Goal: Task Accomplishment & Management: Manage account settings

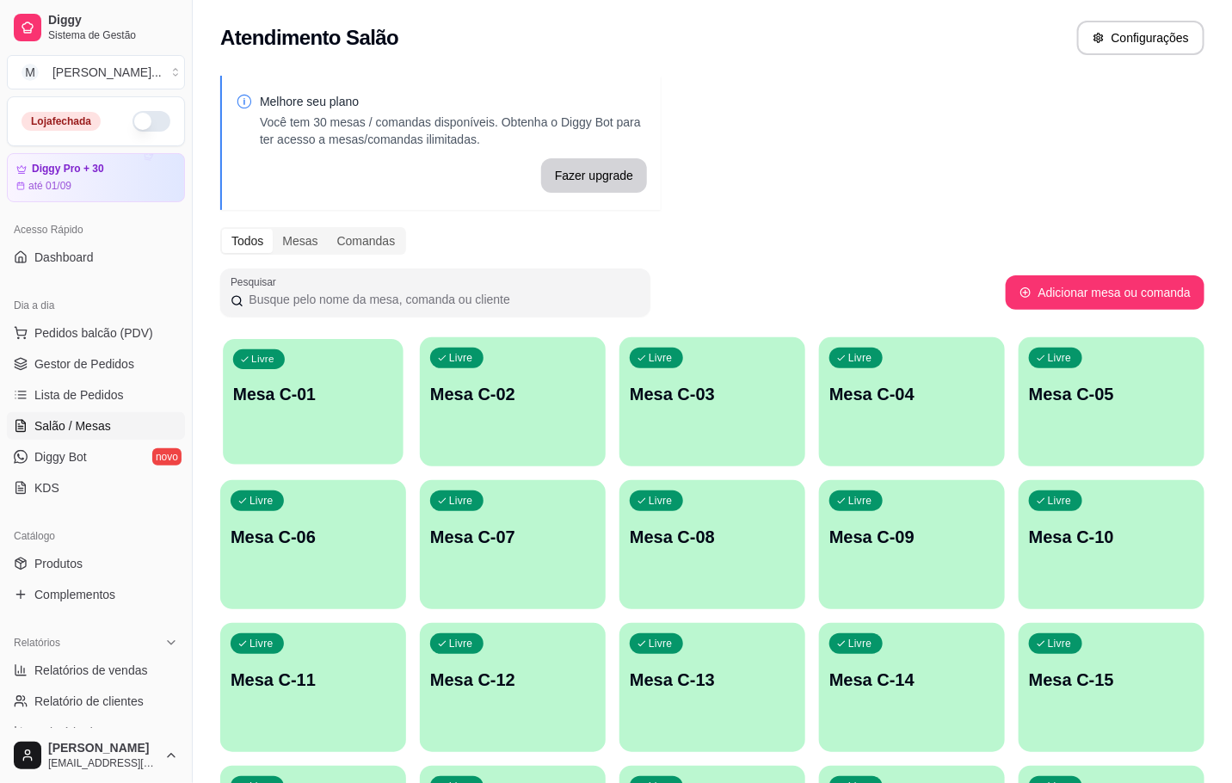
click at [396, 426] on div "Livre Mesa C-01" at bounding box center [313, 391] width 181 height 105
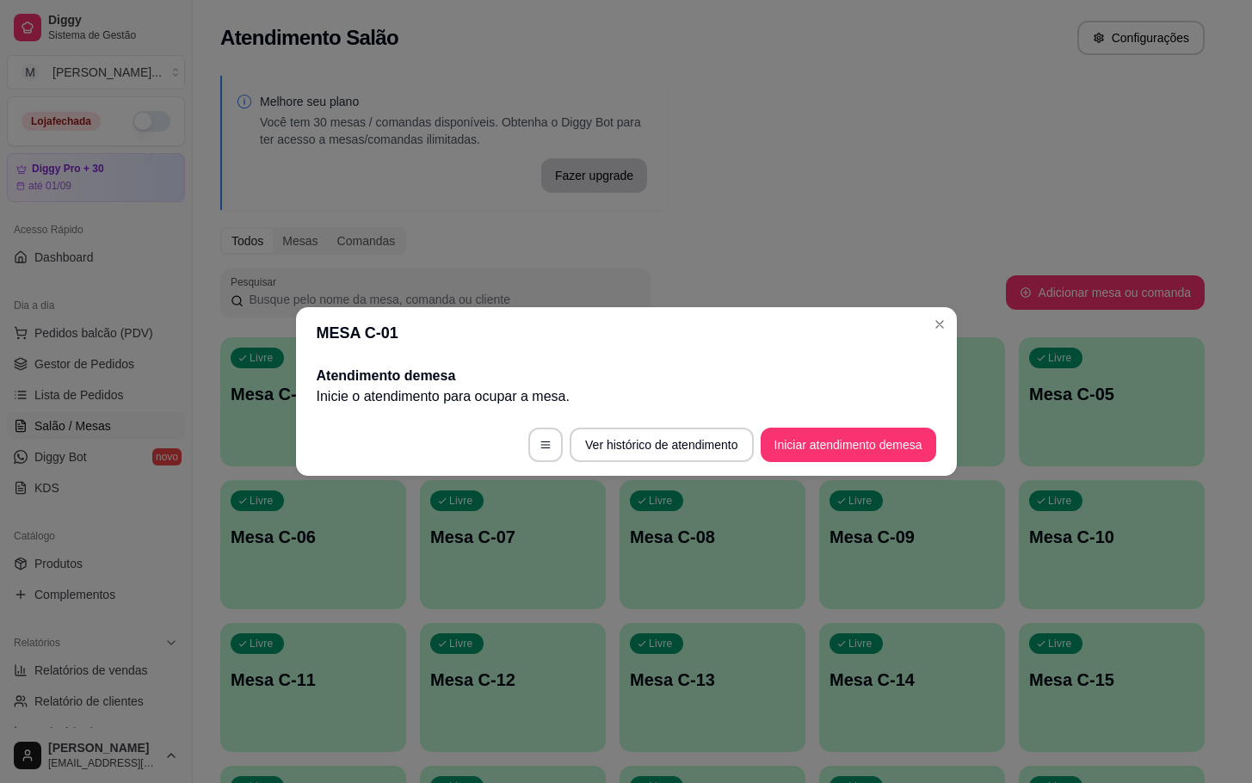
click at [795, 417] on footer "Ver histórico de atendimento Iniciar atendimento de mesa" at bounding box center [626, 445] width 661 height 62
click at [801, 437] on button "Iniciar atendimento de mesa" at bounding box center [848, 446] width 170 height 34
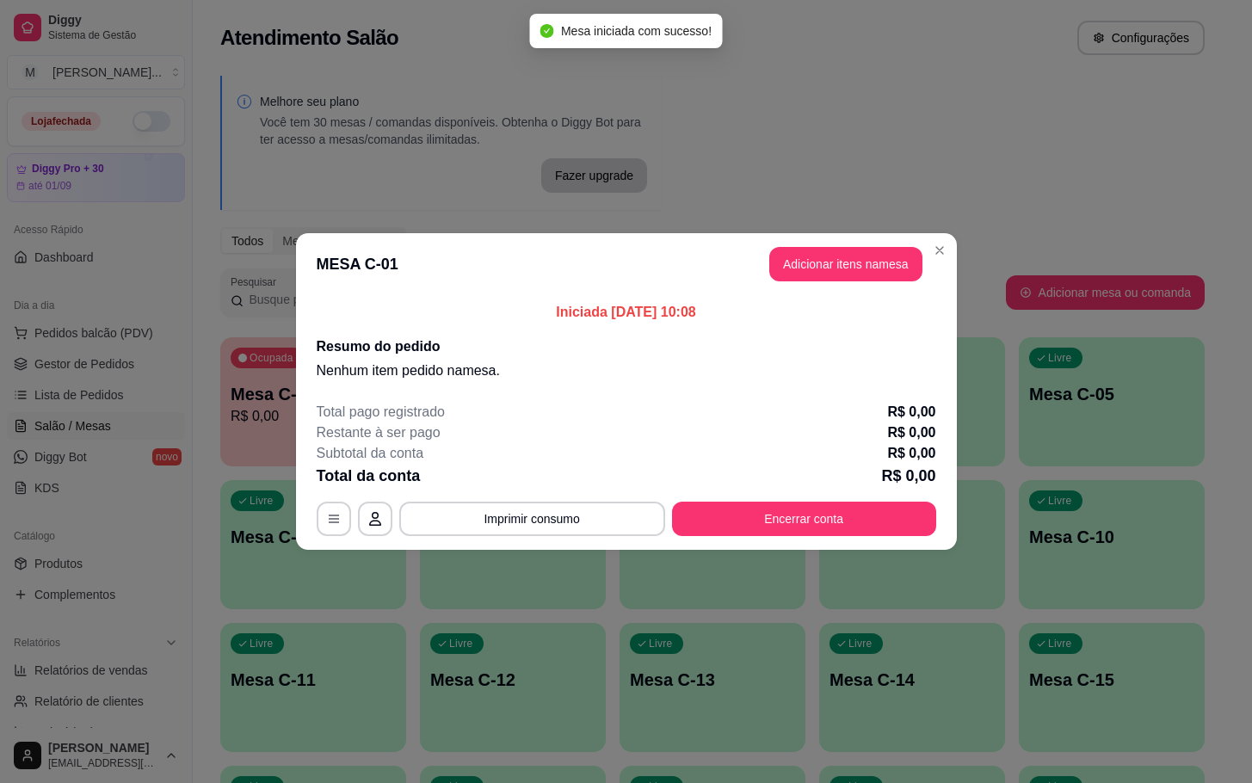
click at [848, 287] on header "MESA C-01 Adicionar itens na mesa" at bounding box center [626, 264] width 661 height 62
click at [853, 284] on header "MESA C-01 Adicionar itens na mesa" at bounding box center [626, 264] width 661 height 62
click at [858, 277] on button "Adicionar itens na mesa" at bounding box center [845, 264] width 153 height 34
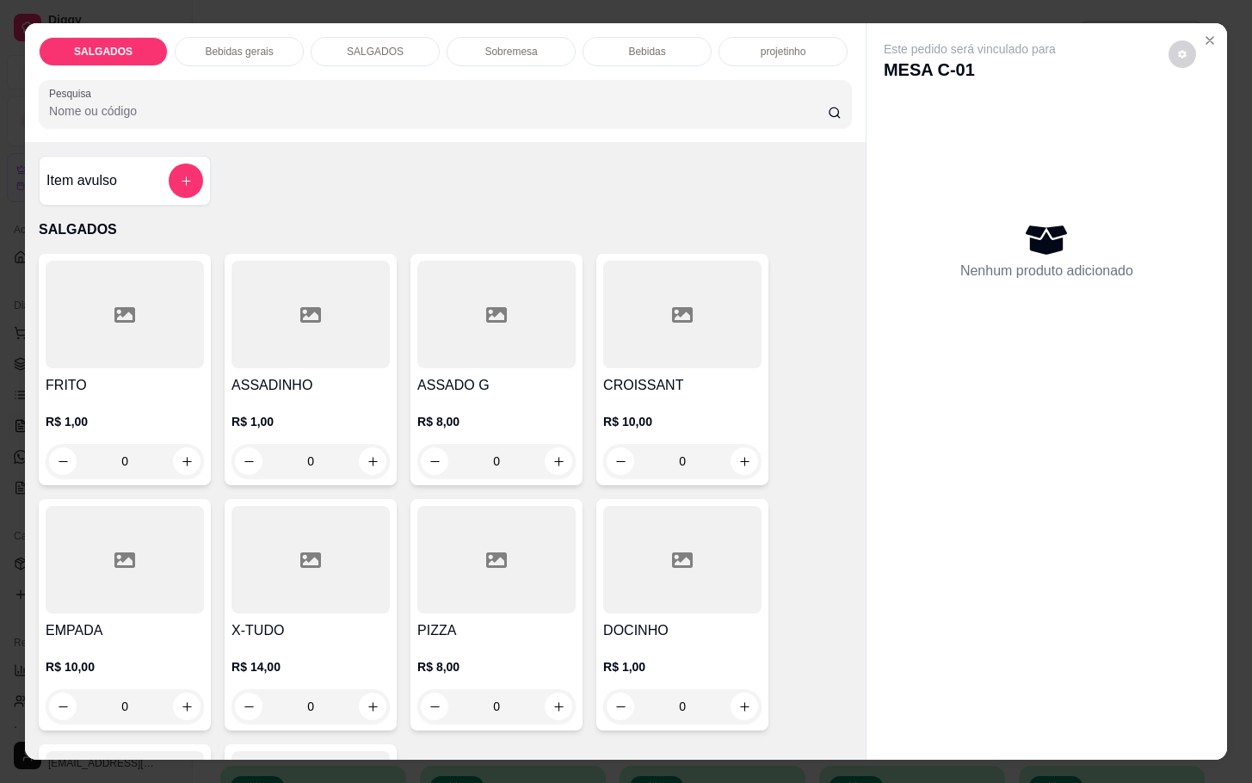
click at [189, 385] on h4 "FRITO" at bounding box center [125, 385] width 158 height 21
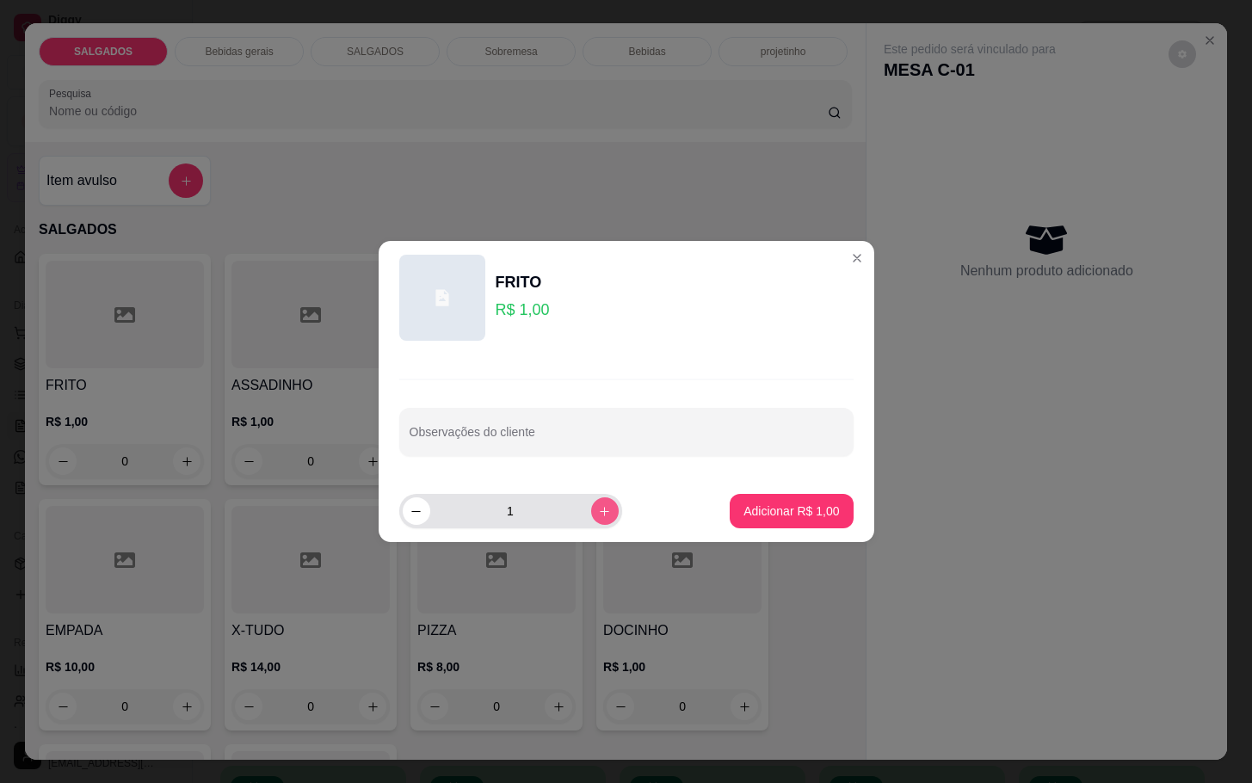
click at [598, 517] on icon "increase-product-quantity" at bounding box center [604, 511] width 13 height 13
type input "5"
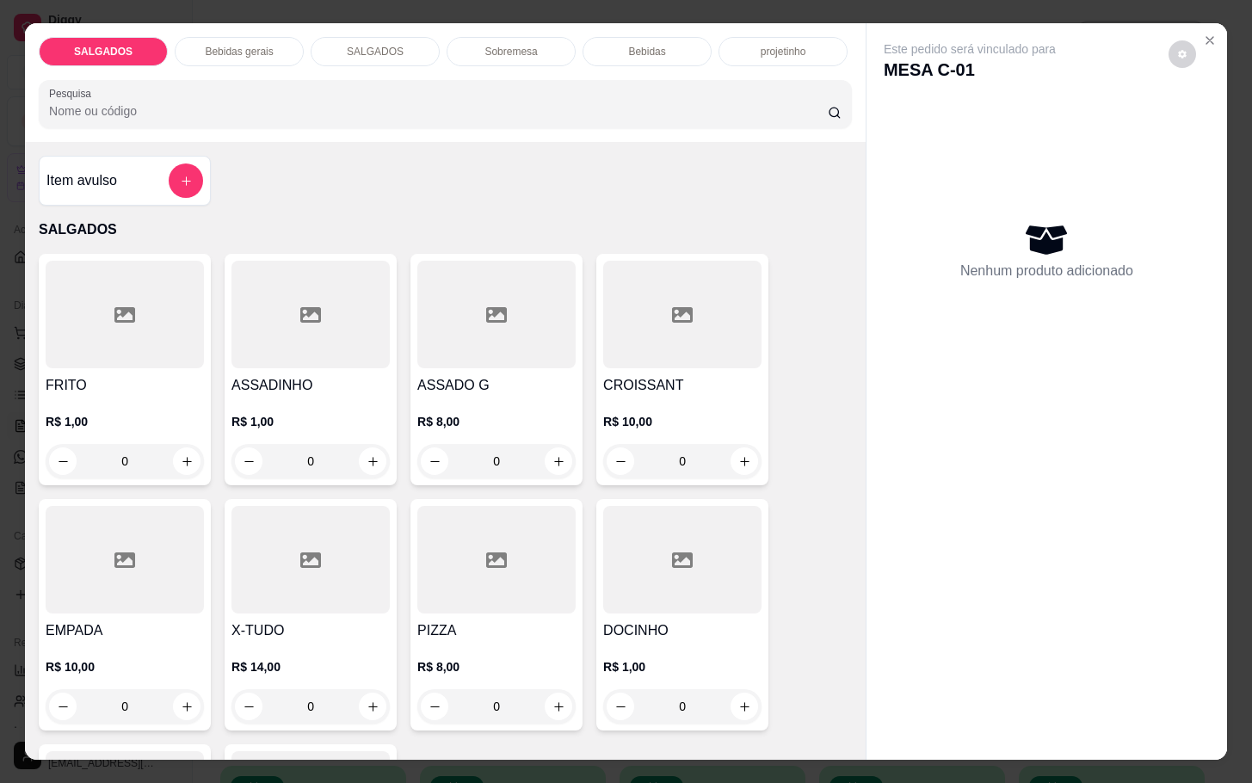
click at [486, 609] on div "PIZZA R$ 8,00 0" at bounding box center [497, 615] width 172 height 232
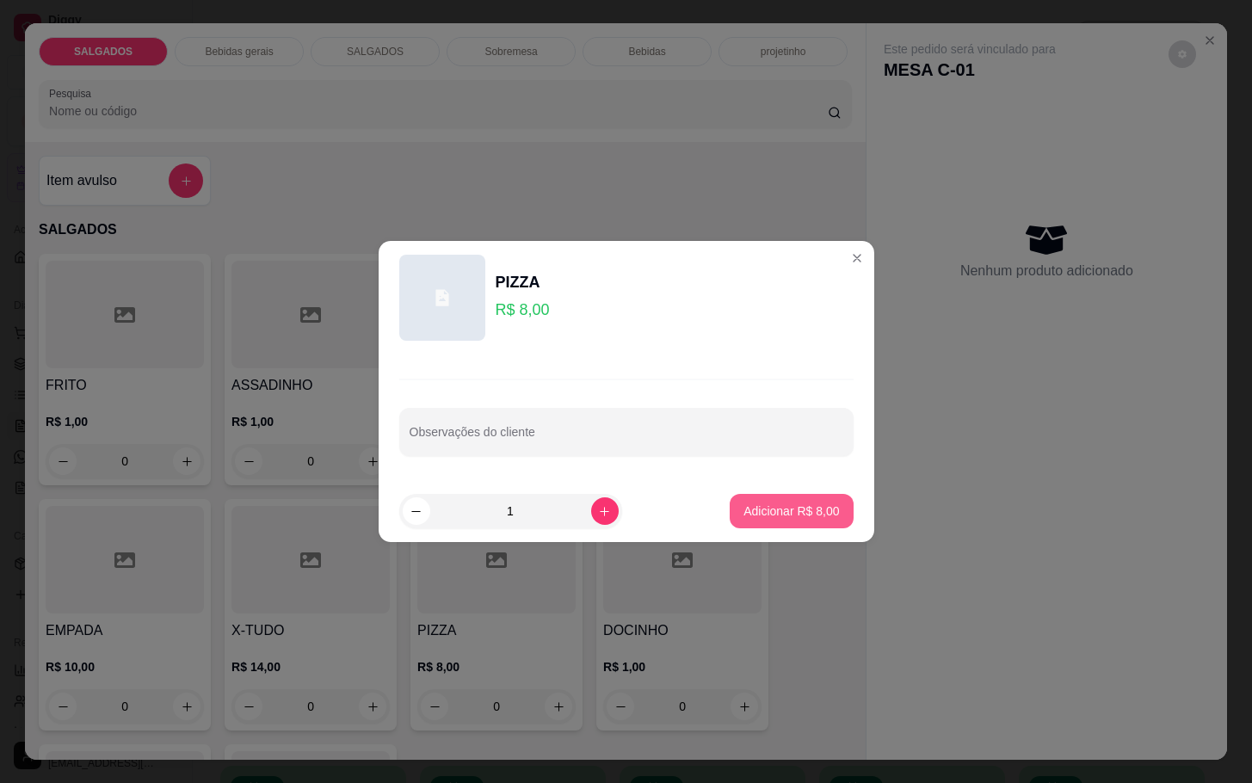
click at [793, 517] on p "Adicionar R$ 8,00" at bounding box center [792, 511] width 96 height 17
type input "1"
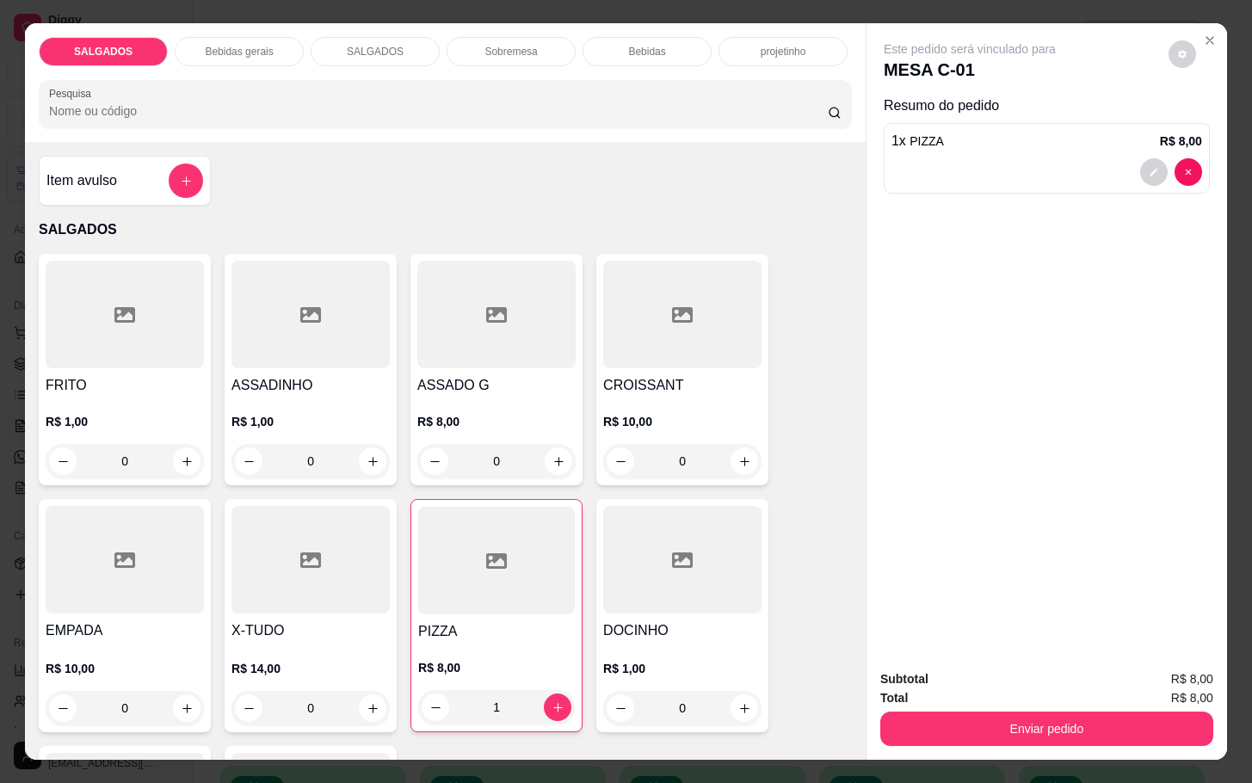
click at [238, 54] on div "Bebidas gerais" at bounding box center [239, 51] width 129 height 29
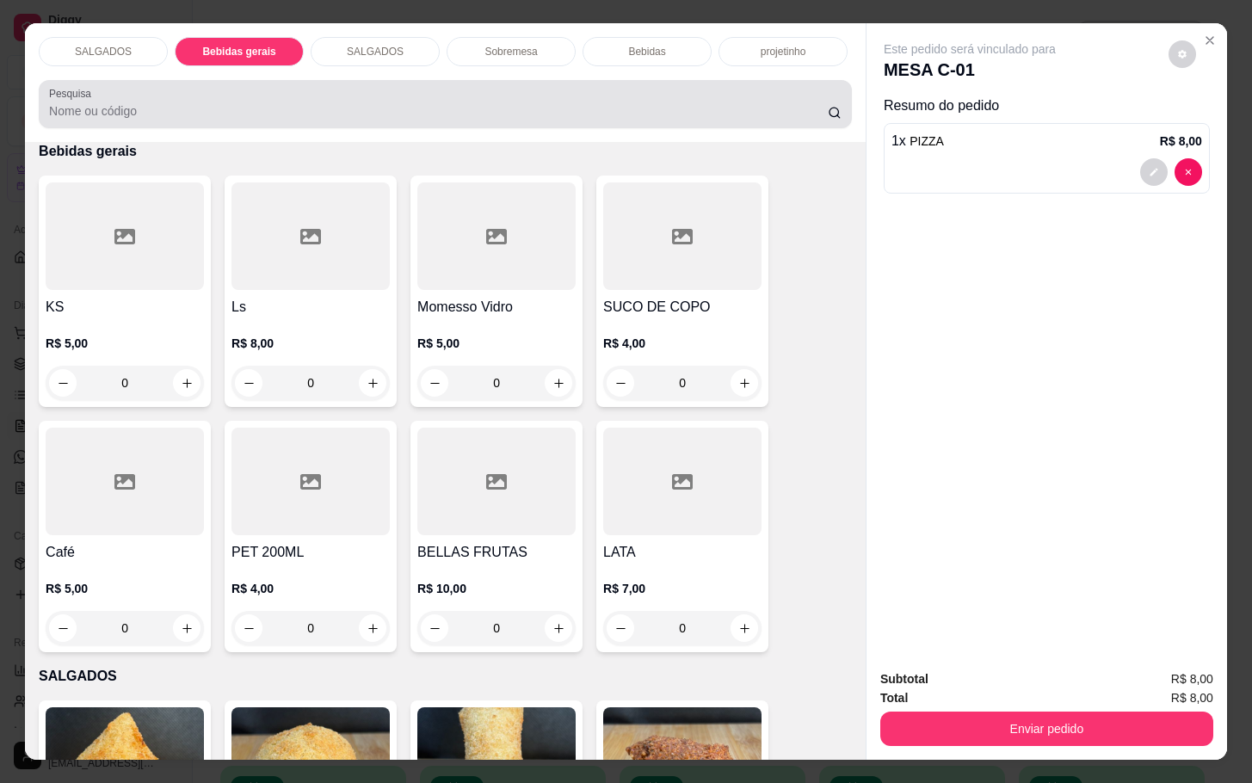
scroll to position [41, 0]
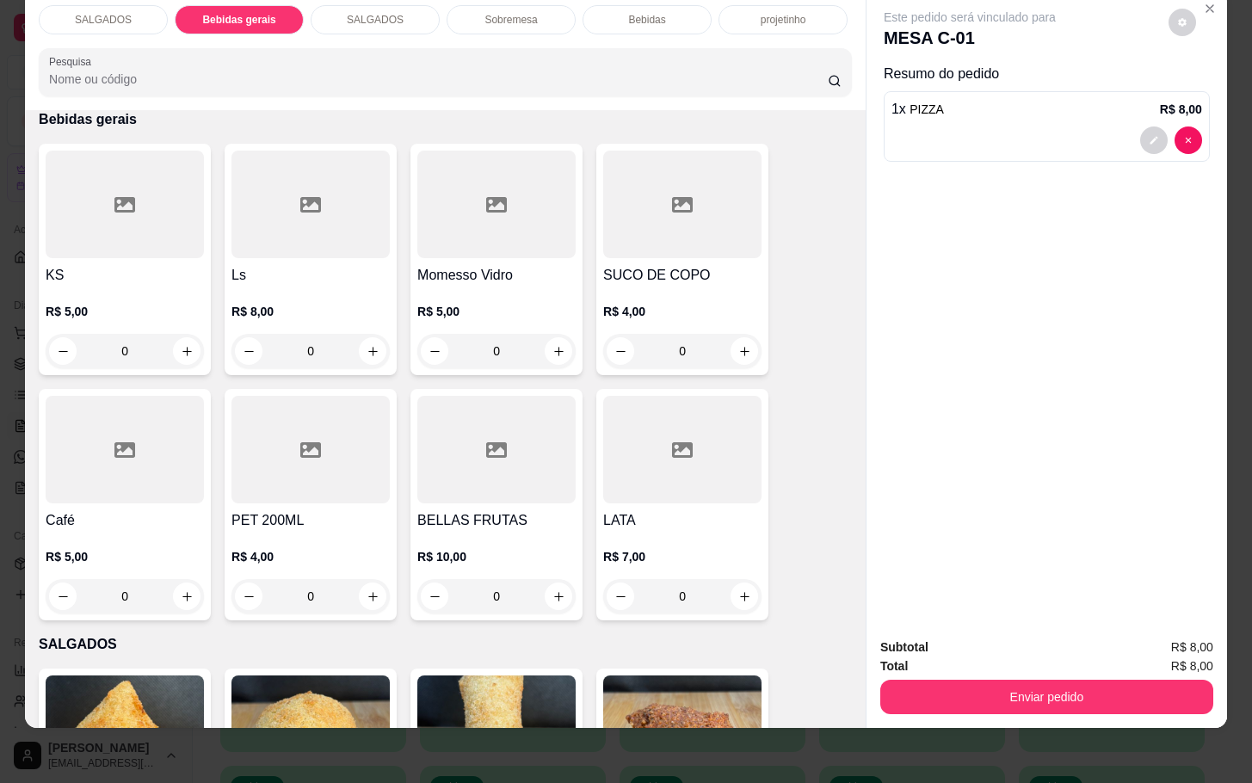
click at [125, 10] on div "SALGADOS" at bounding box center [103, 19] width 129 height 29
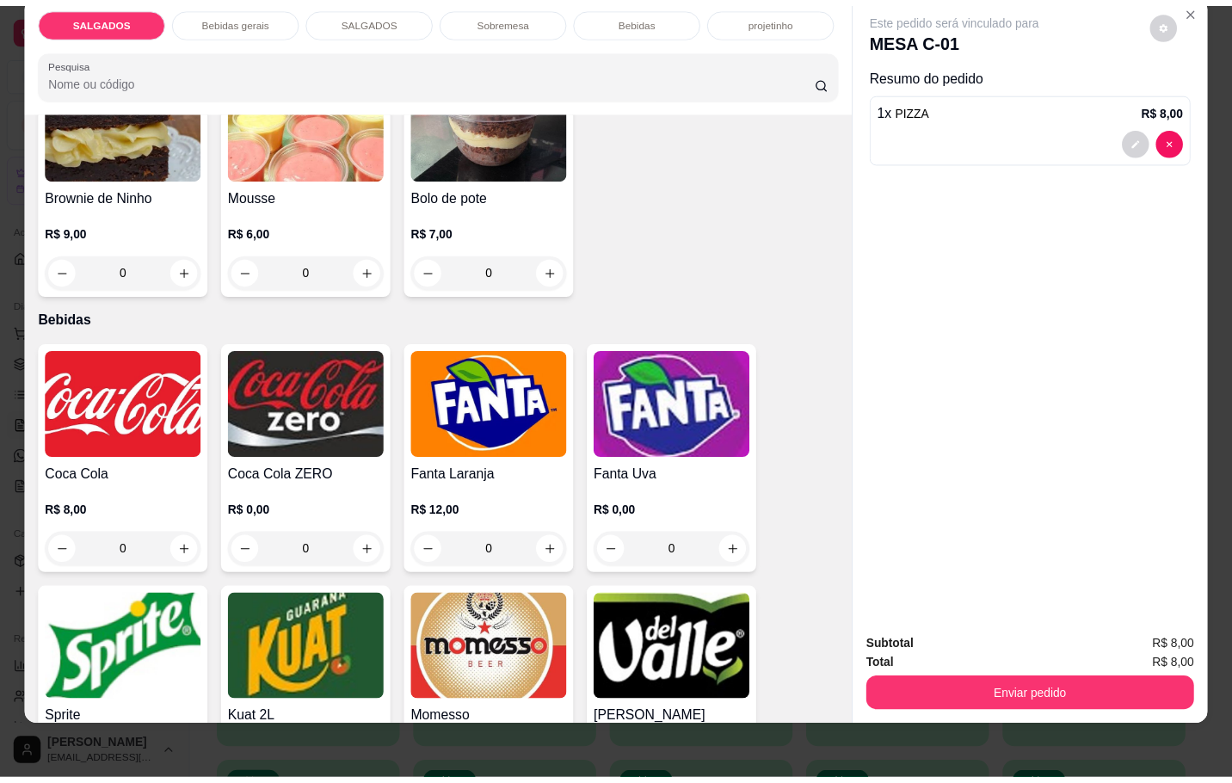
scroll to position [3014, 0]
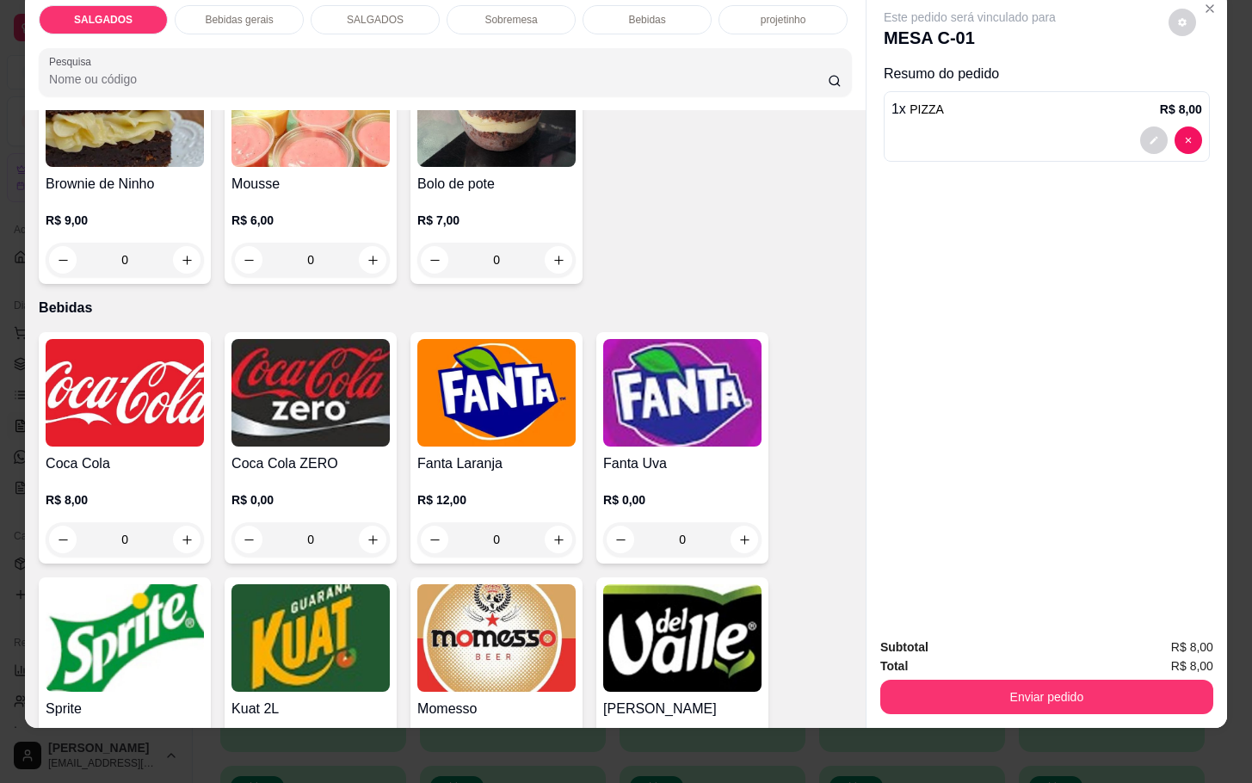
click at [551, 620] on img at bounding box center [496, 638] width 158 height 108
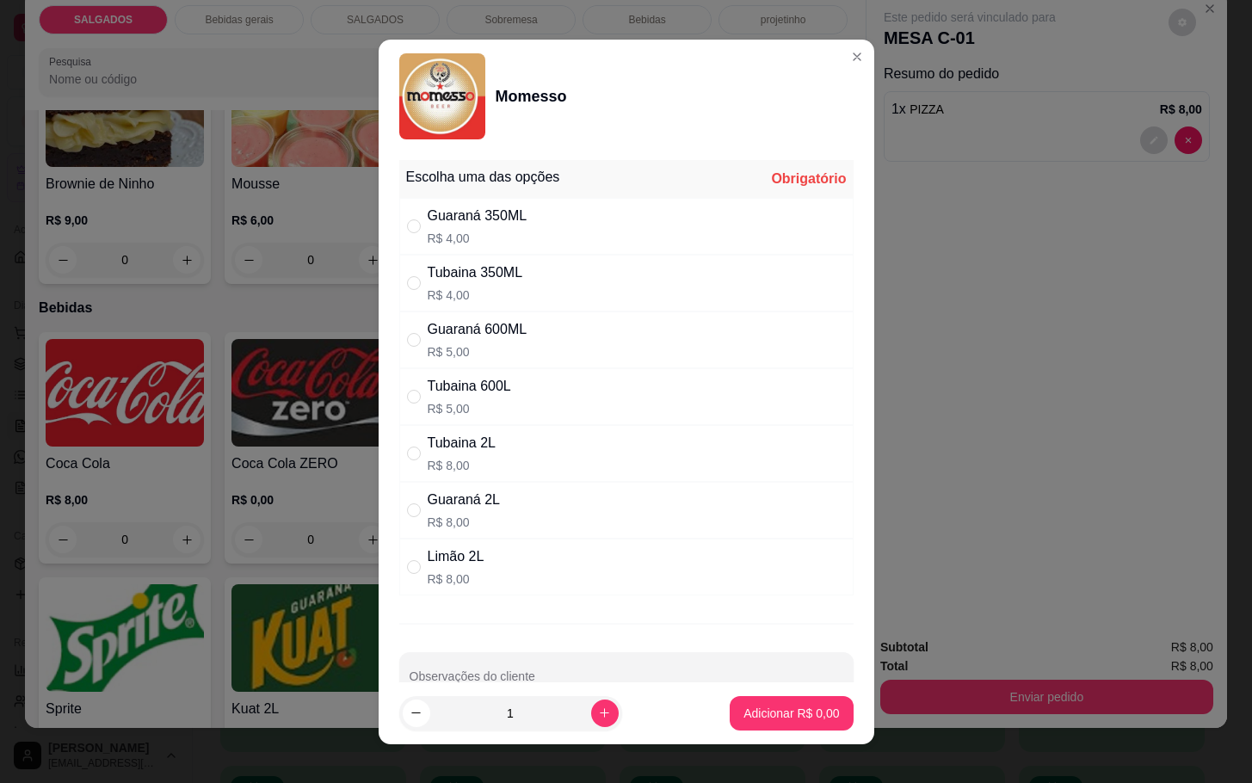
click at [520, 351] on div "Guaraná 600ML R$ 5,00" at bounding box center [626, 340] width 454 height 57
radio input "true"
click at [759, 706] on p "Adicionar R$ 5,00" at bounding box center [792, 713] width 96 height 17
type input "1"
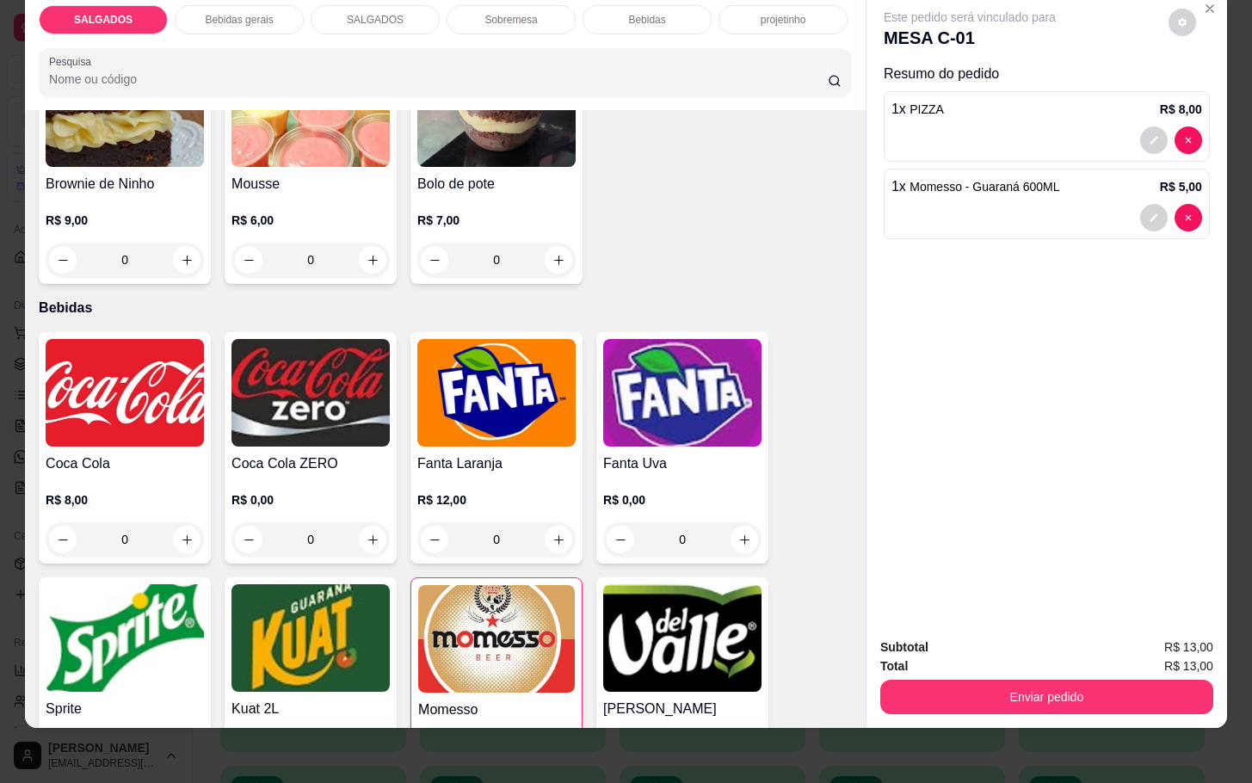
click at [971, 657] on div "Total R$ 13,00" at bounding box center [1046, 666] width 333 height 19
click at [966, 680] on button "Enviar pedido" at bounding box center [1046, 697] width 333 height 34
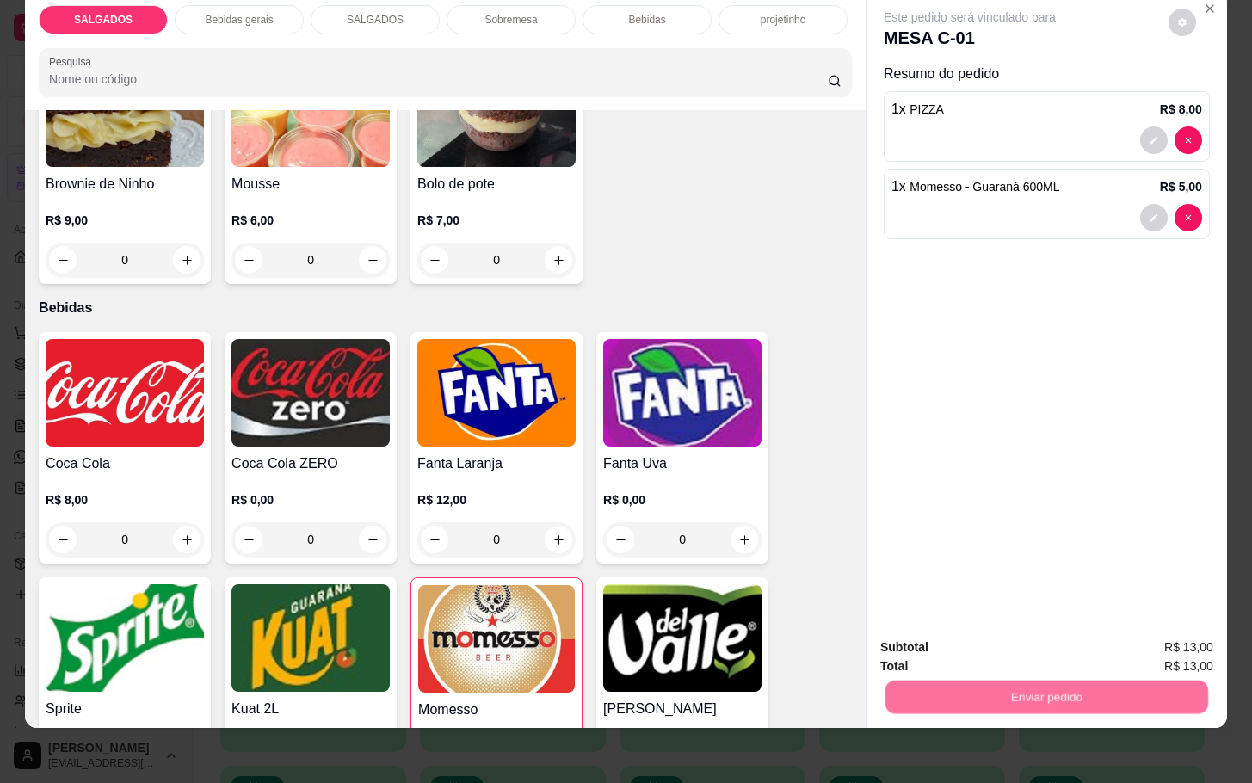
click at [951, 635] on button "Não registrar e enviar pedido" at bounding box center [987, 636] width 174 height 32
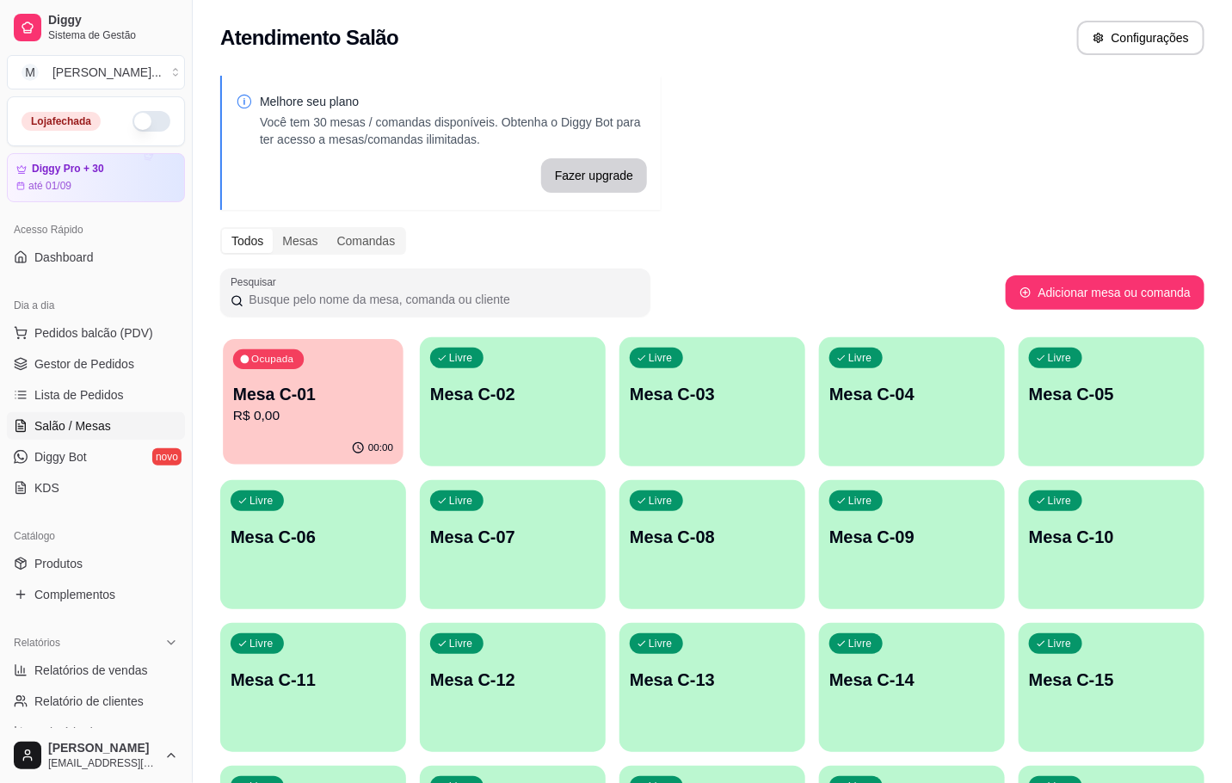
click at [271, 416] on p "R$ 0,00" at bounding box center [313, 416] width 160 height 20
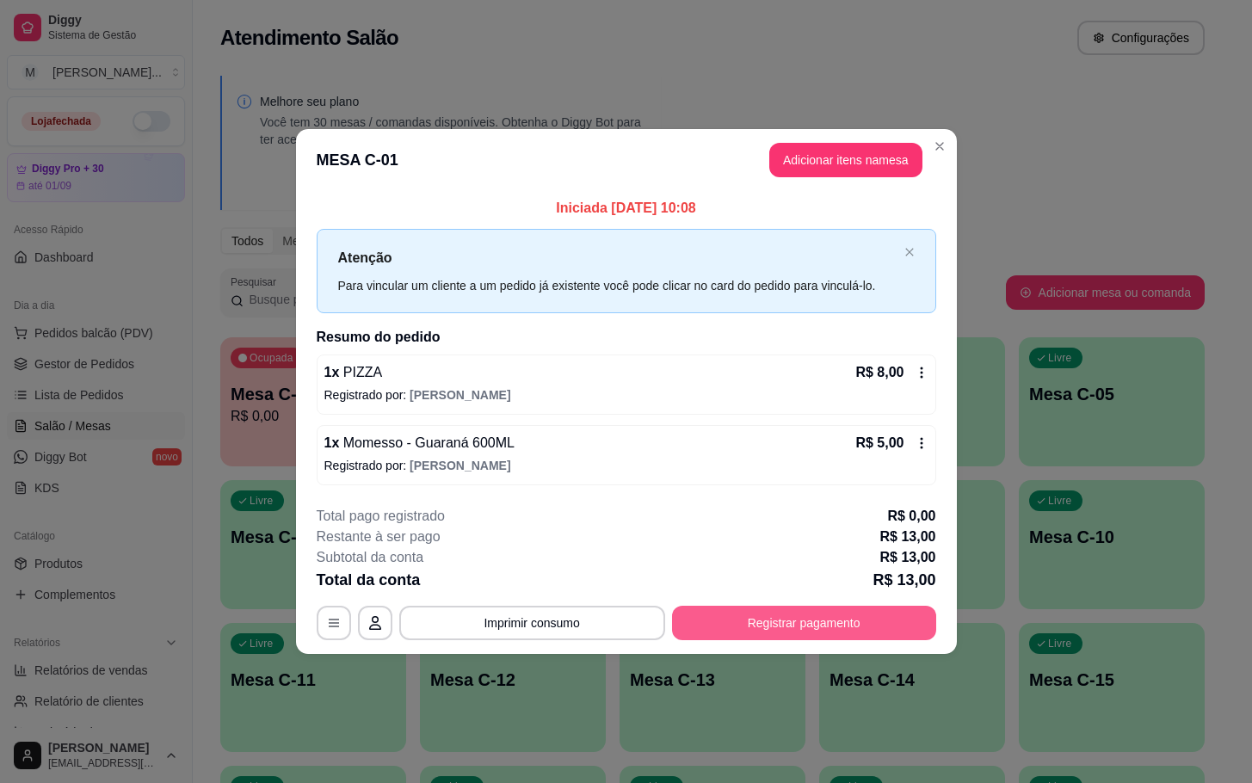
click at [785, 630] on button "Registrar pagamento" at bounding box center [804, 623] width 264 height 34
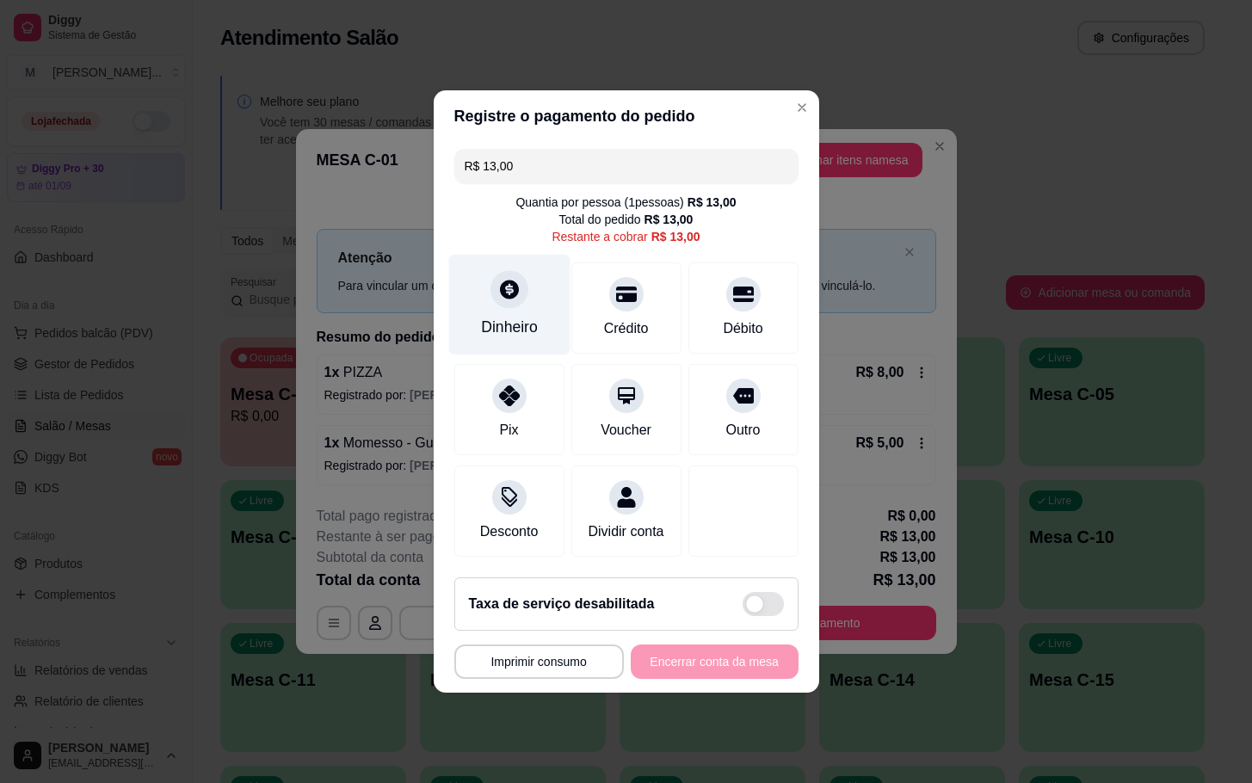
click at [553, 331] on div "Dinheiro" at bounding box center [508, 305] width 121 height 101
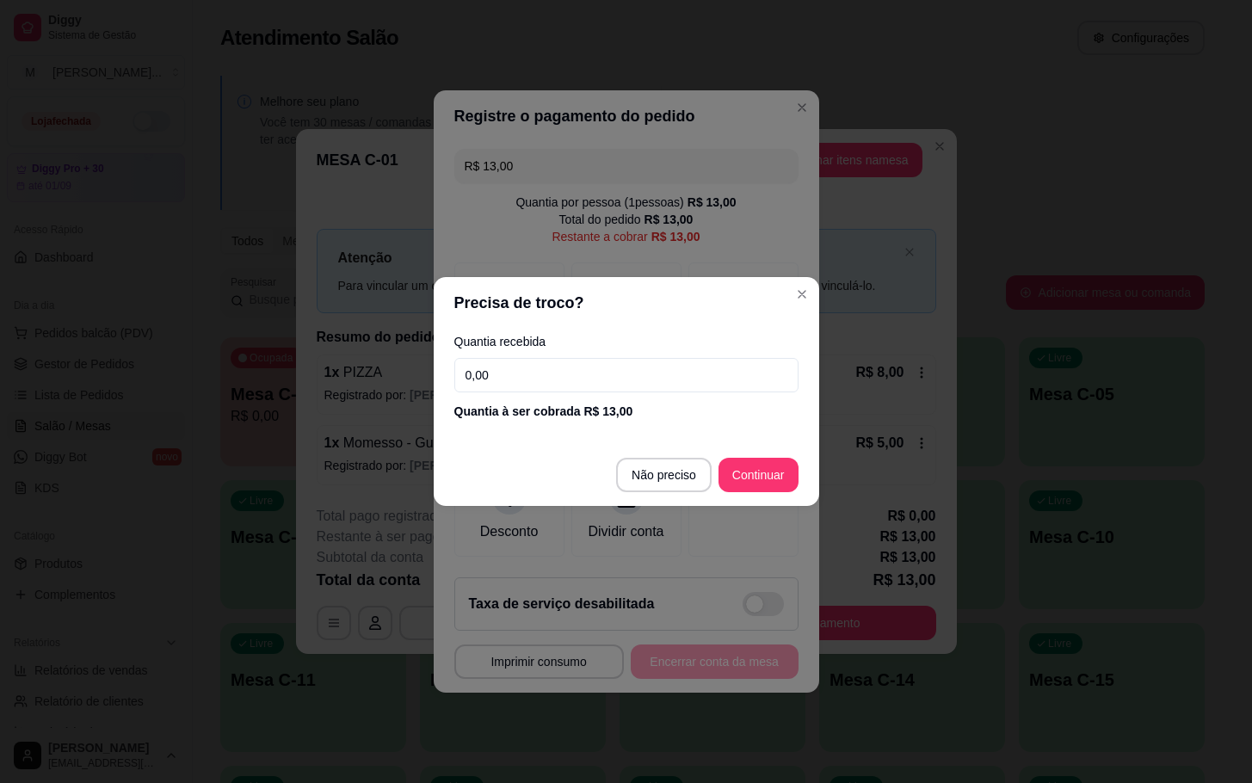
click at [646, 392] on input "0,00" at bounding box center [626, 375] width 344 height 34
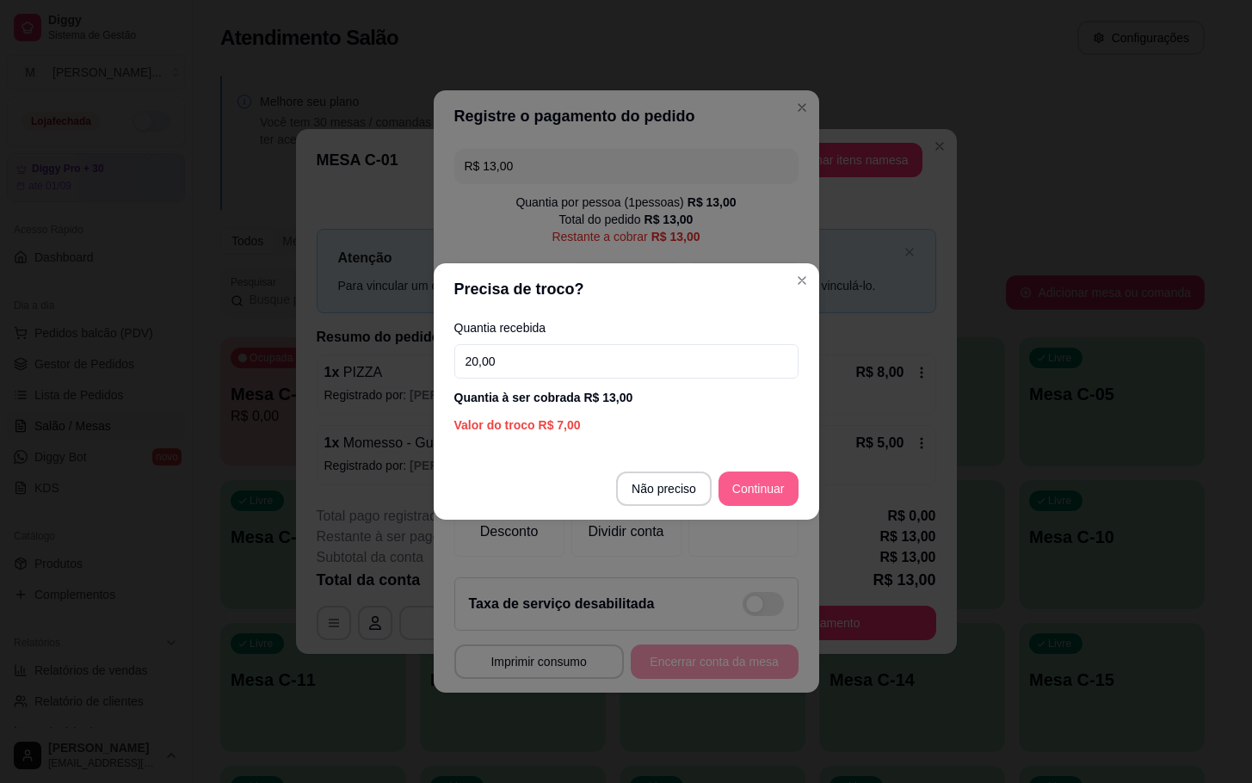
type input "20,00"
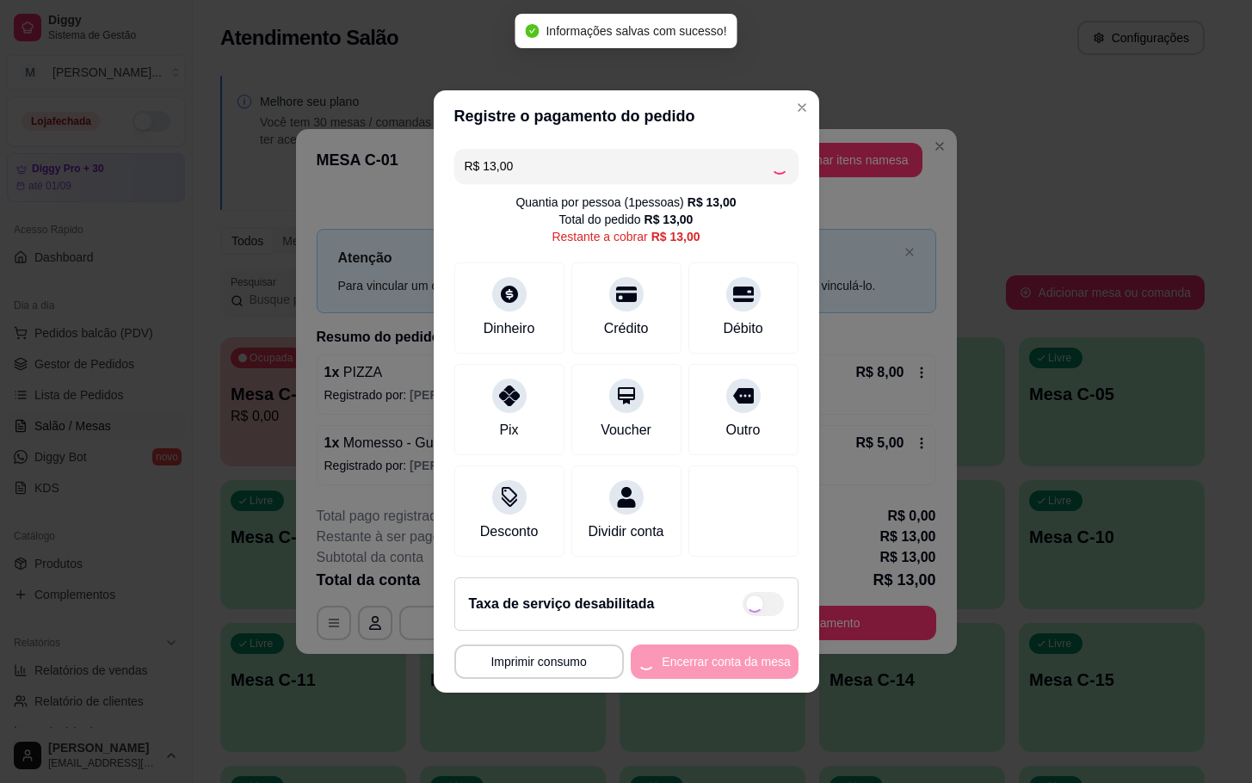
type input "R$ 0,00"
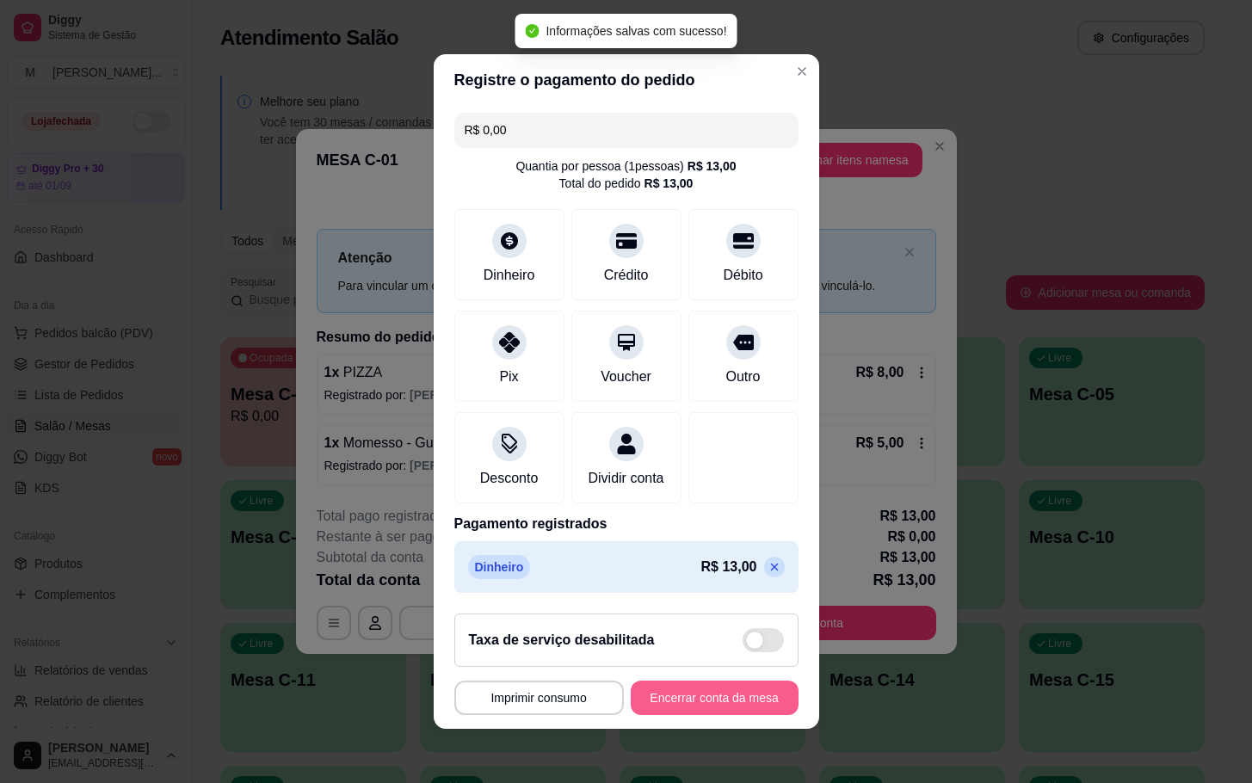
click at [728, 713] on button "Encerrar conta da mesa" at bounding box center [715, 698] width 168 height 34
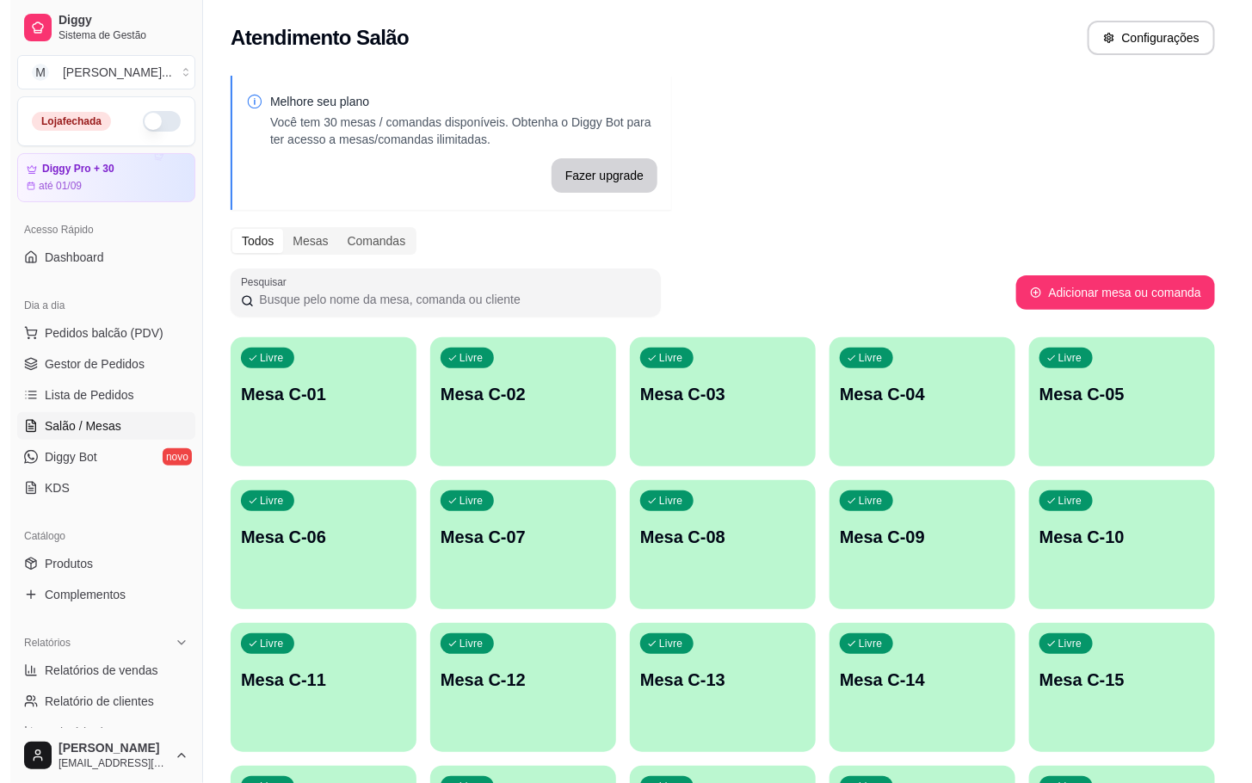
scroll to position [467, 0]
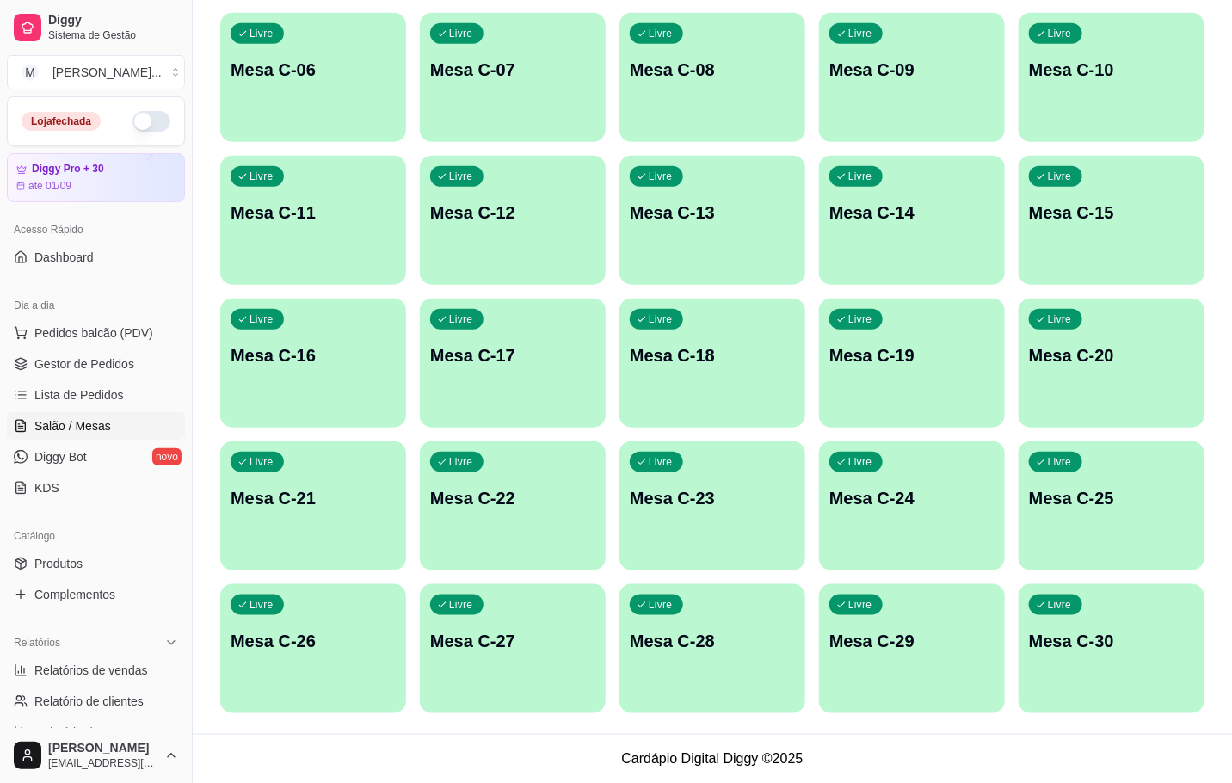
click at [1102, 339] on div "Livre Mesa C-20" at bounding box center [1112, 353] width 186 height 108
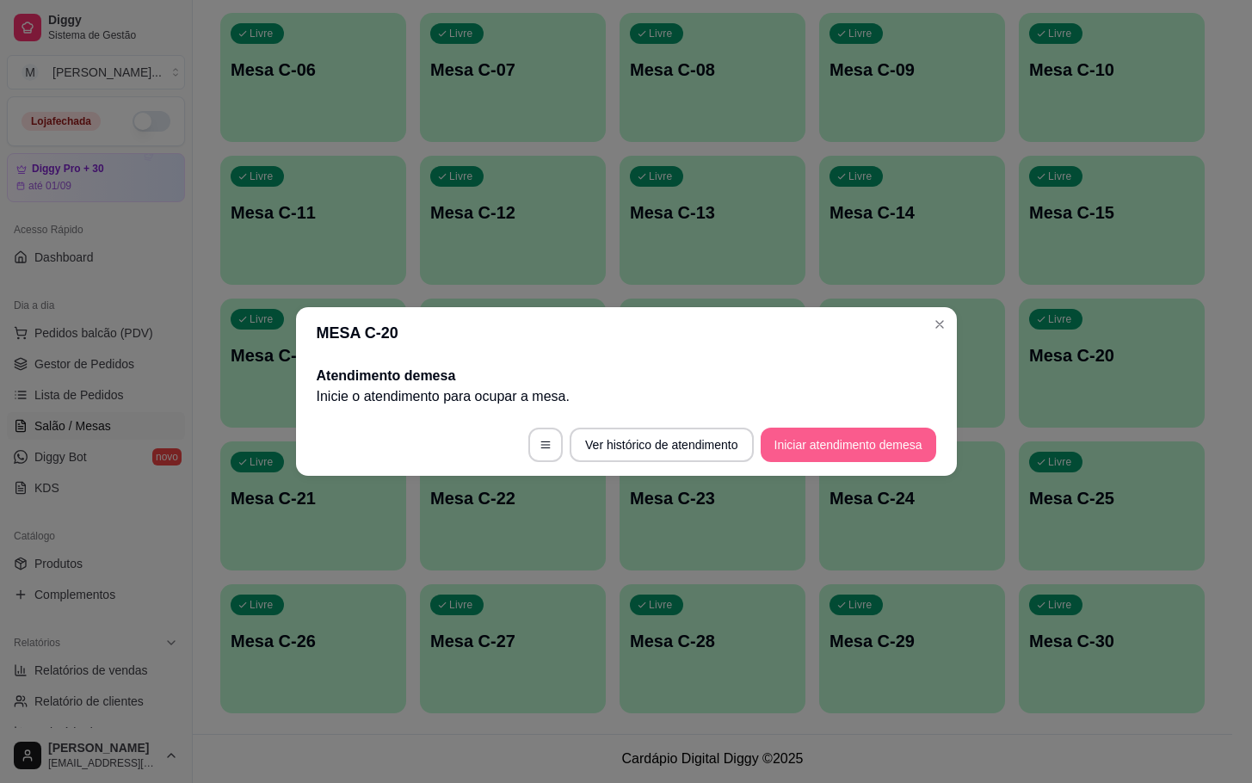
click at [923, 444] on button "Iniciar atendimento de mesa" at bounding box center [849, 445] width 176 height 34
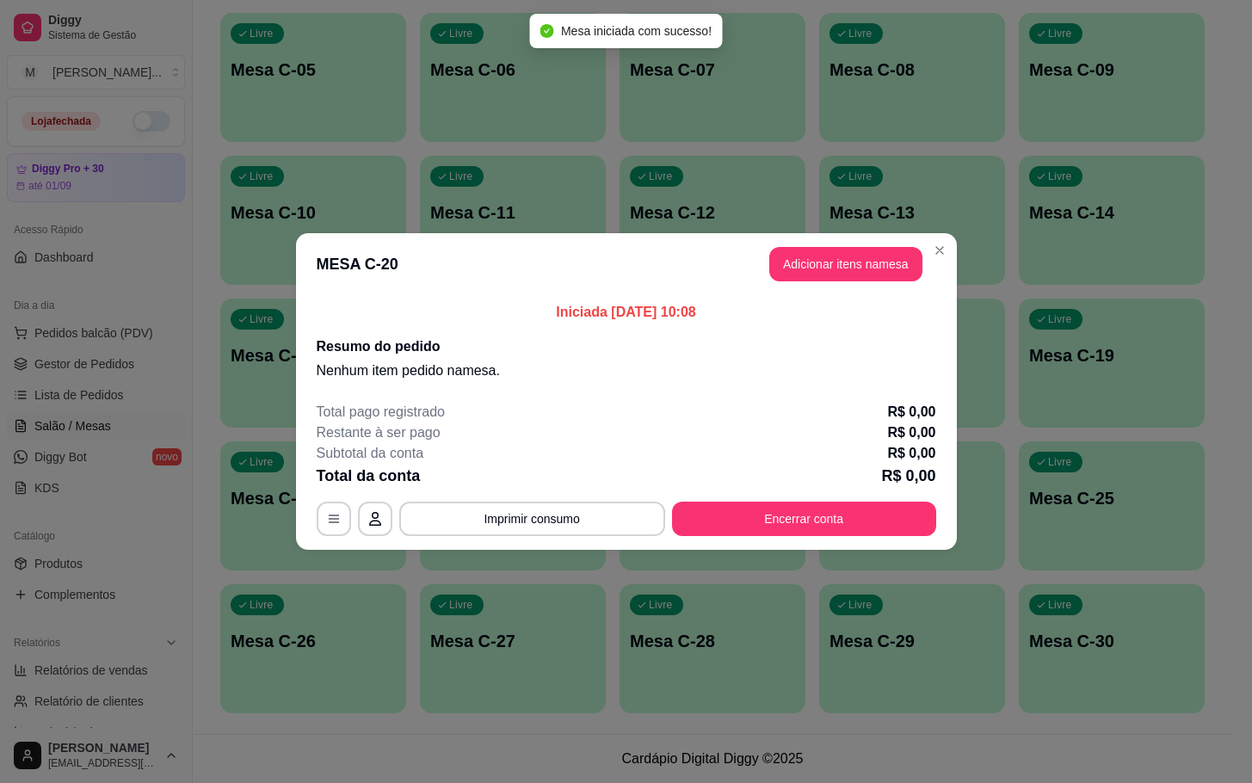
click at [873, 284] on header "MESA C-20 Adicionar itens na mesa" at bounding box center [626, 264] width 661 height 62
click at [875, 282] on header "MESA C-20 Adicionar itens na mesa" at bounding box center [626, 264] width 661 height 62
click at [876, 277] on button "Adicionar itens na mesa" at bounding box center [845, 264] width 153 height 34
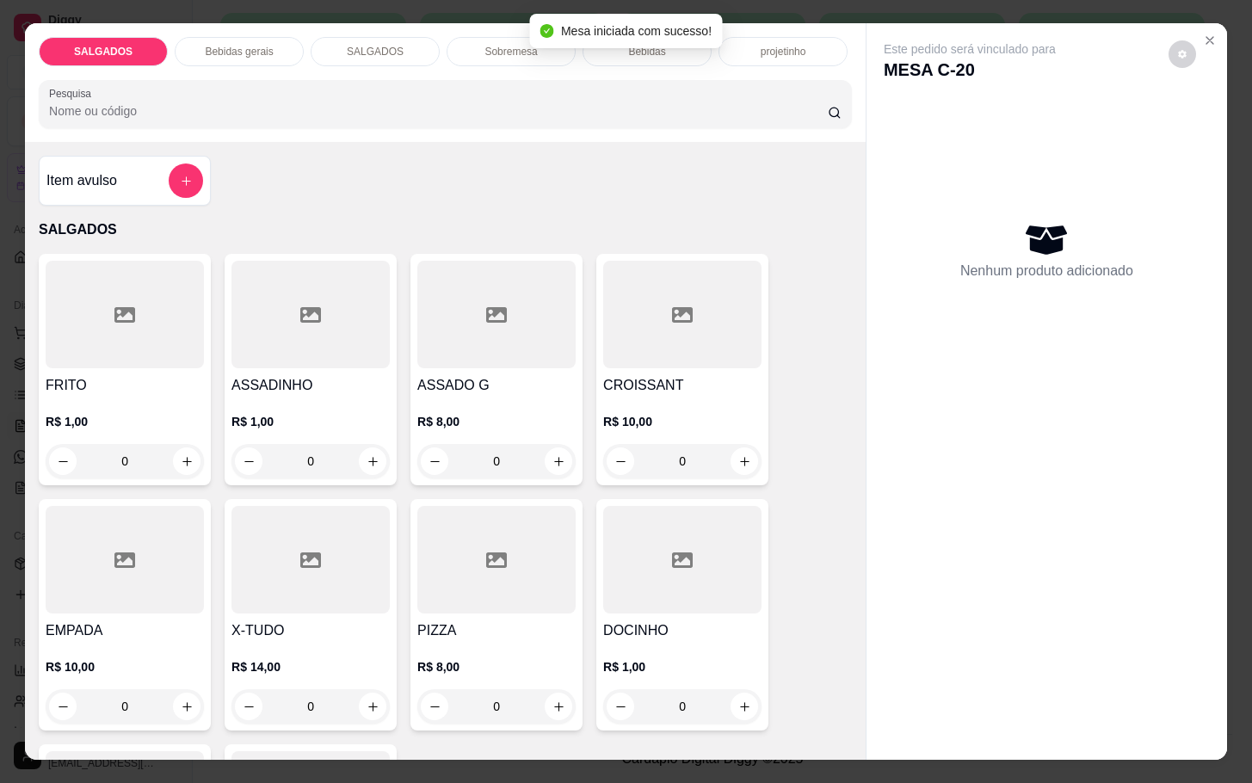
click at [170, 289] on div at bounding box center [125, 315] width 158 height 108
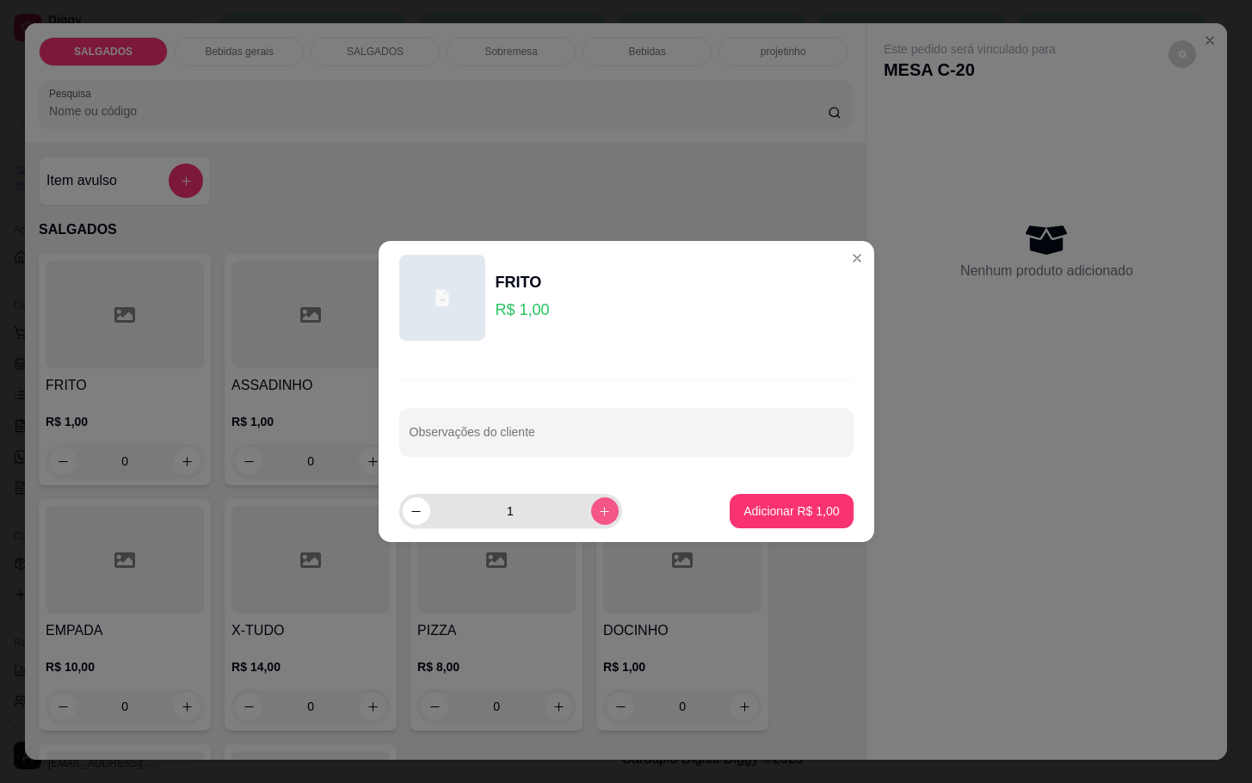
click at [598, 507] on icon "increase-product-quantity" at bounding box center [604, 511] width 13 height 13
click at [591, 507] on button "increase-product-quantity" at bounding box center [604, 510] width 27 height 27
click at [591, 507] on button "increase-product-quantity" at bounding box center [605, 511] width 28 height 28
click at [591, 507] on button "increase-product-quantity" at bounding box center [604, 510] width 27 height 27
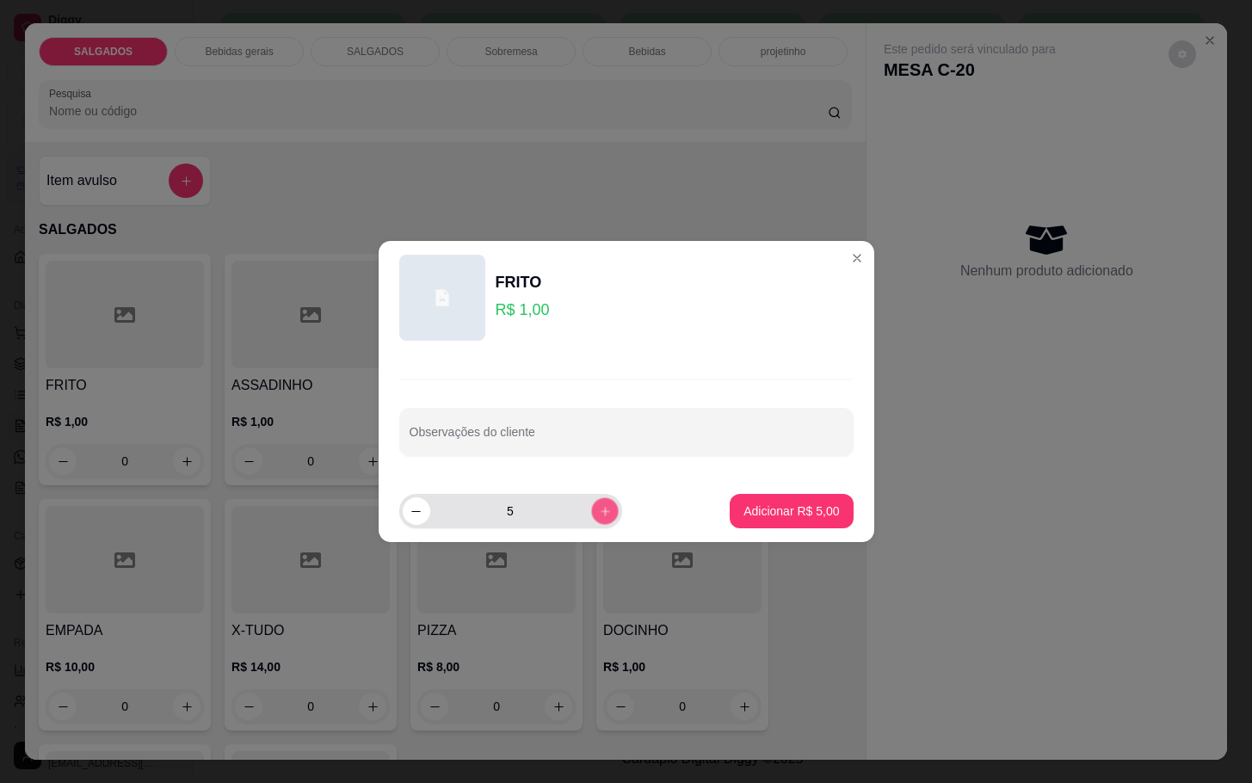
type input "6"
click at [762, 497] on button "Adicionar R$ 6,00" at bounding box center [791, 511] width 123 height 34
type input "6"
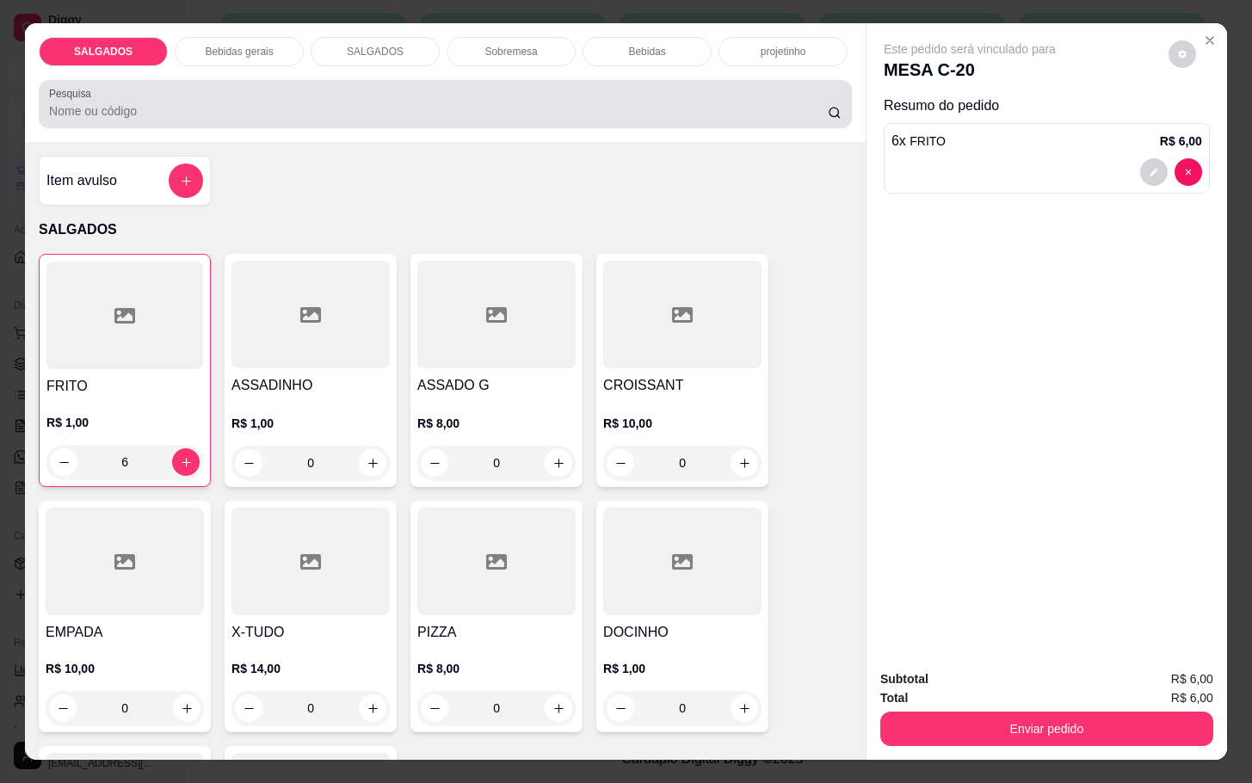
click at [240, 65] on div "SALGADOS Bebidas gerais SALGADOS Sobremesa Bebidas projetinho Pesquisa" at bounding box center [445, 82] width 841 height 119
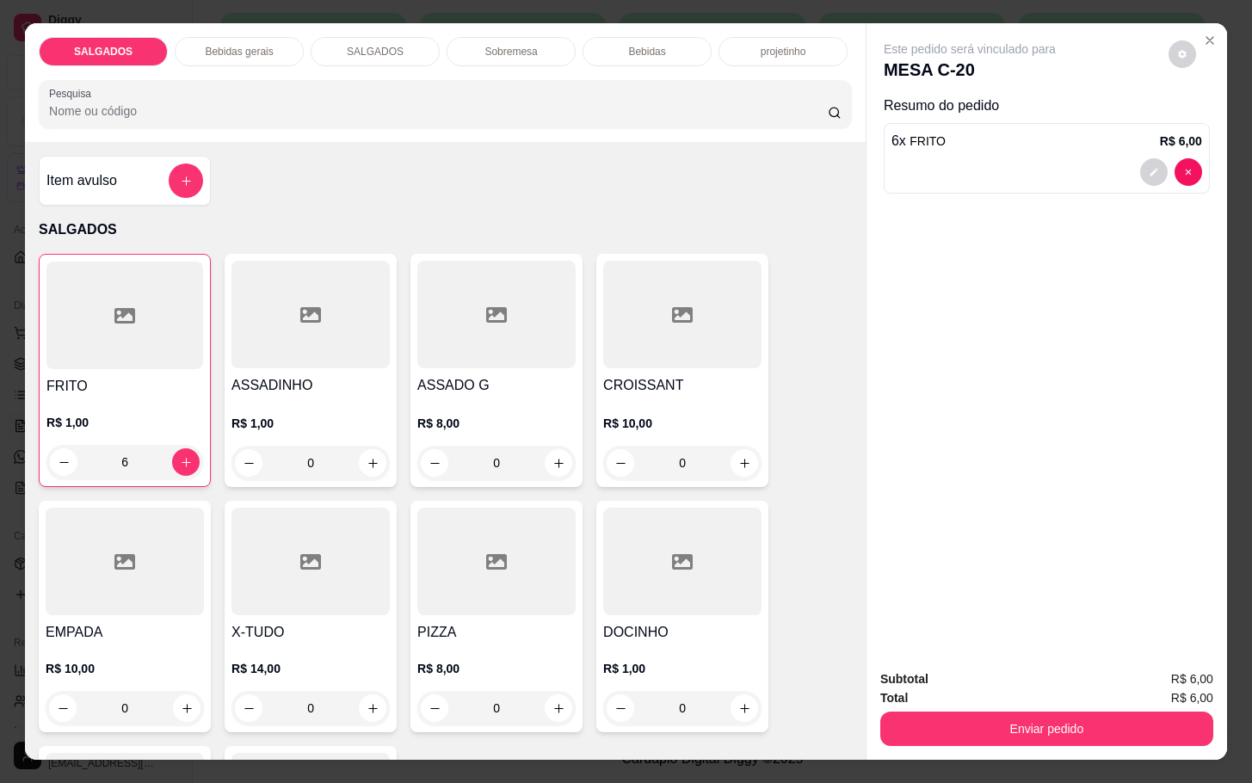
click at [251, 45] on p "Bebidas gerais" at bounding box center [239, 52] width 68 height 14
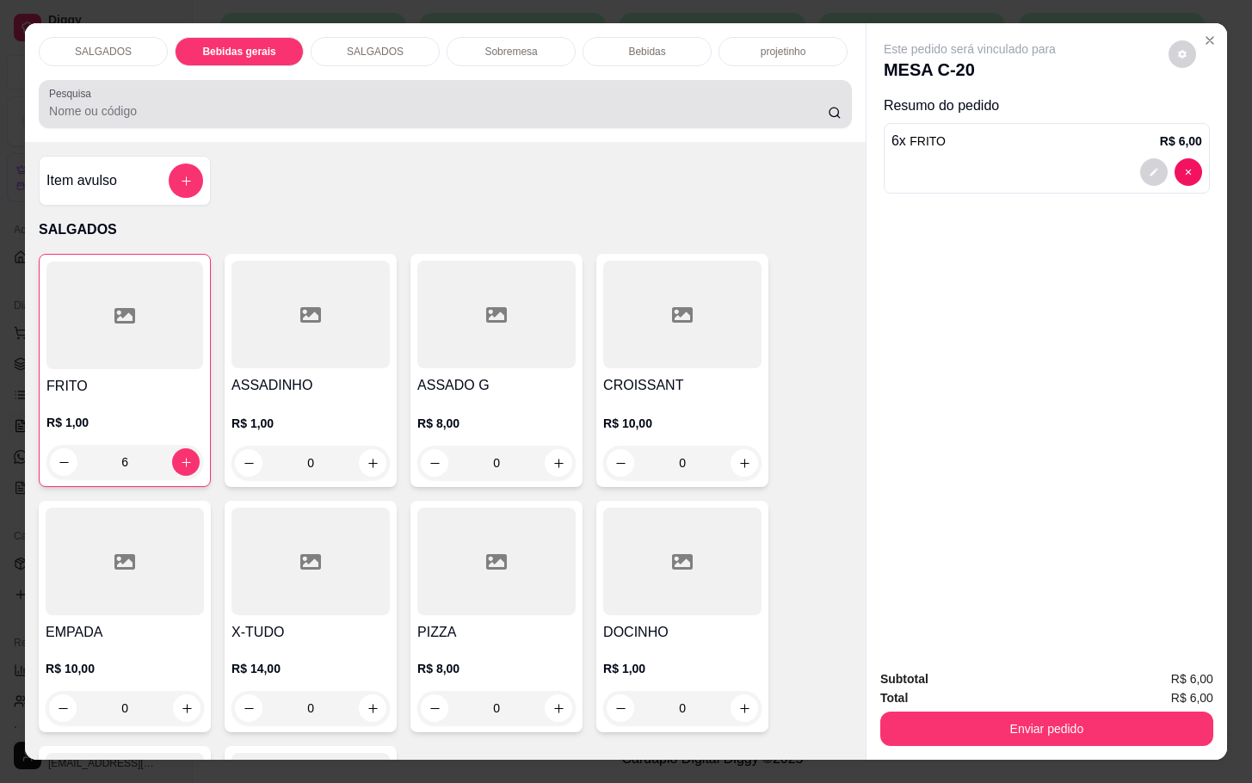
scroll to position [41, 0]
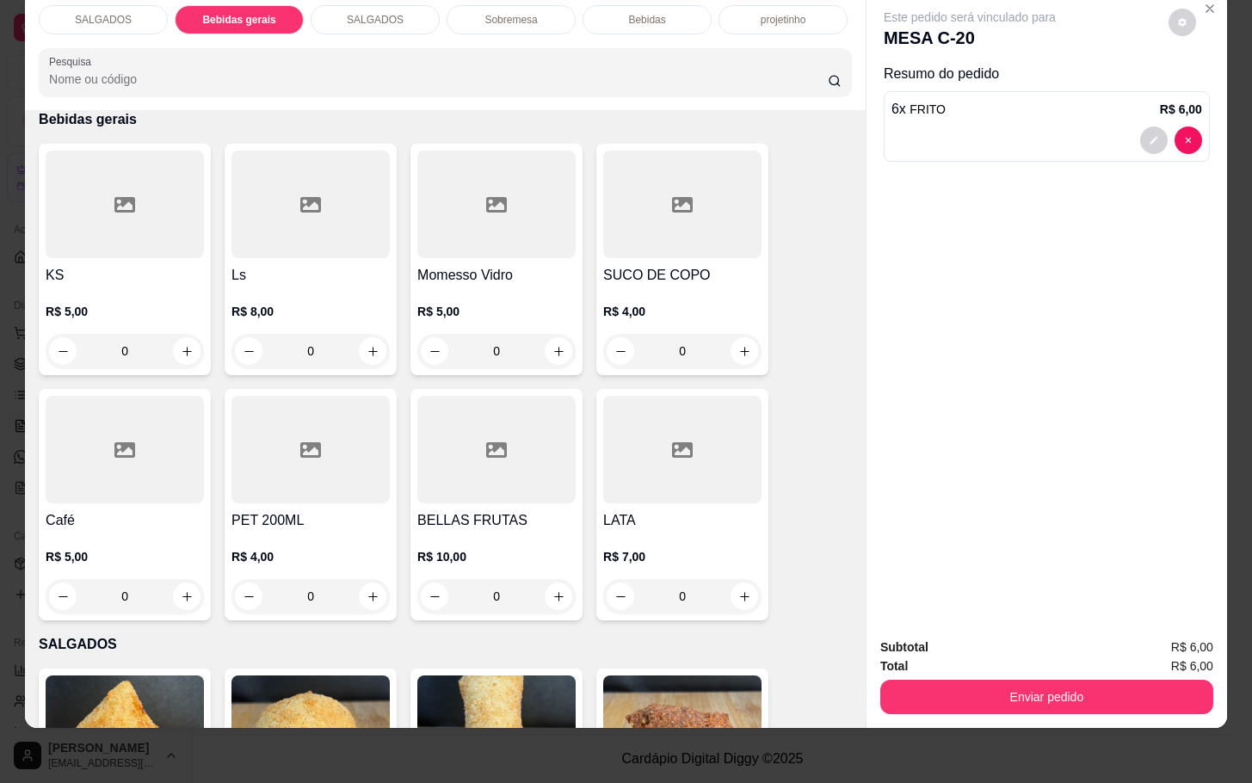
click at [631, 16] on div "SALGADOS Bebidas gerais SALGADOS Sobremesa Bebidas projetinho Pesquisa" at bounding box center [445, 50] width 841 height 119
click at [626, 13] on div "SALGADOS Bebidas gerais SALGADOS Sobremesa Bebidas projetinho Pesquisa" at bounding box center [445, 50] width 841 height 119
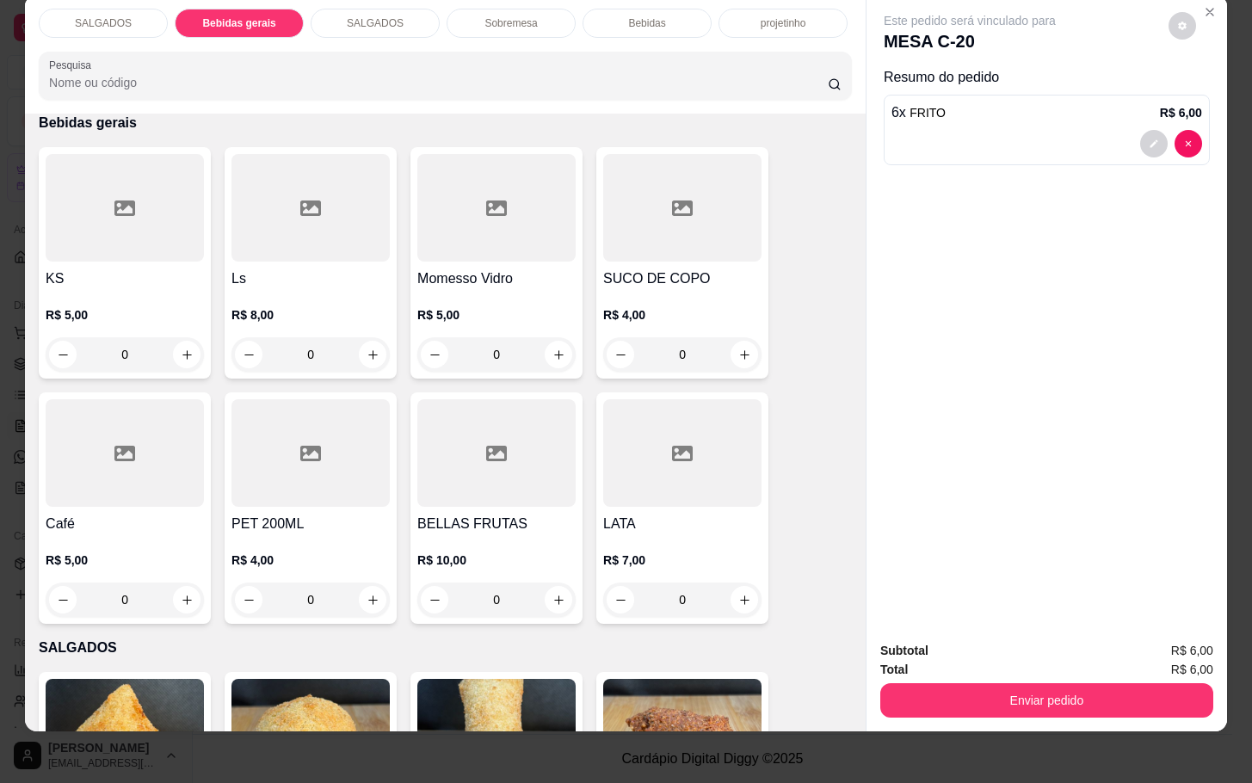
click at [643, 16] on p "Bebidas" at bounding box center [646, 23] width 37 height 14
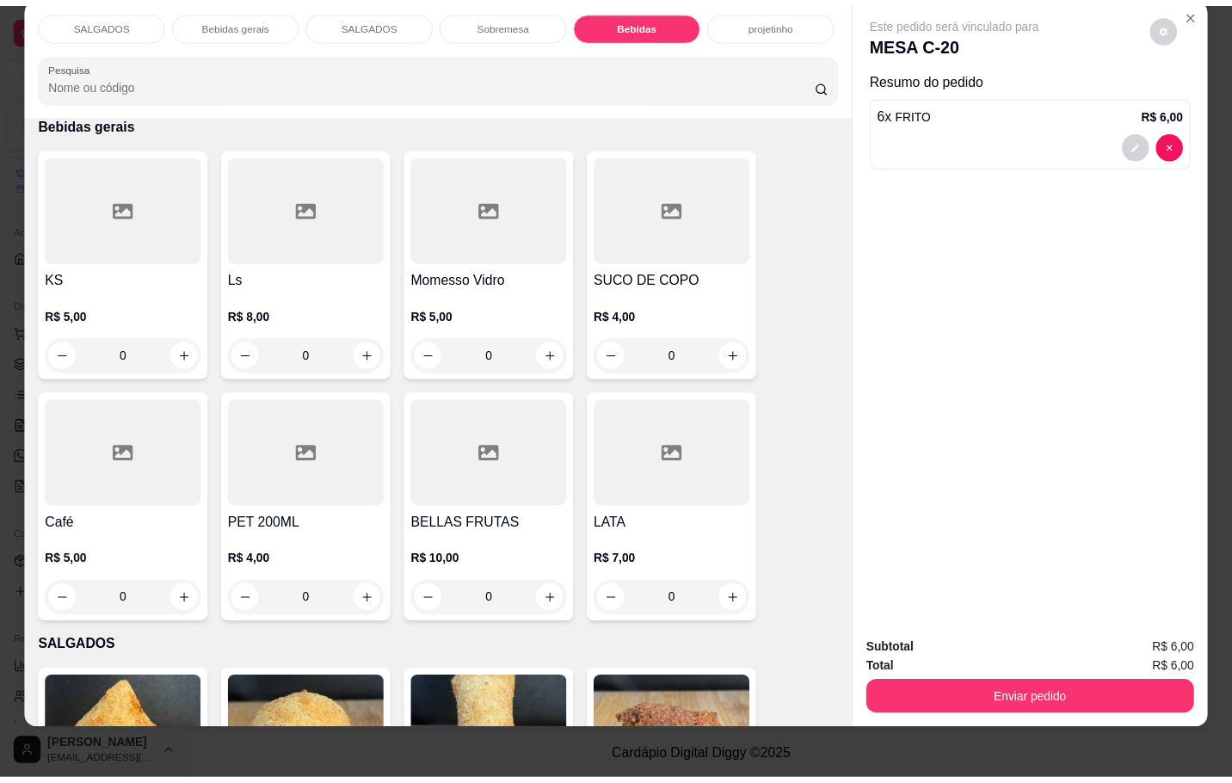
scroll to position [41, 0]
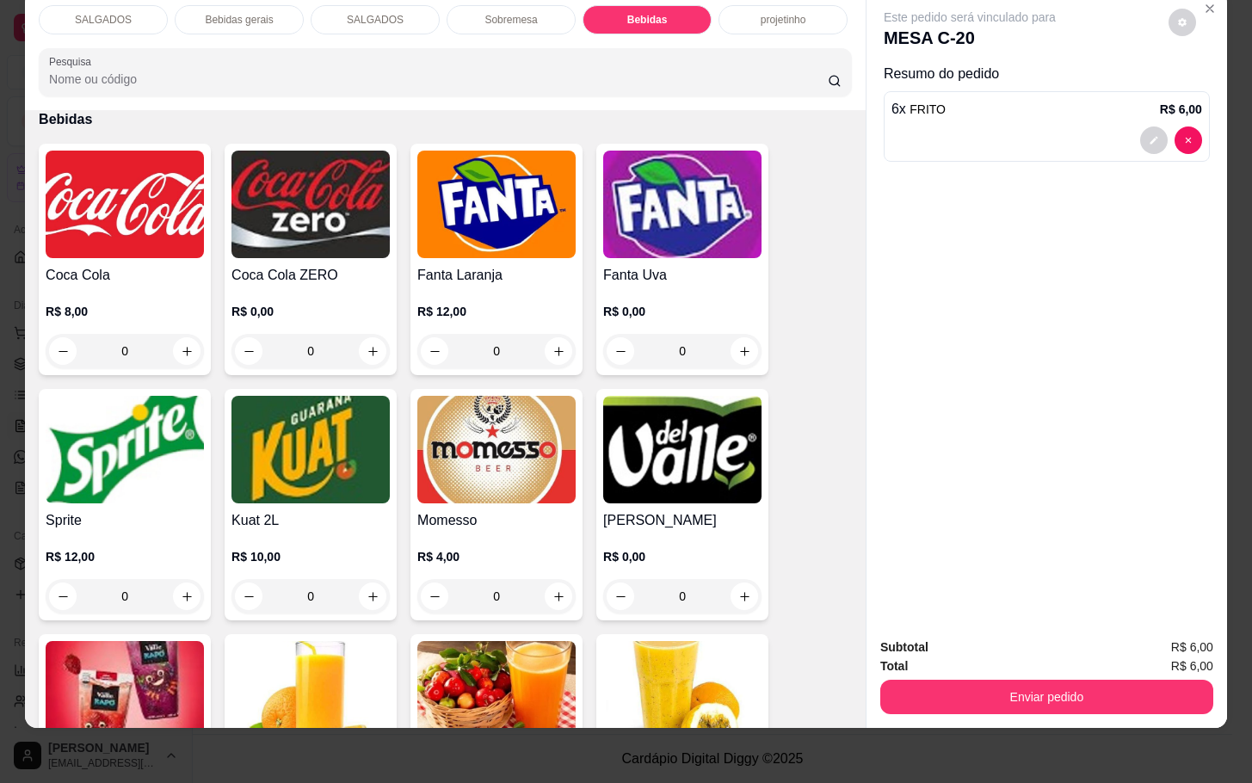
click at [488, 396] on img at bounding box center [496, 450] width 158 height 108
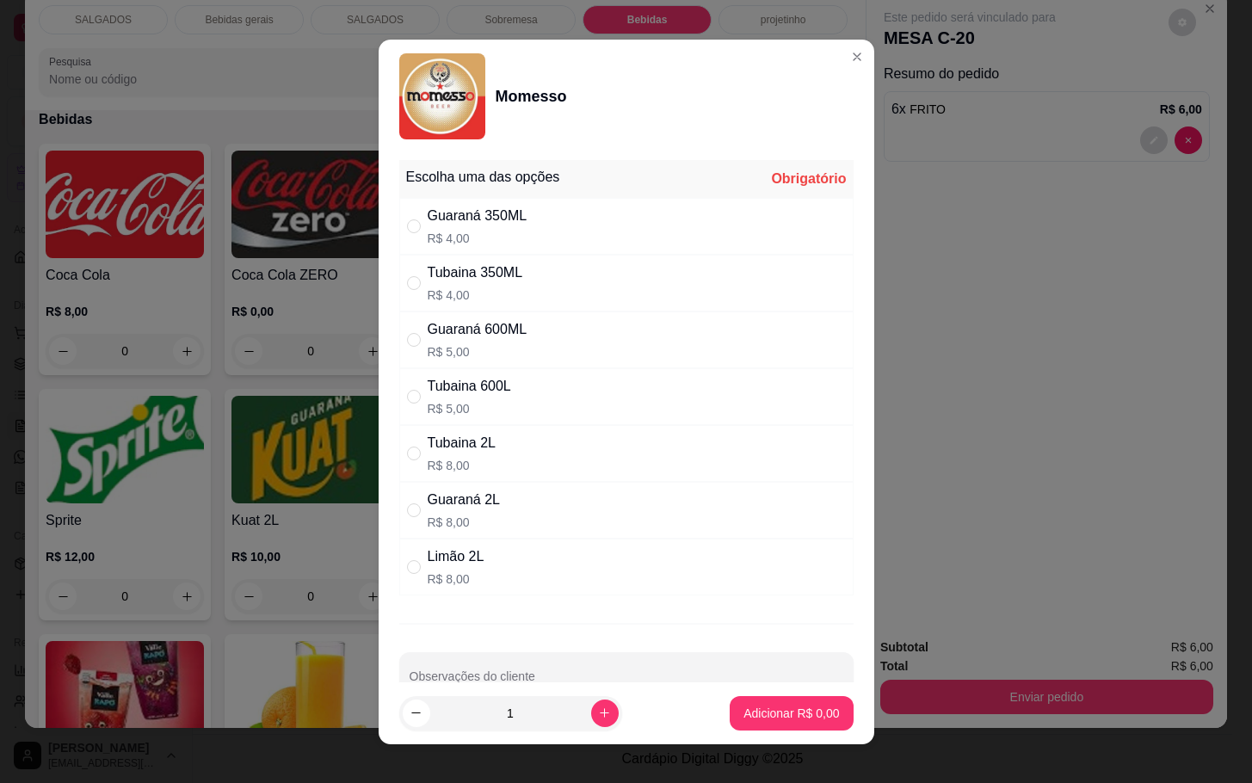
click at [491, 349] on p "R$ 5,00" at bounding box center [478, 351] width 100 height 17
radio input "true"
click at [733, 703] on button "Adicionar R$ 5,00" at bounding box center [791, 713] width 123 height 34
type input "1"
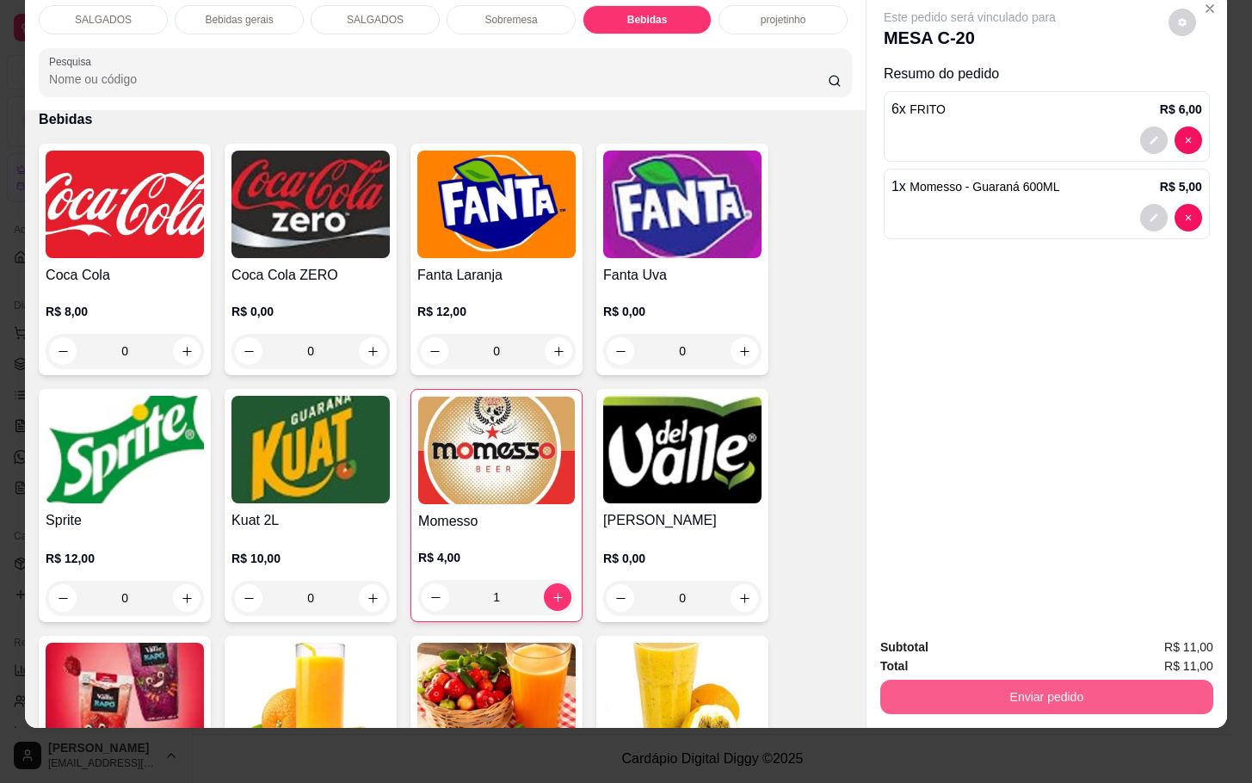
click at [925, 687] on button "Enviar pedido" at bounding box center [1046, 697] width 333 height 34
click at [910, 626] on button "Não registrar e enviar pedido" at bounding box center [987, 636] width 174 height 32
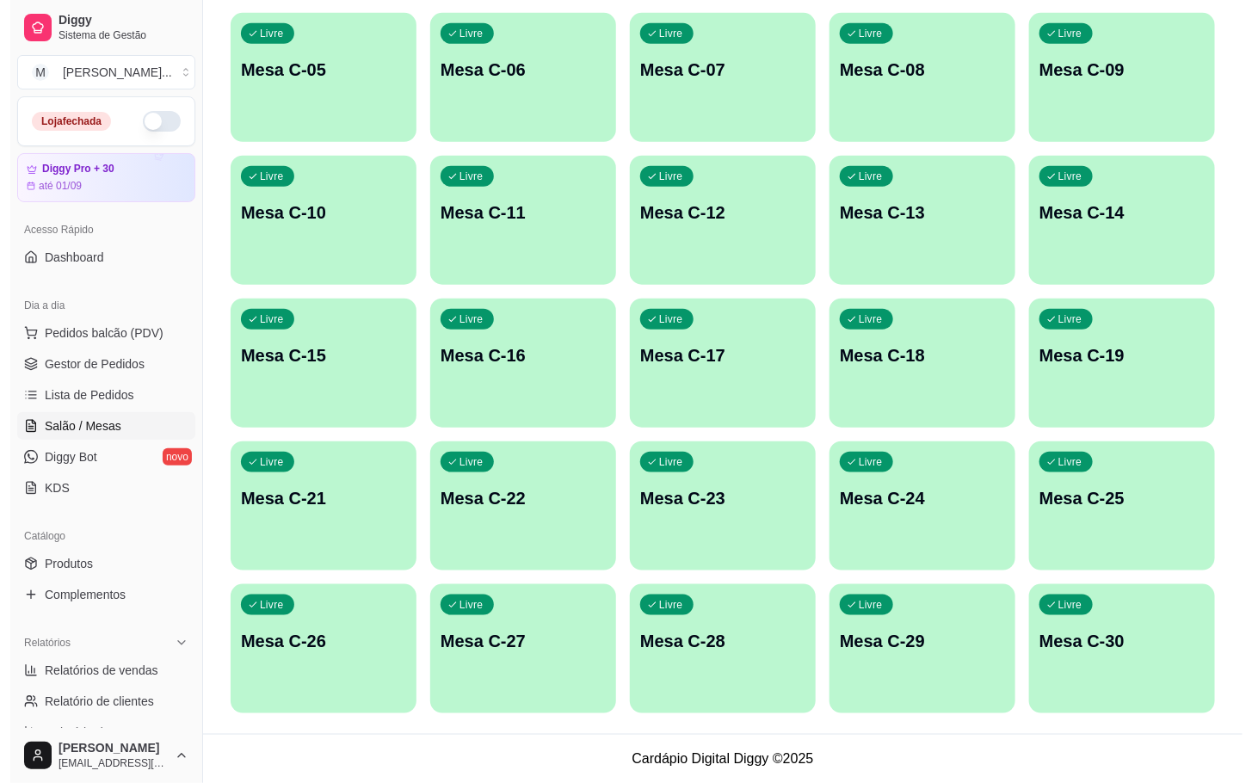
scroll to position [80, 0]
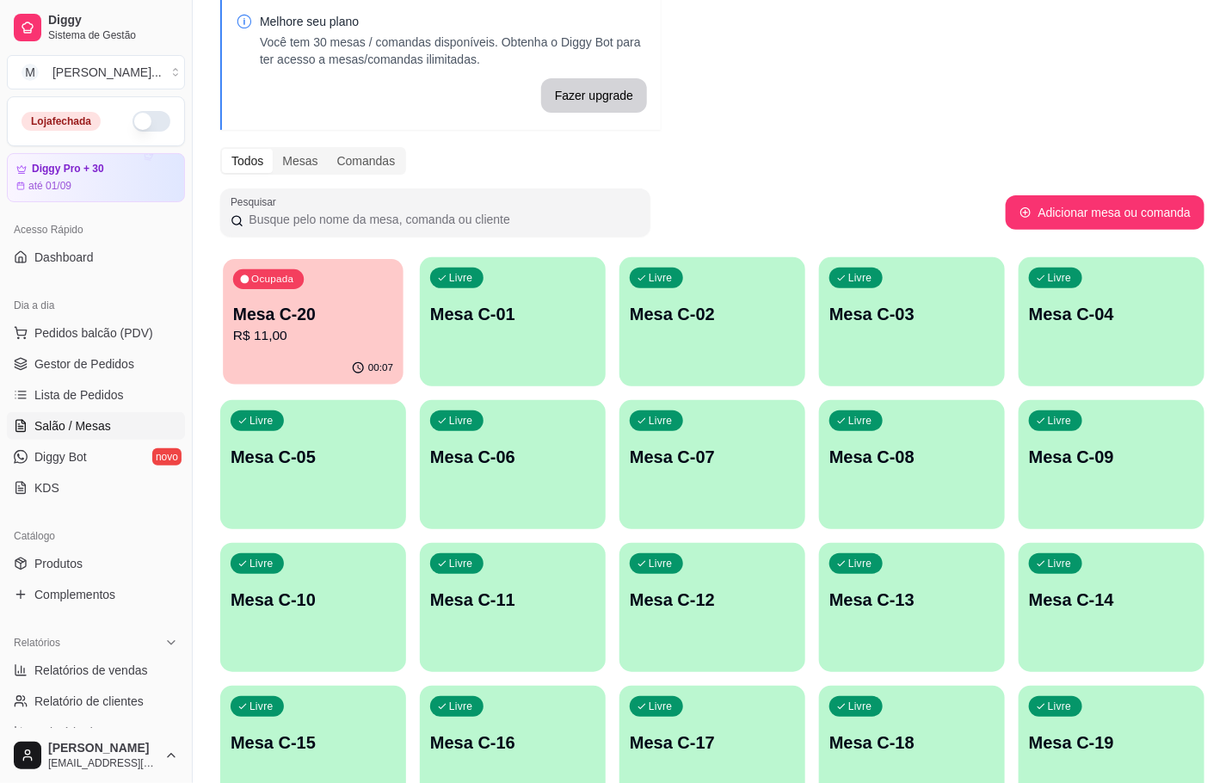
click at [313, 334] on p "R$ 11,00" at bounding box center [313, 336] width 160 height 20
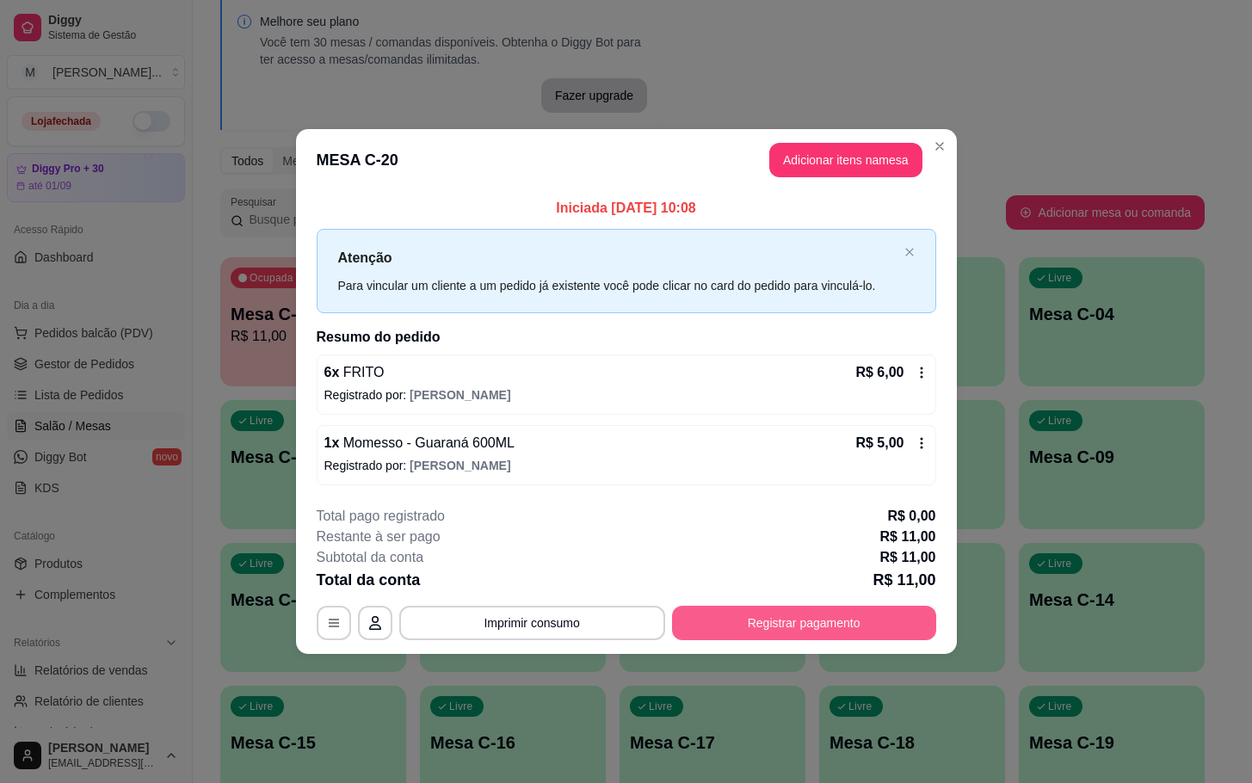
click at [806, 620] on button "Registrar pagamento" at bounding box center [804, 623] width 264 height 34
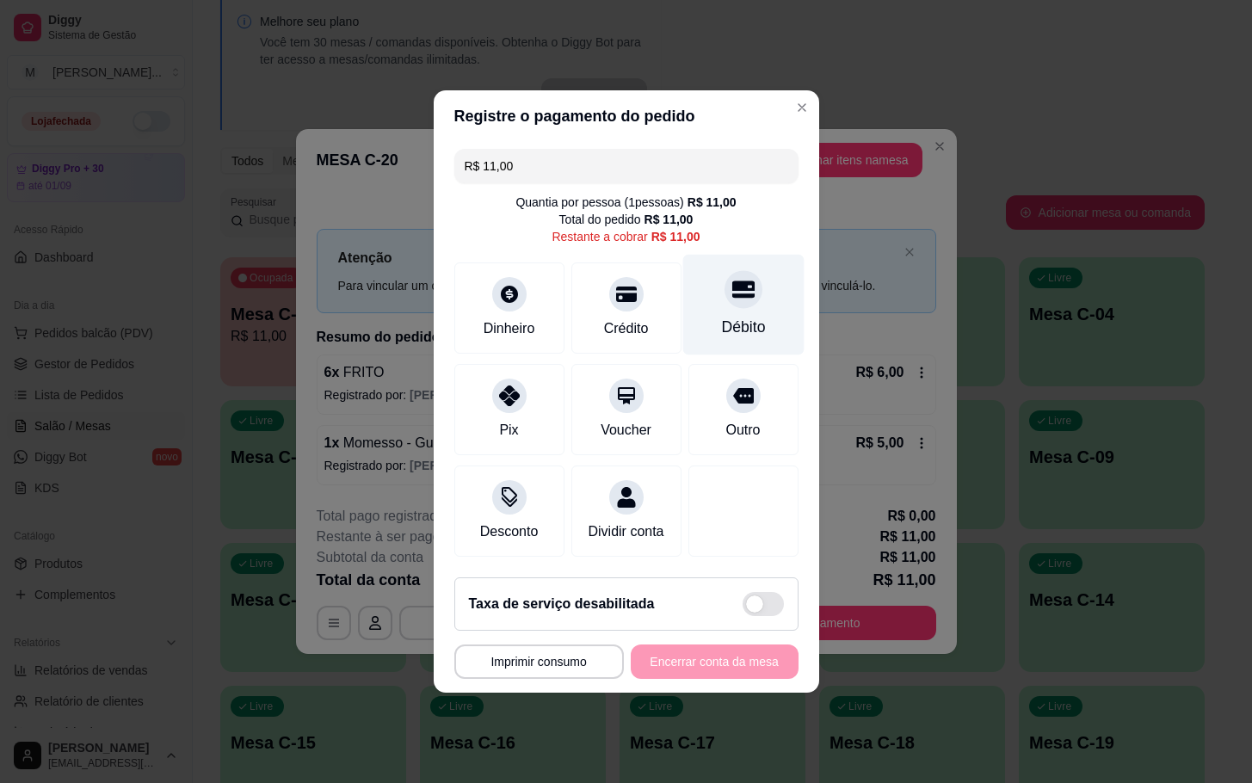
click at [749, 294] on div "Débito" at bounding box center [742, 305] width 121 height 101
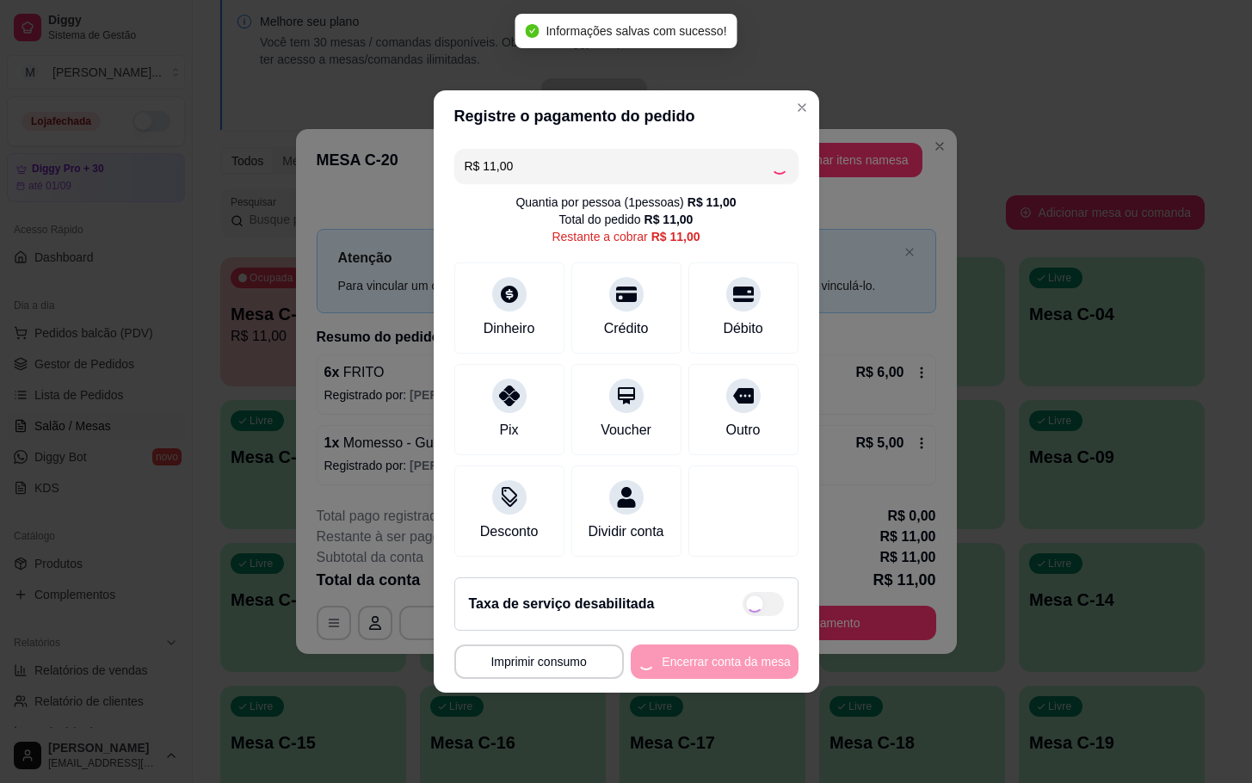
type input "R$ 0,00"
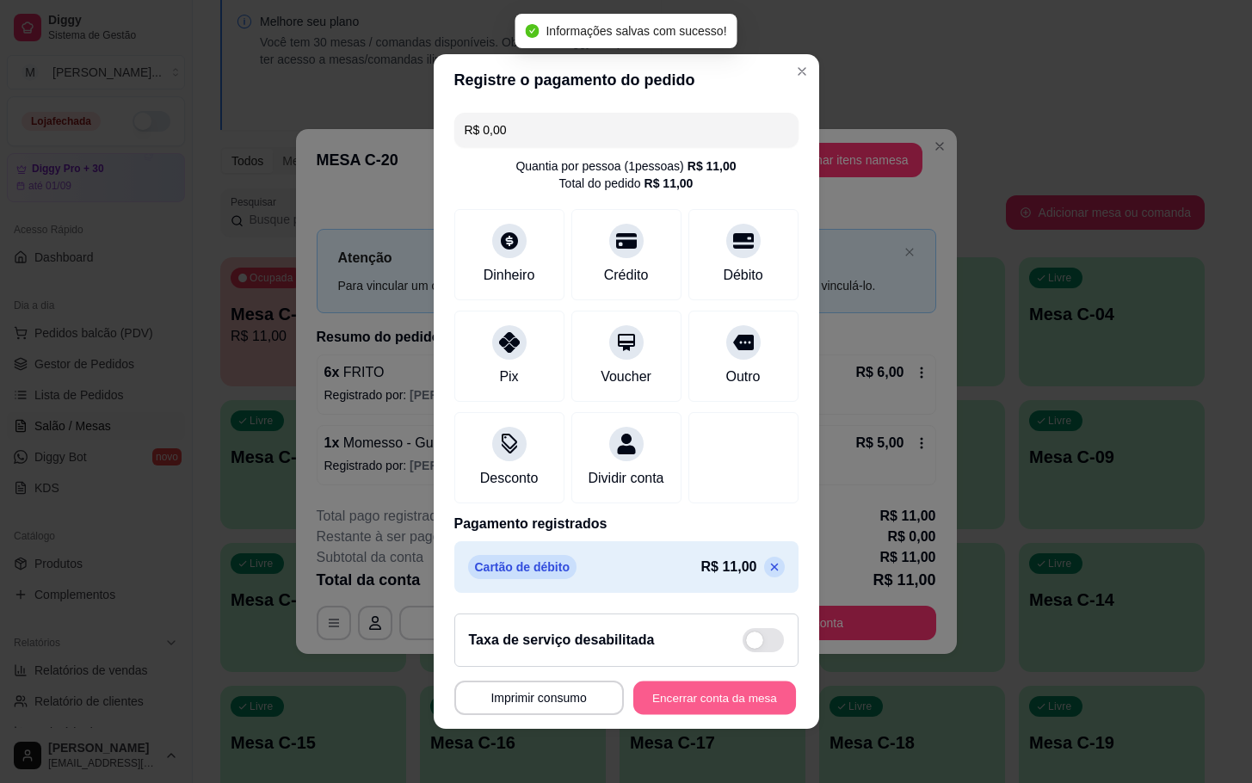
click at [729, 697] on button "Encerrar conta da mesa" at bounding box center [714, 699] width 163 height 34
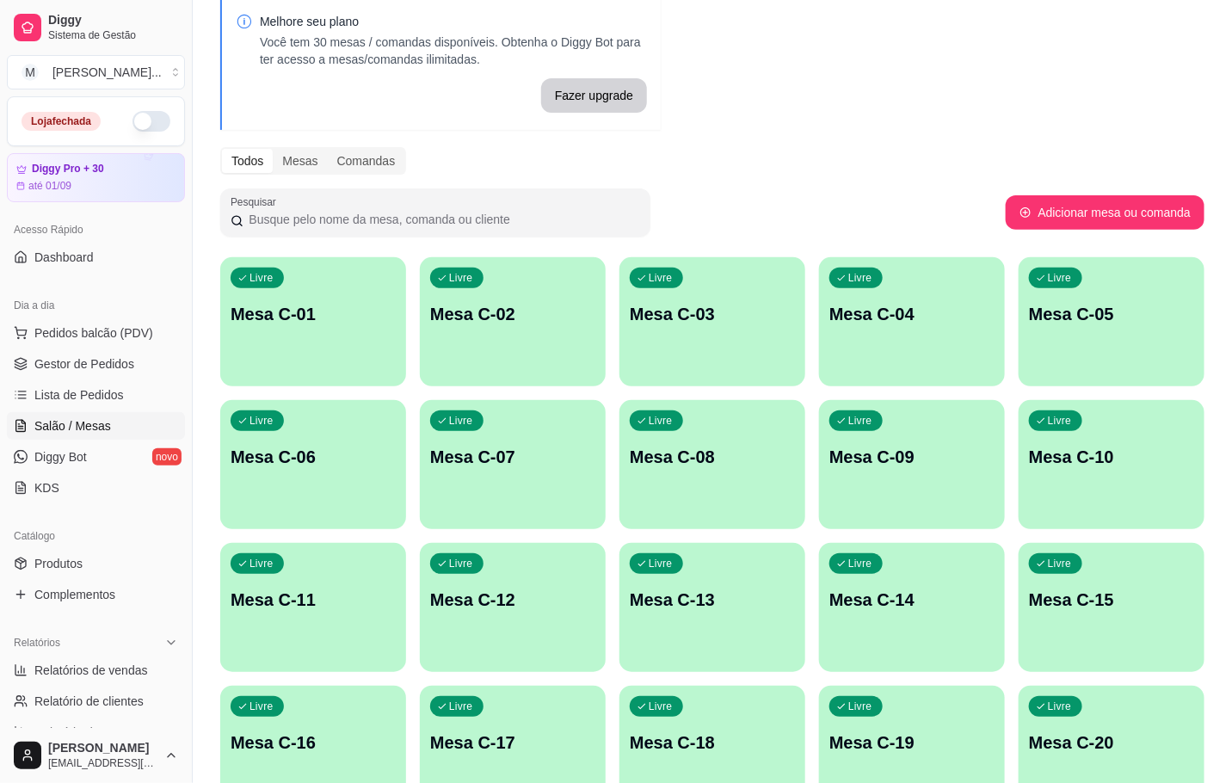
click at [1092, 752] on p "Mesa C-20" at bounding box center [1111, 743] width 165 height 24
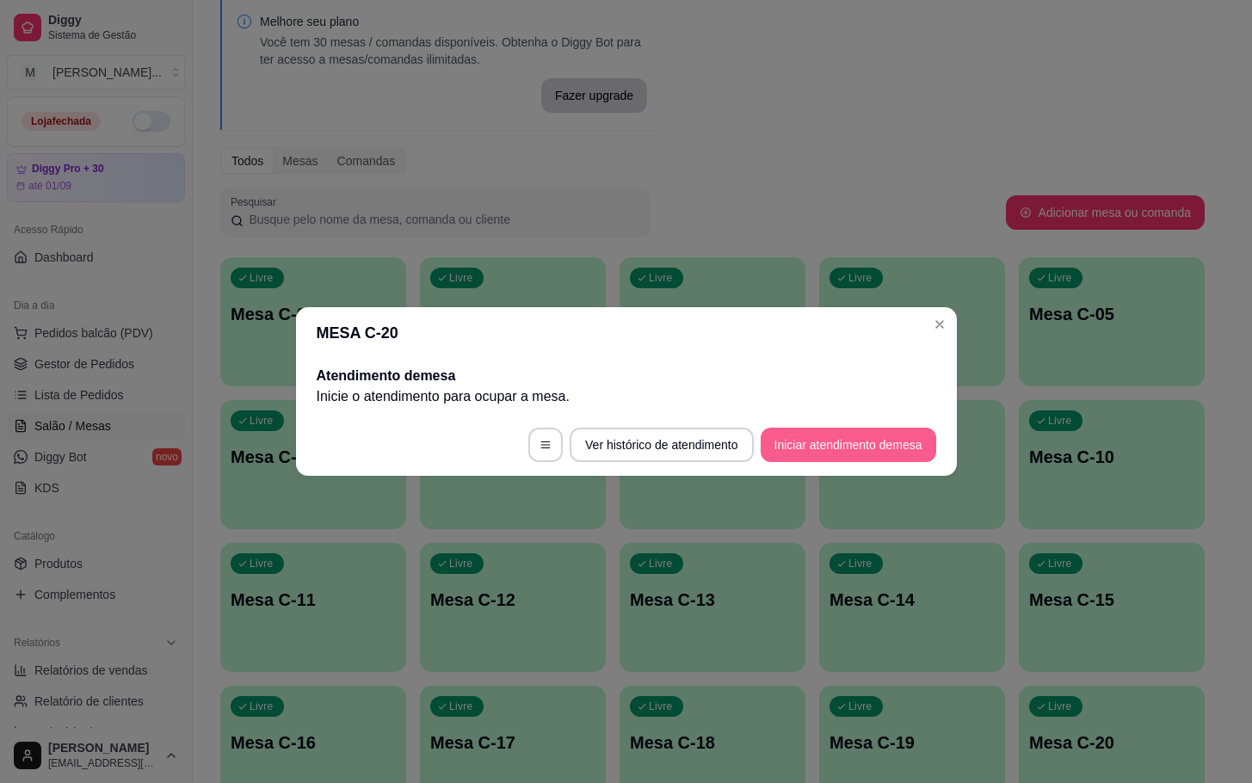
click at [839, 440] on button "Iniciar atendimento de mesa" at bounding box center [849, 445] width 176 height 34
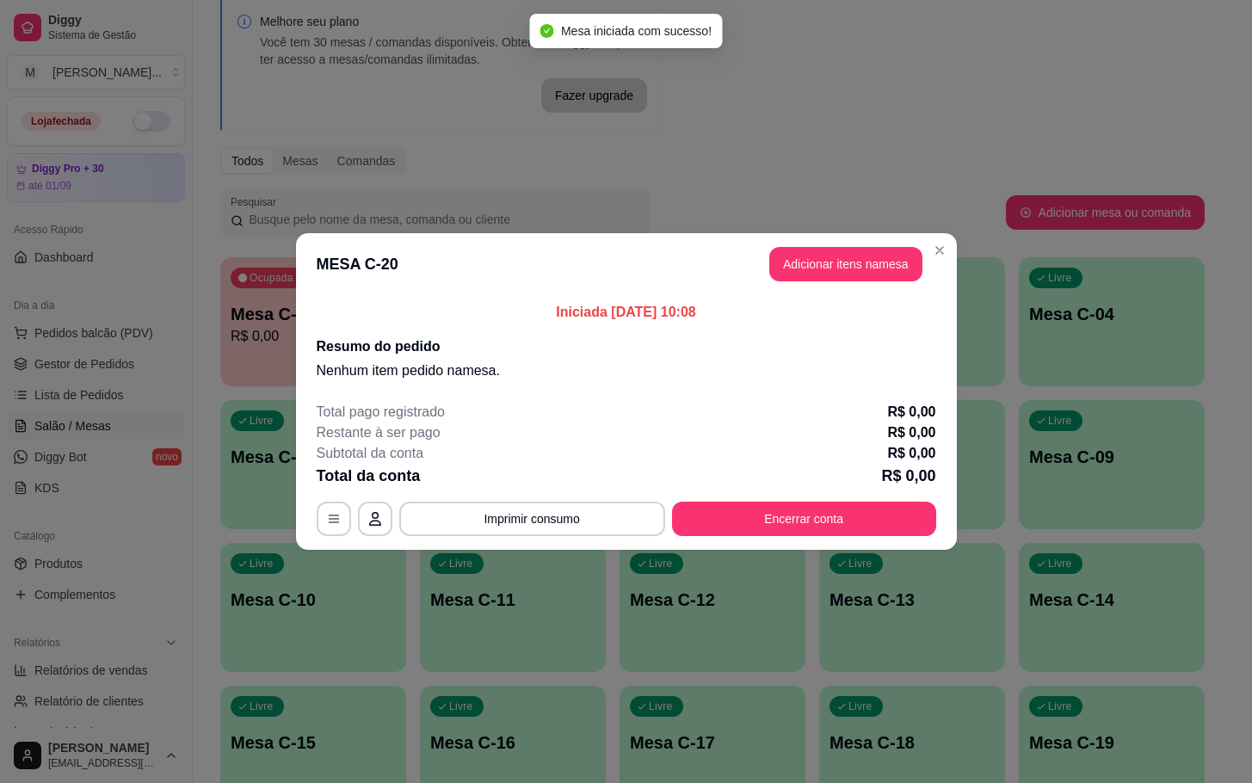
click at [799, 295] on div "Iniciada 23/08/2025 às 10:08 Resumo do pedido Nenhum item pedido na mesa ." at bounding box center [626, 341] width 661 height 93
click at [829, 277] on button "Adicionar itens na mesa" at bounding box center [846, 265] width 148 height 34
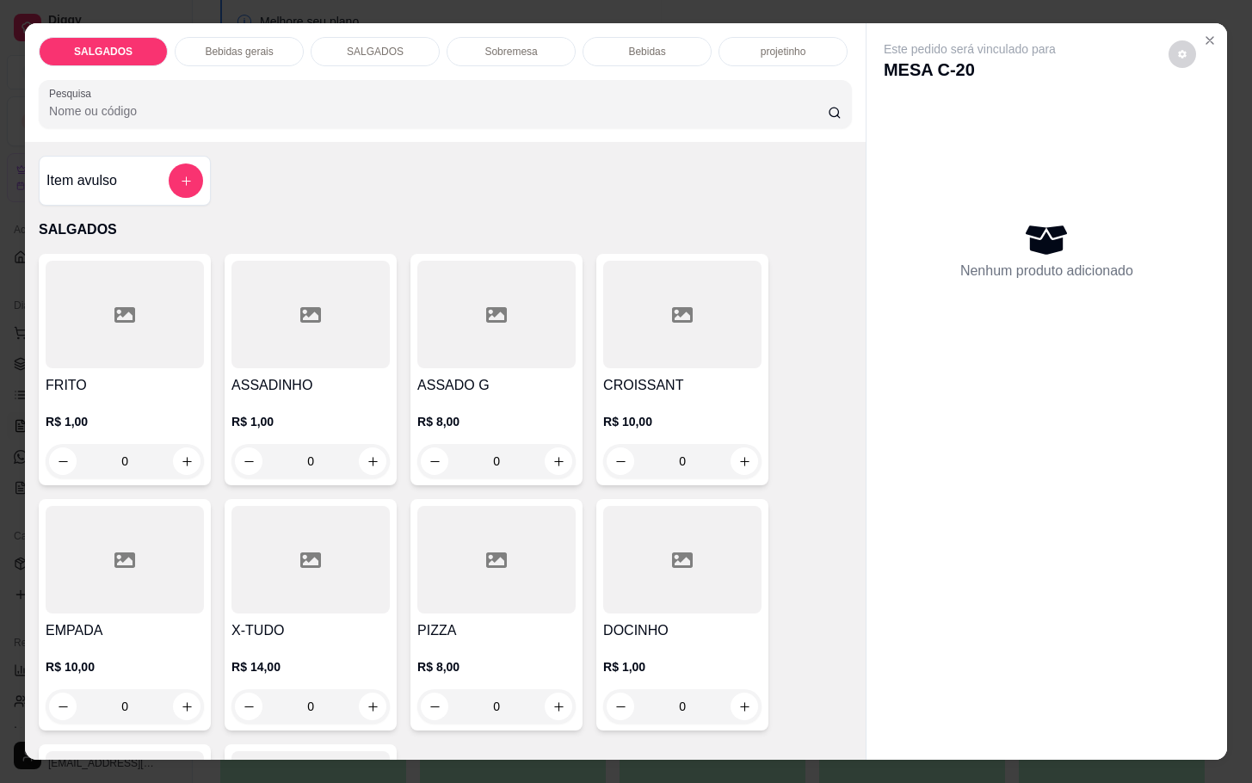
scroll to position [129, 0]
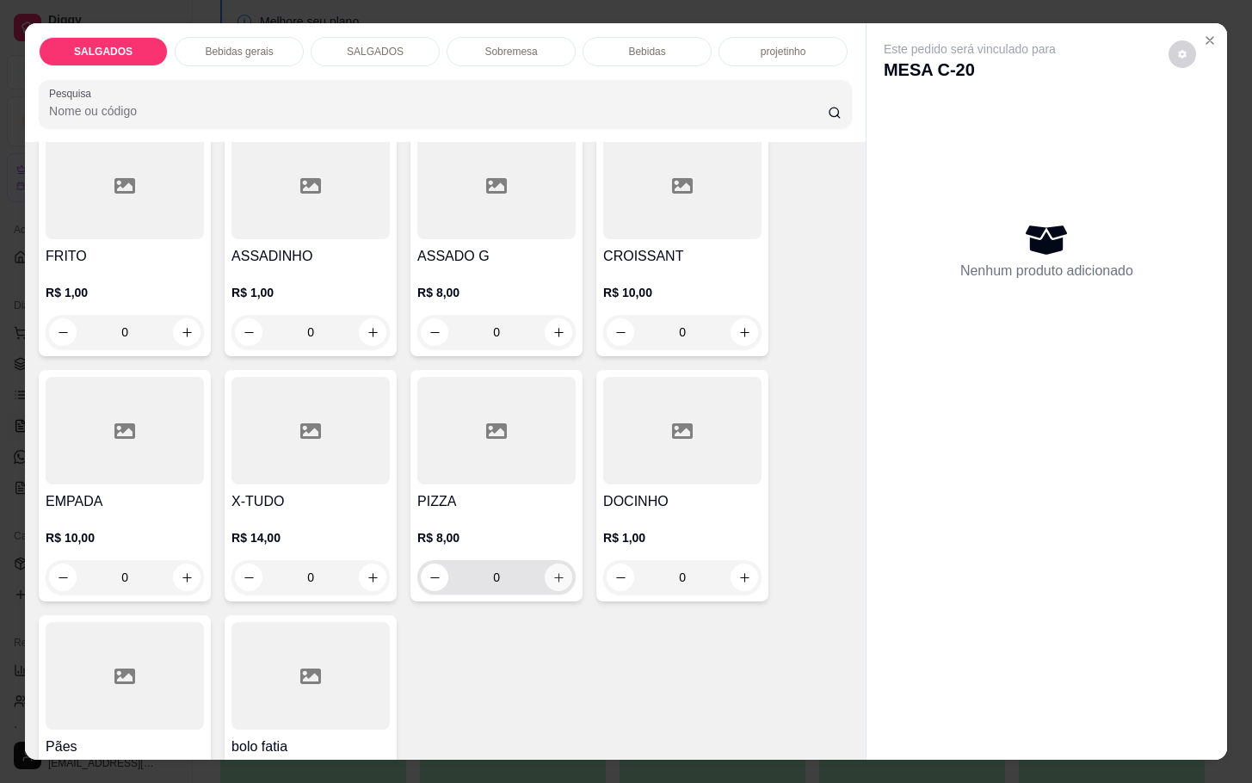
click at [545, 571] on button "increase-product-quantity" at bounding box center [559, 578] width 28 height 28
type input "1"
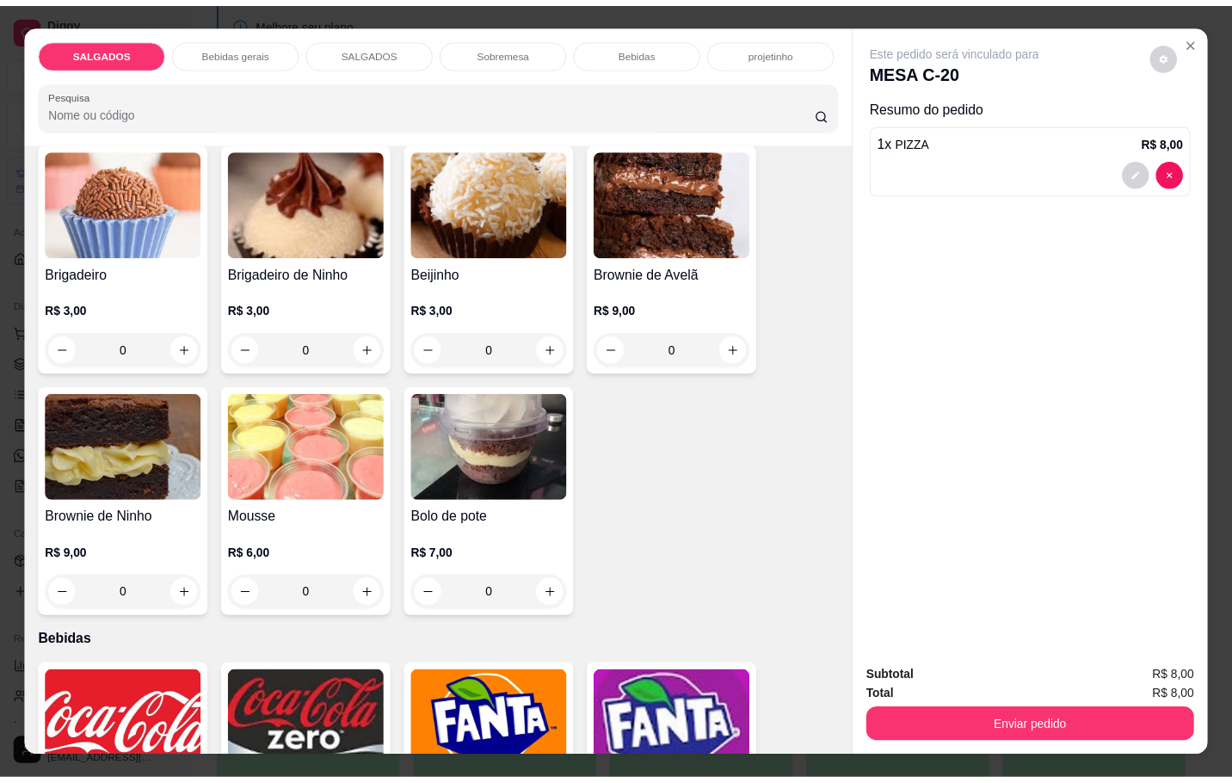
scroll to position [3098, 0]
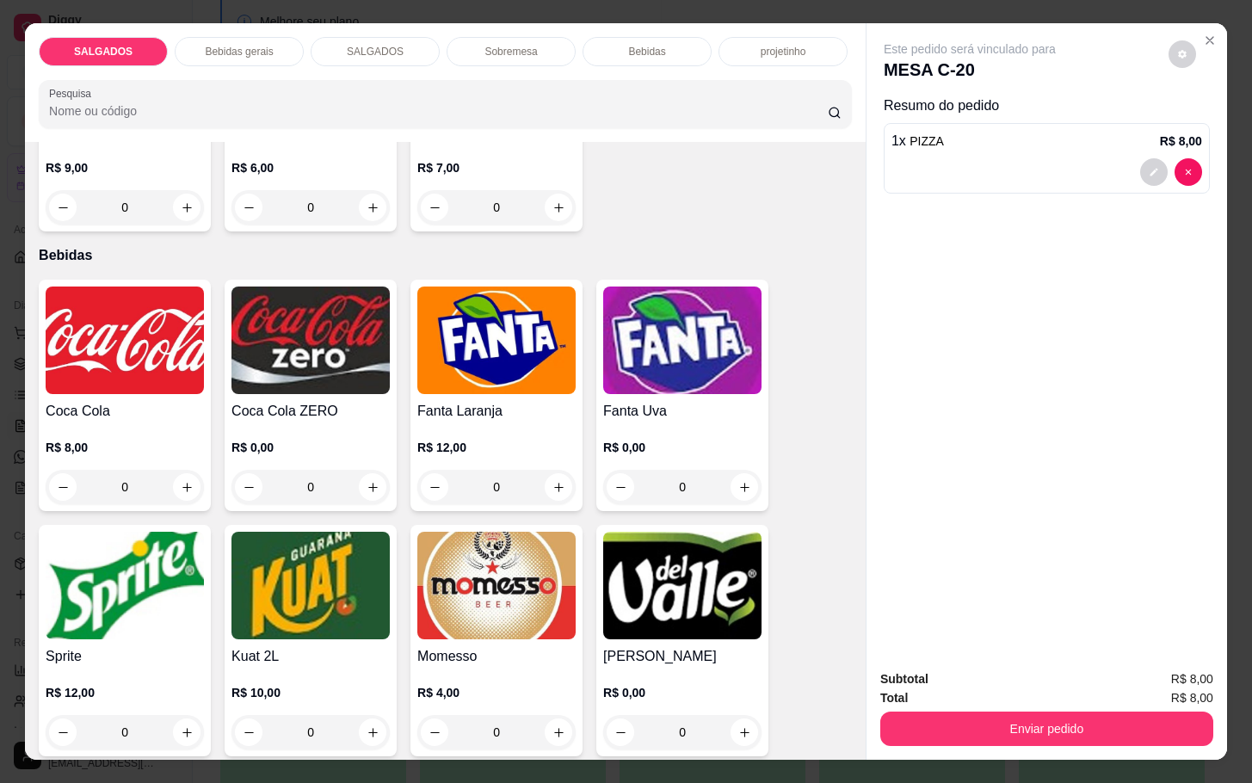
click at [140, 439] on p "R$ 8,00" at bounding box center [125, 447] width 158 height 17
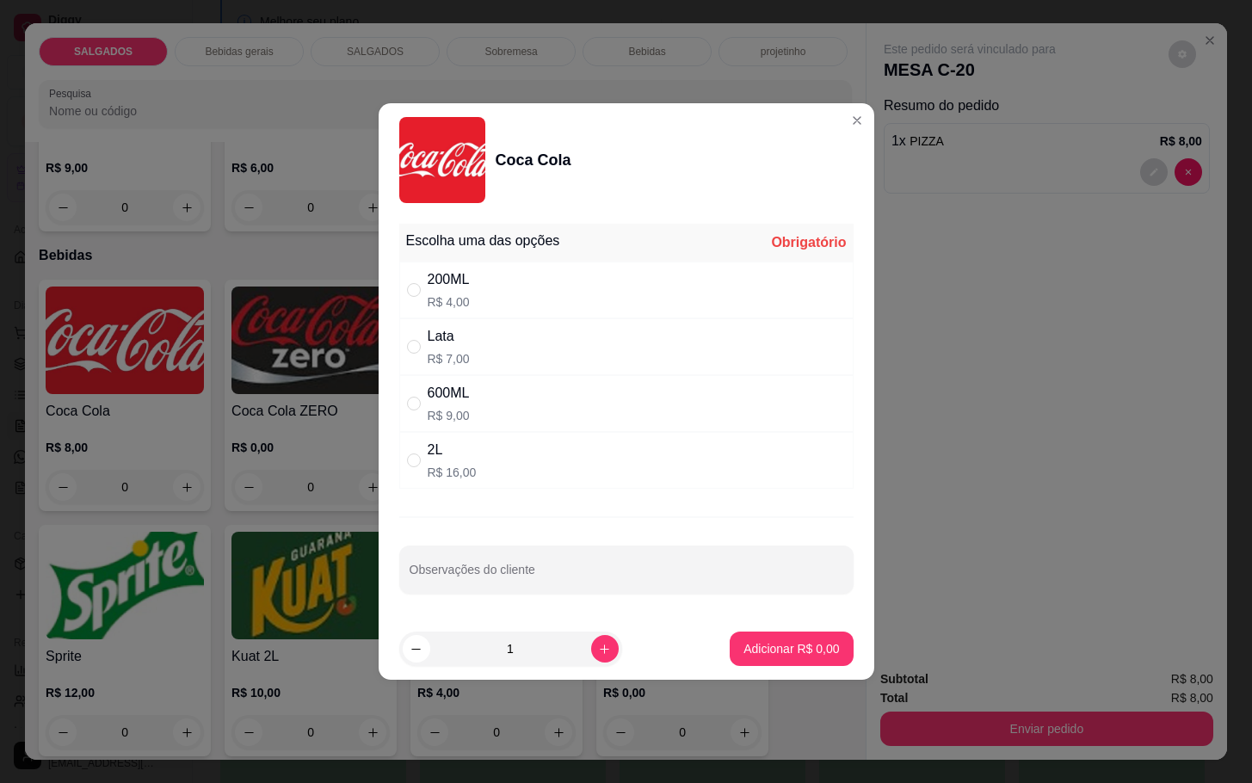
click at [460, 354] on p "R$ 7,00" at bounding box center [449, 358] width 42 height 17
radio input "true"
click at [812, 633] on button "Adicionar R$ 7,00" at bounding box center [791, 649] width 123 height 34
type input "1"
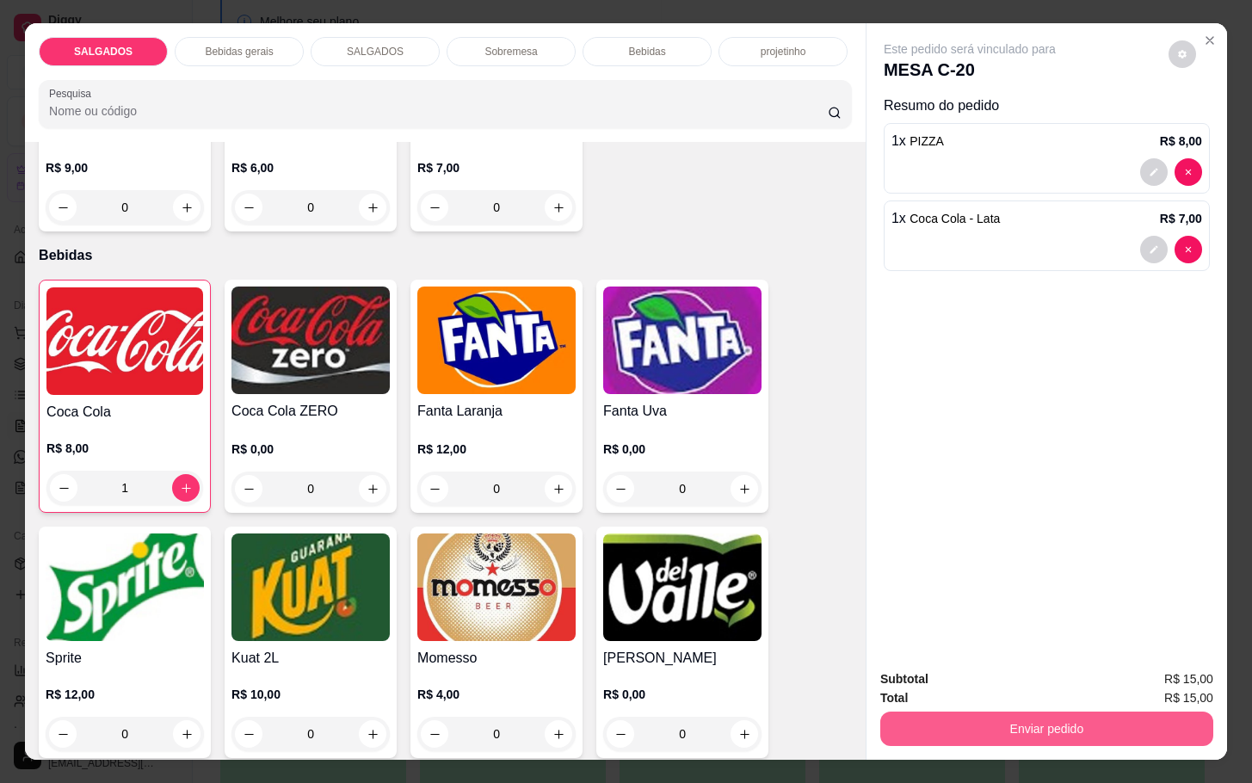
click at [973, 713] on button "Enviar pedido" at bounding box center [1046, 729] width 333 height 34
click at [990, 672] on button "Não registrar e enviar pedido" at bounding box center [987, 677] width 174 height 32
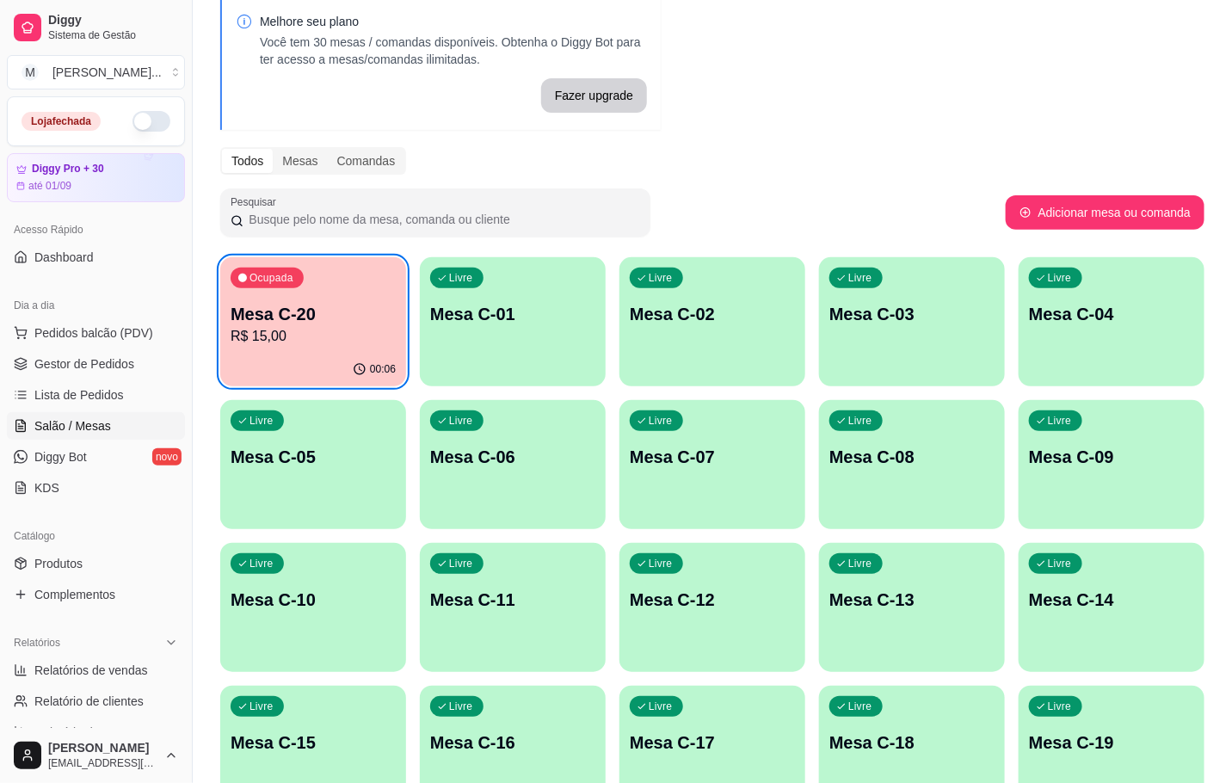
click at [329, 300] on div "Ocupada Mesa C-20 R$ 15,00" at bounding box center [313, 305] width 186 height 96
click at [344, 289] on div "Ocupada Mesa C-20 R$ 15,00" at bounding box center [313, 305] width 181 height 93
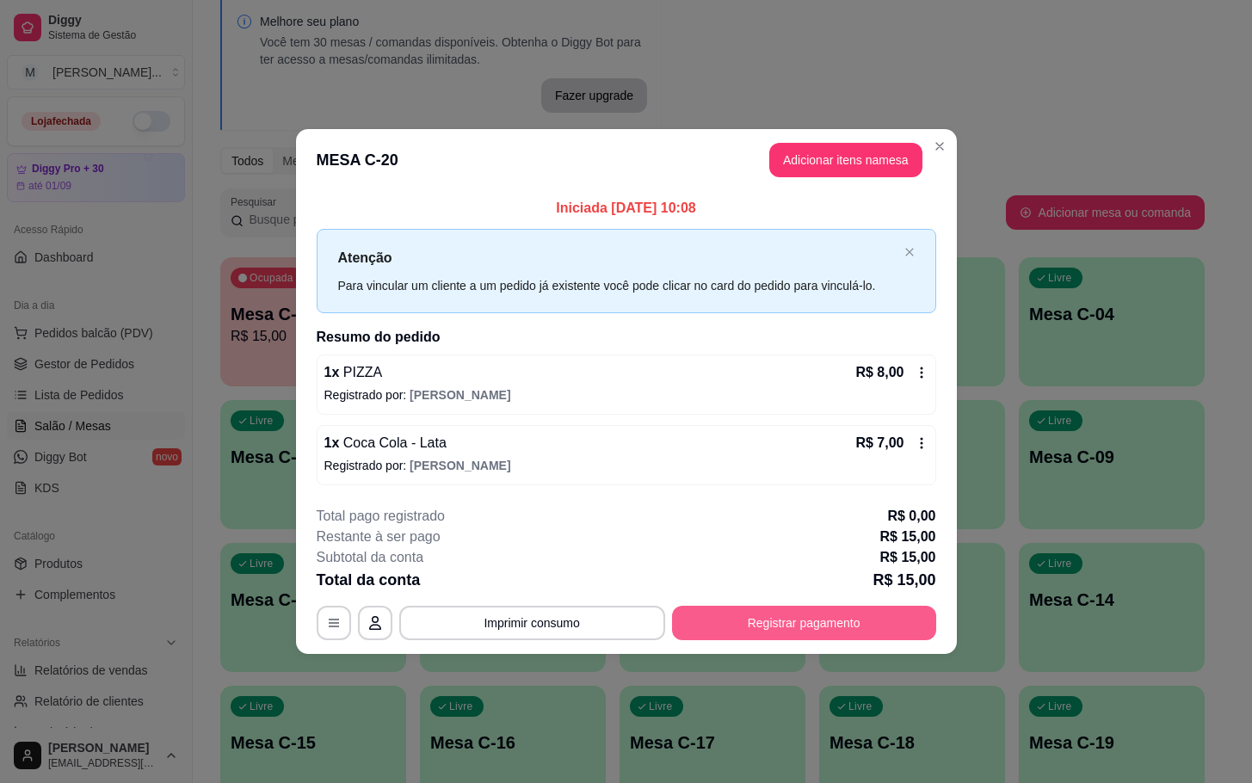
click at [796, 609] on button "Registrar pagamento" at bounding box center [804, 623] width 264 height 34
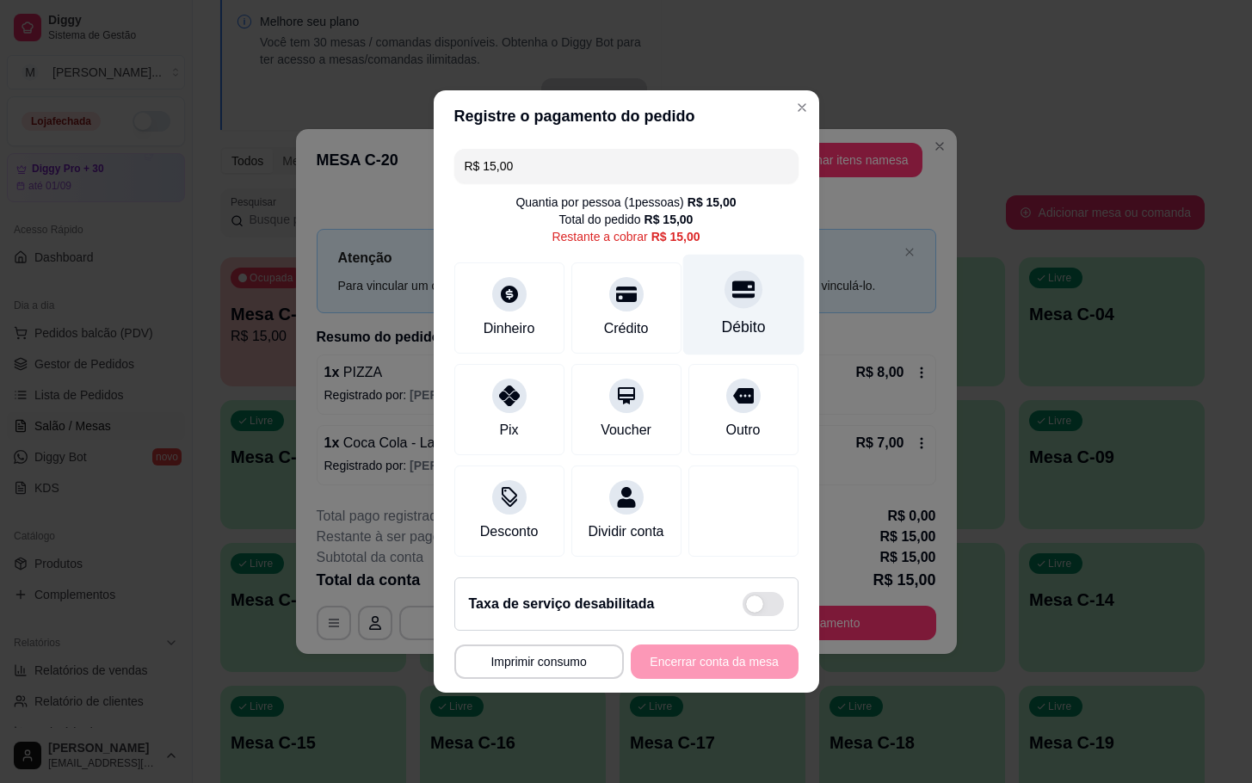
click at [752, 255] on div "Débito" at bounding box center [742, 305] width 121 height 101
click at [742, 679] on div "**********" at bounding box center [626, 662] width 344 height 34
click at [744, 679] on div "**********" at bounding box center [626, 662] width 344 height 34
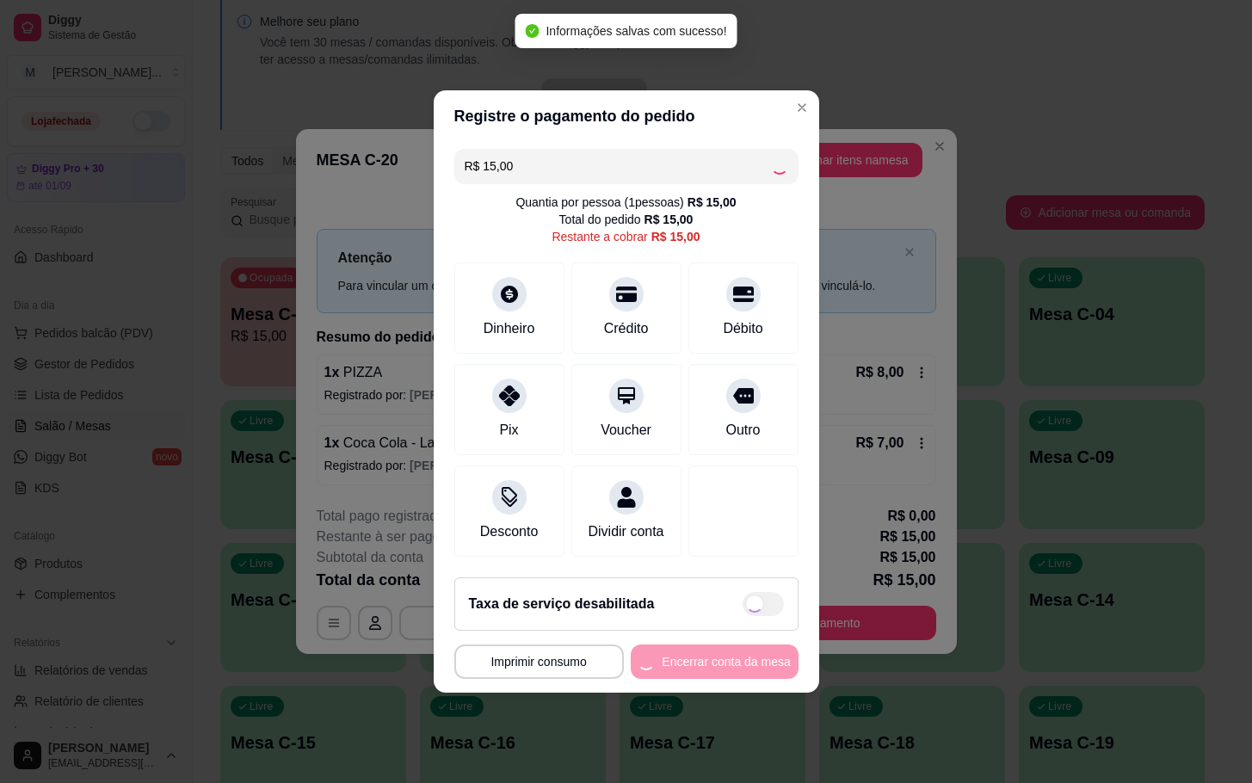
type input "R$ 0,00"
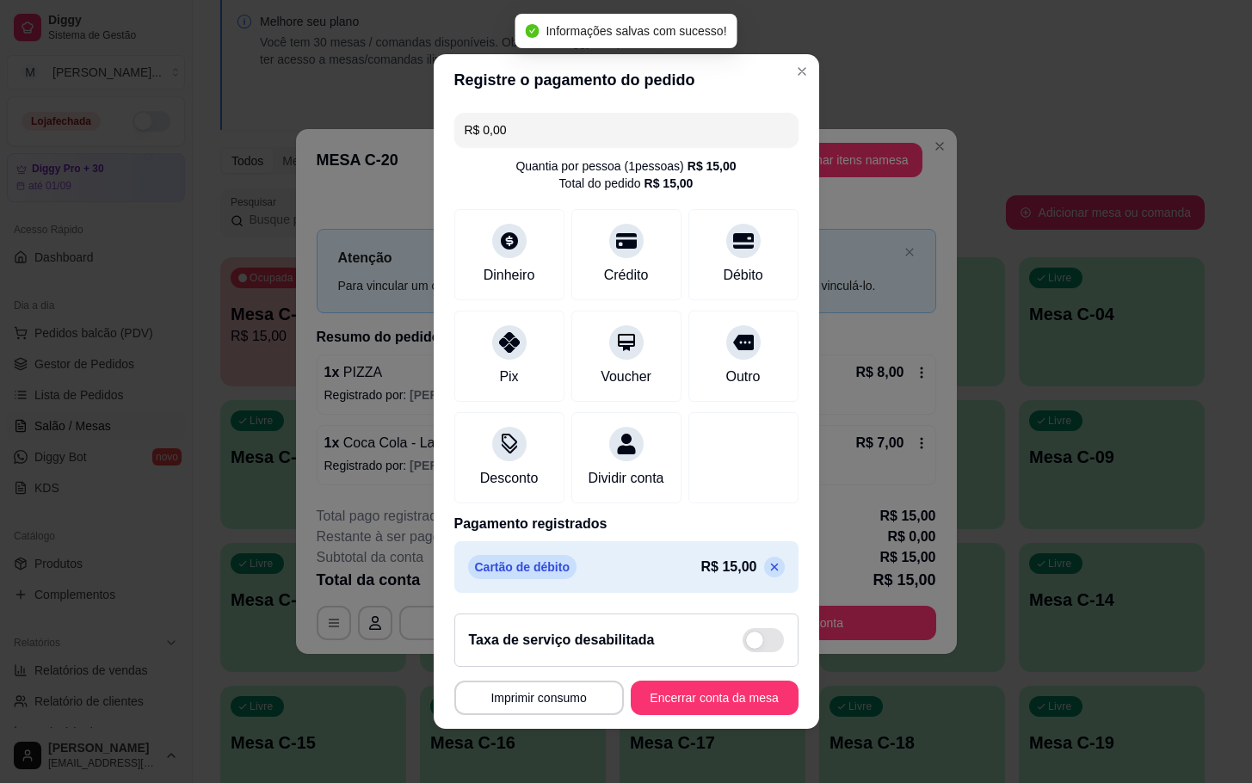
drag, startPoint x: 687, startPoint y: 682, endPoint x: 685, endPoint y: 695, distance: 13.0
click at [687, 682] on footer "**********" at bounding box center [627, 664] width 386 height 129
click at [685, 695] on button "Encerrar conta da mesa" at bounding box center [714, 699] width 163 height 34
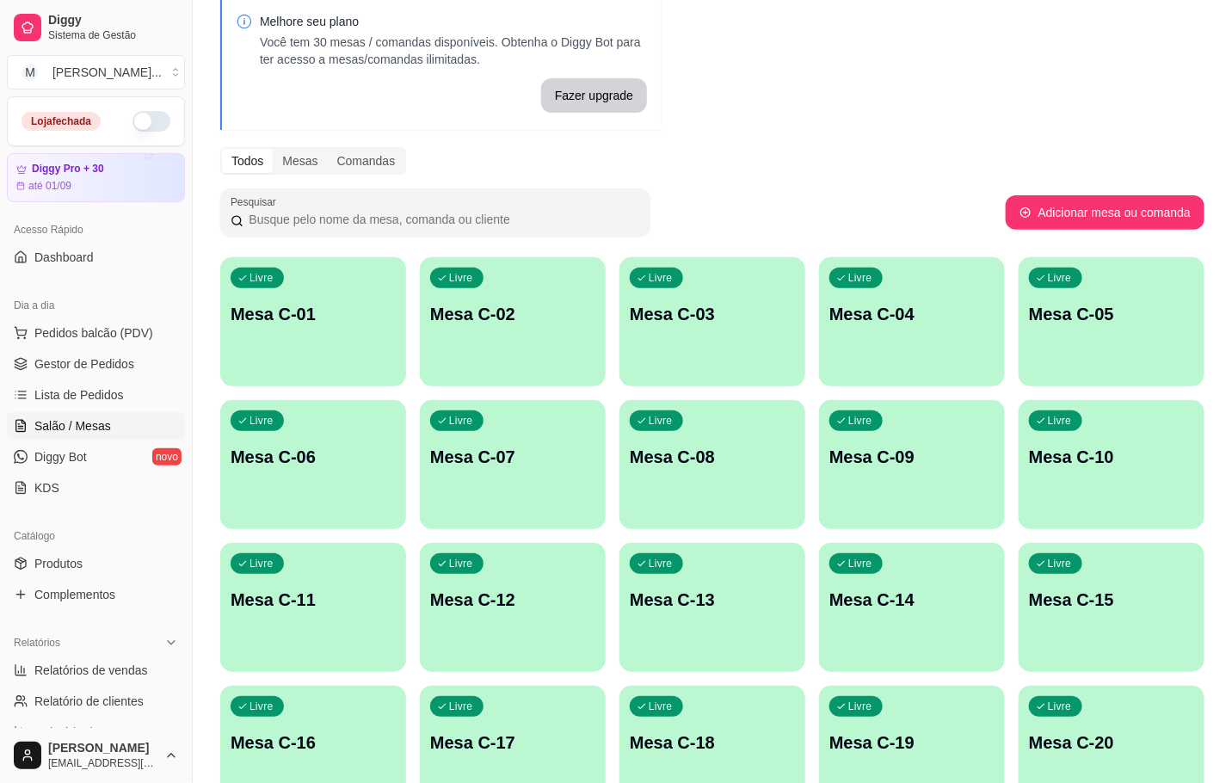
click at [307, 269] on div "Livre Mesa C-01" at bounding box center [313, 311] width 186 height 108
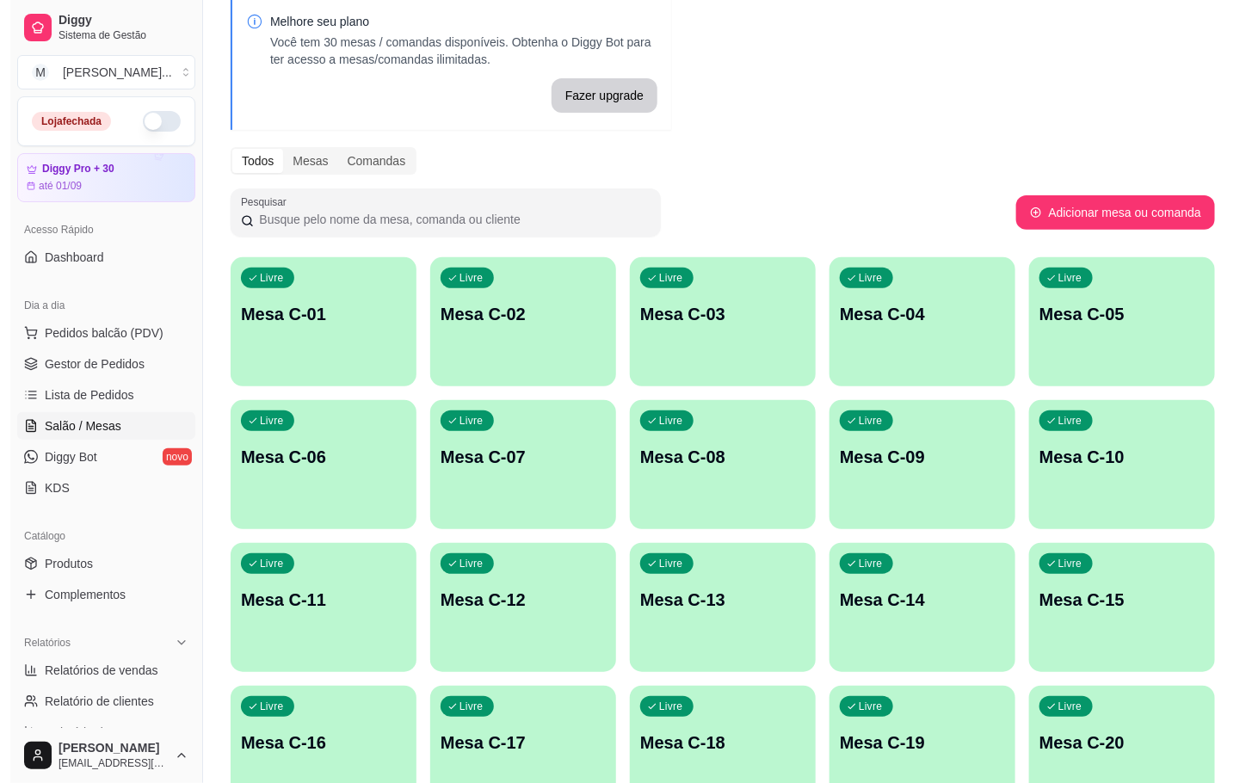
scroll to position [467, 0]
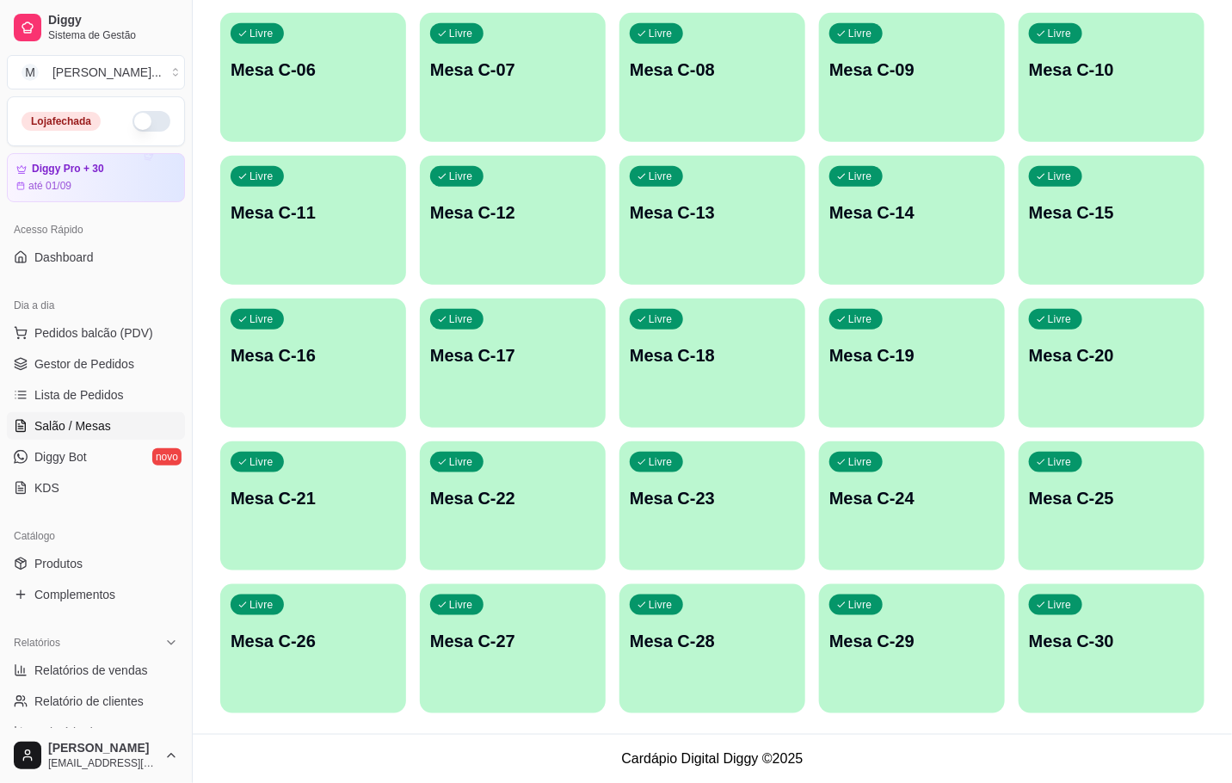
click at [1038, 387] on div "Livre Mesa C-20" at bounding box center [1112, 353] width 186 height 108
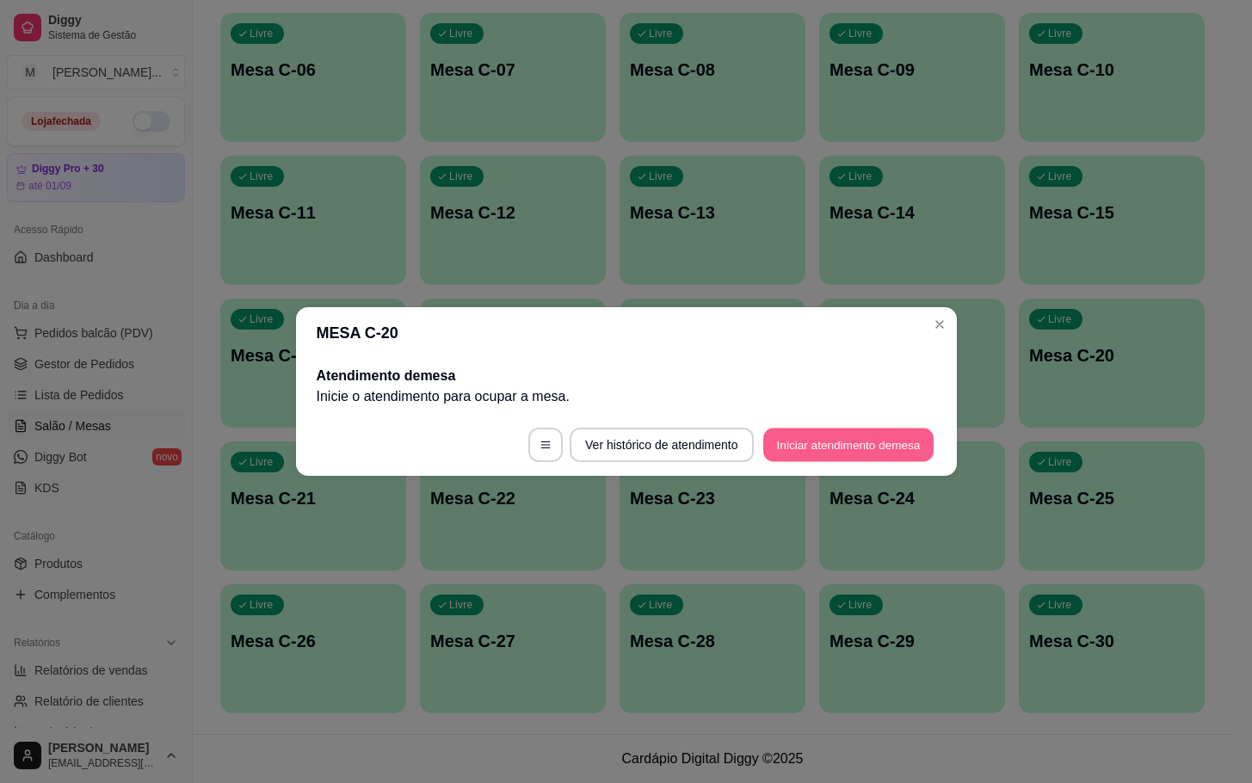
click at [891, 450] on button "Iniciar atendimento de mesa" at bounding box center [848, 446] width 170 height 34
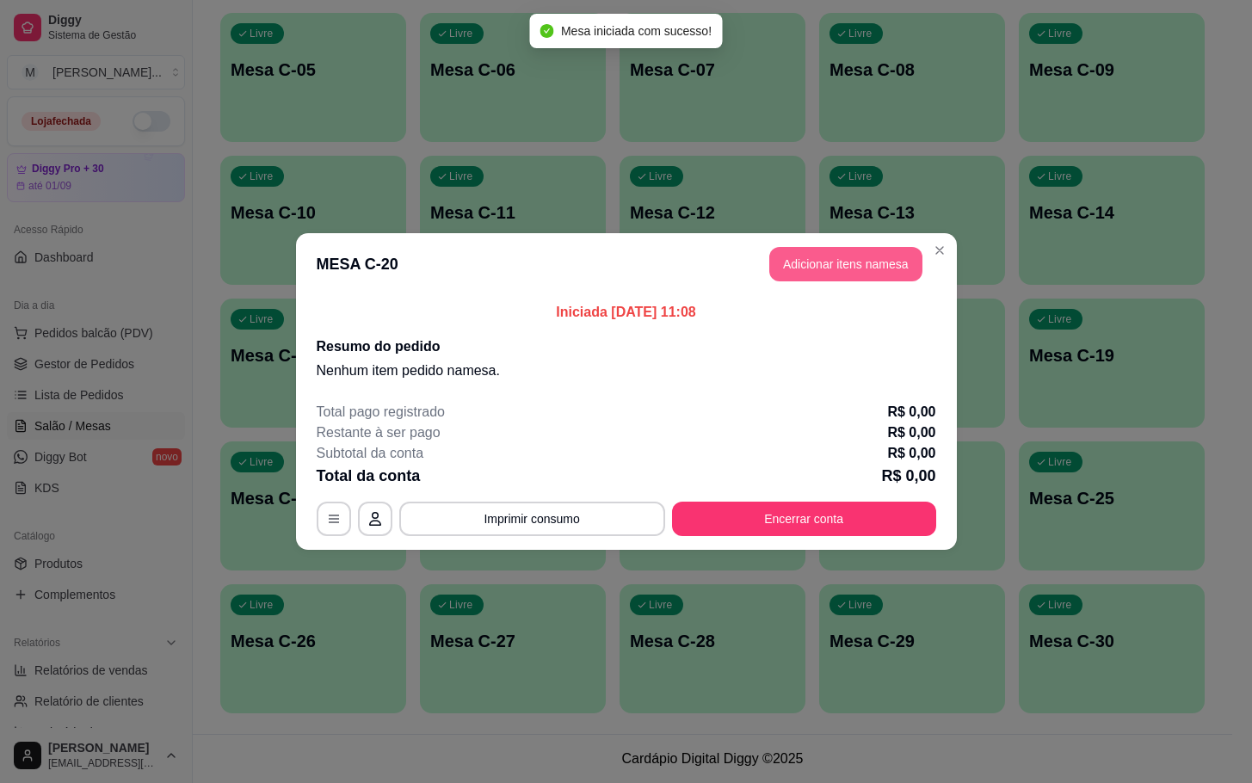
click at [819, 266] on button "Adicionar itens na mesa" at bounding box center [845, 264] width 153 height 34
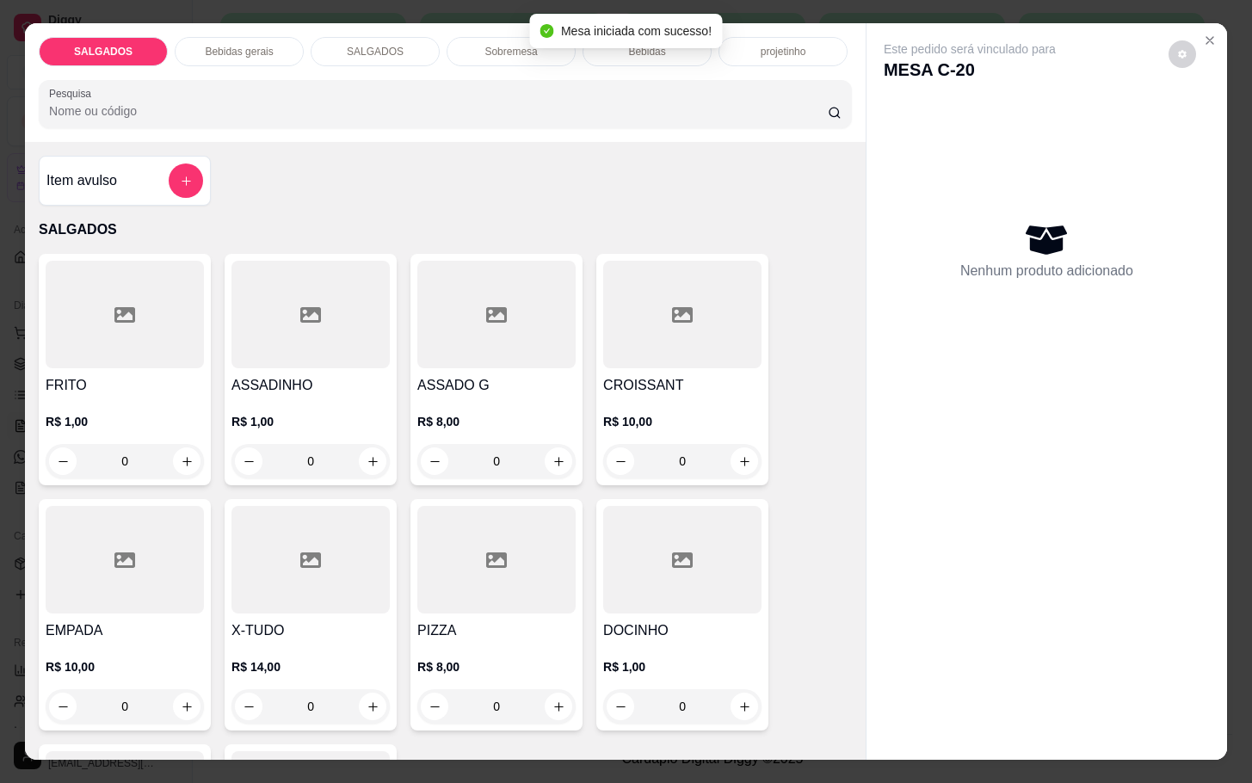
click at [603, 630] on h4 "DOCINHO" at bounding box center [682, 630] width 158 height 21
click at [558, 602] on div at bounding box center [496, 560] width 158 height 108
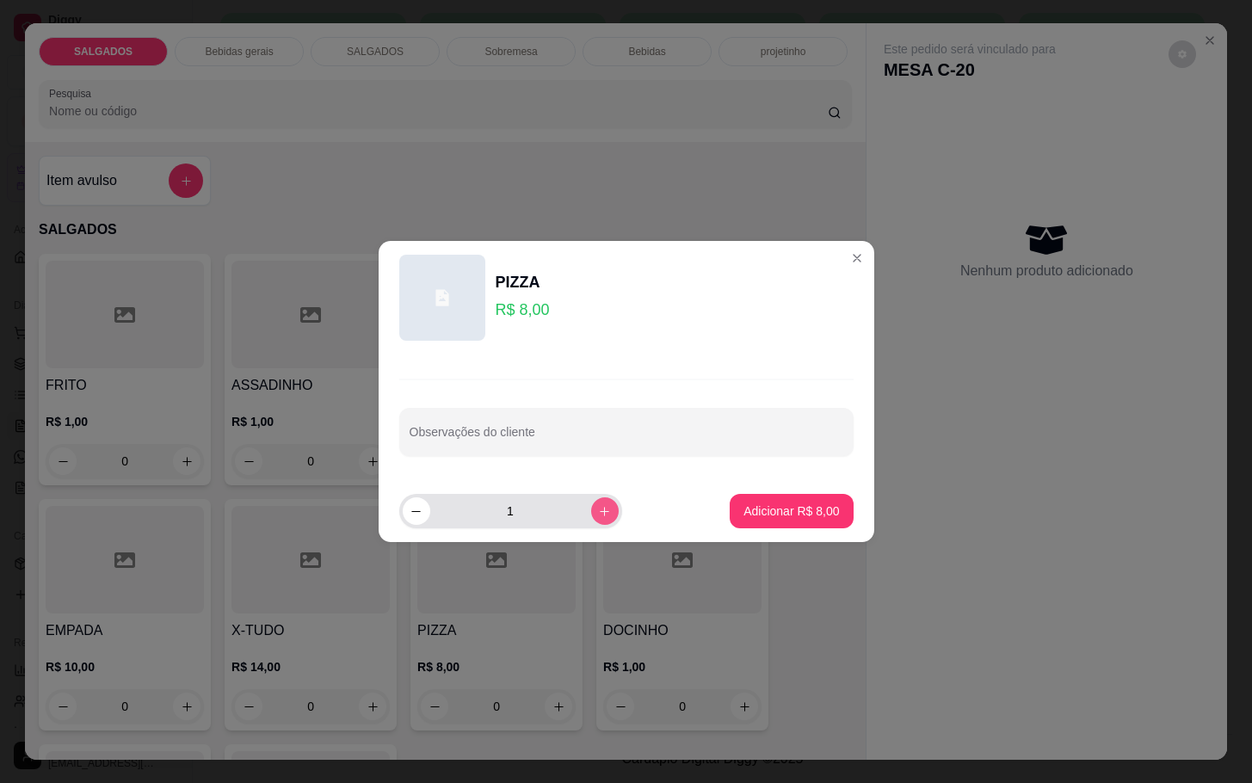
click at [599, 503] on button "increase-product-quantity" at bounding box center [605, 511] width 28 height 28
type input "2"
click at [808, 525] on button "Adicionar R$ 16,00" at bounding box center [788, 512] width 127 height 34
type input "2"
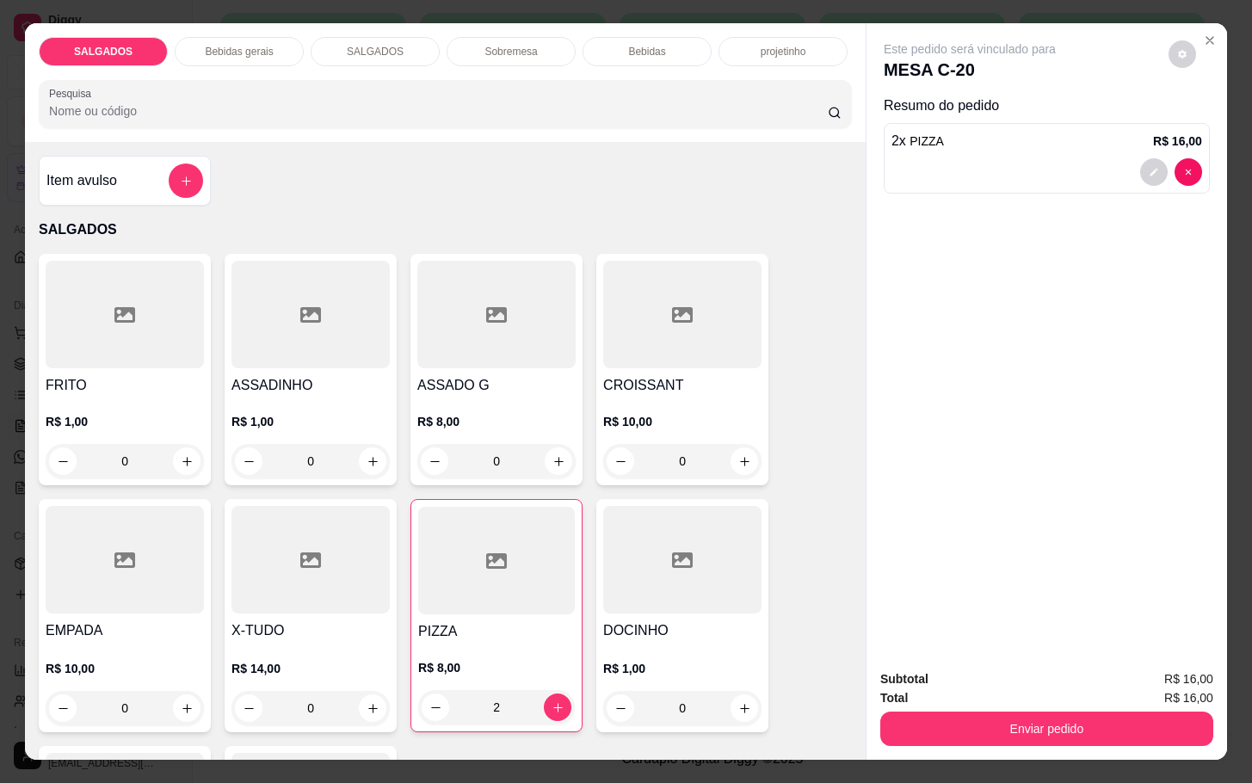
click at [217, 46] on p "Bebidas gerais" at bounding box center [239, 52] width 68 height 14
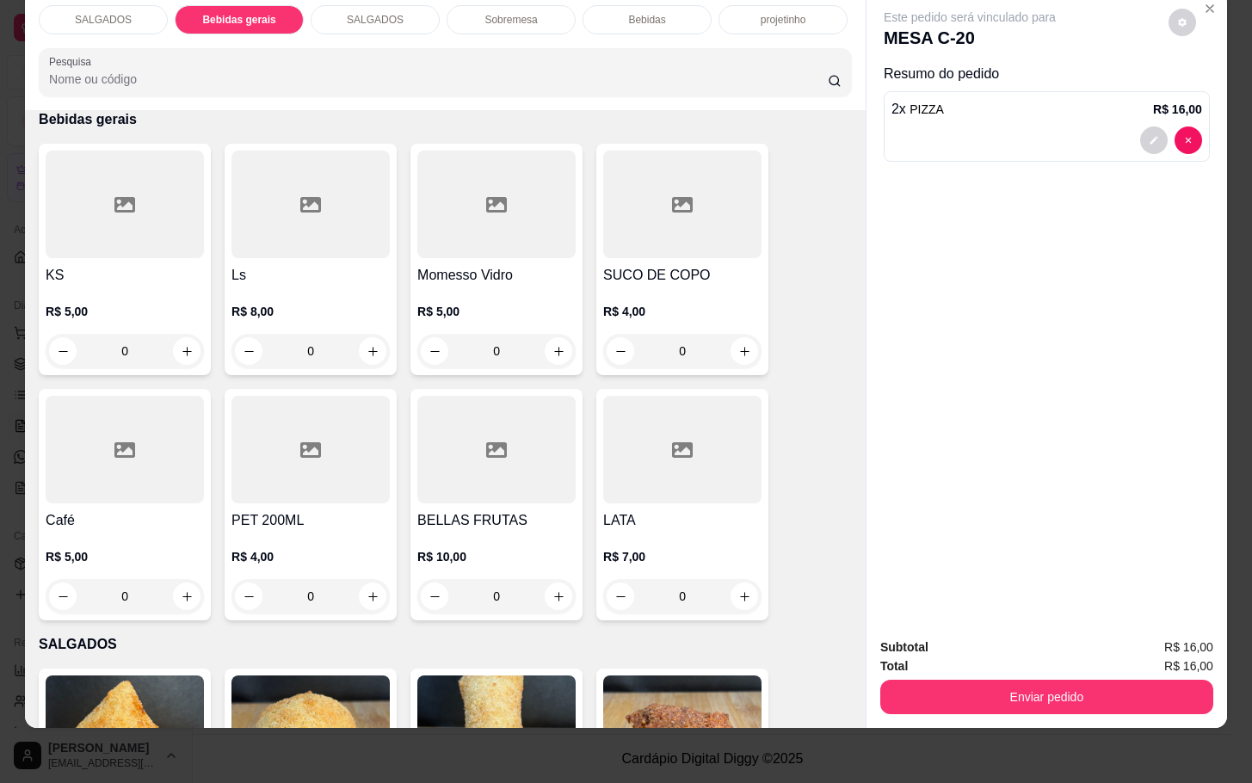
click at [648, 286] on div "R$ 4,00 0" at bounding box center [682, 327] width 158 height 83
click at [803, 530] on footer "1 Adicionar R$ 4,00" at bounding box center [626, 511] width 496 height 62
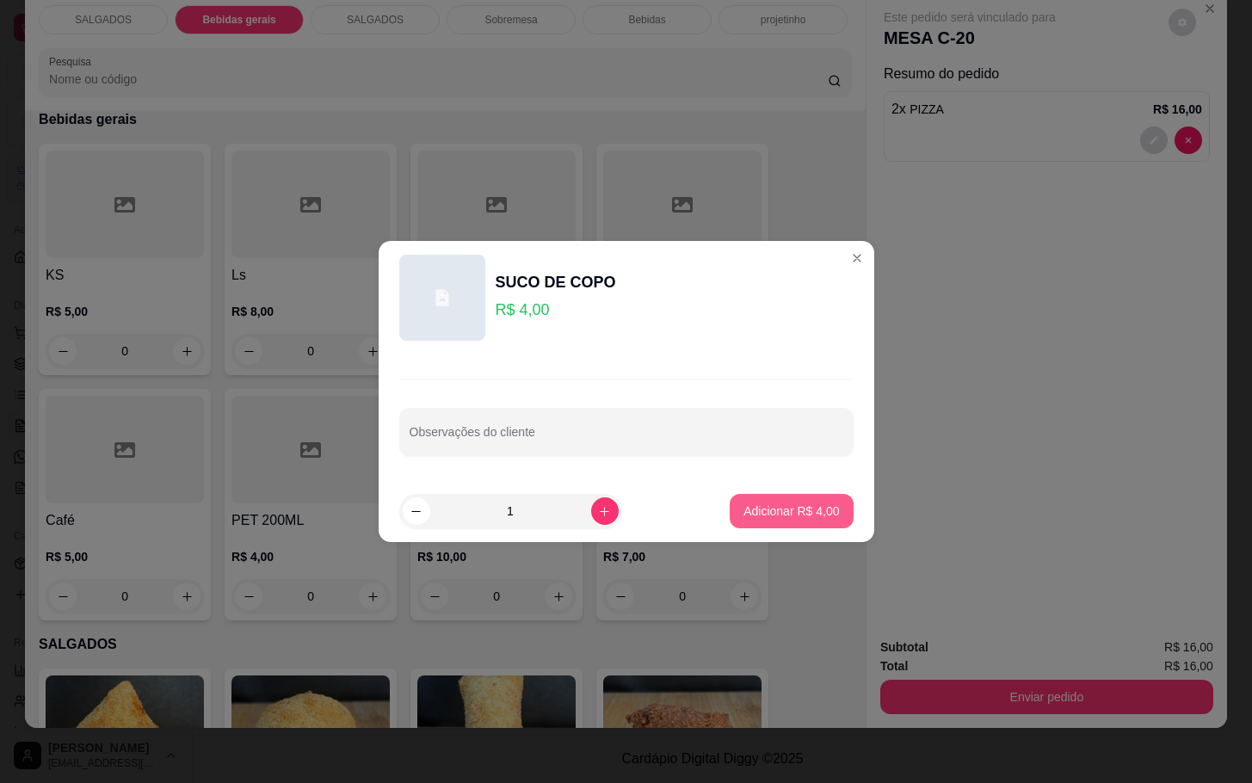
click at [773, 497] on button "Adicionar R$ 4,00" at bounding box center [791, 511] width 123 height 34
type input "1"
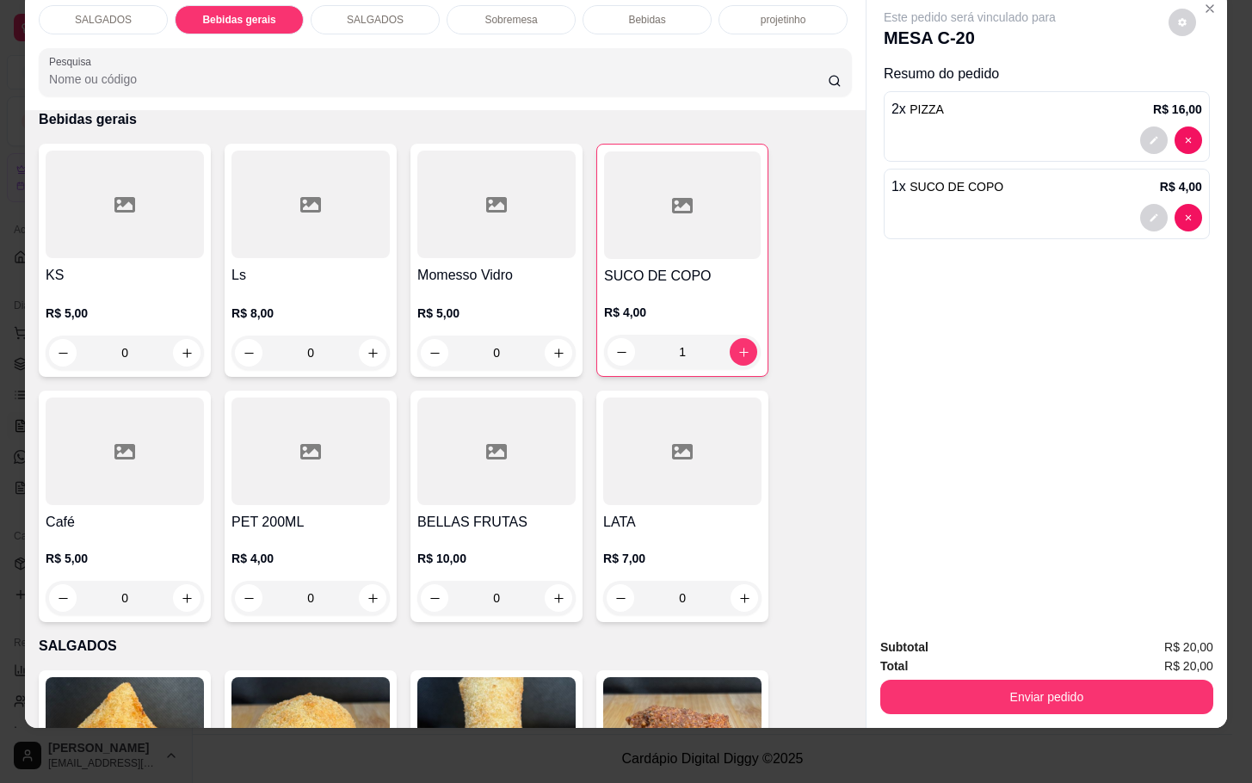
click at [1066, 713] on div "SALGADOS Bebidas gerais SALGADOS Sobremesa Bebidas projetinho Pesquisa Item avu…" at bounding box center [626, 391] width 1252 height 783
click at [1049, 680] on button "Enviar pedido" at bounding box center [1046, 697] width 333 height 34
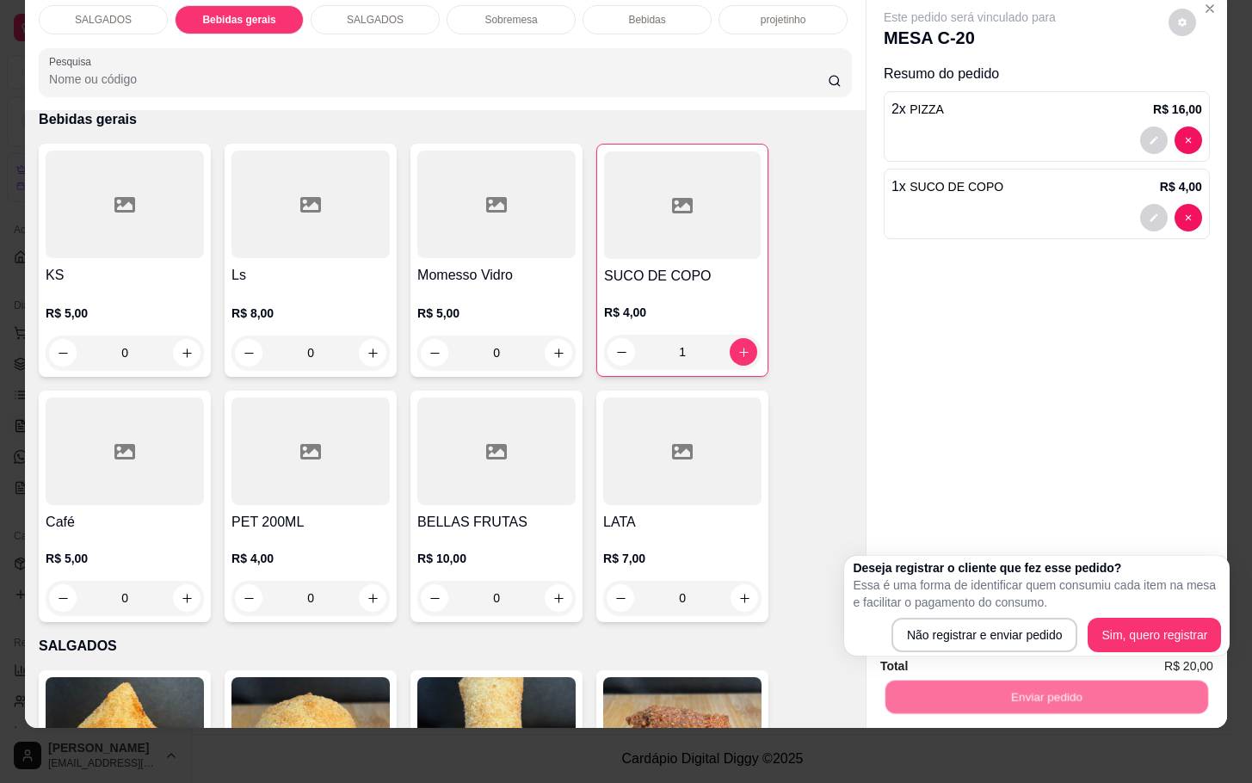
click at [1025, 654] on div "Deseja registrar o cliente que fez esse pedido? Essa é uma forma de identificar…" at bounding box center [1037, 606] width 386 height 100
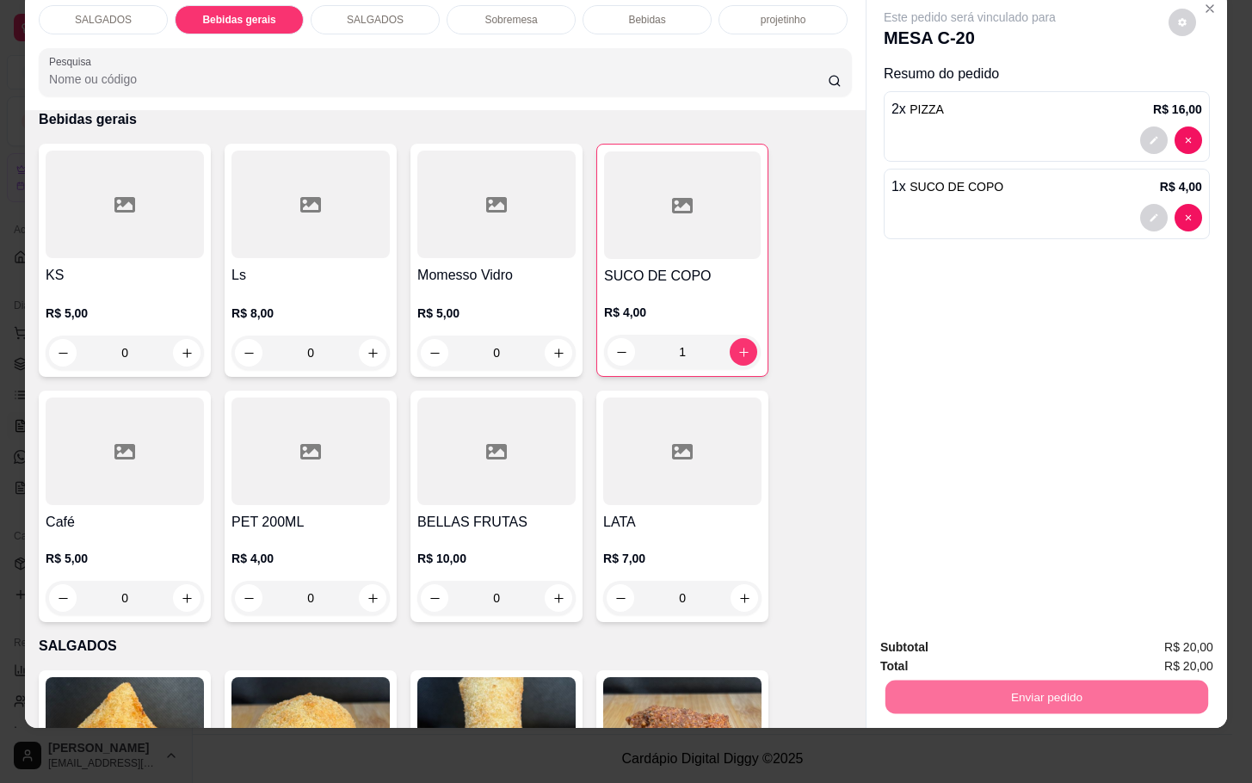
click at [1040, 641] on button "Não registrar e enviar pedido" at bounding box center [987, 636] width 179 height 33
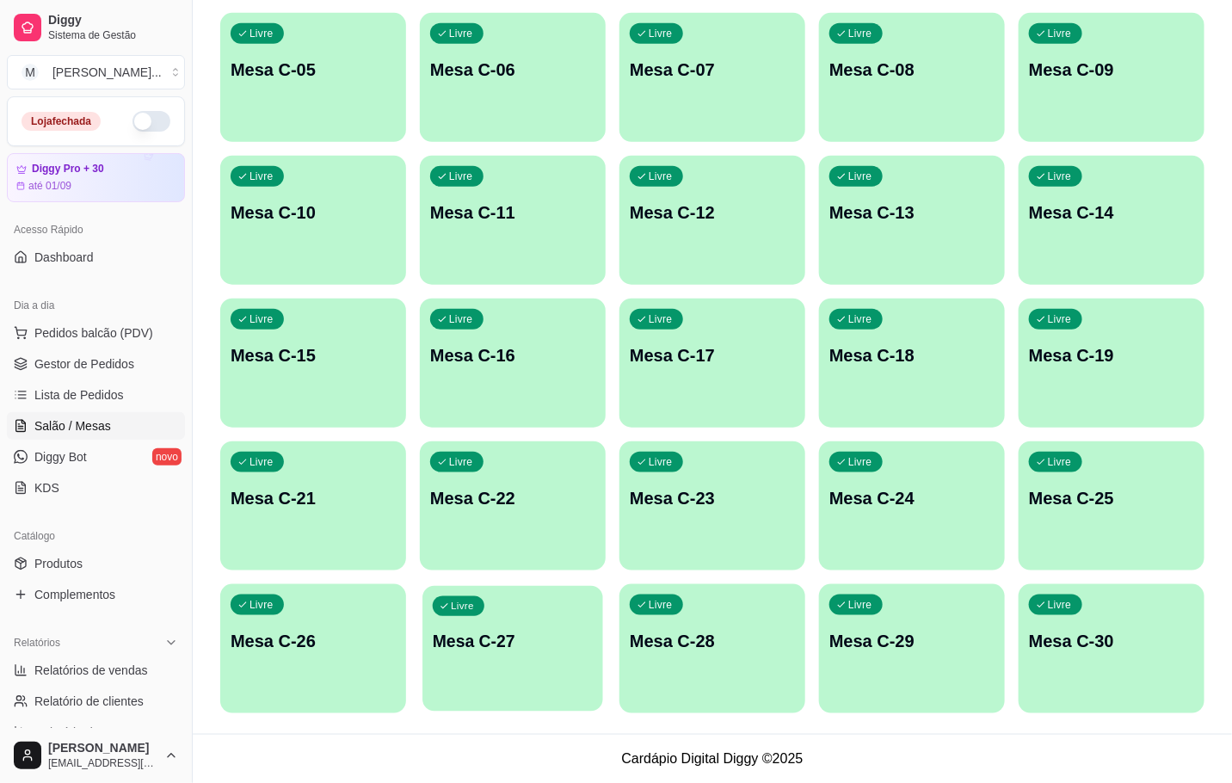
click at [533, 690] on div "Livre Mesa C-27" at bounding box center [513, 638] width 181 height 105
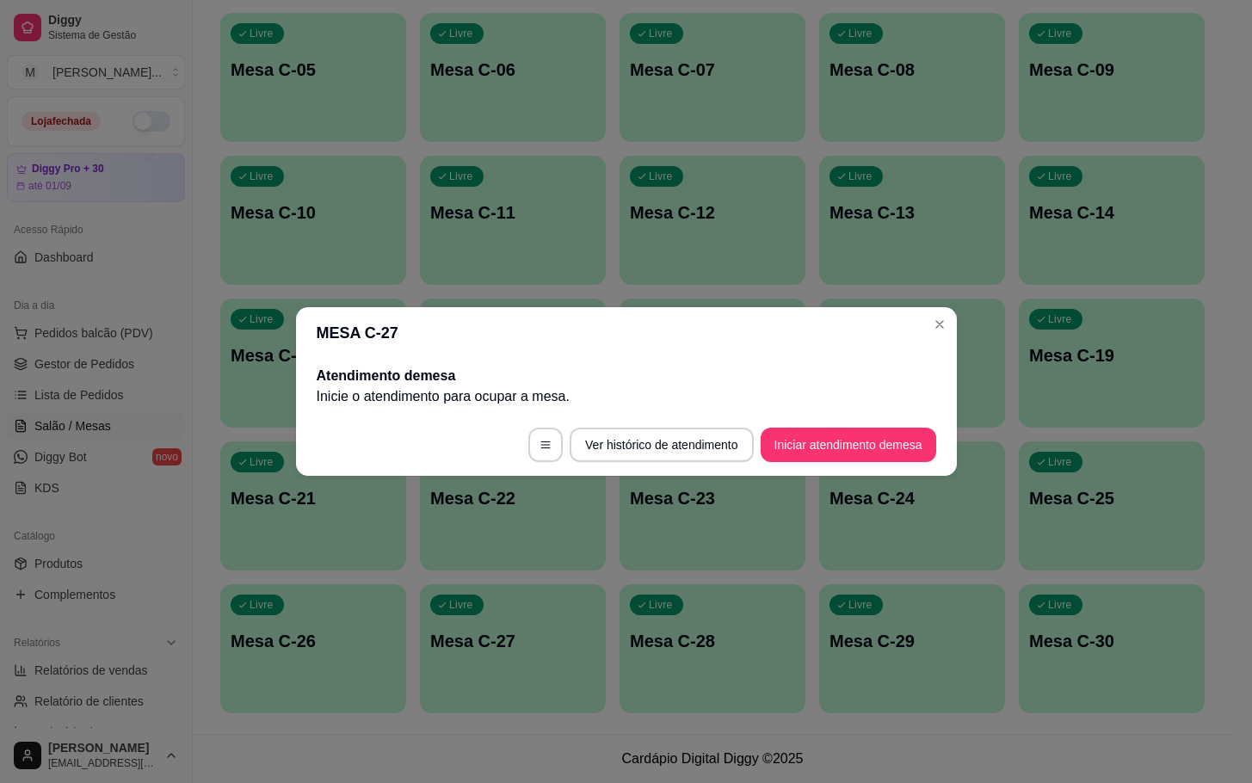
click at [842, 404] on p "Inicie o atendimento para ocupar a mesa ." at bounding box center [627, 396] width 620 height 21
click at [855, 435] on button "Iniciar atendimento de mesa" at bounding box center [849, 445] width 176 height 34
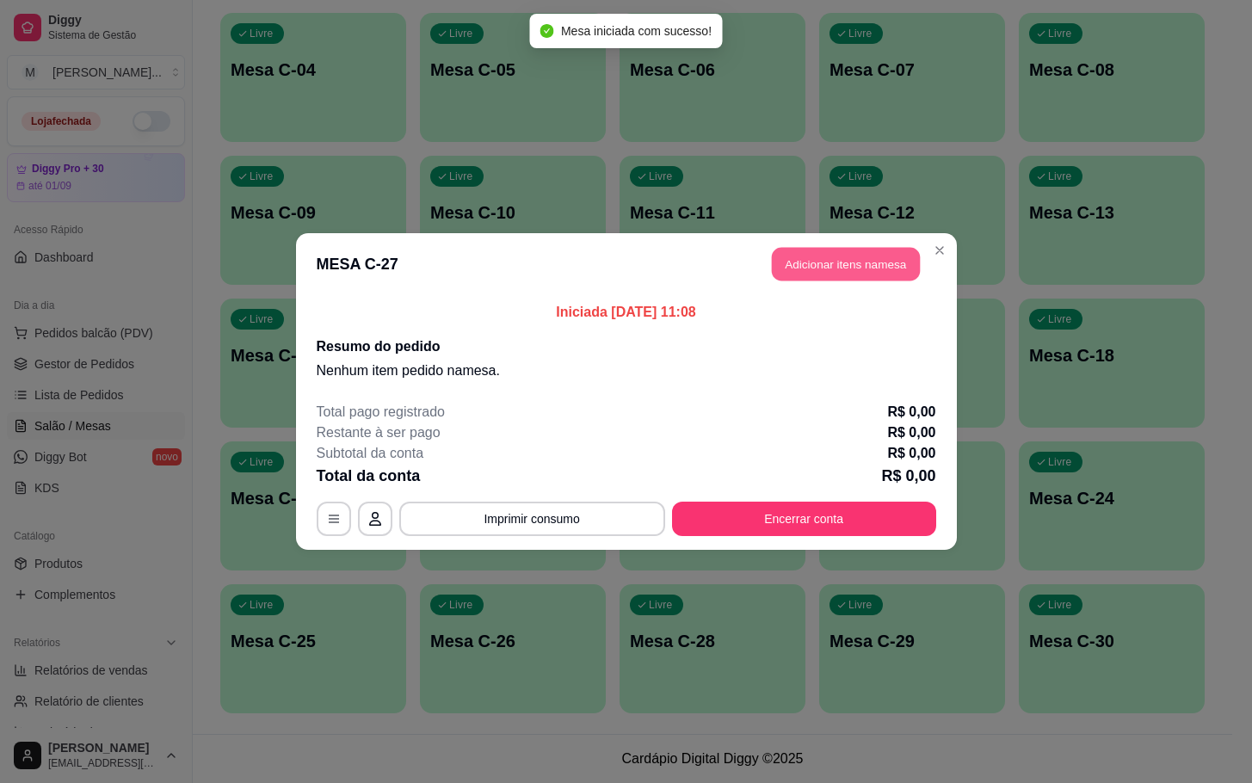
click at [861, 277] on button "Adicionar itens na mesa" at bounding box center [846, 265] width 148 height 34
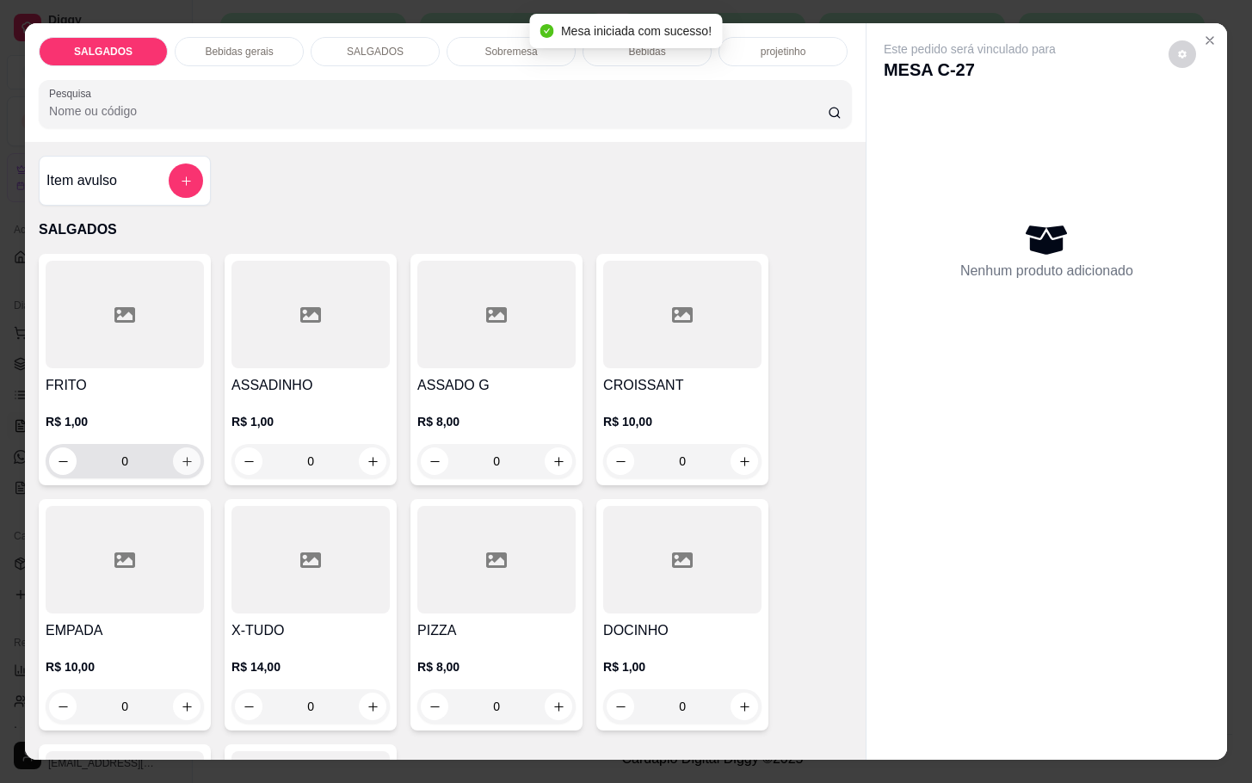
click at [181, 455] on icon "increase-product-quantity" at bounding box center [187, 461] width 13 height 13
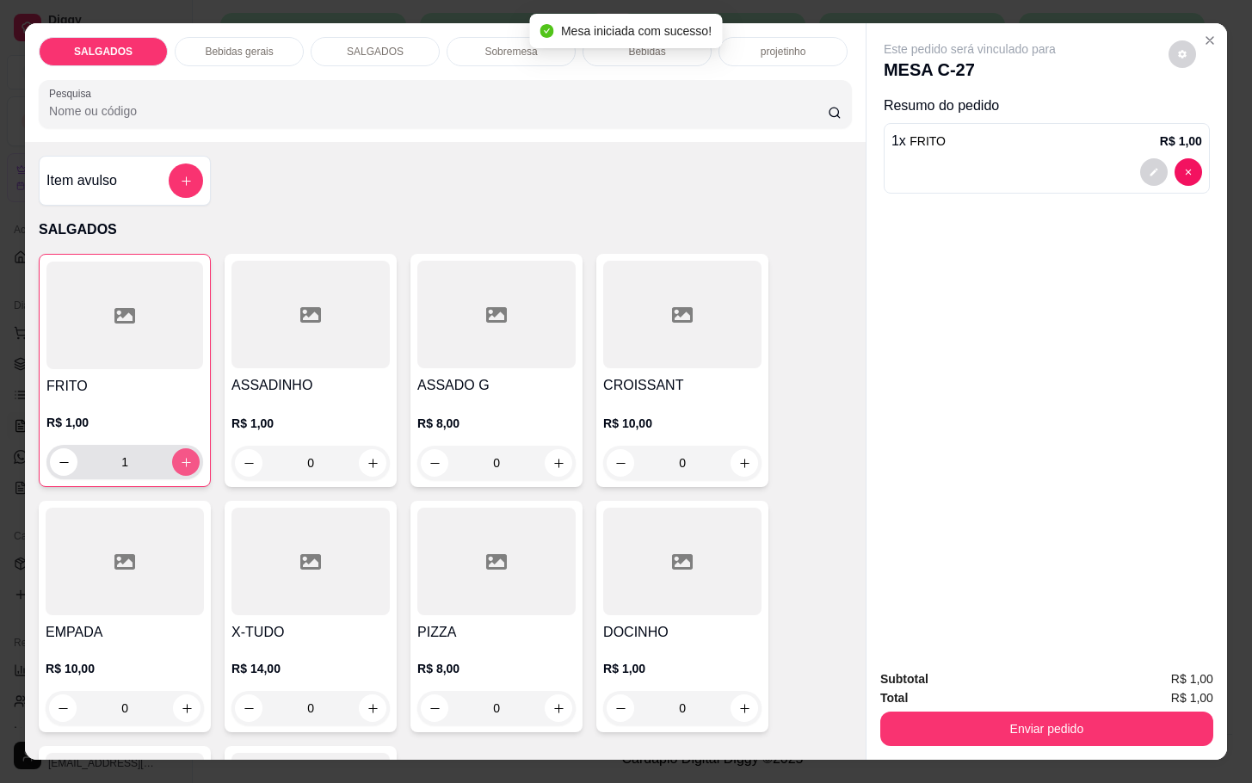
click at [181, 456] on icon "increase-product-quantity" at bounding box center [186, 462] width 13 height 13
click at [180, 456] on icon "increase-product-quantity" at bounding box center [186, 462] width 13 height 13
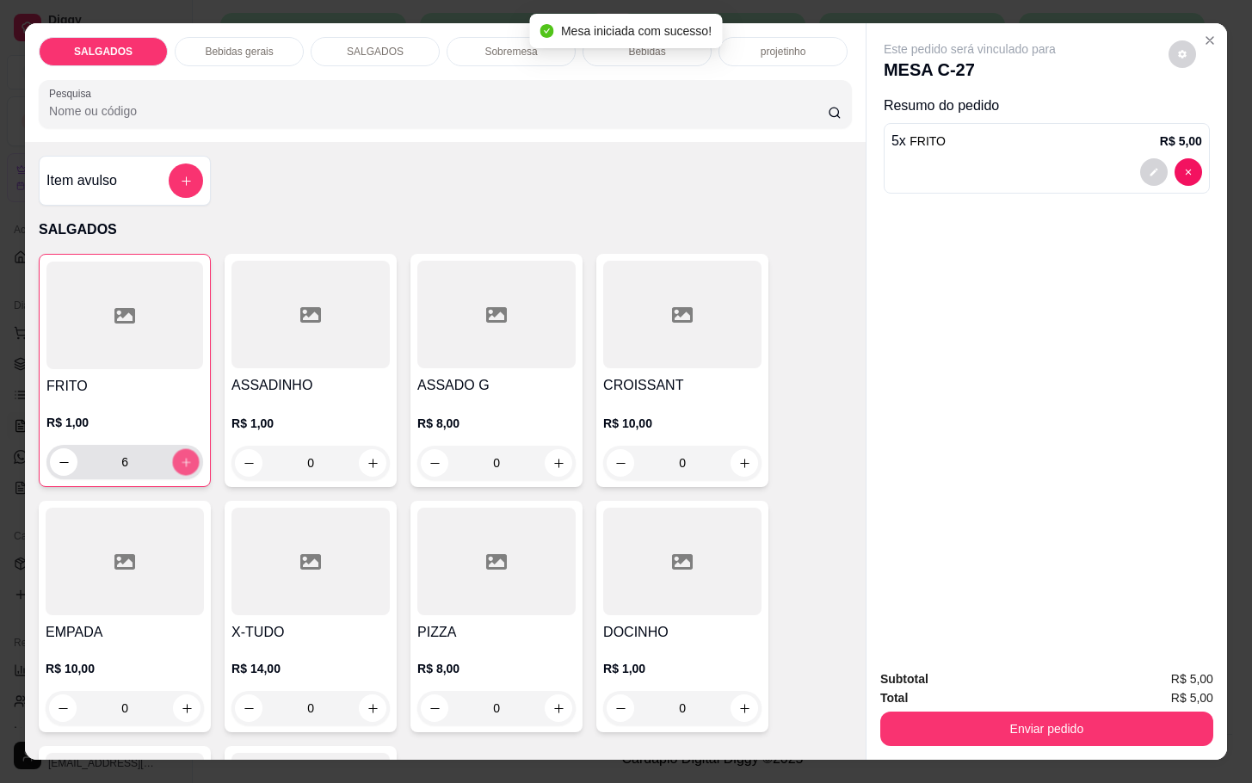
click at [180, 456] on icon "increase-product-quantity" at bounding box center [186, 462] width 13 height 13
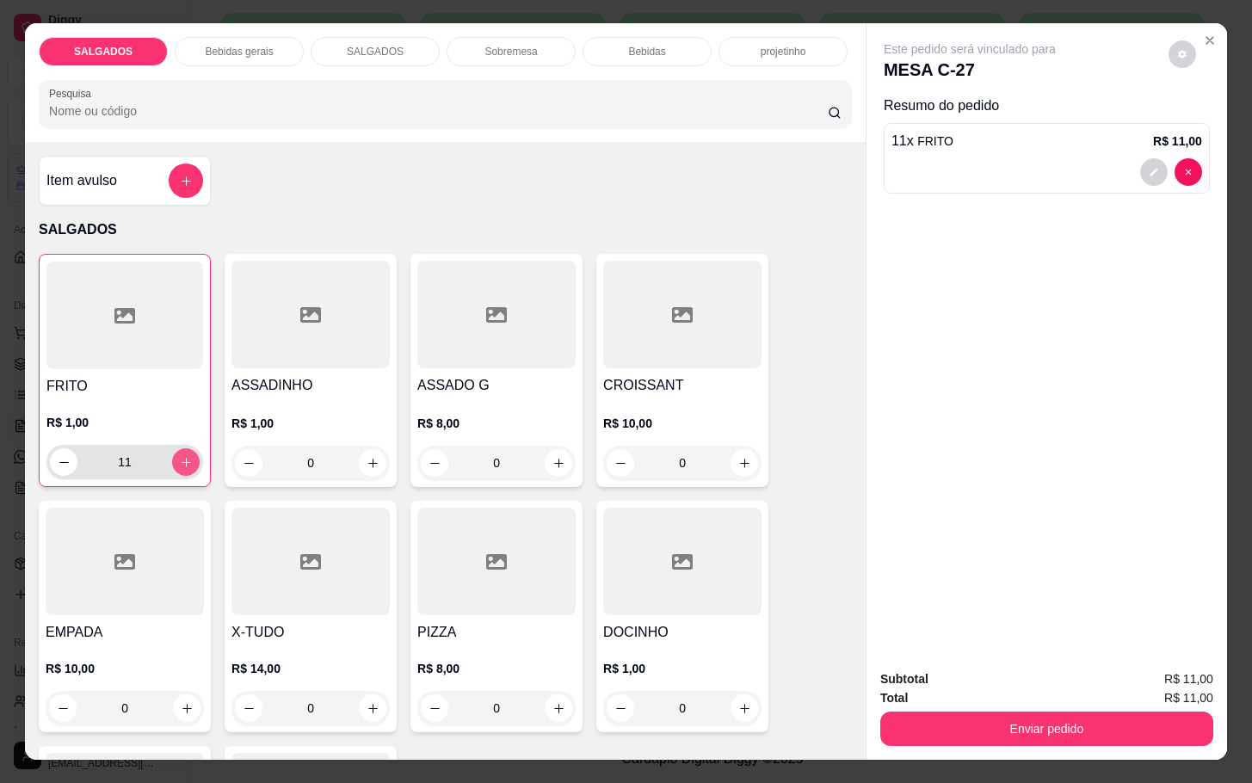
click at [180, 456] on icon "increase-product-quantity" at bounding box center [186, 462] width 13 height 13
type input "12"
click at [442, 604] on div at bounding box center [496, 562] width 158 height 108
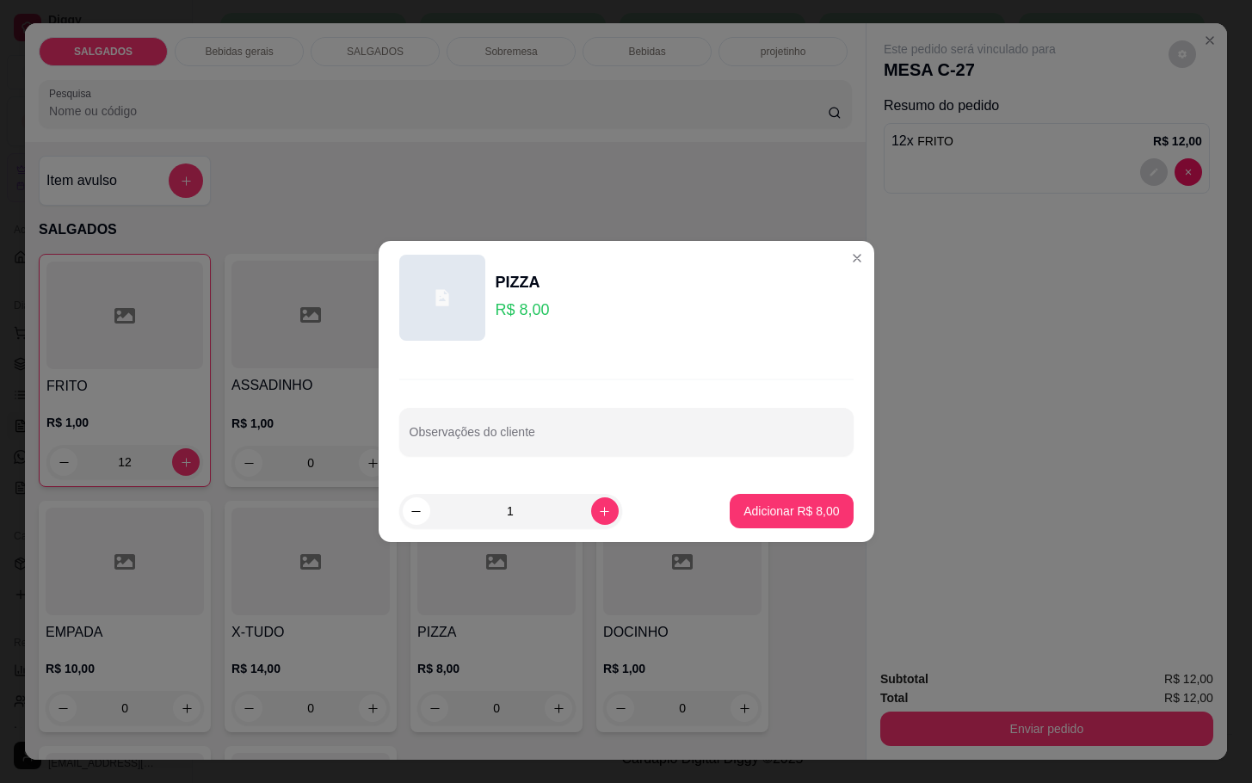
click at [741, 517] on button "Adicionar R$ 8,00" at bounding box center [791, 511] width 123 height 34
type input "1"
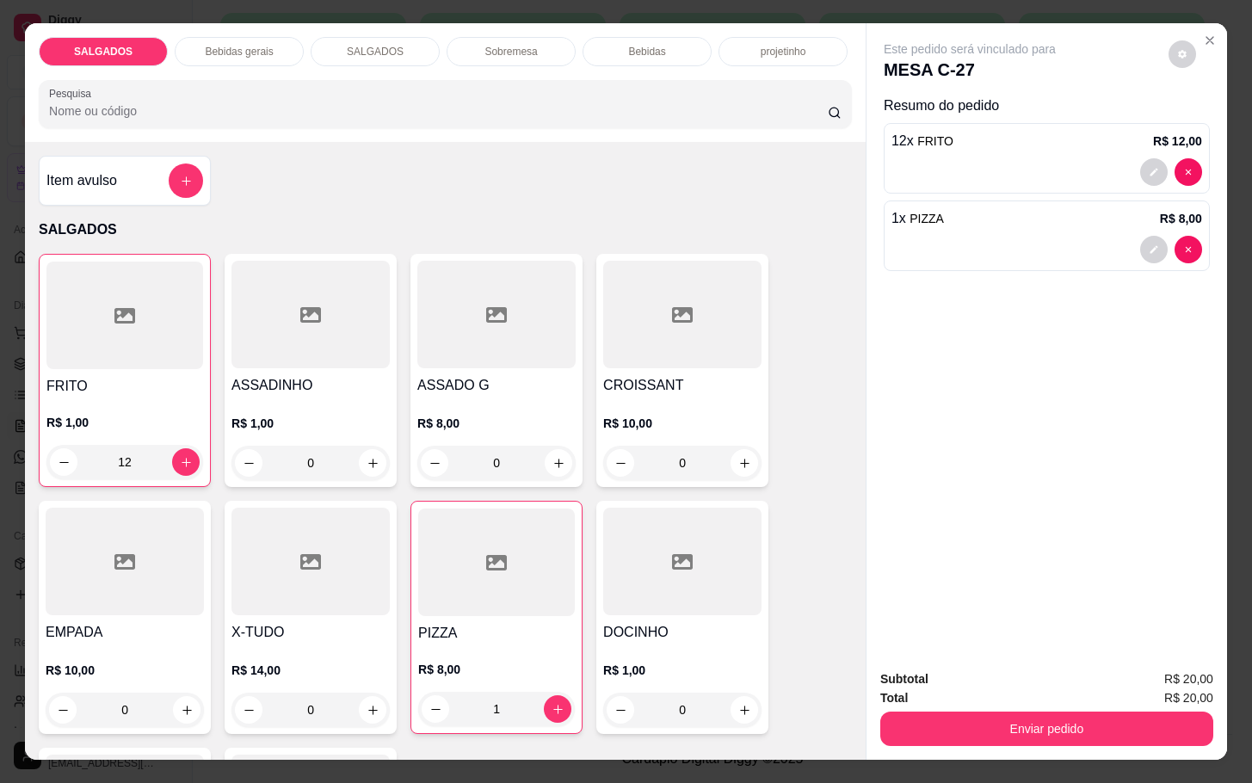
click at [266, 41] on div "Bebidas gerais" at bounding box center [239, 51] width 129 height 29
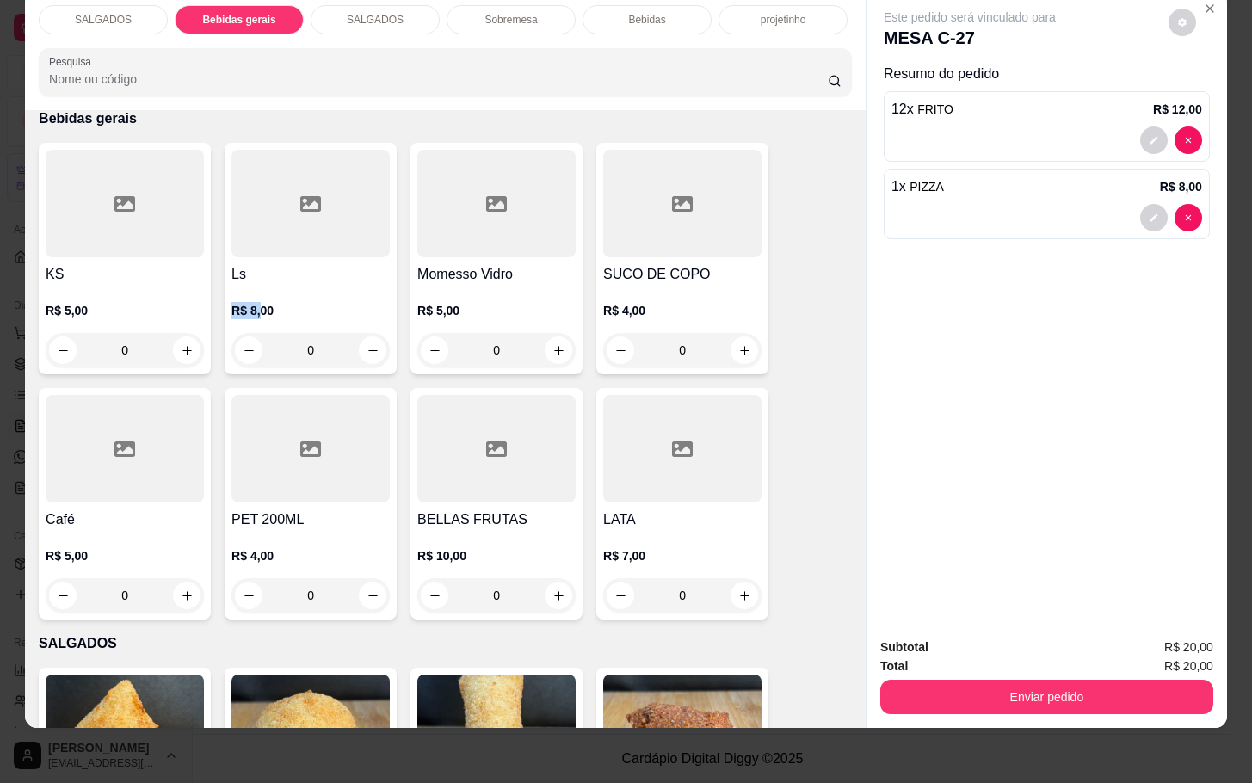
click at [258, 261] on div "Ls R$ 8,00 0" at bounding box center [311, 259] width 172 height 232
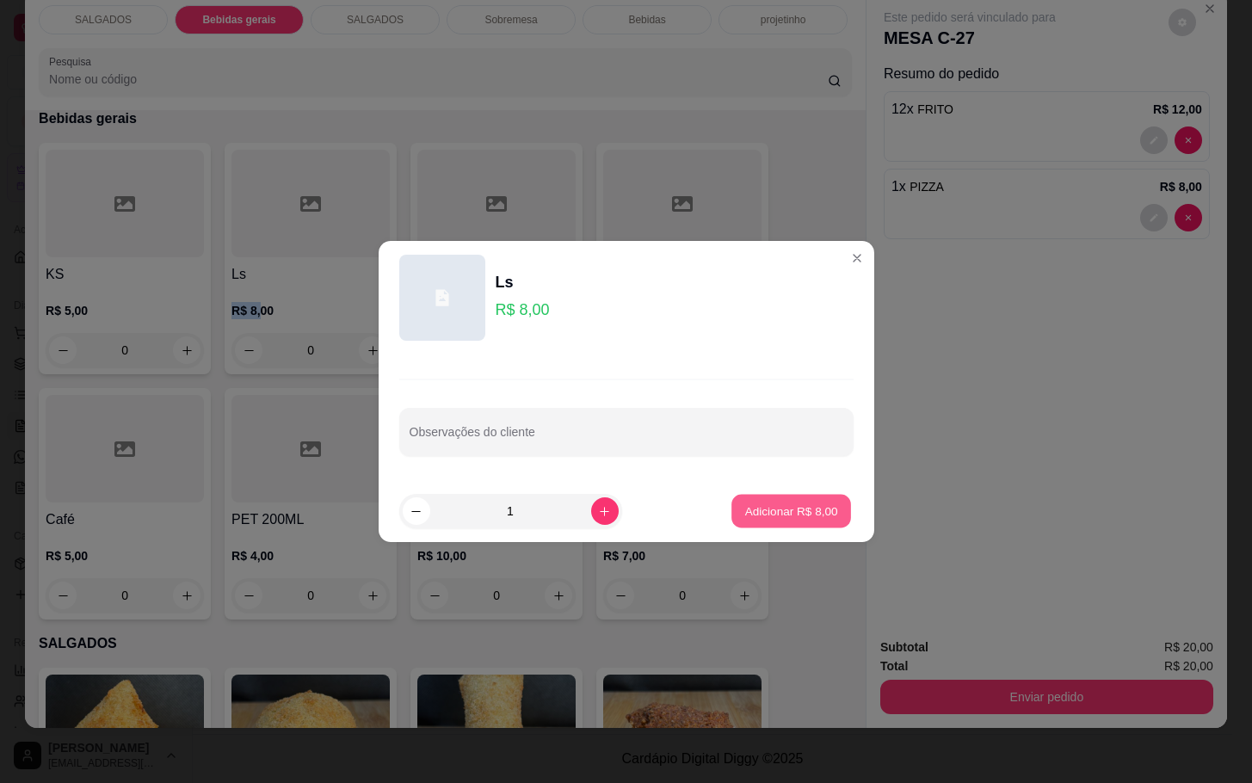
click at [732, 498] on button "Adicionar R$ 8,00" at bounding box center [792, 512] width 120 height 34
type input "1"
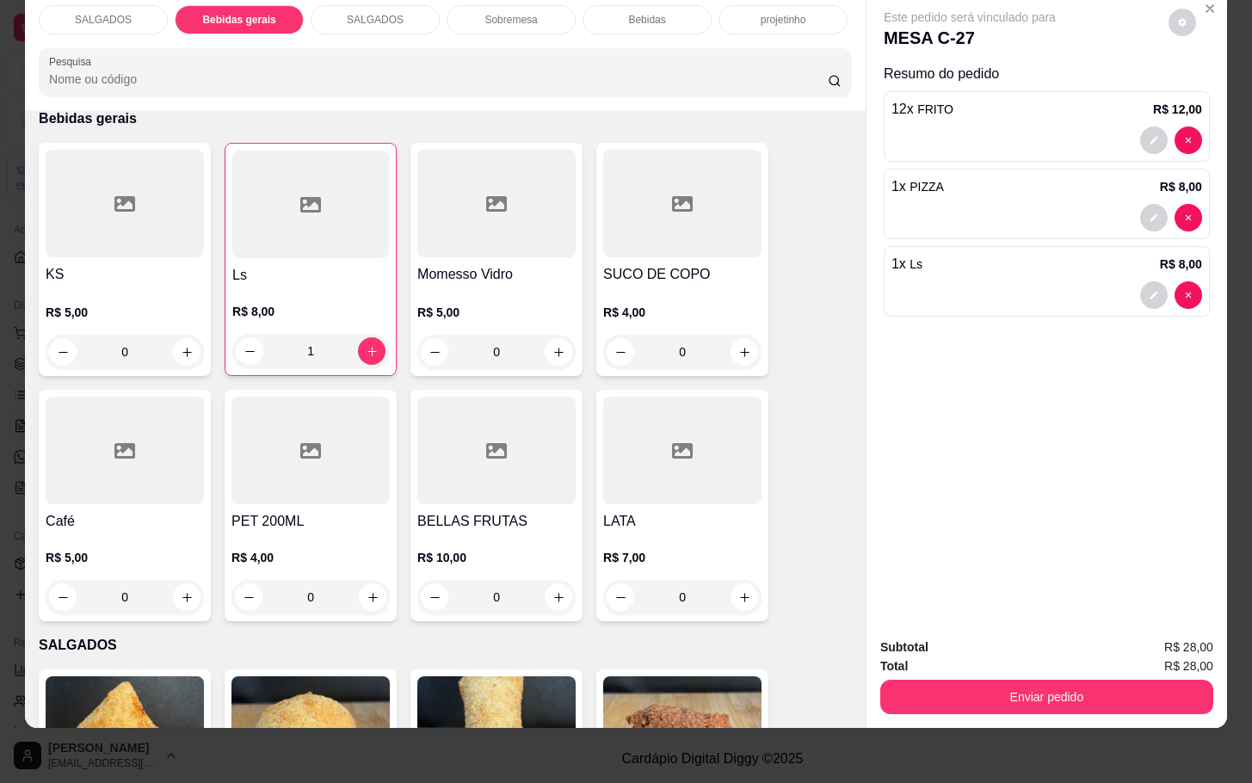
click at [604, 21] on div "SALGADOS Bebidas gerais SALGADOS Sobremesa Bebidas projetinho Pesquisa" at bounding box center [445, 50] width 841 height 119
click at [613, 14] on div "Bebidas" at bounding box center [647, 19] width 129 height 29
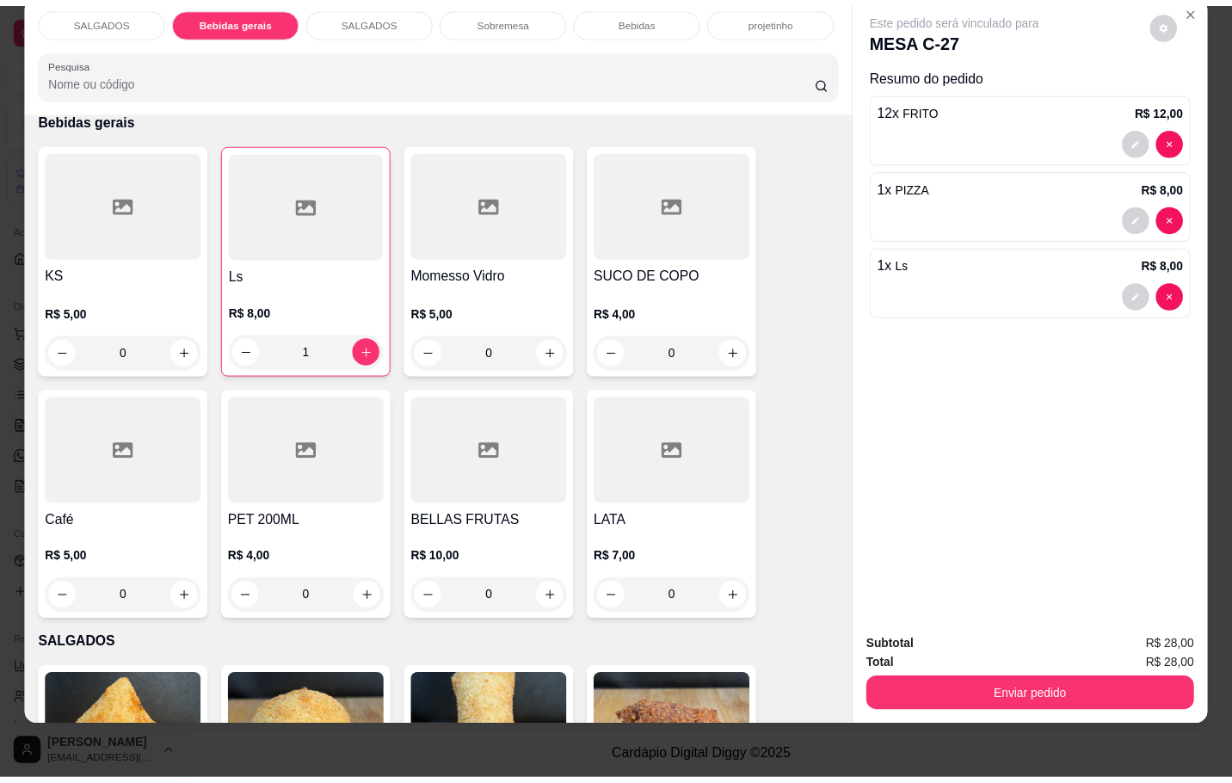
scroll to position [3207, 0]
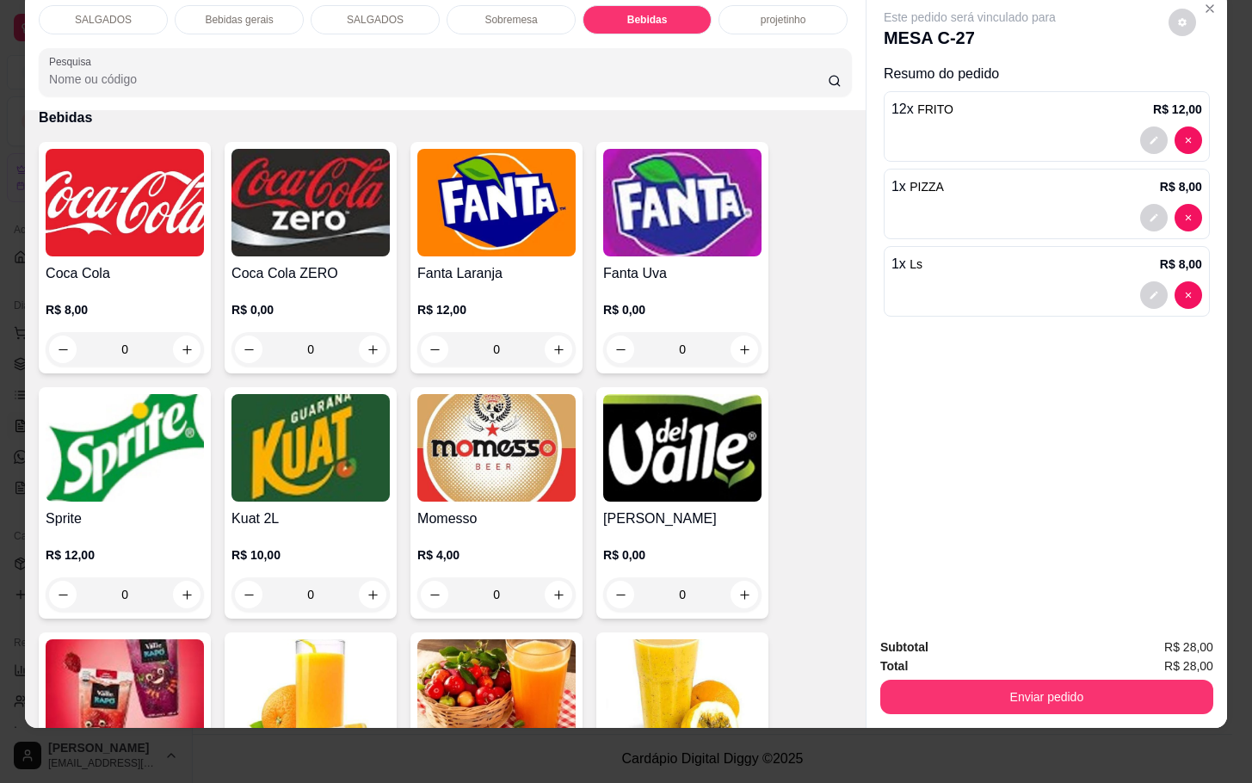
click at [325, 394] on img at bounding box center [311, 448] width 158 height 108
click at [188, 194] on img at bounding box center [125, 203] width 158 height 108
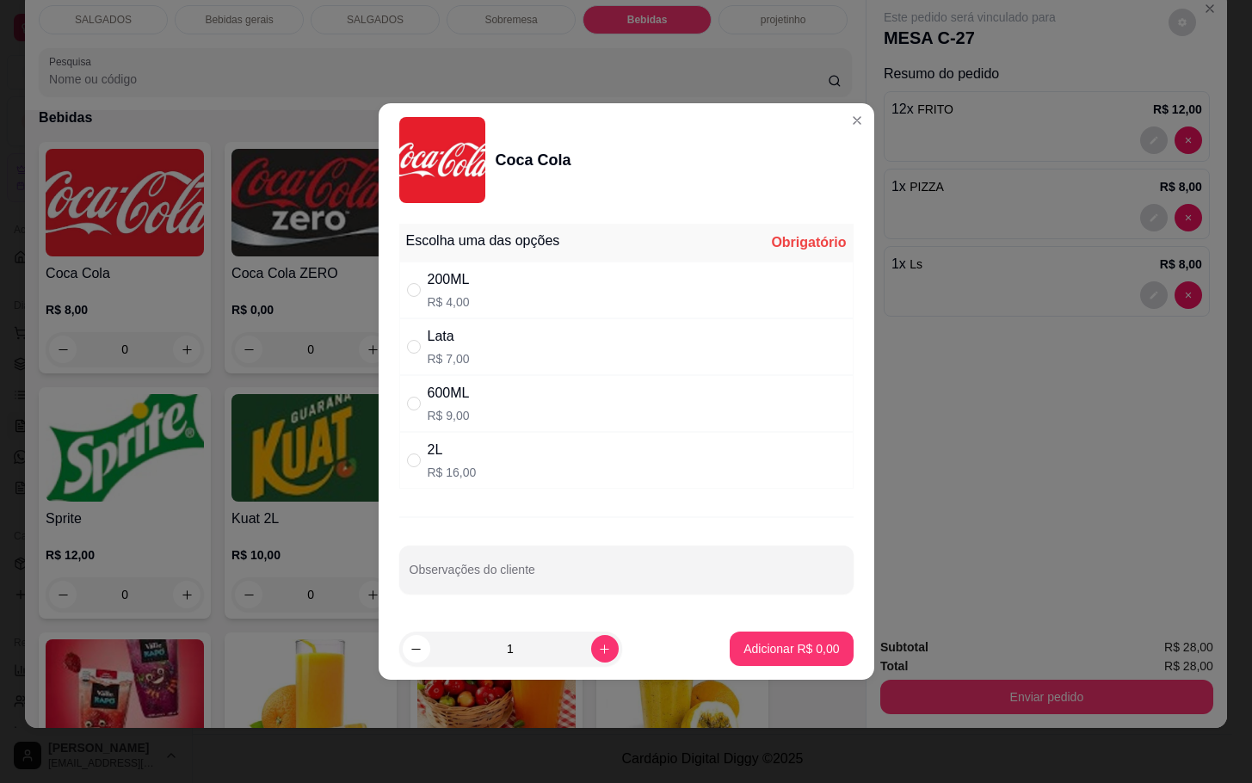
click at [638, 277] on div "200ML R$ 4,00" at bounding box center [626, 290] width 454 height 57
radio input "true"
click at [769, 638] on button "Adicionar R$ 4,00" at bounding box center [791, 649] width 123 height 34
type input "1"
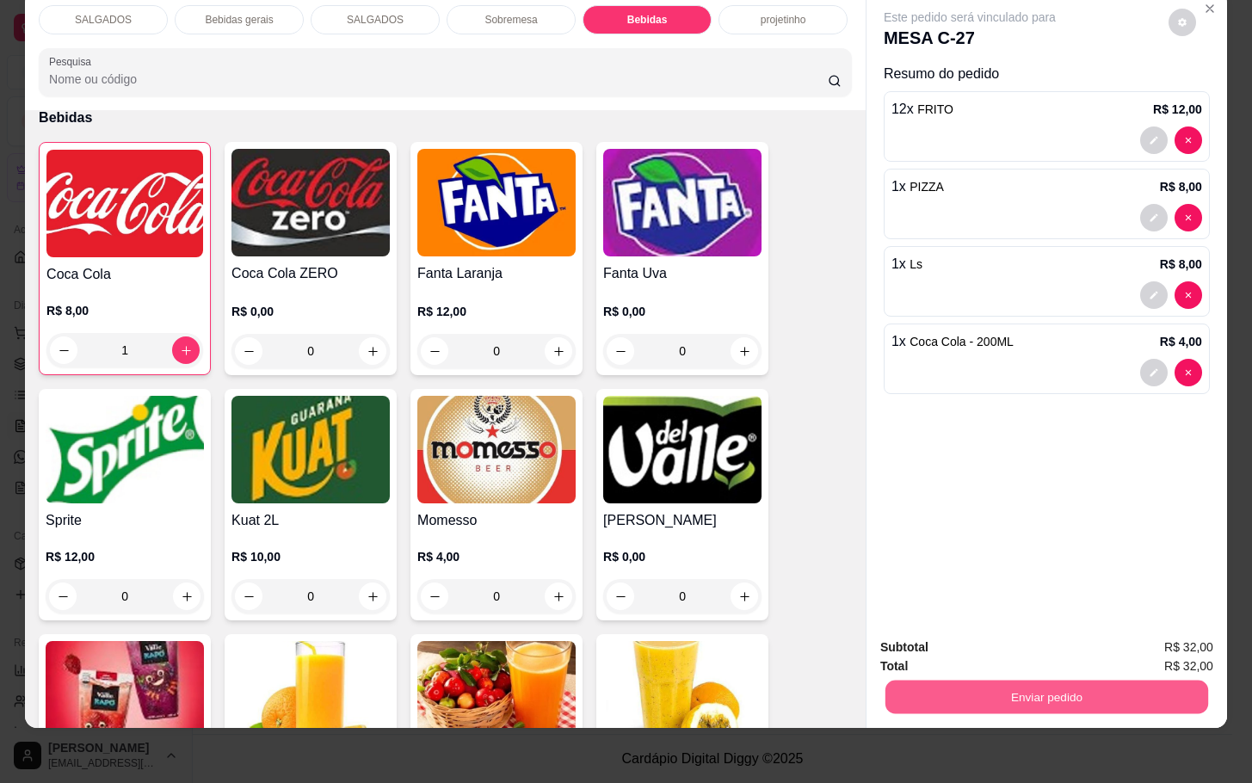
click at [971, 682] on button "Enviar pedido" at bounding box center [1047, 697] width 323 height 34
click at [985, 641] on button "Não registrar e enviar pedido" at bounding box center [987, 636] width 174 height 32
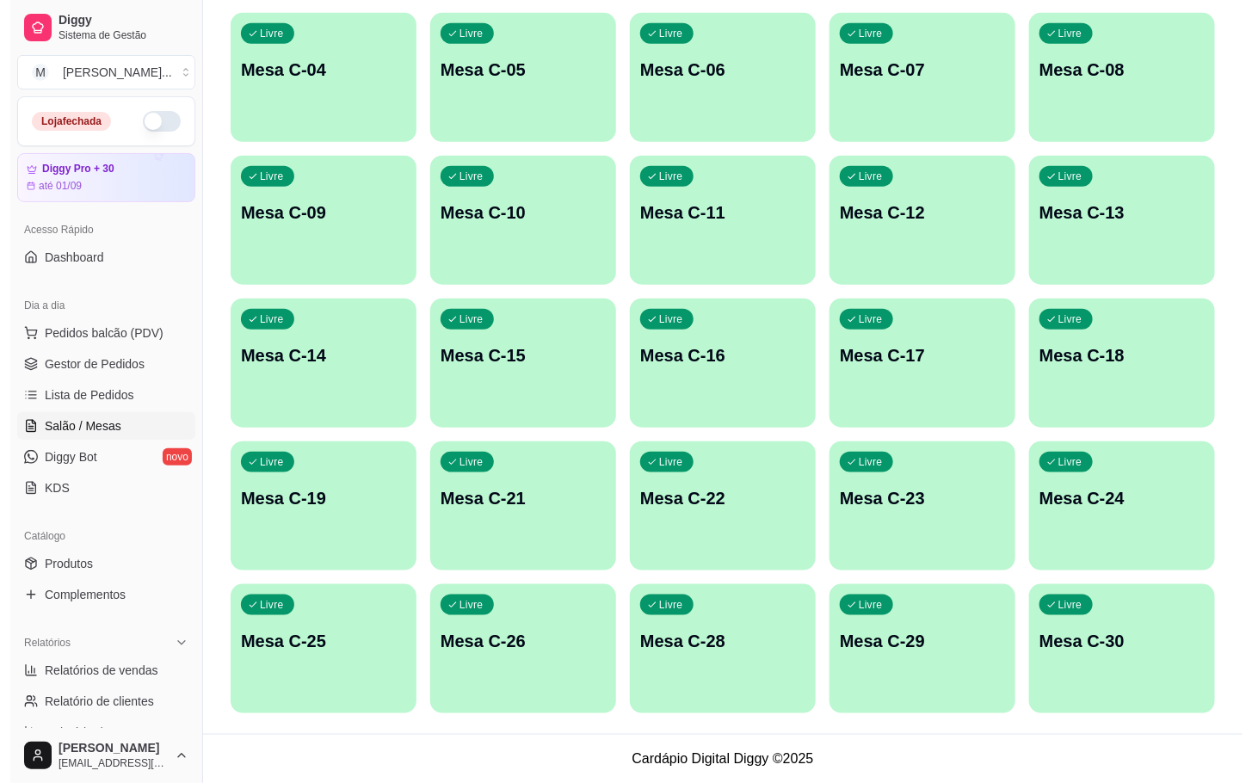
scroll to position [209, 0]
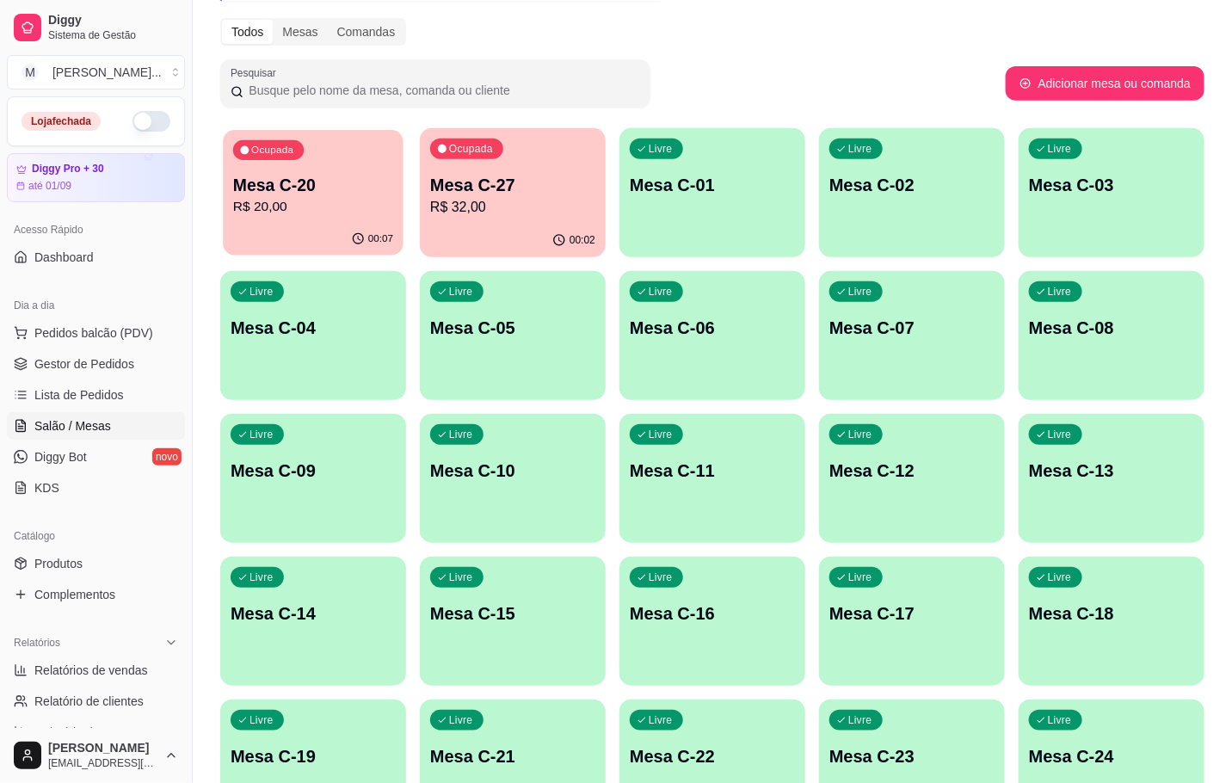
click at [307, 225] on div "00:07" at bounding box center [313, 239] width 181 height 33
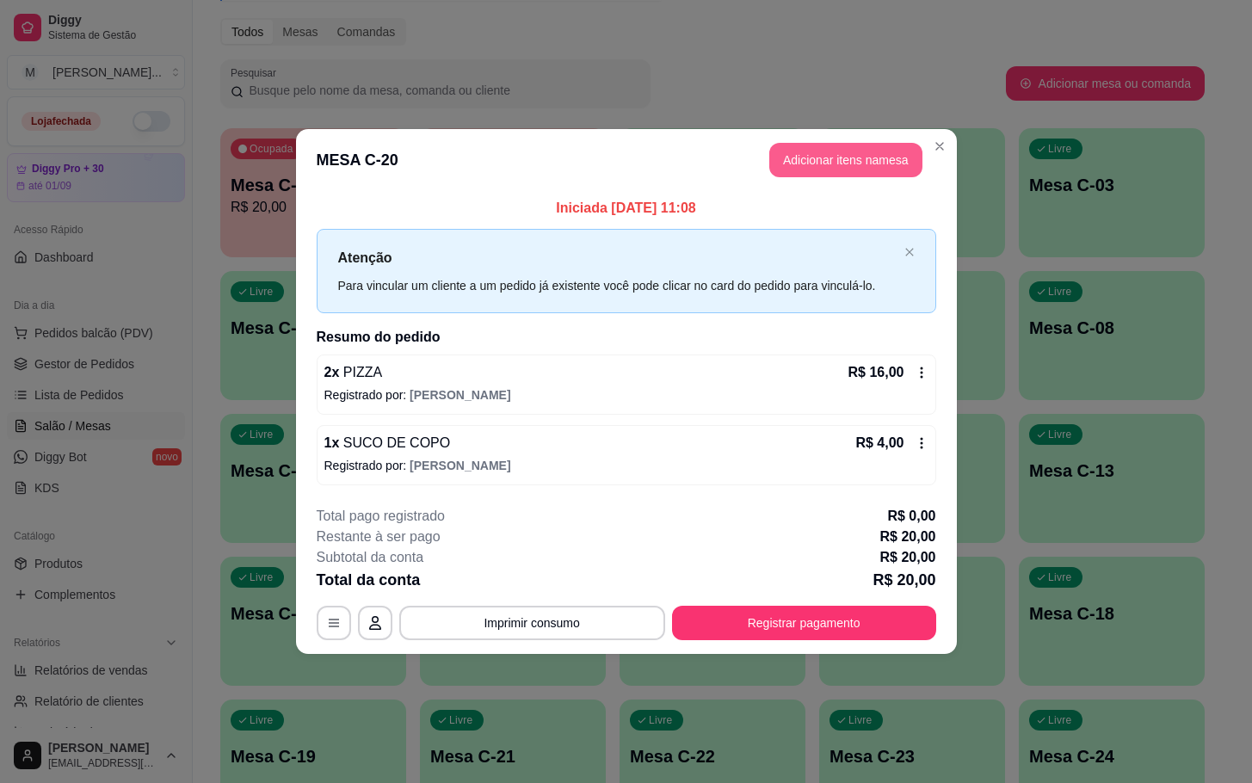
click at [849, 163] on button "Adicionar itens na mesa" at bounding box center [845, 160] width 153 height 34
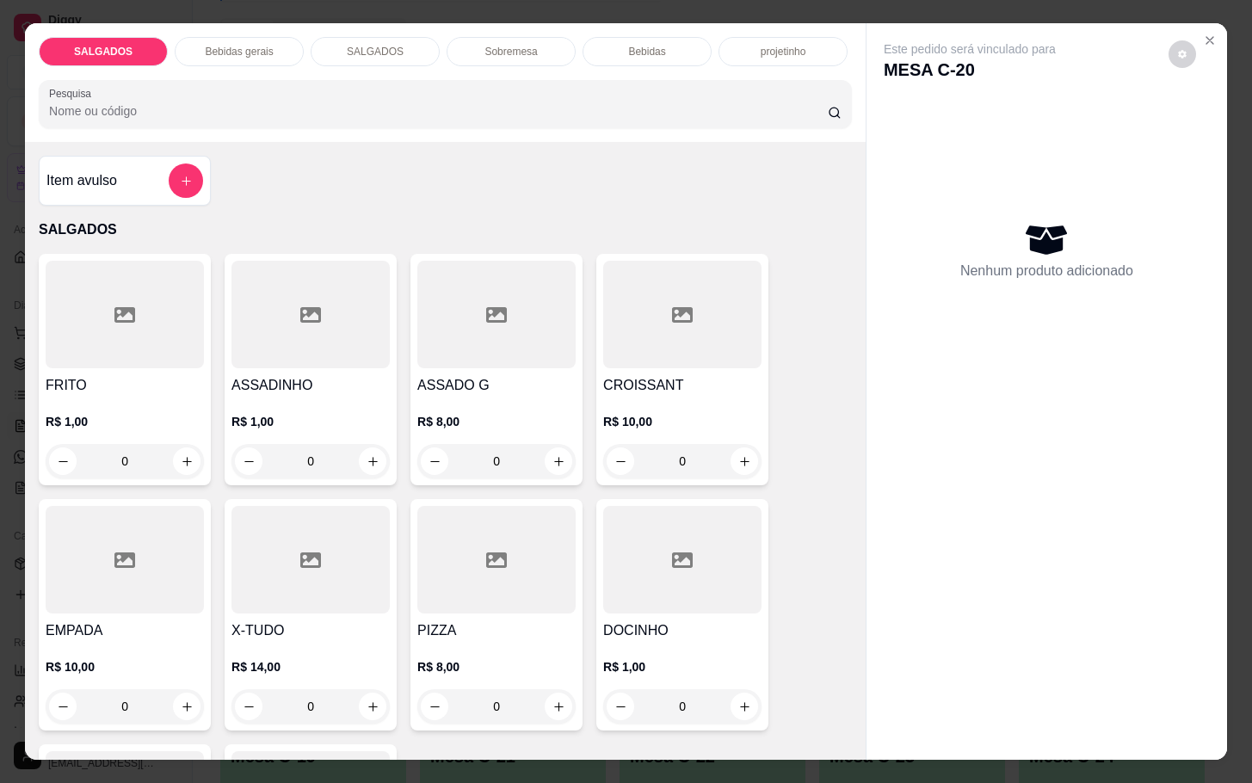
click at [509, 559] on div at bounding box center [496, 560] width 158 height 108
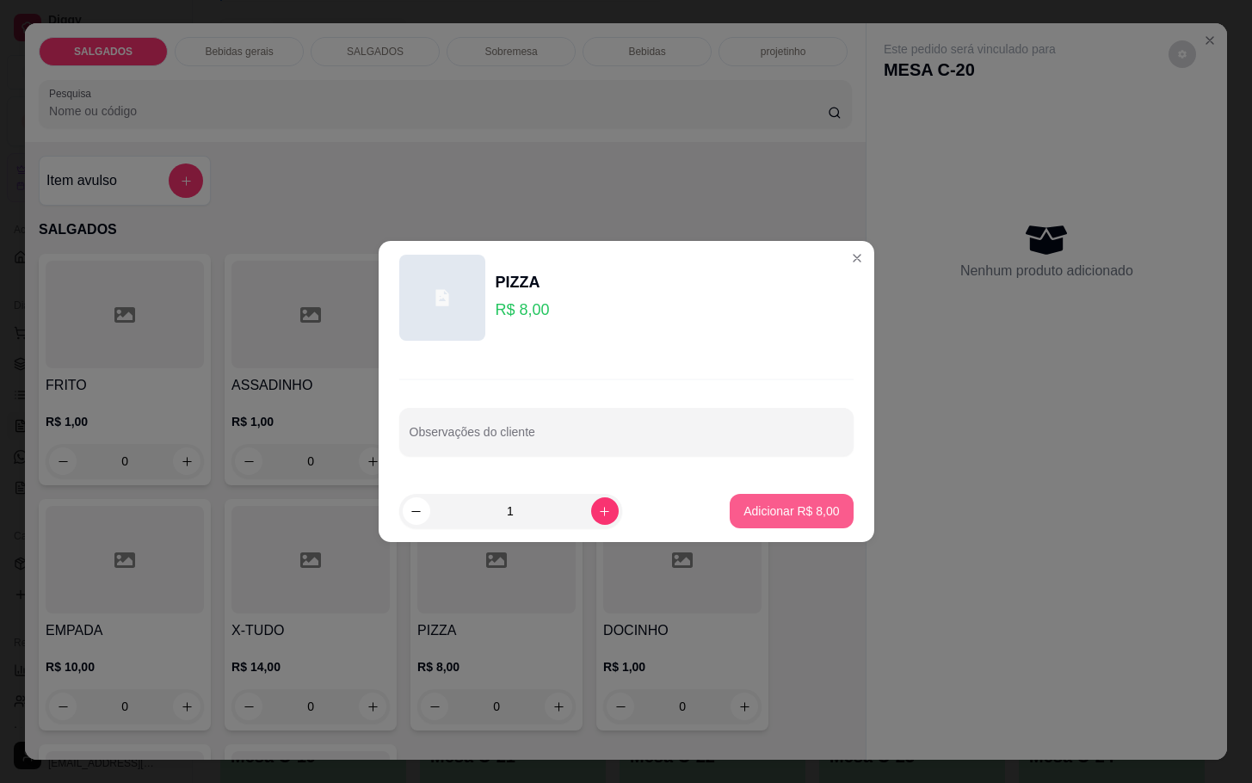
click at [750, 516] on p "Adicionar R$ 8,00" at bounding box center [792, 511] width 96 height 17
type input "1"
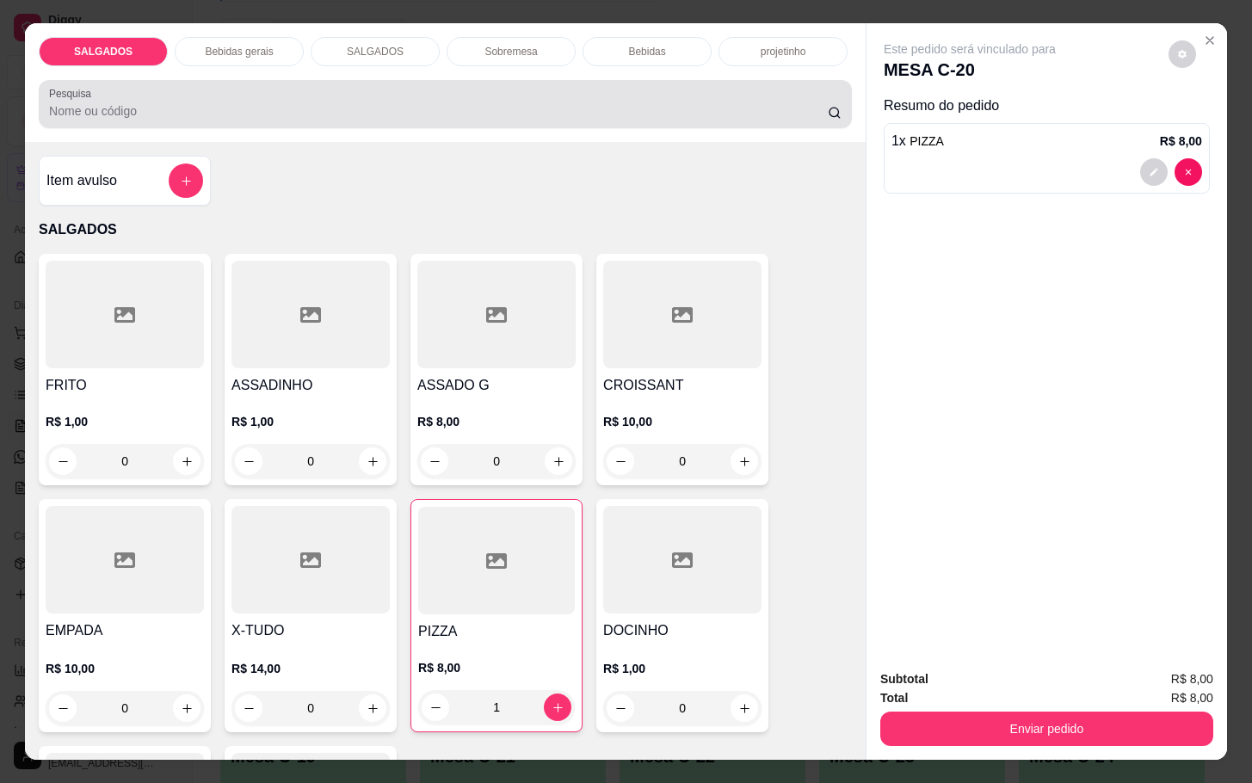
click at [228, 80] on div "Pesquisa" at bounding box center [445, 104] width 813 height 48
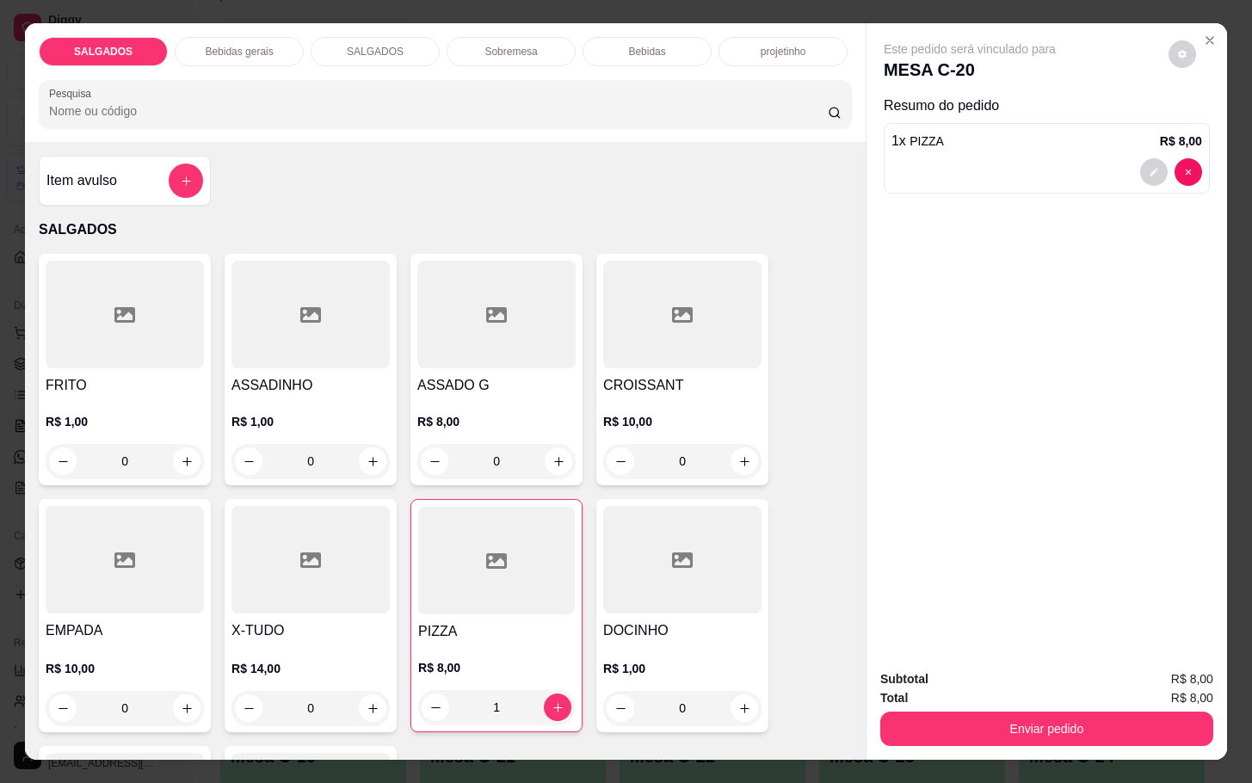
click at [232, 54] on div "Bebidas gerais" at bounding box center [239, 51] width 129 height 29
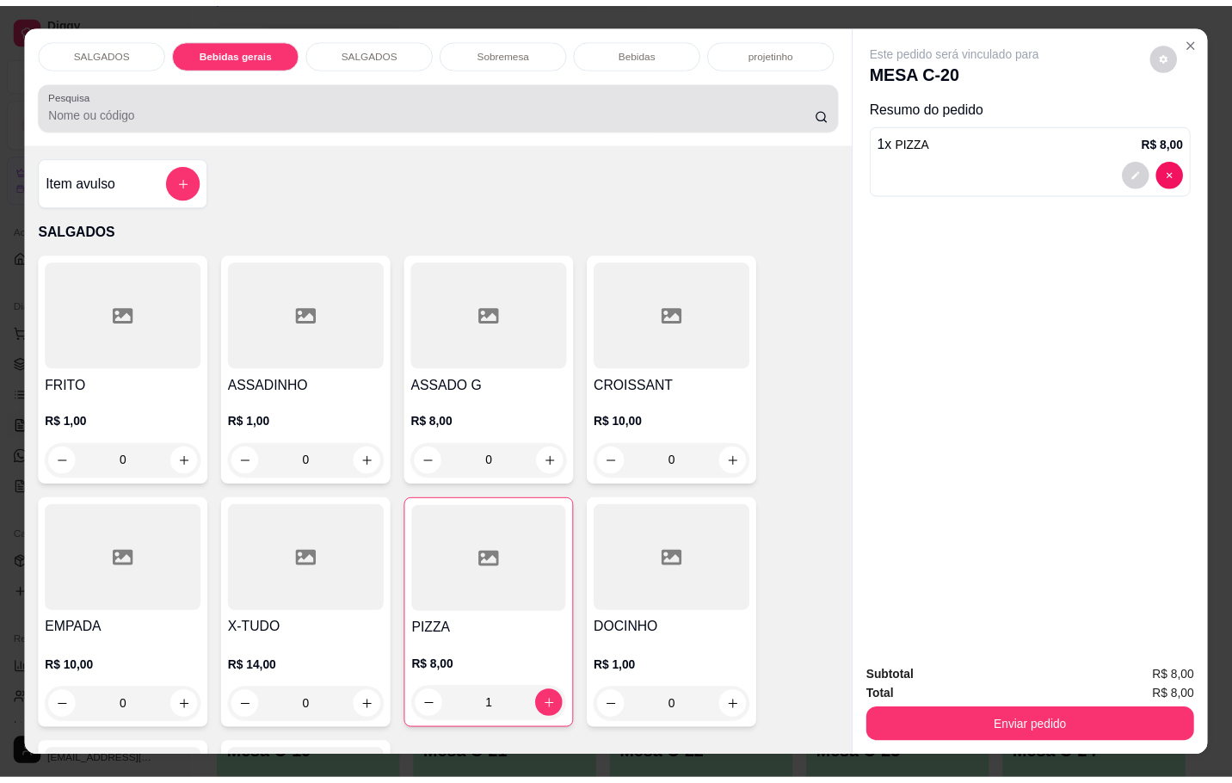
scroll to position [41, 0]
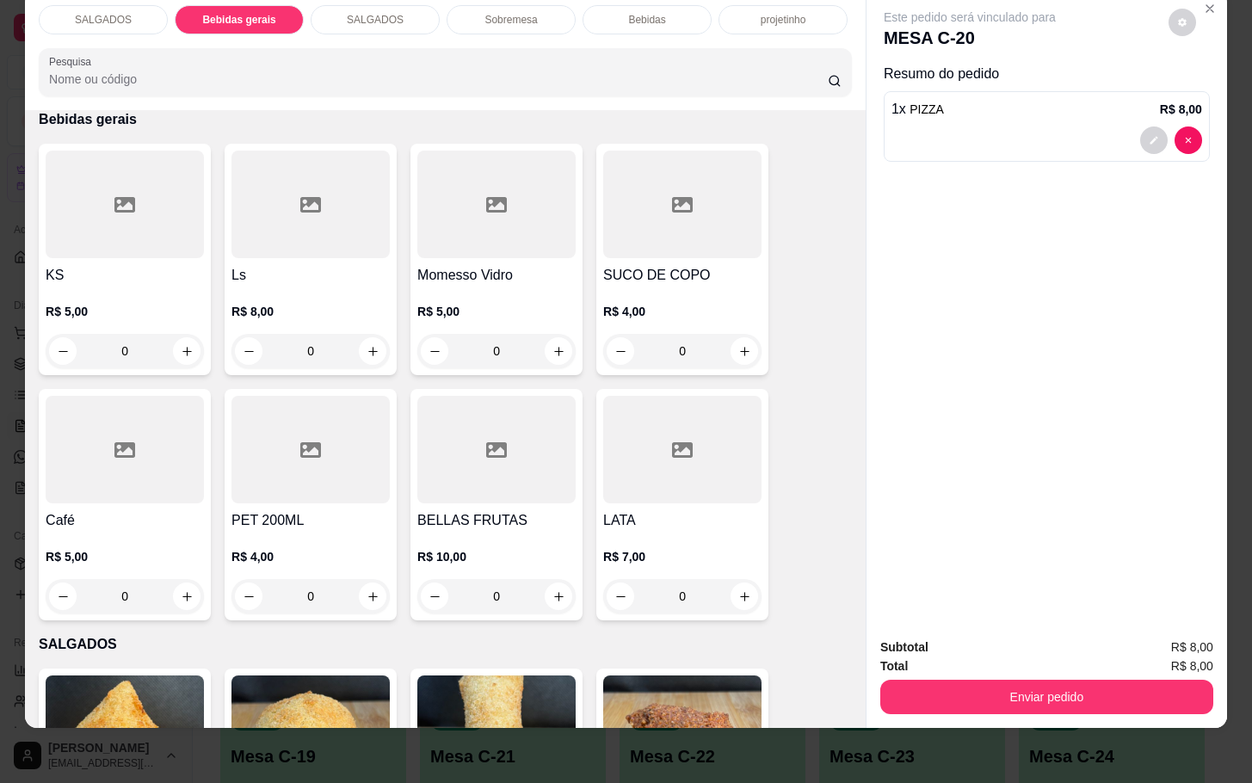
click at [670, 286] on div "R$ 4,00 0" at bounding box center [682, 327] width 158 height 83
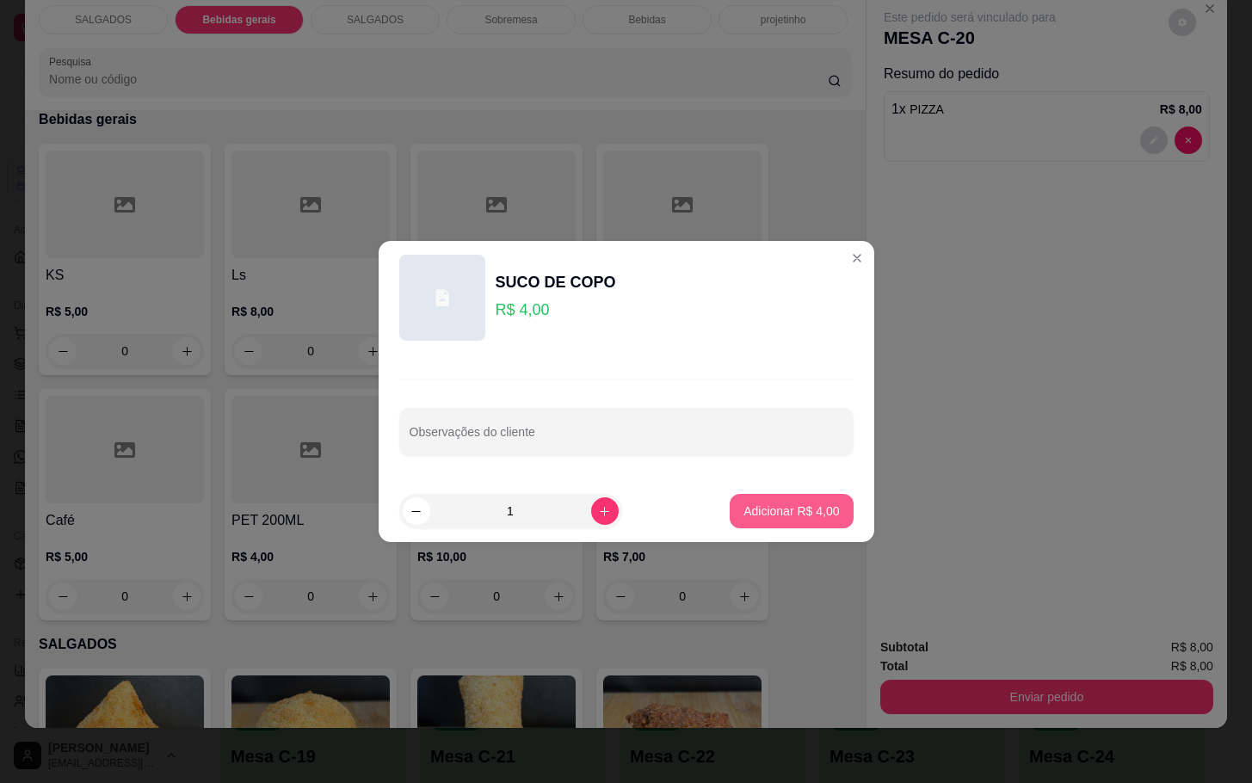
click at [812, 503] on p "Adicionar R$ 4,00" at bounding box center [792, 511] width 96 height 17
type input "1"
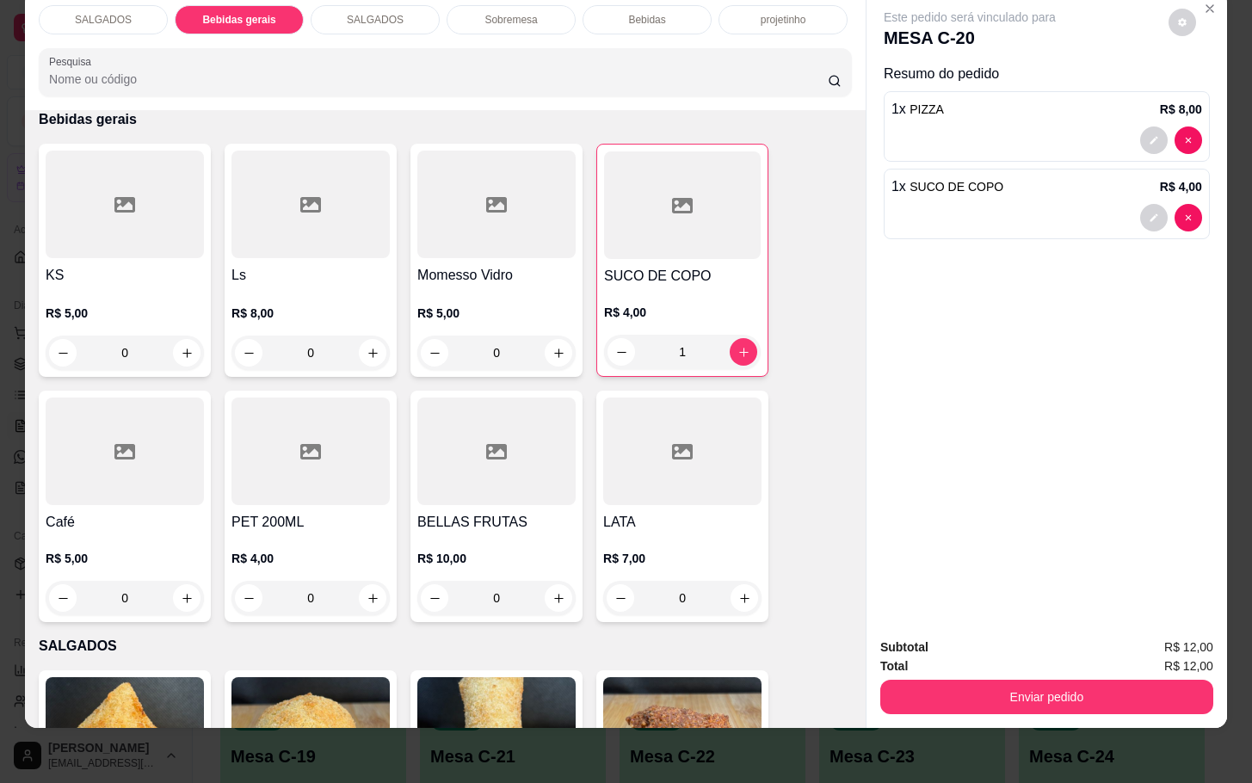
click at [972, 702] on div "Subtotal R$ 12,00 Total R$ 12,00 Enviar pedido" at bounding box center [1047, 676] width 361 height 104
click at [977, 688] on button "Enviar pedido" at bounding box center [1047, 697] width 323 height 34
click at [1054, 639] on button "Não registrar e enviar pedido" at bounding box center [985, 635] width 187 height 34
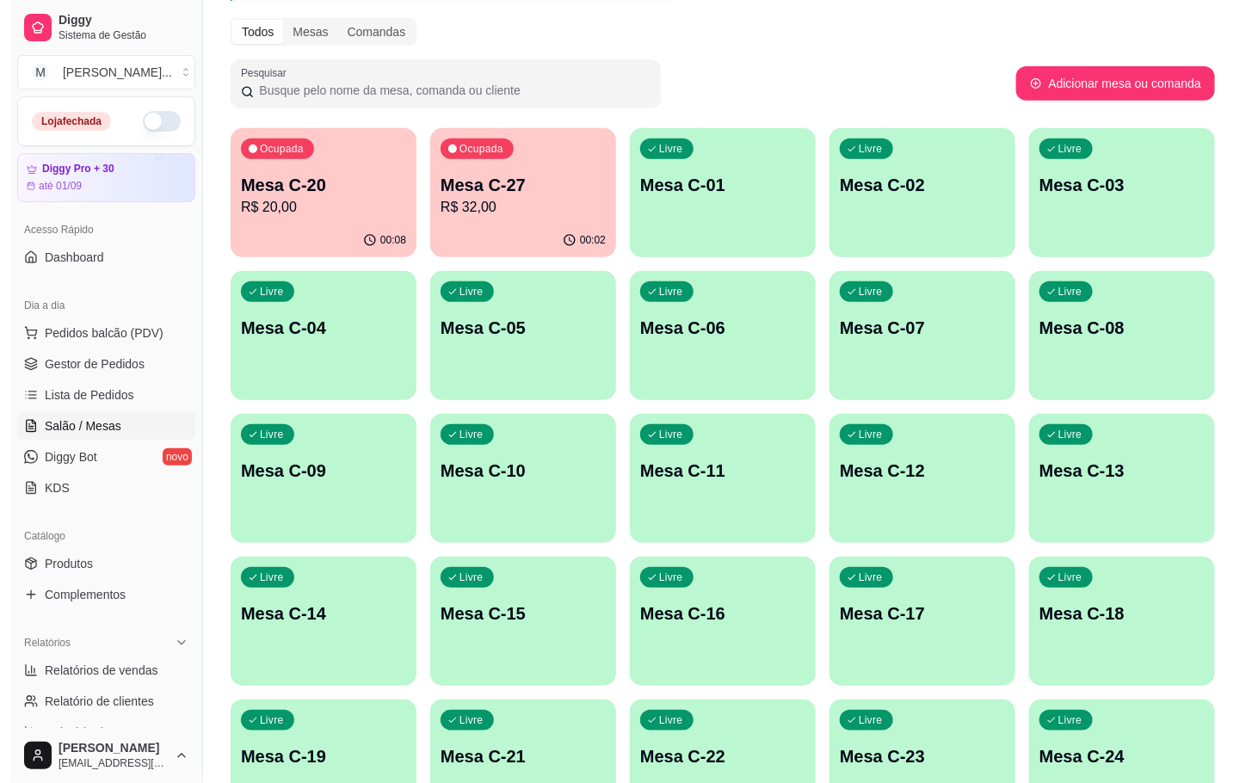
scroll to position [467, 0]
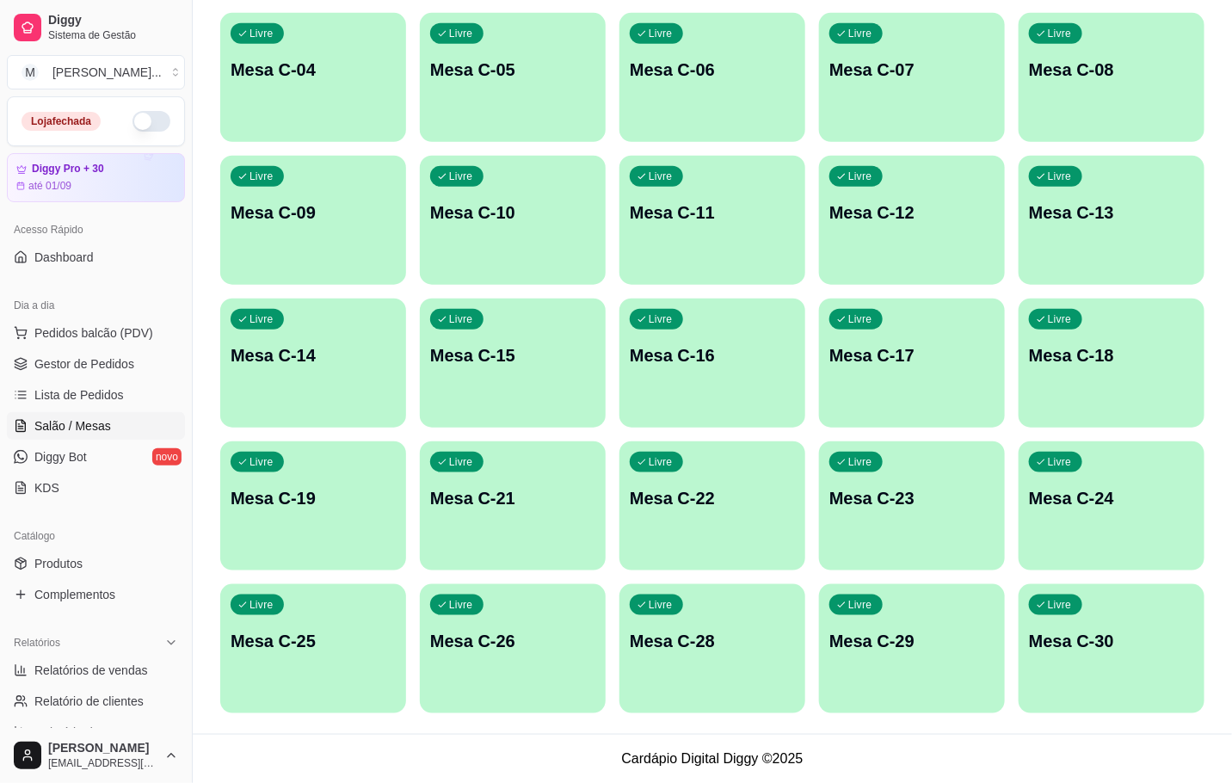
click at [1201, 615] on div "Livre Mesa C-30" at bounding box center [1112, 638] width 186 height 108
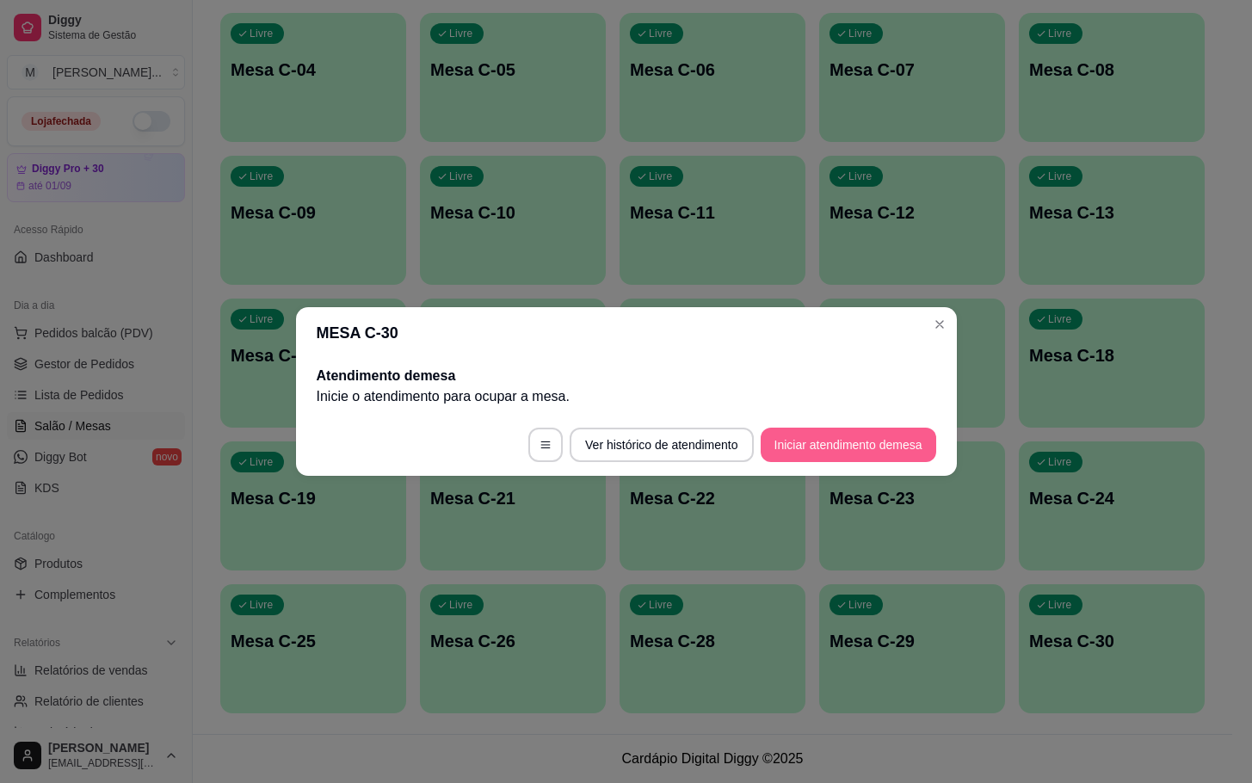
click at [904, 435] on button "Iniciar atendimento de mesa" at bounding box center [849, 445] width 176 height 34
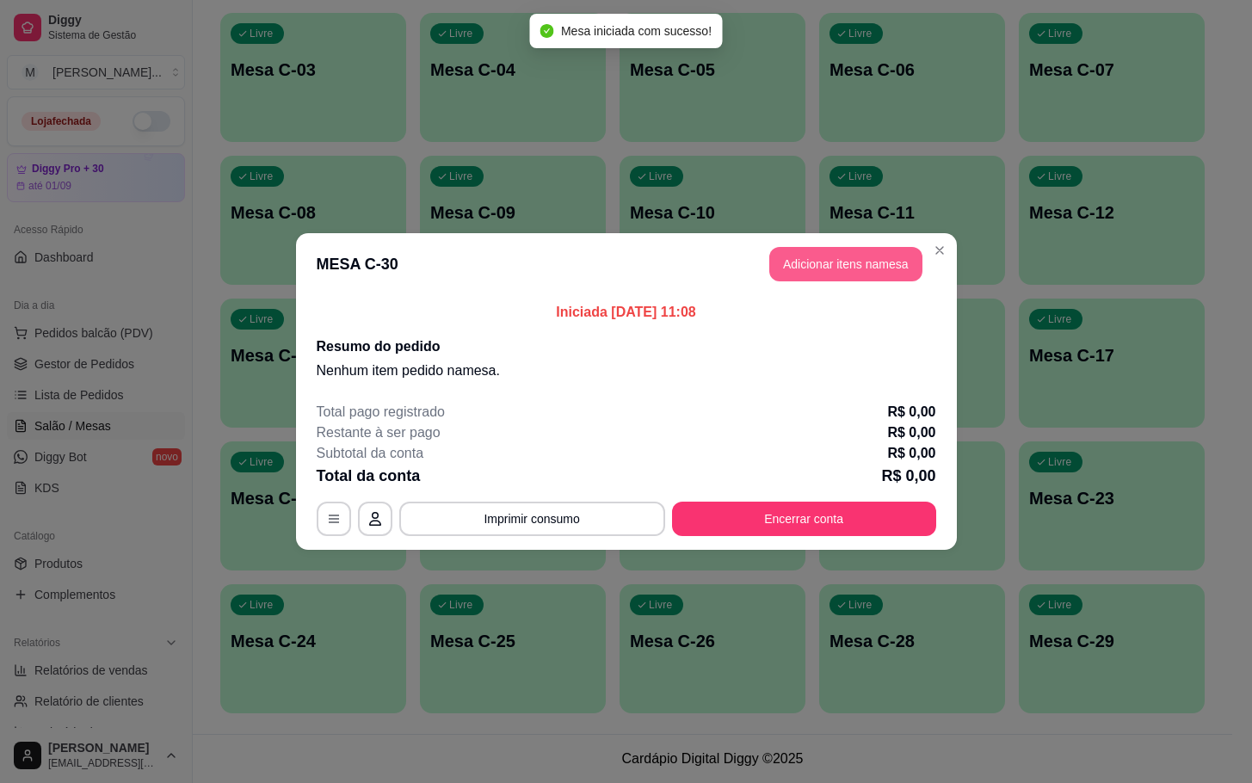
click at [834, 263] on button "Adicionar itens na mesa" at bounding box center [845, 264] width 153 height 34
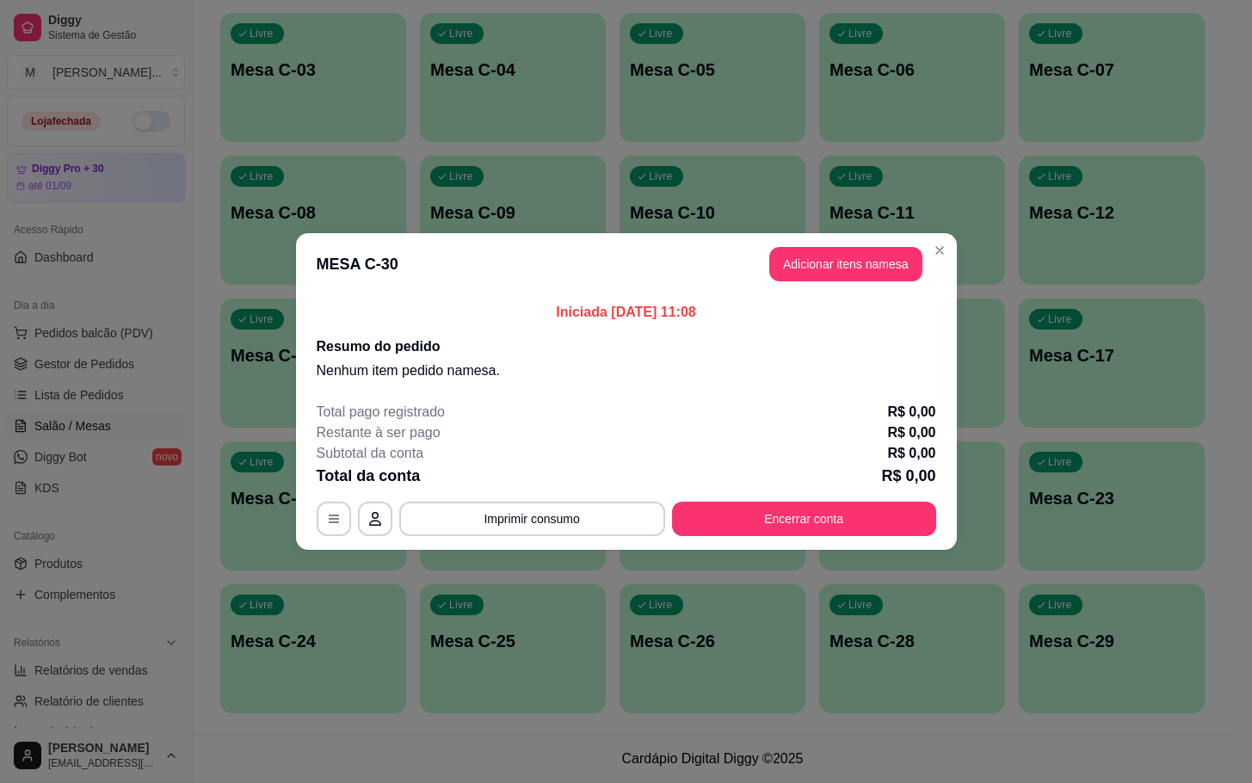
click at [489, 628] on h4 "PIZZA" at bounding box center [496, 630] width 158 height 21
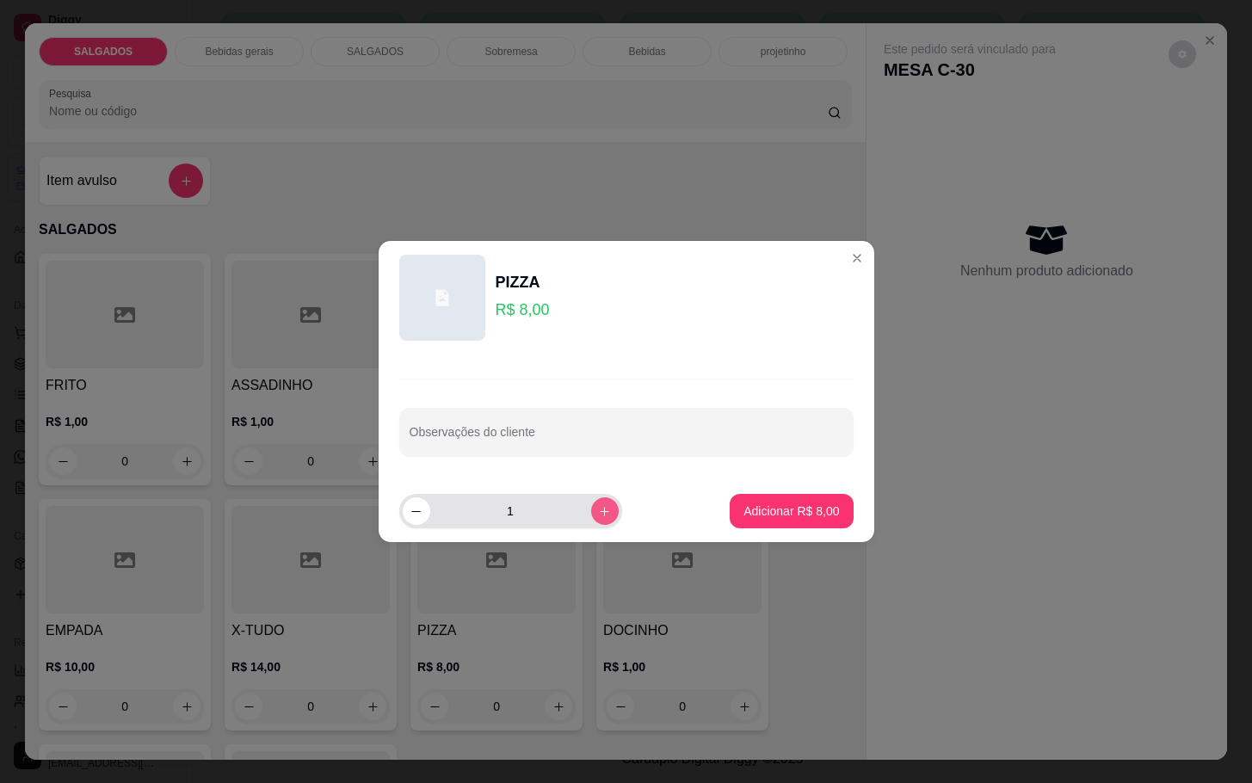
click at [598, 517] on icon "increase-product-quantity" at bounding box center [604, 511] width 13 height 13
type input "2"
click at [817, 509] on p "Adicionar R$ 16,00" at bounding box center [788, 511] width 100 height 16
type input "2"
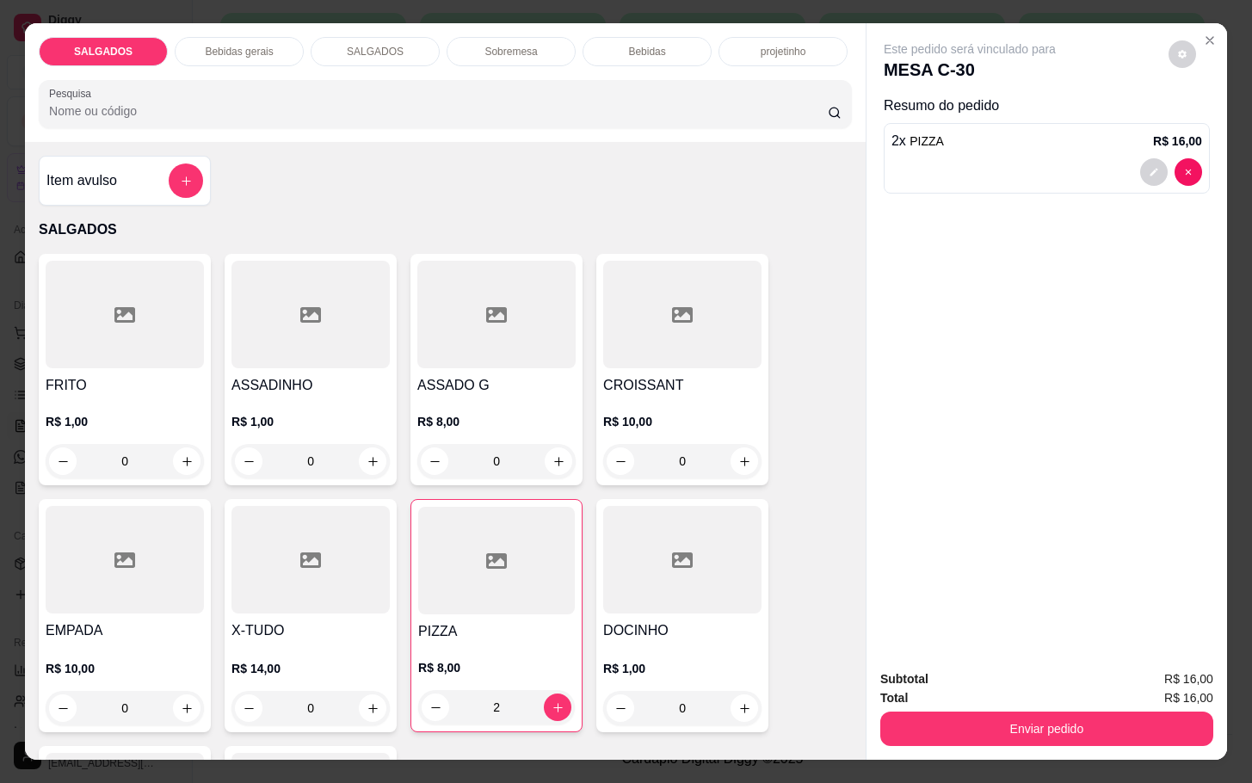
drag, startPoint x: 251, startPoint y: 32, endPoint x: 405, endPoint y: 120, distance: 177.3
click at [253, 37] on div "Bebidas gerais" at bounding box center [239, 51] width 129 height 29
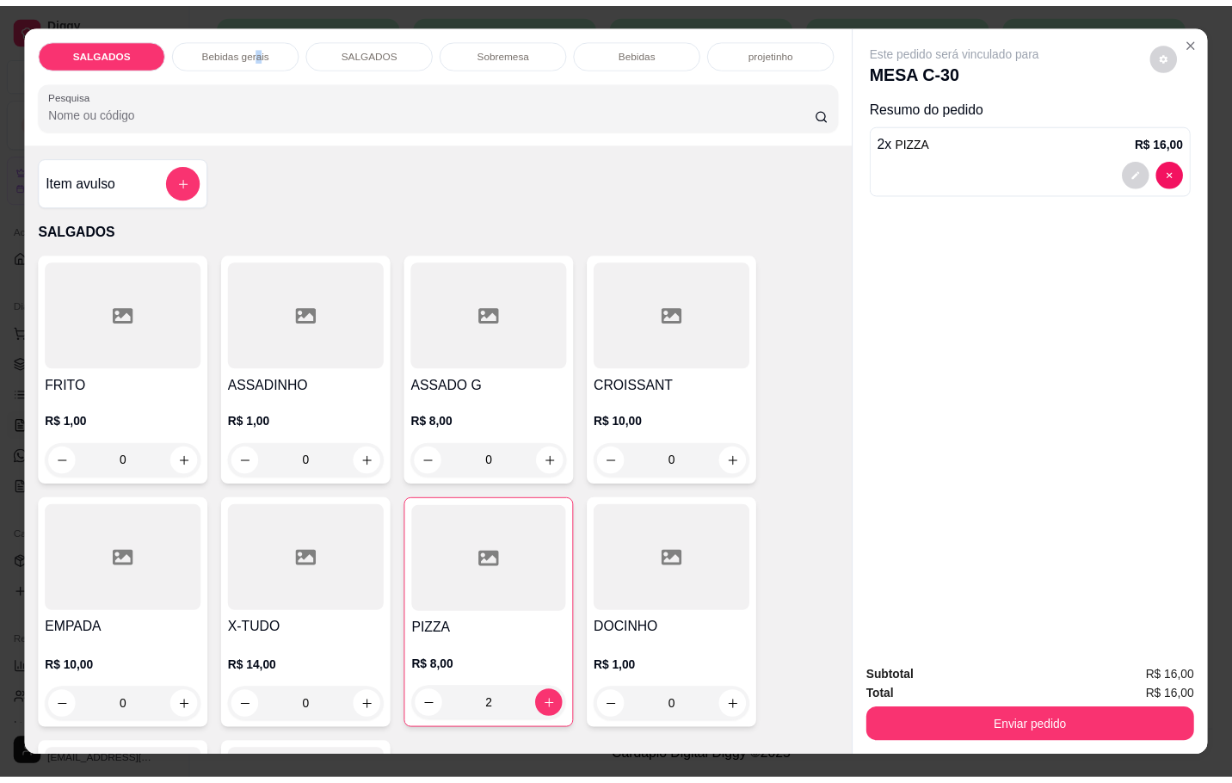
scroll to position [41, 0]
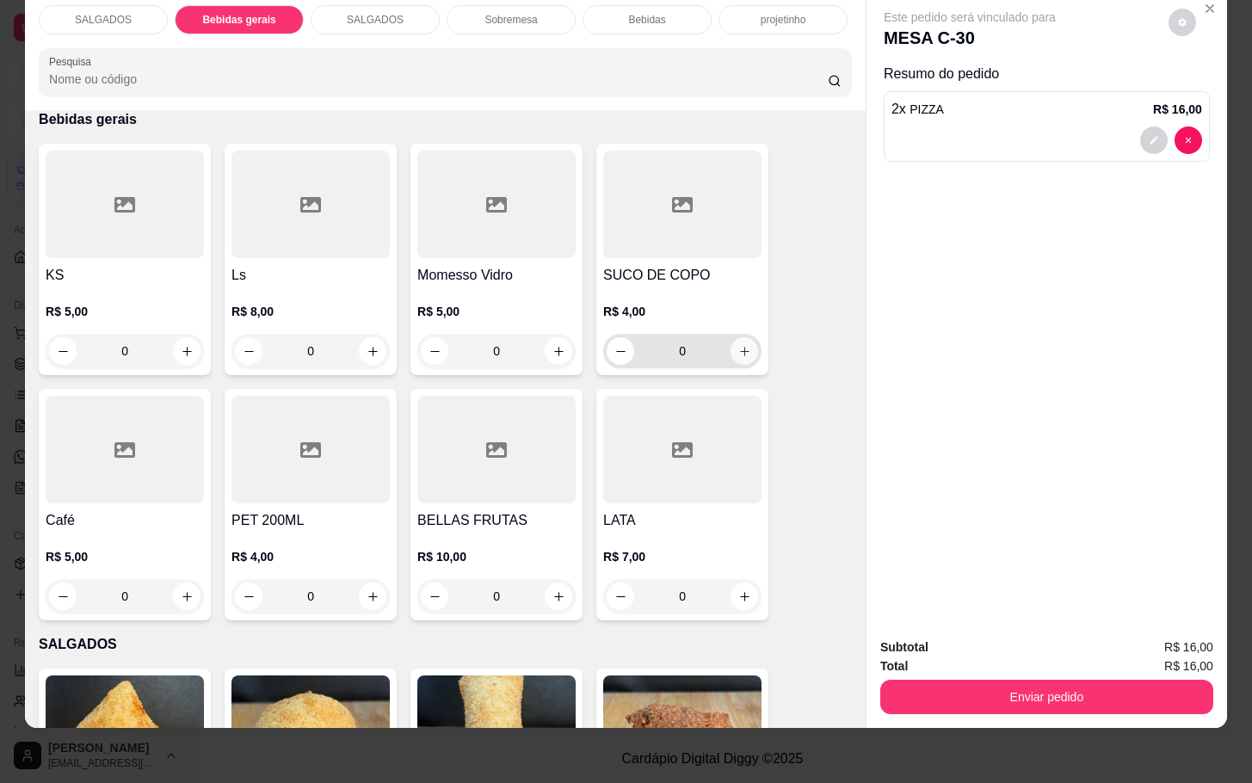
click at [716, 286] on div "R$ 4,00 0" at bounding box center [682, 327] width 158 height 83
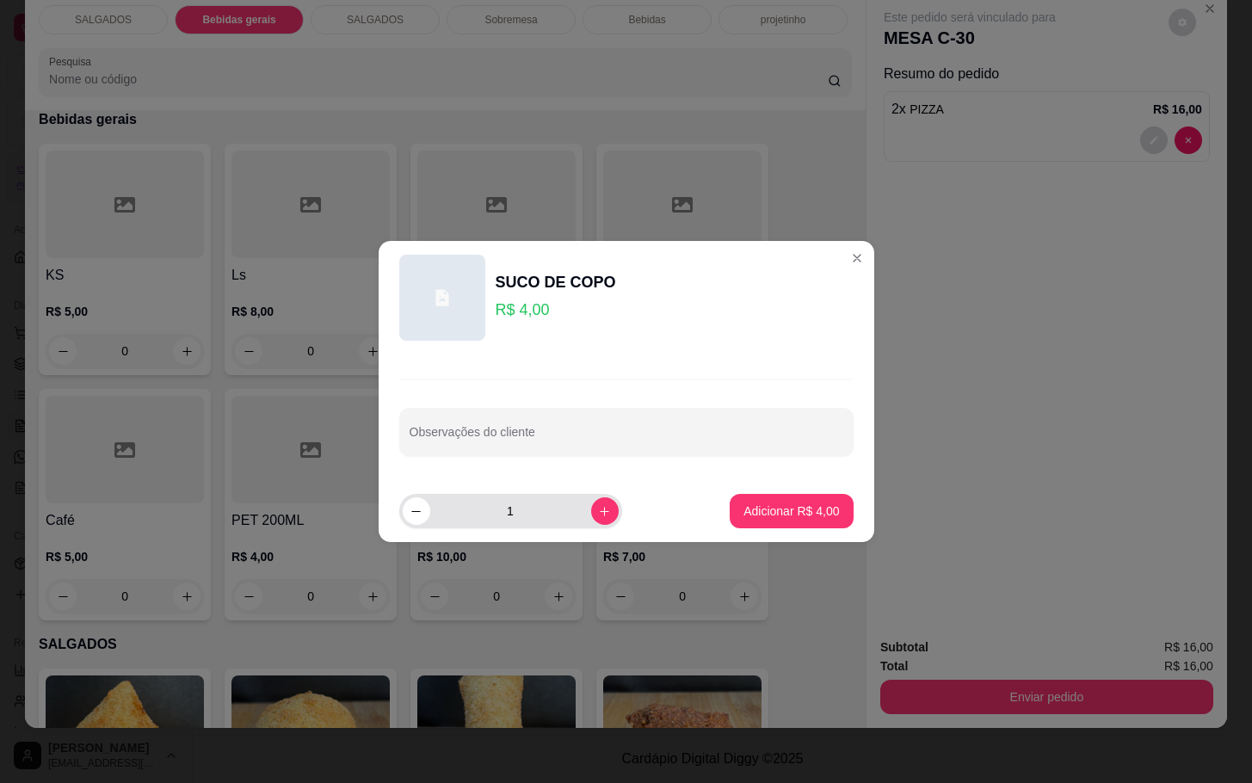
click at [598, 507] on icon "increase-product-quantity" at bounding box center [604, 511] width 13 height 13
type input "2"
click at [744, 506] on p "Adicionar R$ 8,00" at bounding box center [792, 511] width 96 height 17
type input "2"
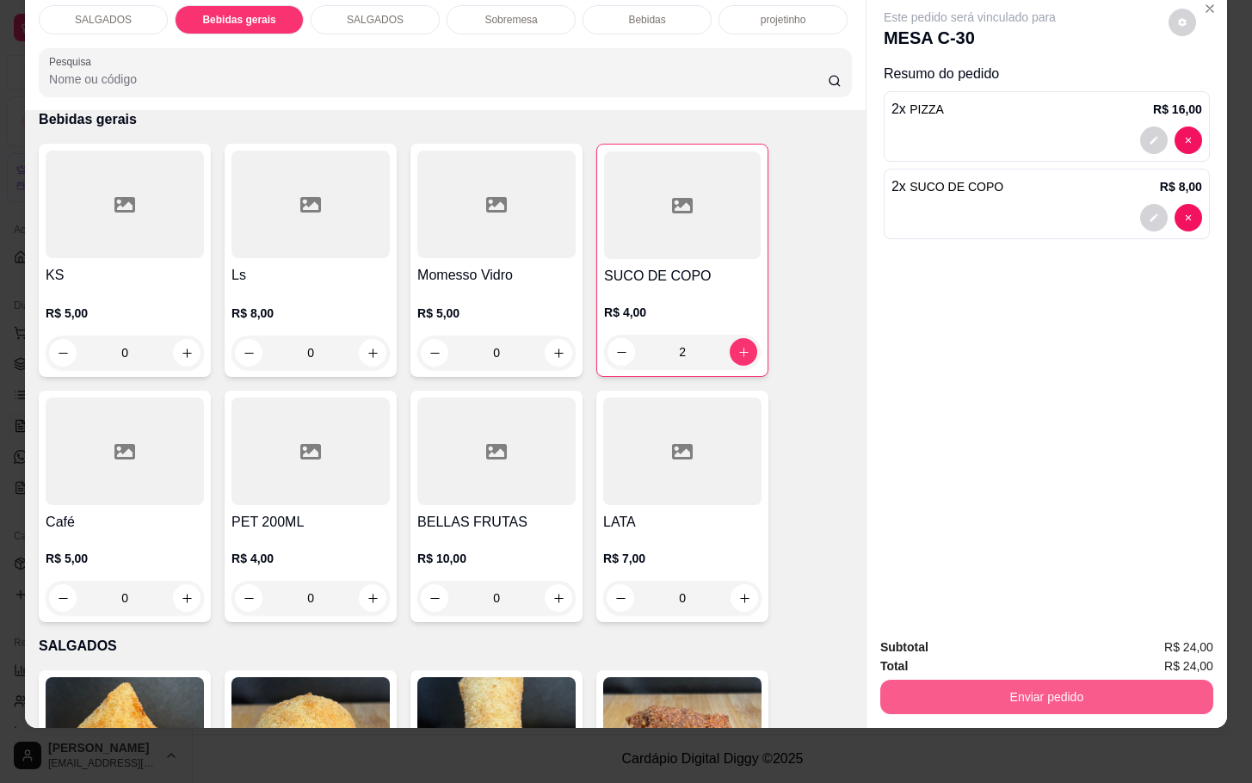
click at [959, 680] on button "Enviar pedido" at bounding box center [1046, 697] width 333 height 34
click at [954, 646] on button "Não registrar e enviar pedido" at bounding box center [987, 636] width 174 height 32
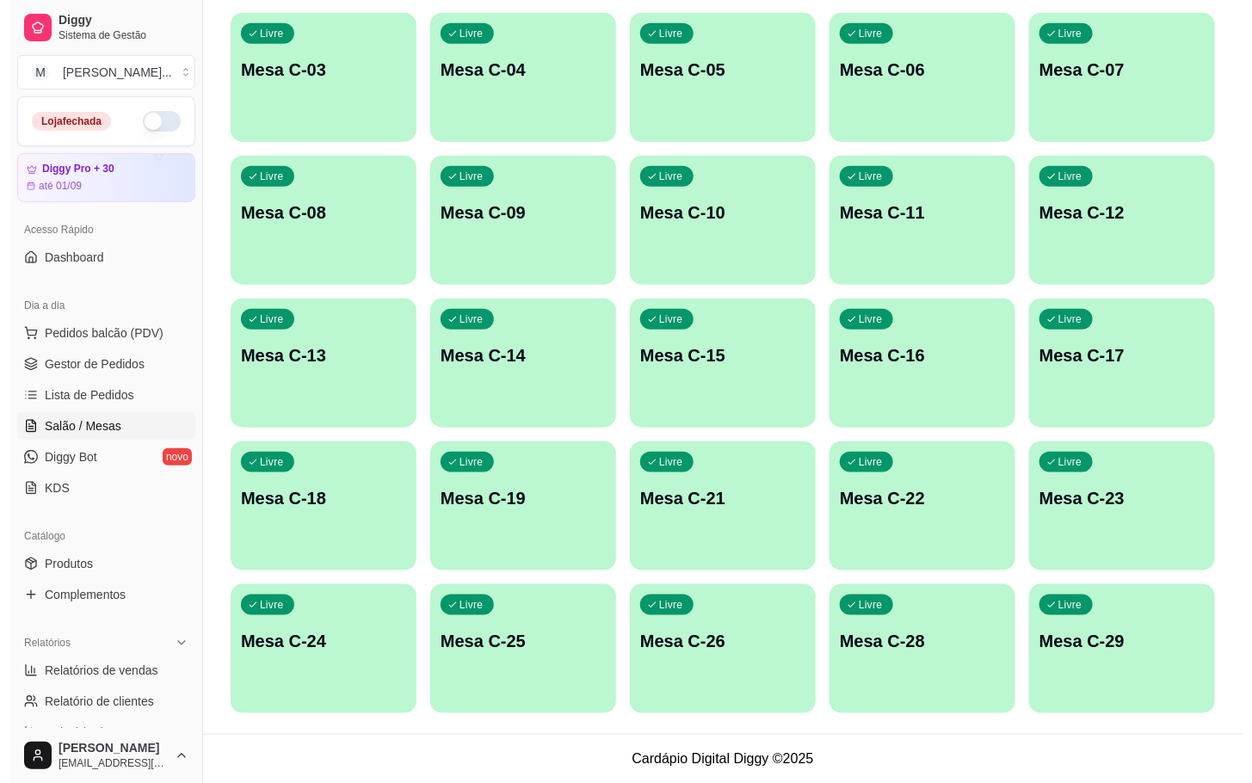
scroll to position [80, 0]
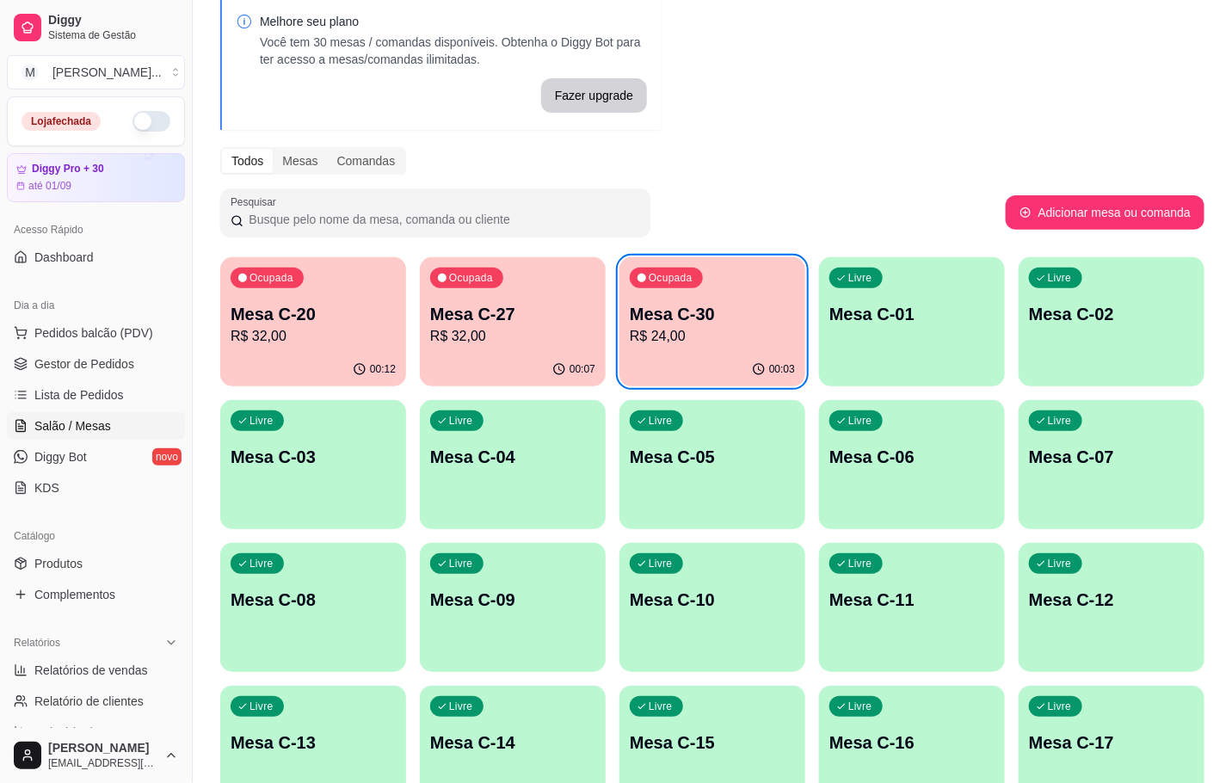
click at [736, 338] on p "R$ 24,00" at bounding box center [712, 336] width 165 height 21
click at [457, 267] on div "Ocupada Mesa C-27 R$ 32,00" at bounding box center [513, 305] width 186 height 96
click at [344, 280] on div "Ocupada Mesa C-20 R$ 32,00" at bounding box center [313, 305] width 186 height 96
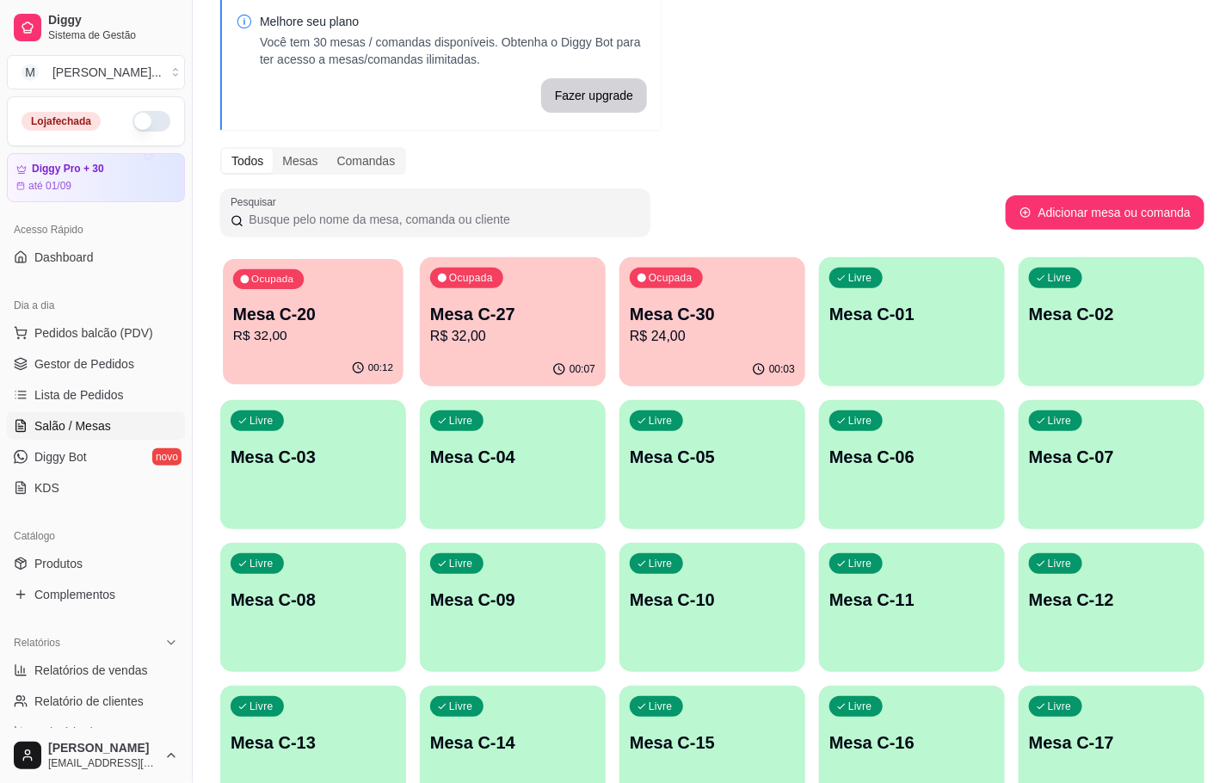
click at [365, 365] on icon "button" at bounding box center [359, 368] width 14 height 14
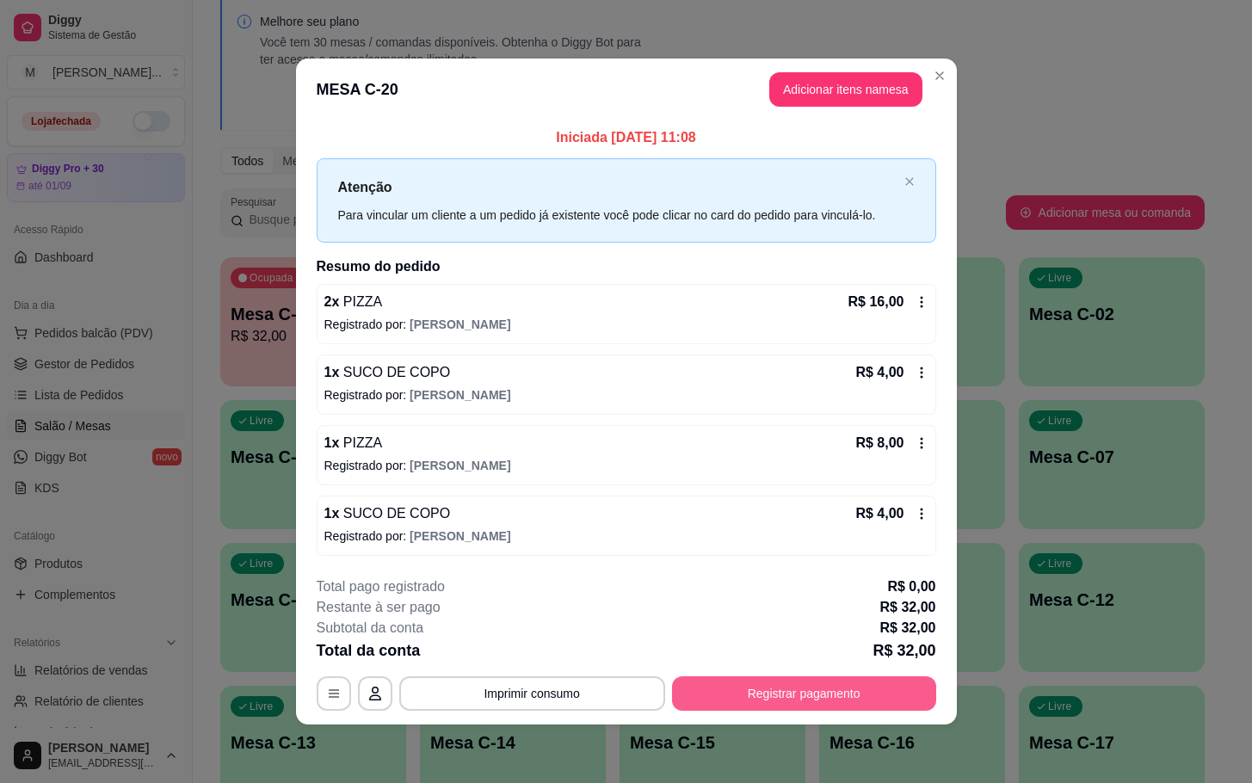
click at [767, 666] on div "**********" at bounding box center [627, 644] width 620 height 134
click at [754, 687] on button "Registrar pagamento" at bounding box center [804, 693] width 256 height 34
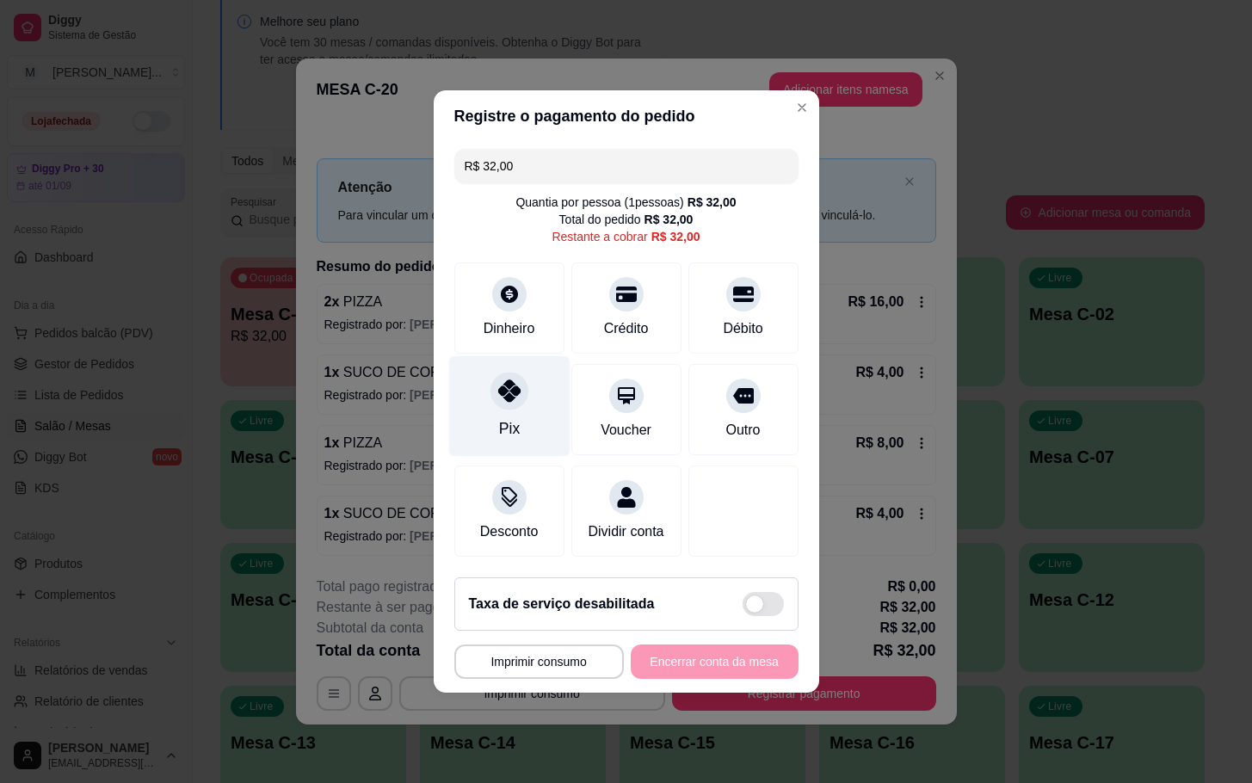
click at [534, 388] on div "Pix" at bounding box center [508, 406] width 121 height 101
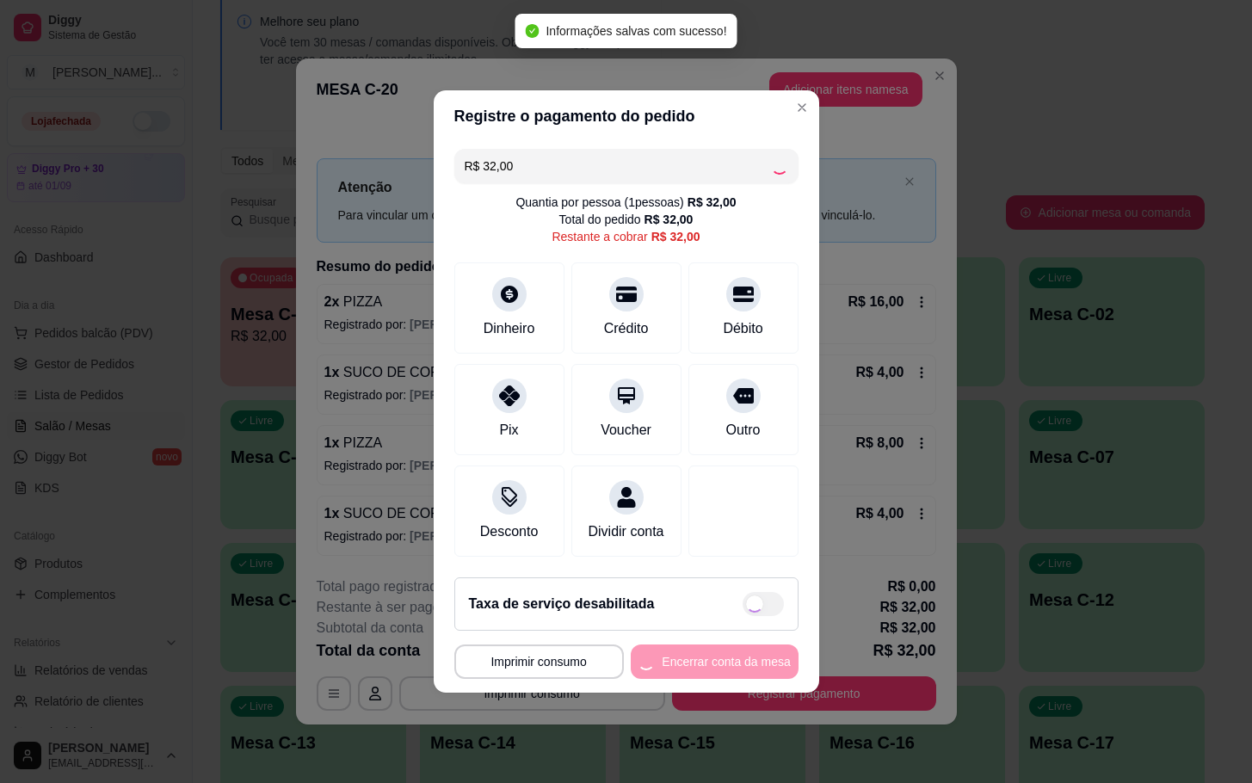
type input "R$ 0,00"
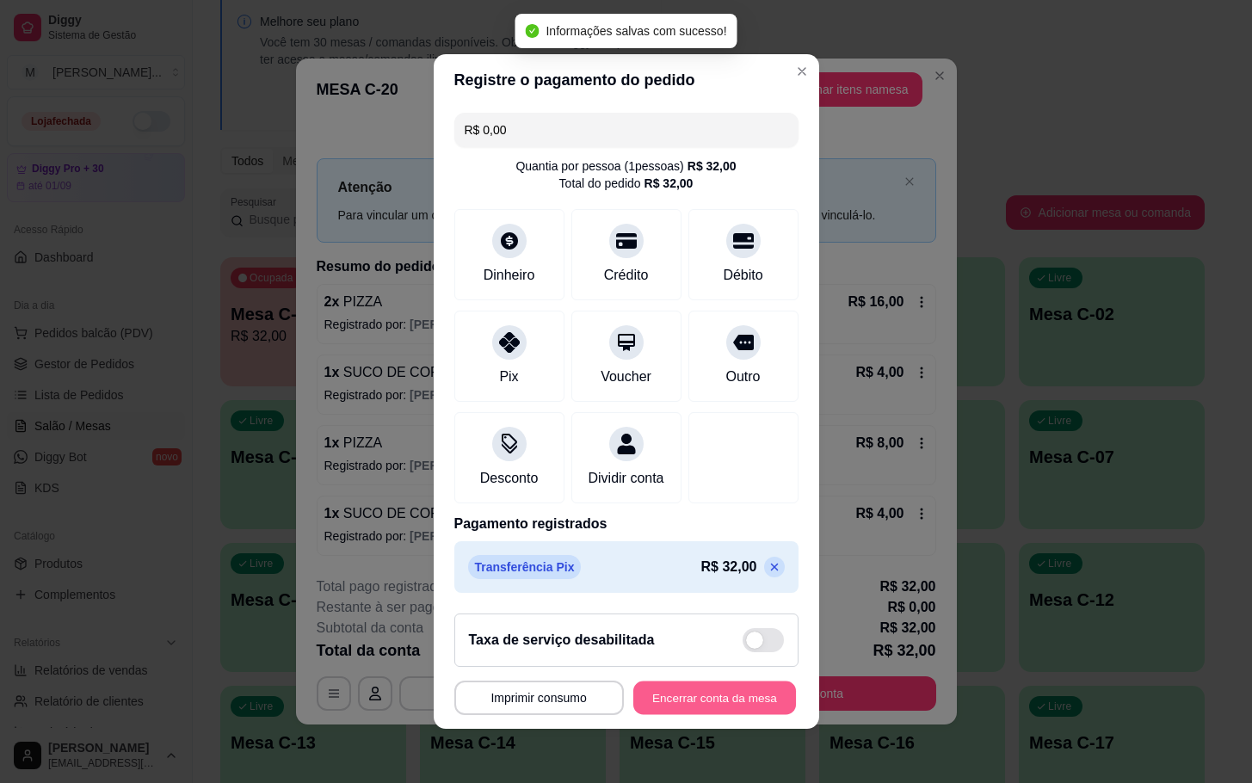
click at [695, 695] on button "Encerrar conta da mesa" at bounding box center [714, 699] width 163 height 34
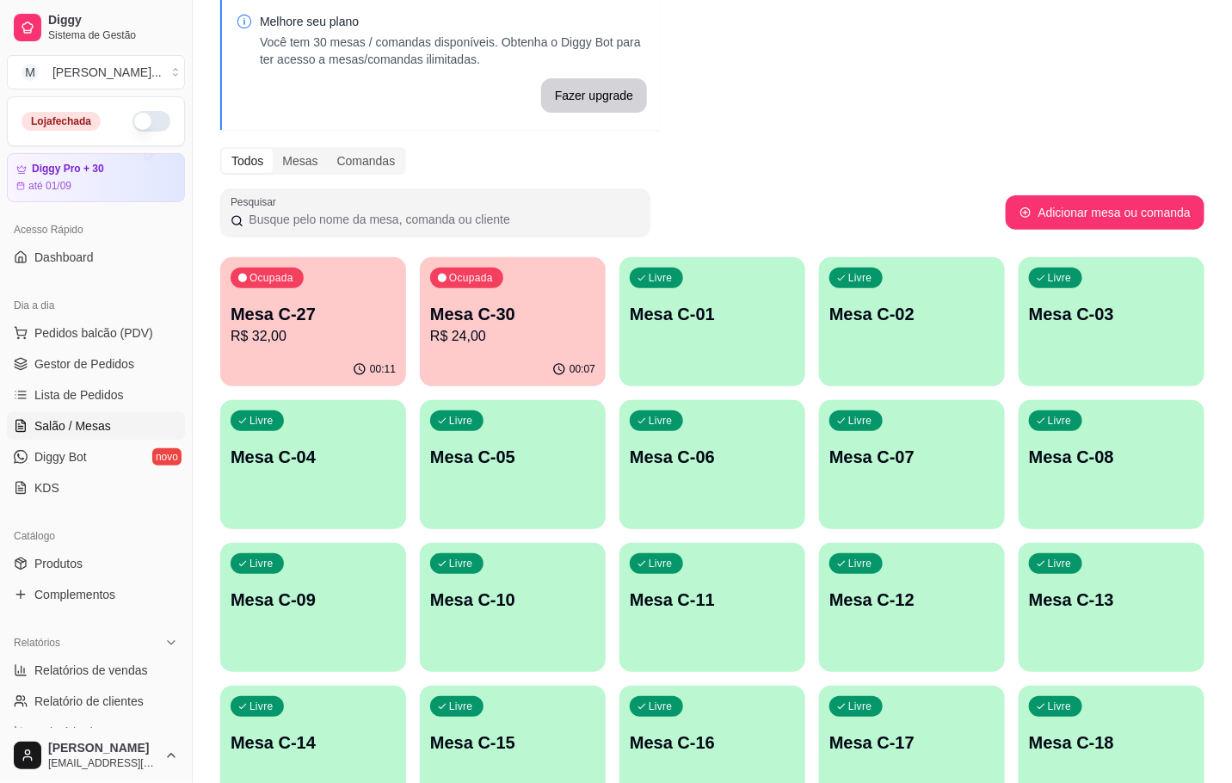
click at [312, 323] on p "Mesa C-27" at bounding box center [313, 314] width 165 height 24
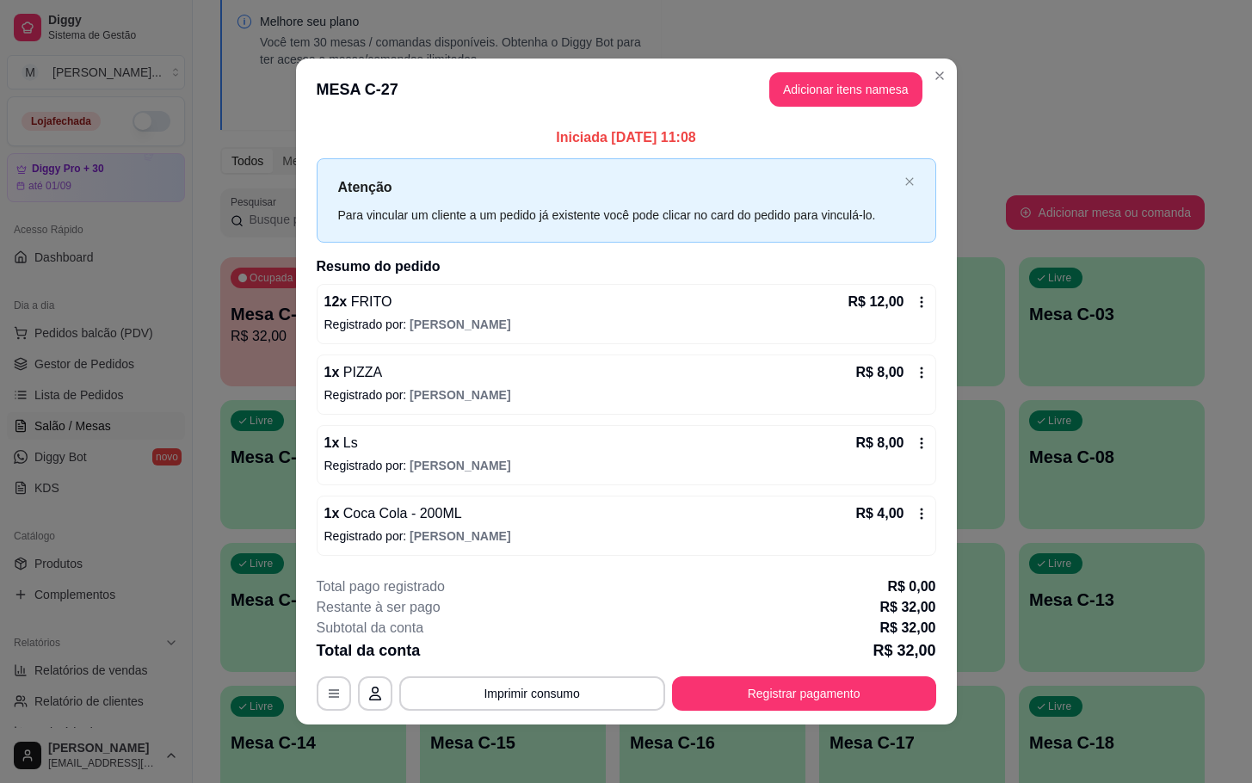
click at [806, 96] on button "Adicionar itens na mesa" at bounding box center [845, 89] width 153 height 34
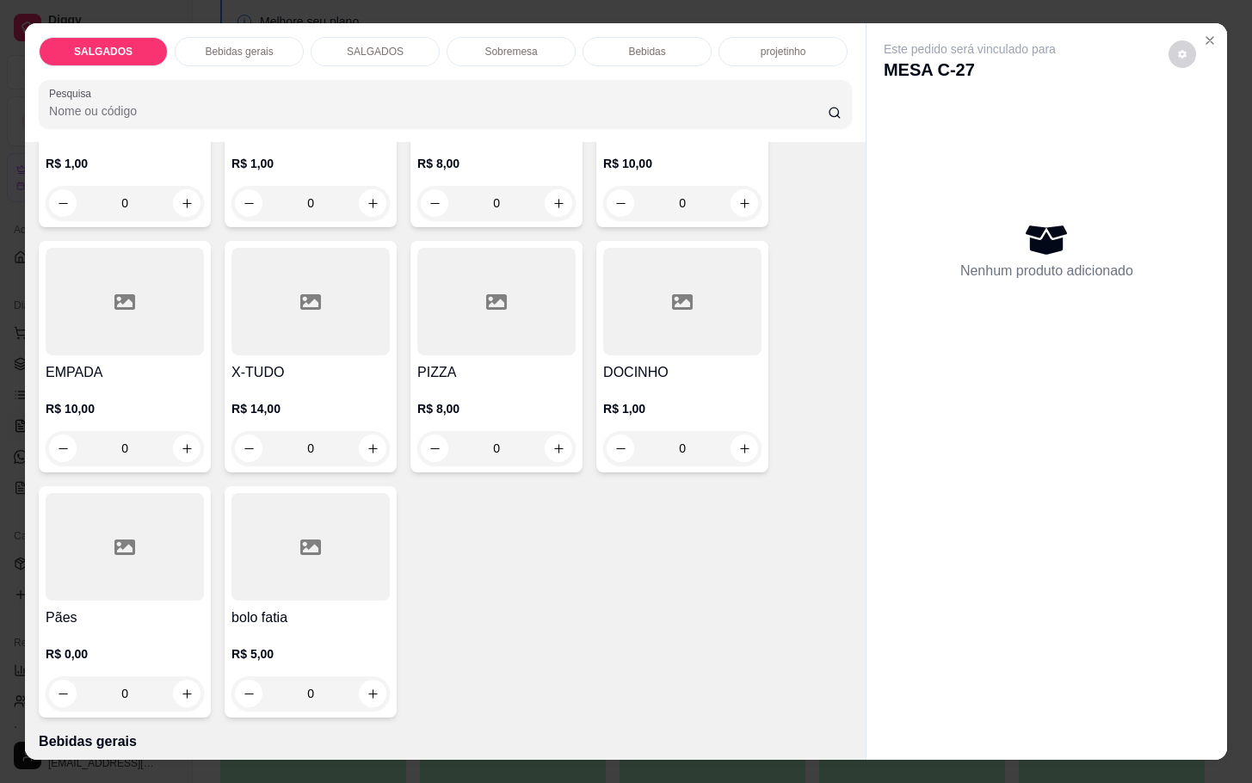
scroll to position [0, 0]
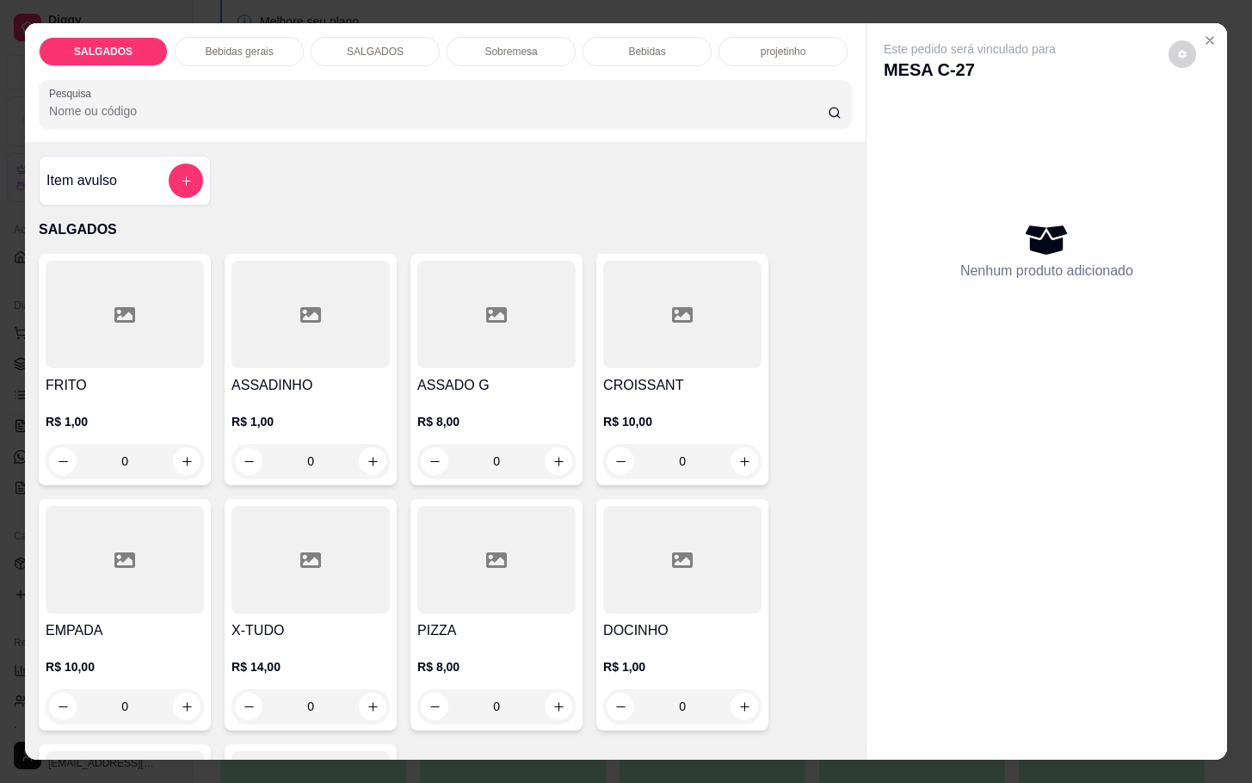
click at [235, 45] on p "Bebidas gerais" at bounding box center [239, 52] width 68 height 14
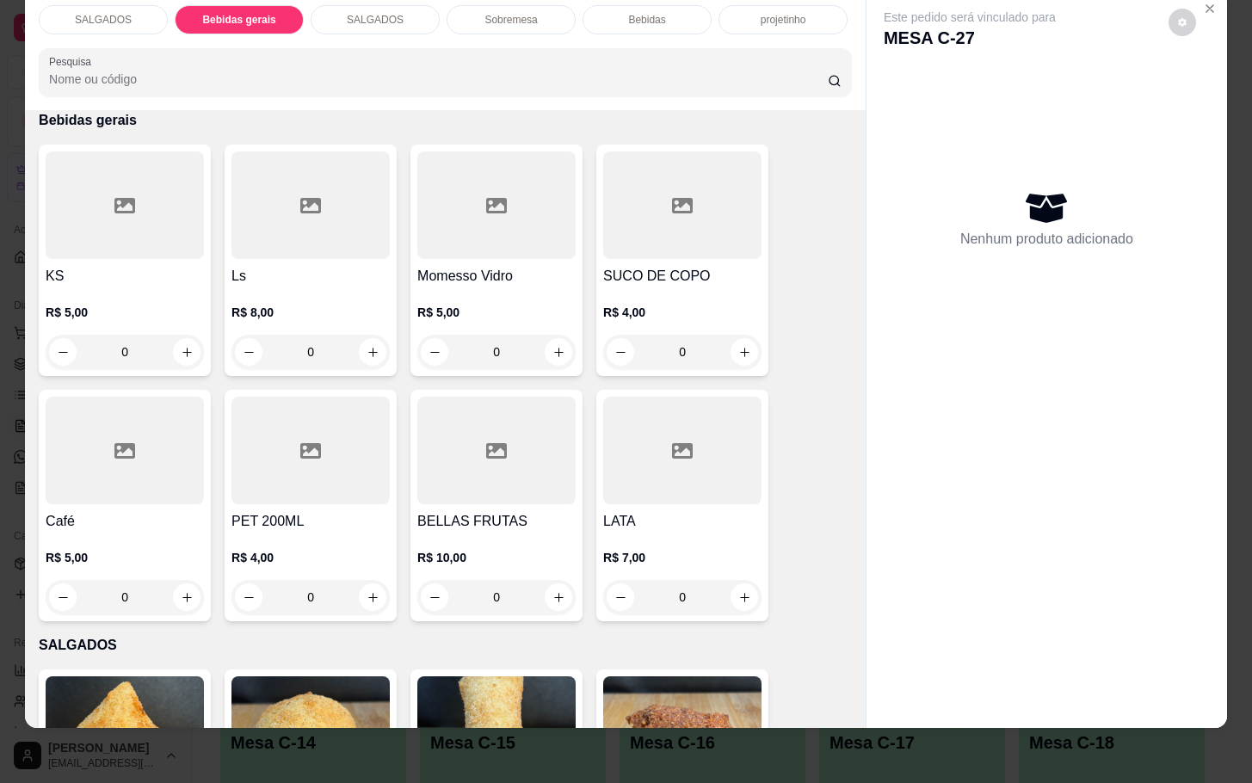
click at [240, 245] on div "Ls R$ 8,00 0" at bounding box center [311, 261] width 172 height 232
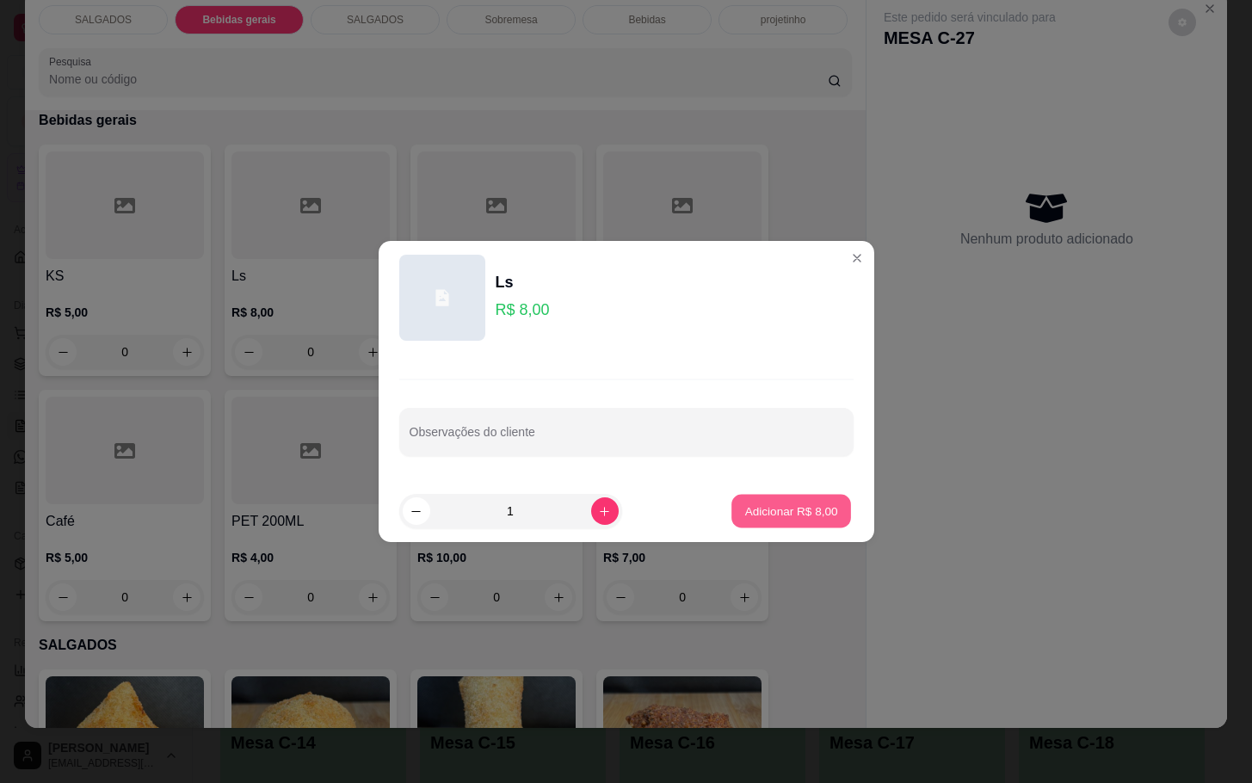
click at [745, 507] on p "Adicionar R$ 8,00" at bounding box center [791, 511] width 93 height 16
type input "1"
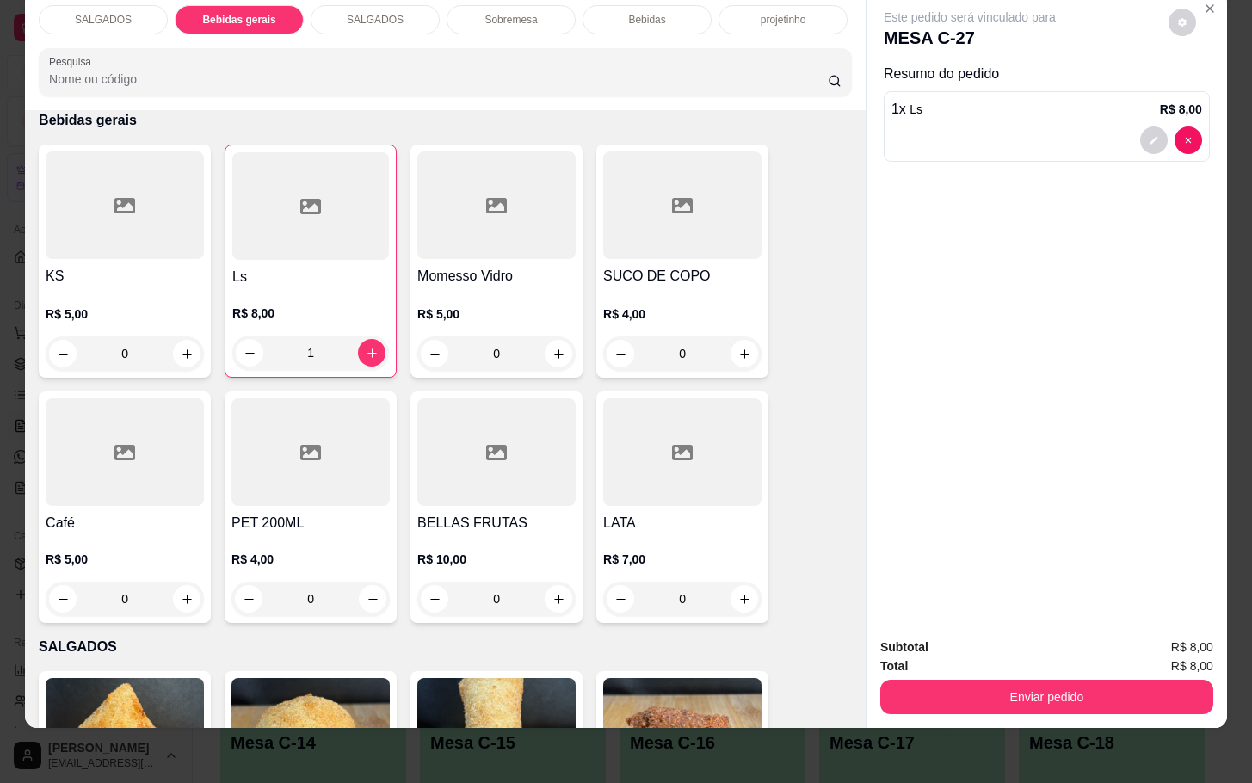
click at [478, 10] on div "Sobremesa" at bounding box center [511, 19] width 129 height 29
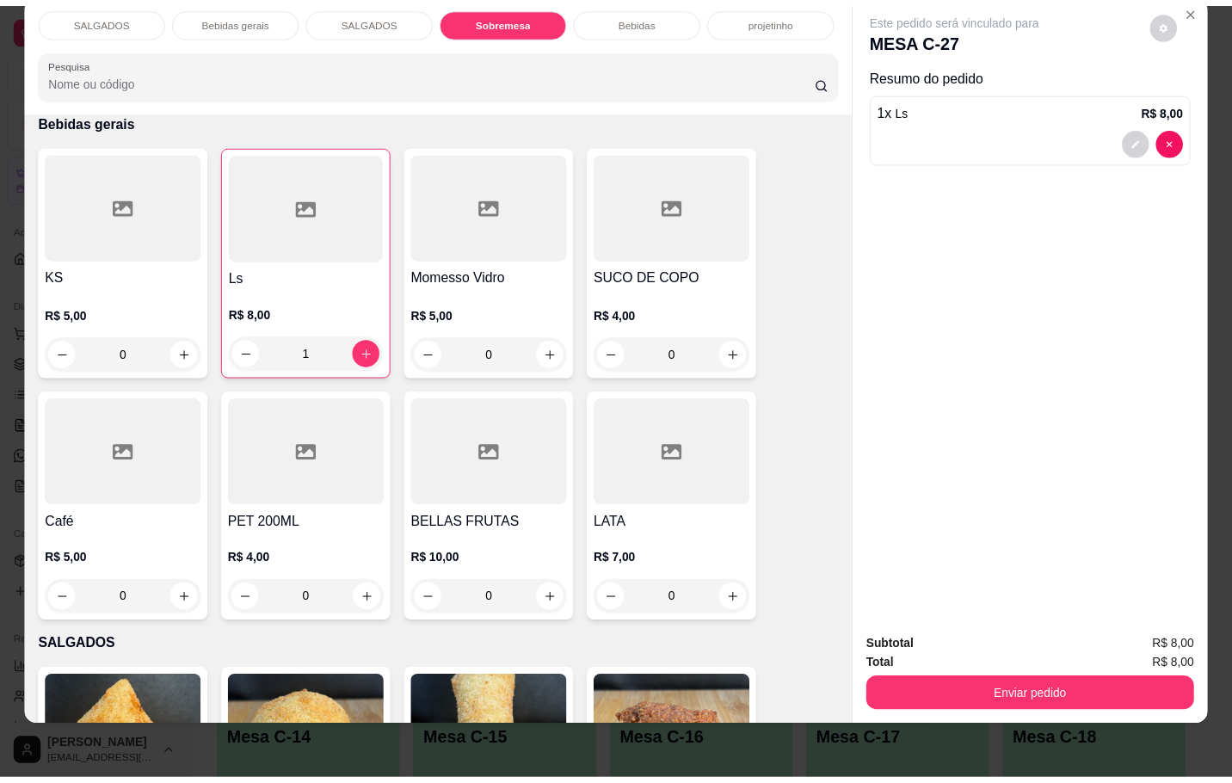
scroll to position [2677, 0]
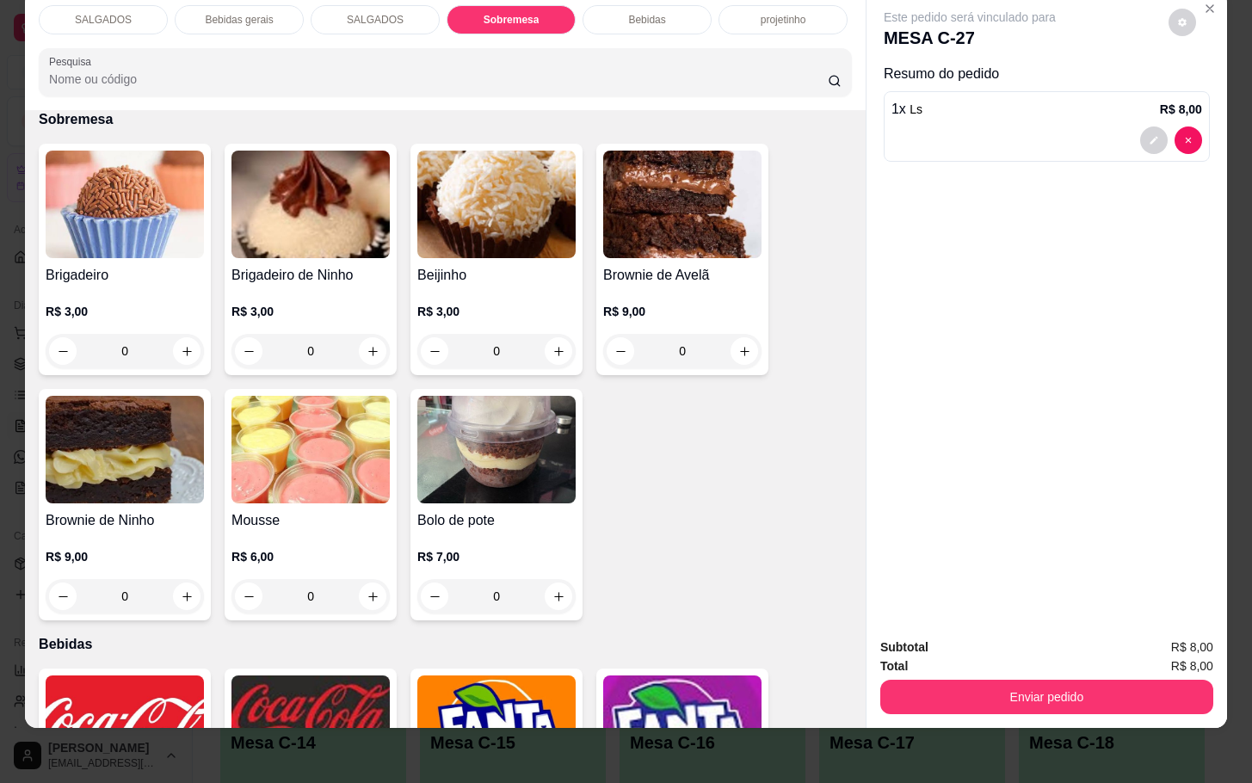
click at [460, 286] on div "R$ 3,00 0" at bounding box center [496, 327] width 158 height 83
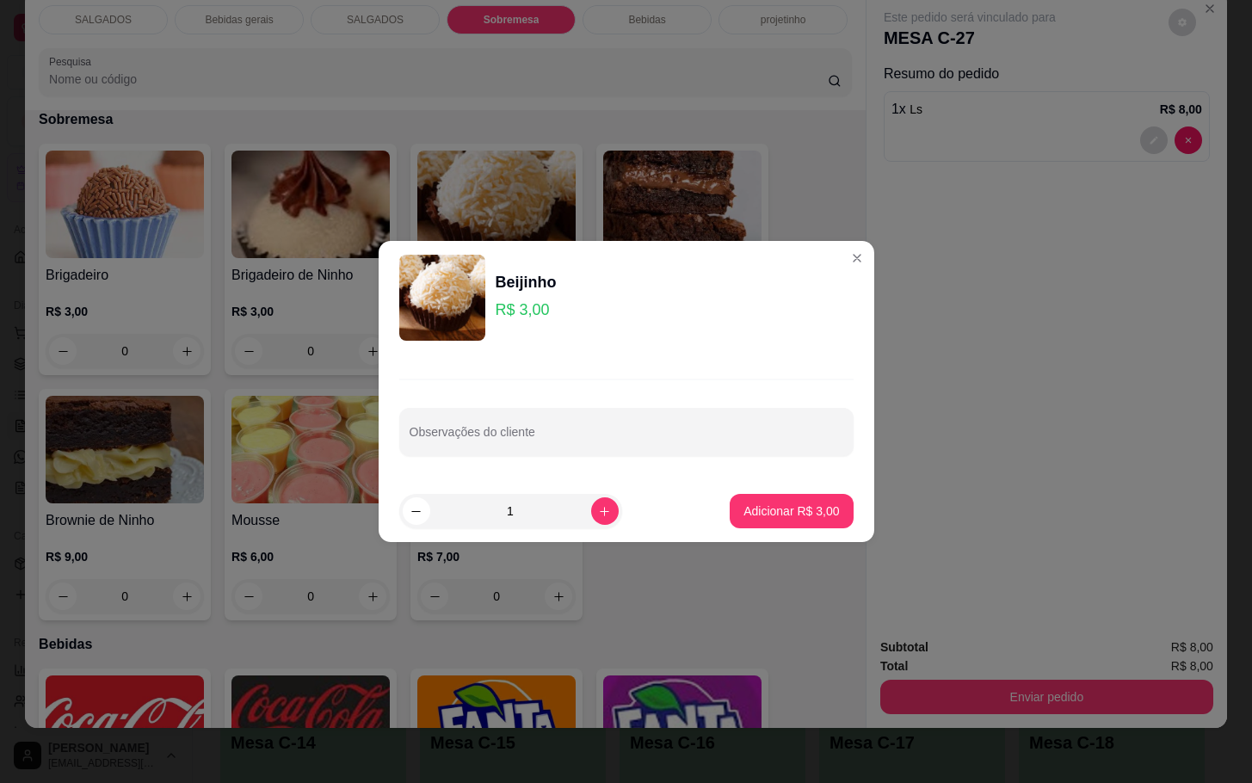
click at [744, 498] on button "Adicionar R$ 3,00" at bounding box center [791, 511] width 123 height 34
type input "1"
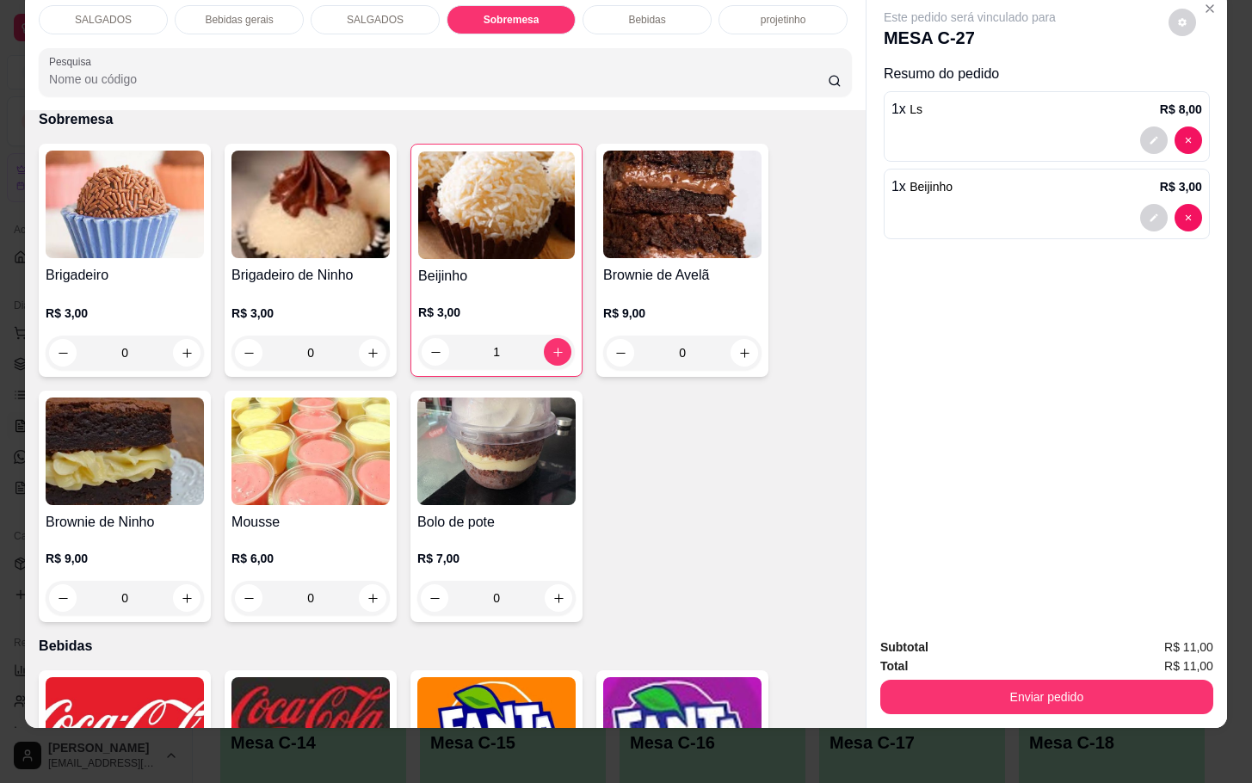
click at [937, 680] on button "Enviar pedido" at bounding box center [1046, 697] width 333 height 34
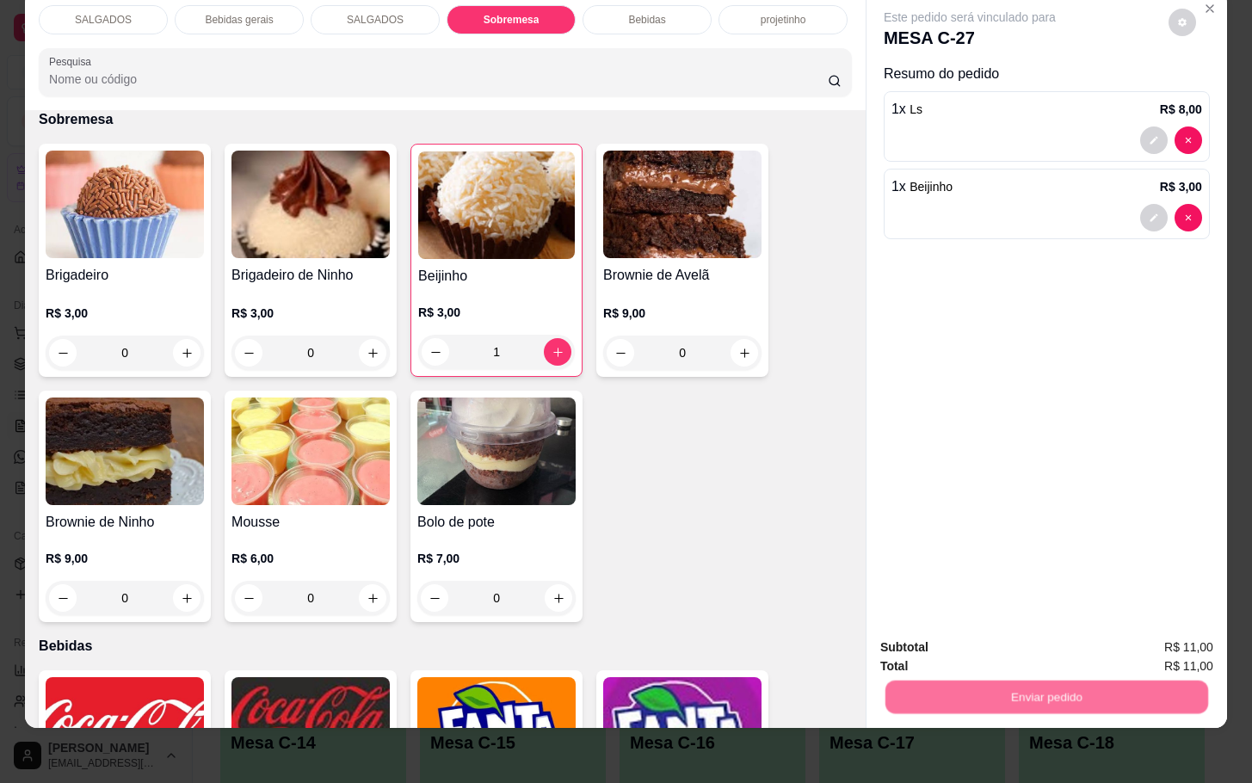
click at [927, 633] on button "Não registrar e enviar pedido" at bounding box center [987, 636] width 179 height 33
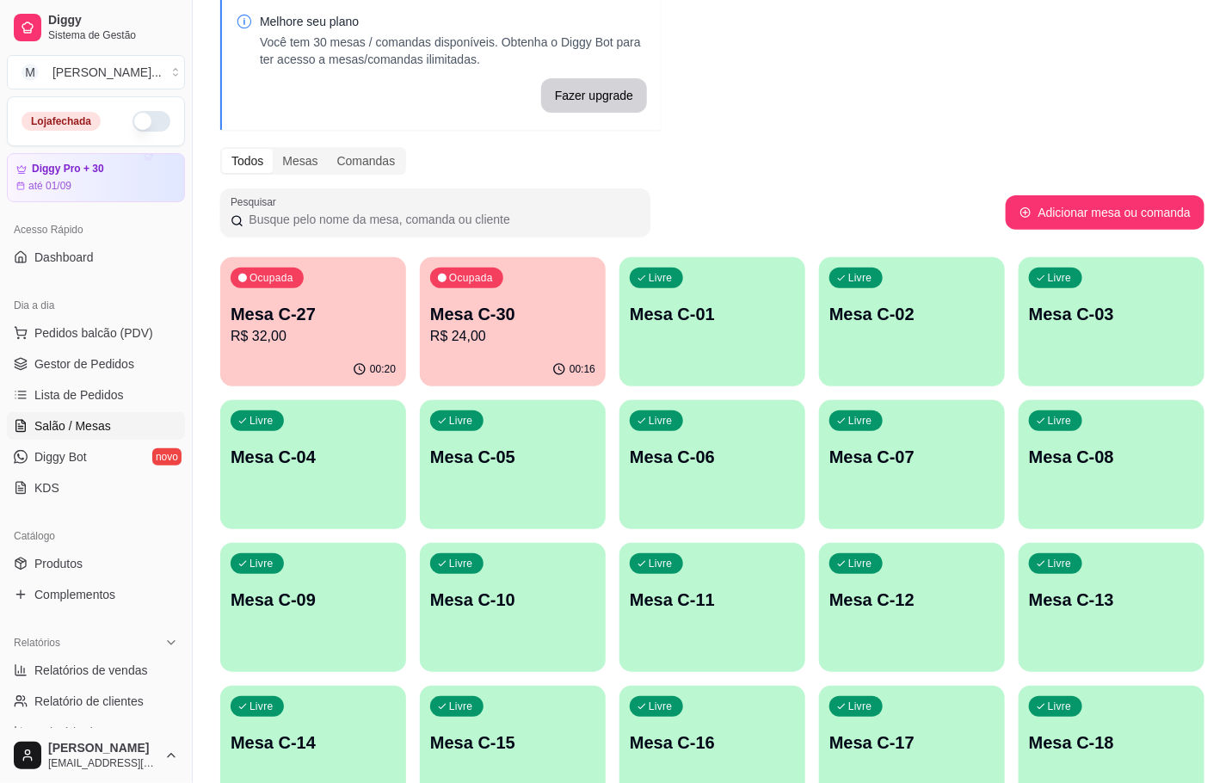
click at [486, 336] on p "R$ 24,00" at bounding box center [512, 336] width 165 height 21
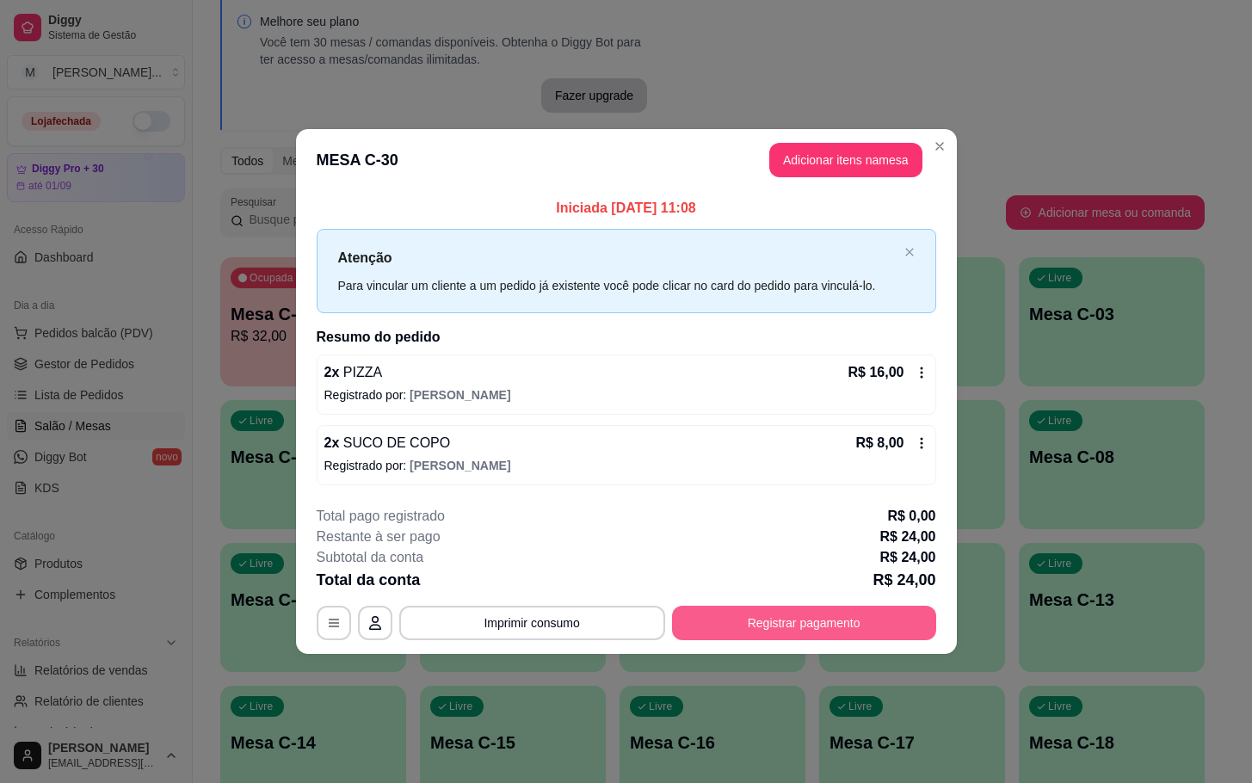
click at [795, 633] on button "Registrar pagamento" at bounding box center [804, 623] width 264 height 34
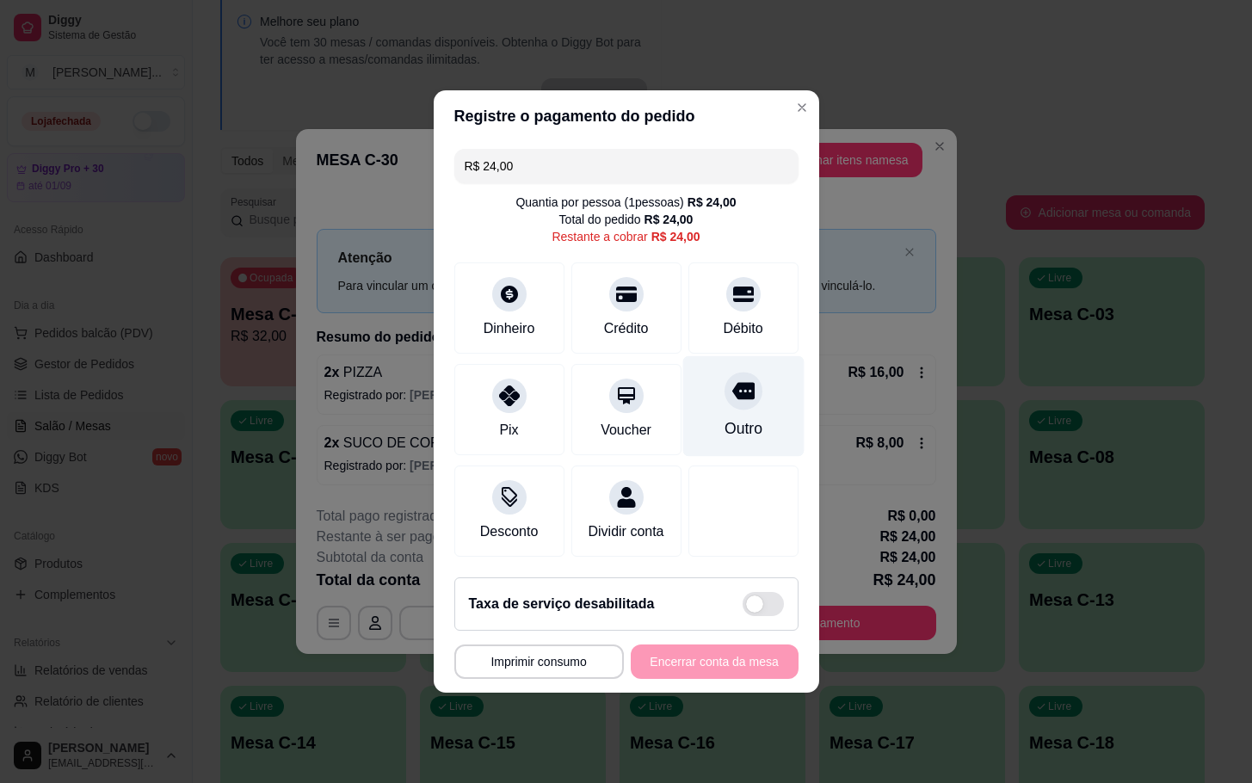
click at [741, 422] on div "Outro" at bounding box center [743, 428] width 38 height 22
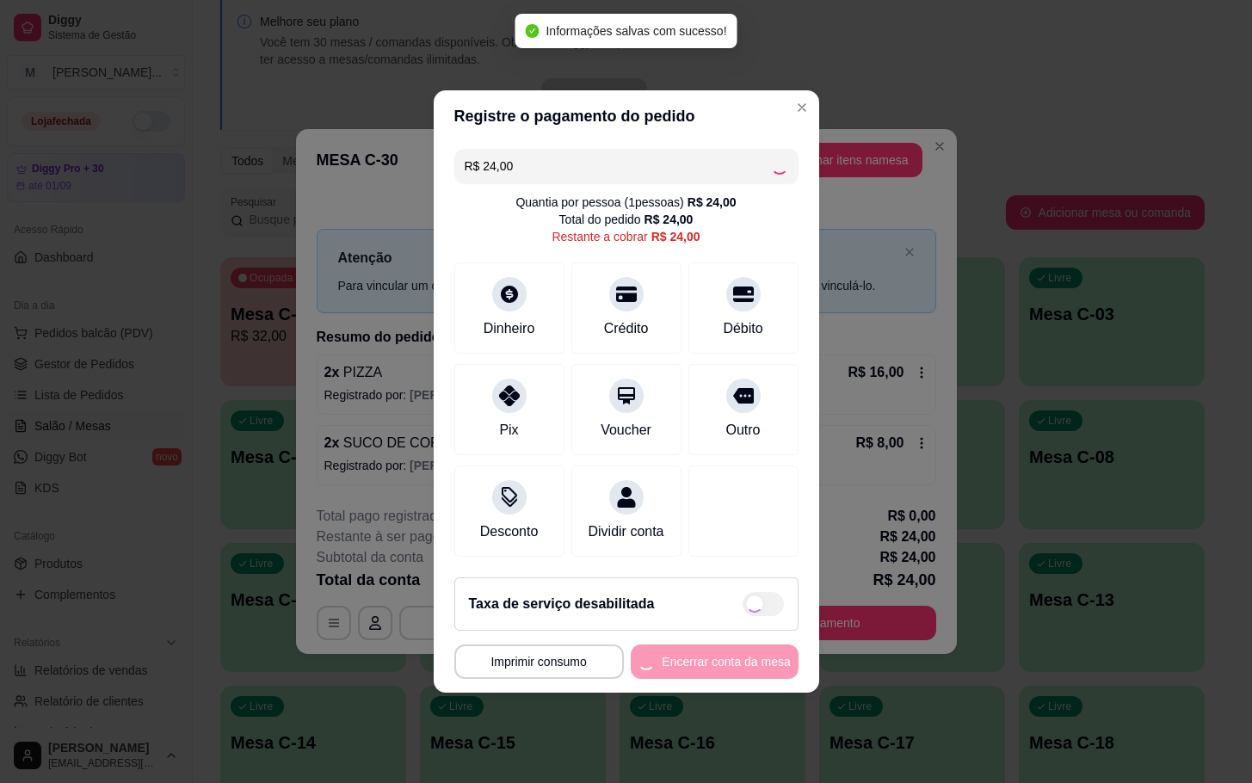
type input "R$ 0,00"
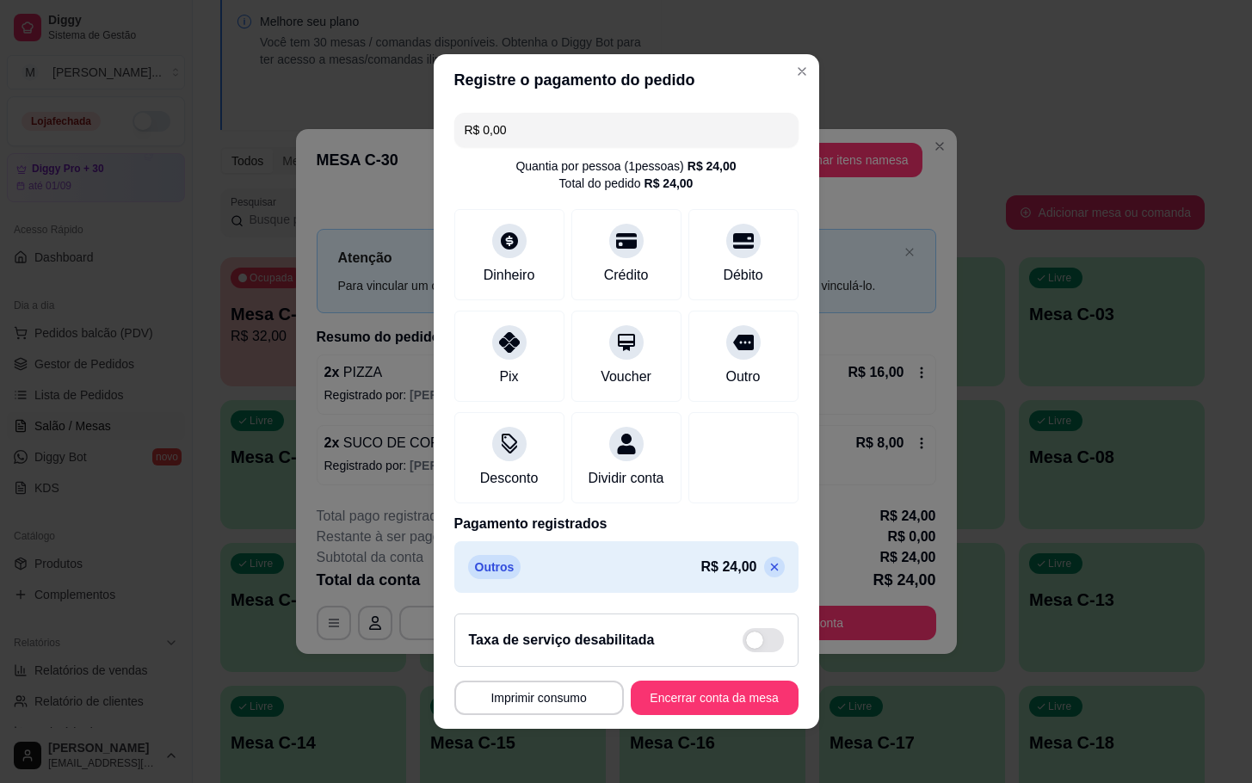
drag, startPoint x: 674, startPoint y: 688, endPoint x: 689, endPoint y: 692, distance: 16.1
click at [677, 688] on footer "**********" at bounding box center [627, 664] width 386 height 129
click at [701, 708] on button "Encerrar conta da mesa" at bounding box center [714, 699] width 163 height 34
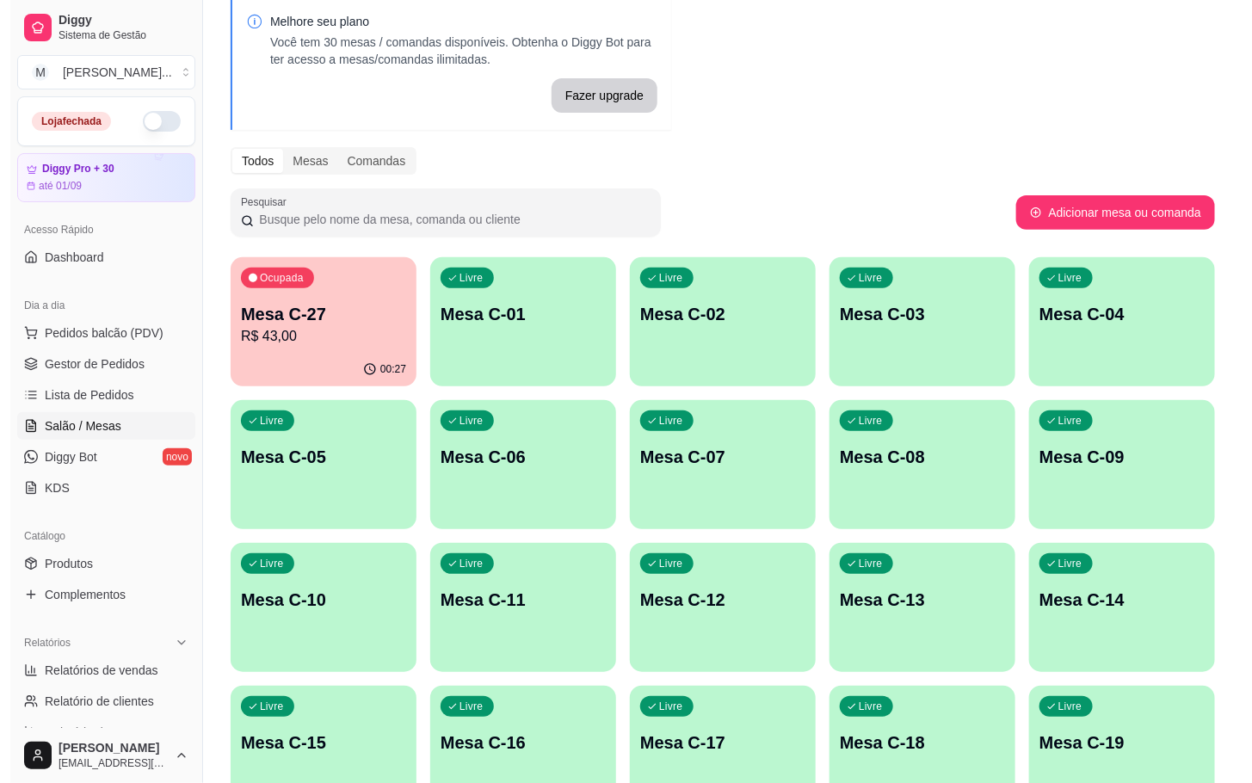
scroll to position [209, 0]
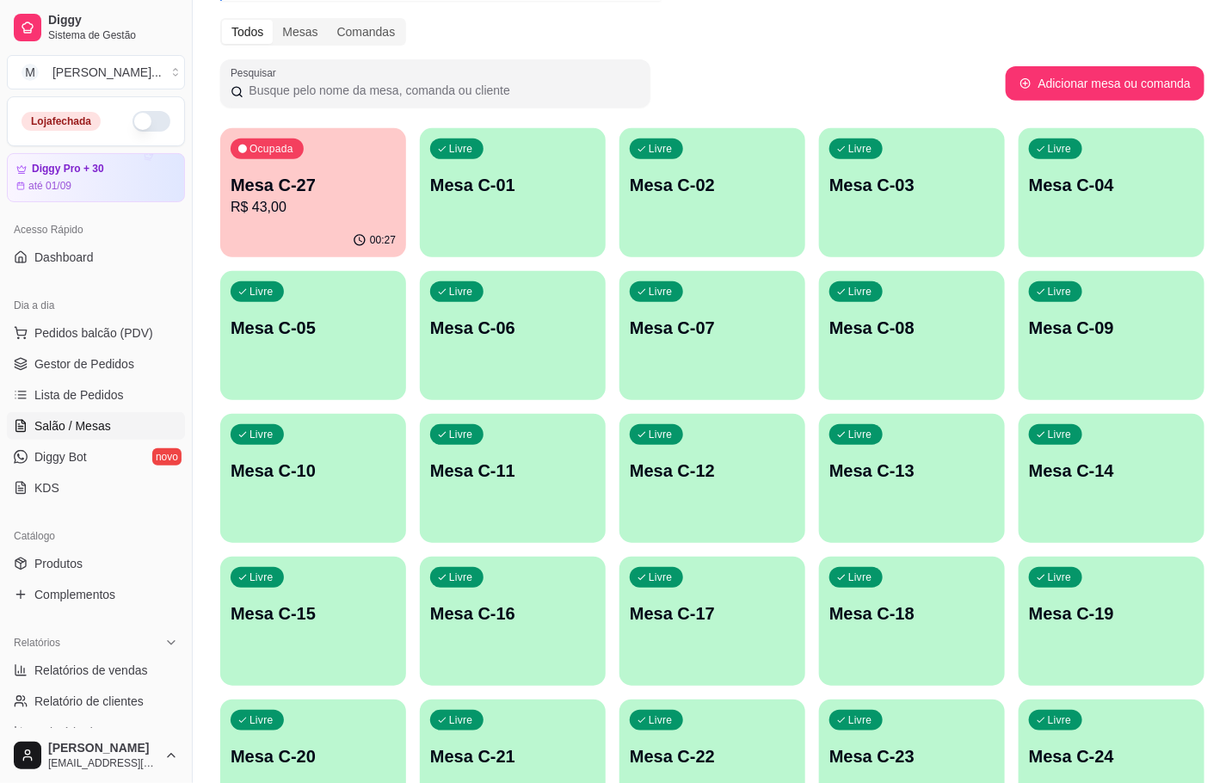
click at [312, 744] on p "Mesa C-20" at bounding box center [313, 756] width 165 height 24
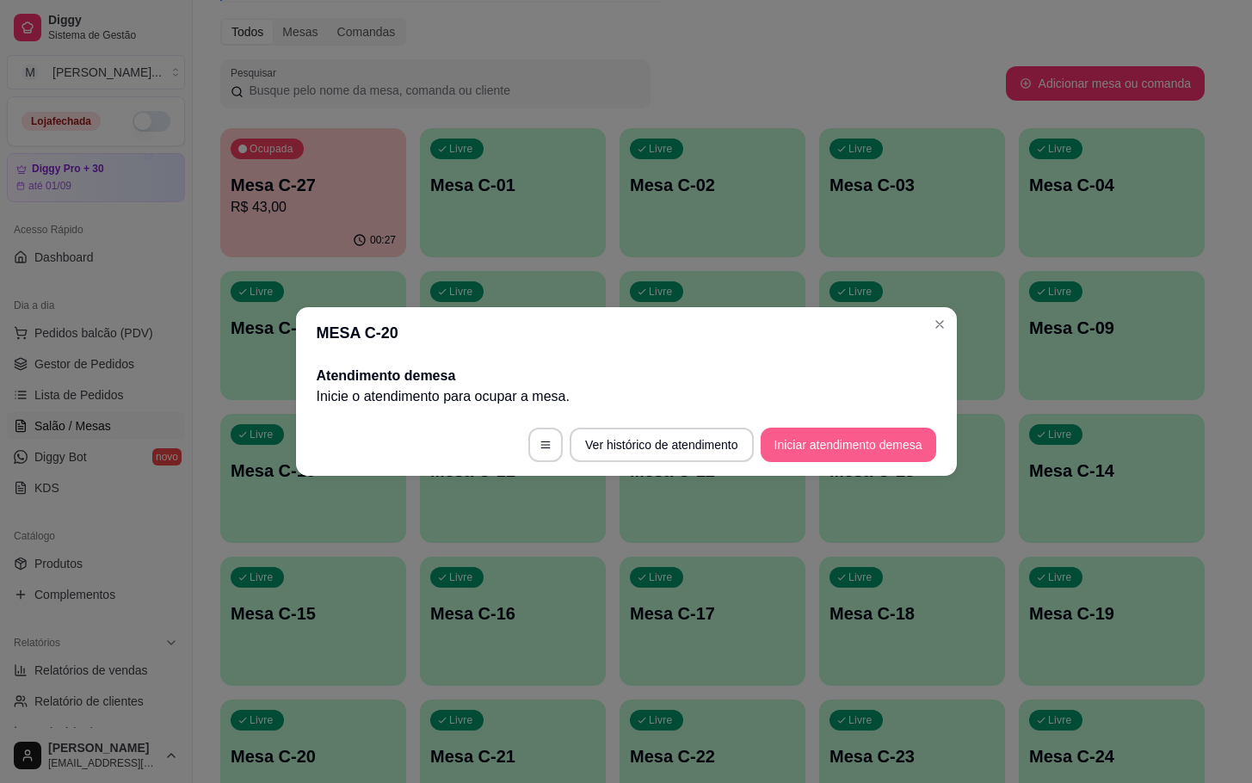
click at [829, 435] on button "Iniciar atendimento de mesa" at bounding box center [849, 445] width 176 height 34
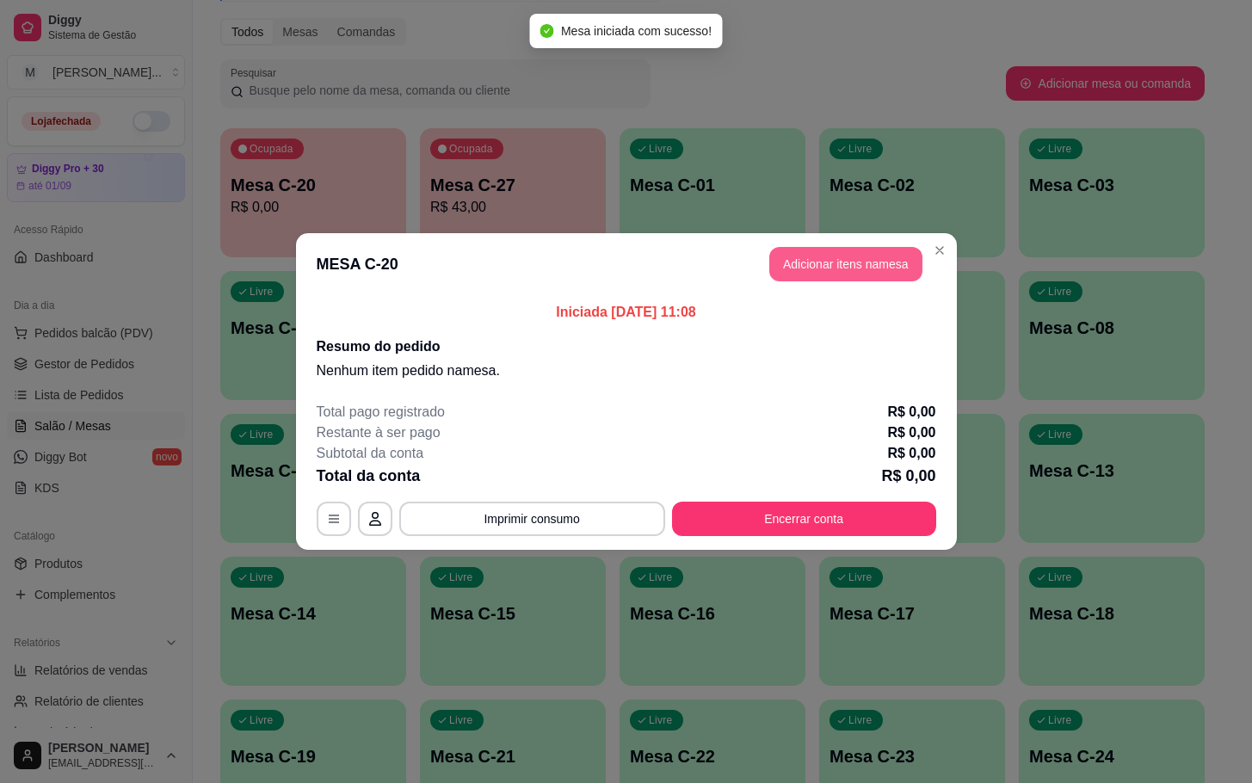
click at [862, 272] on button "Adicionar itens na mesa" at bounding box center [845, 264] width 153 height 34
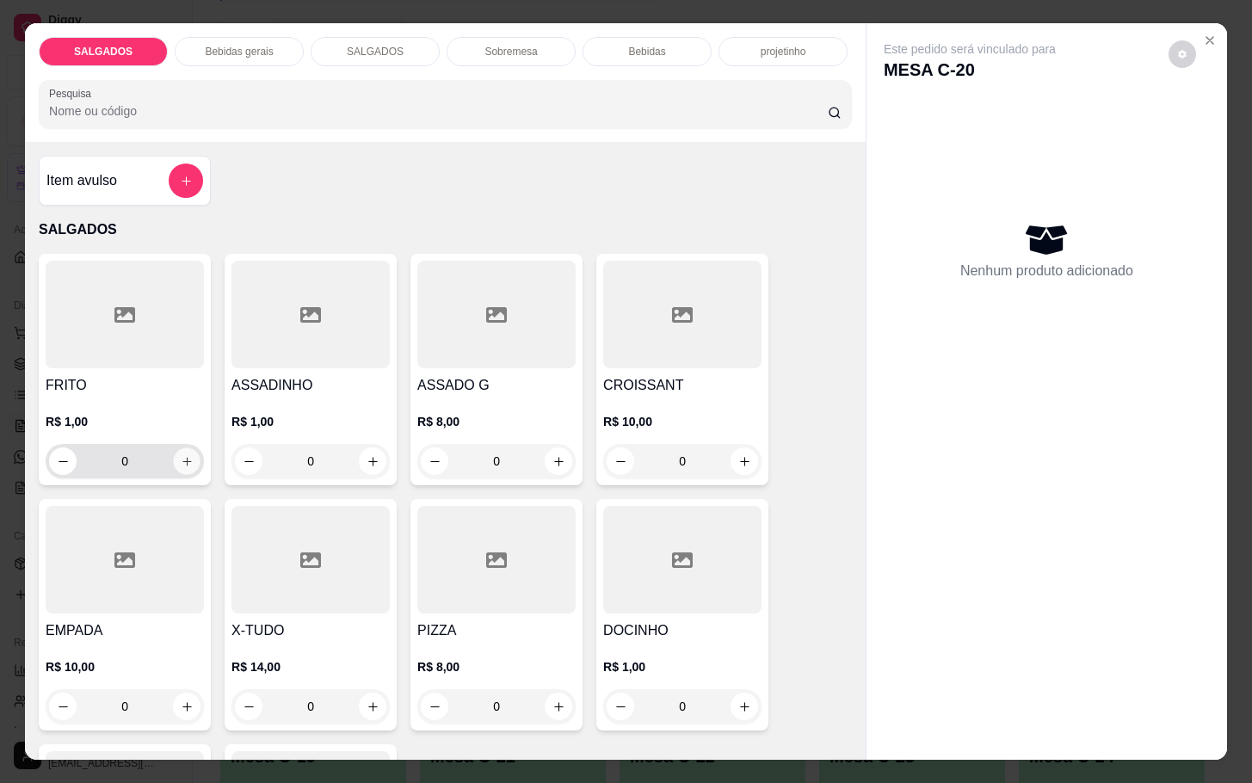
click at [183, 455] on icon "increase-product-quantity" at bounding box center [187, 461] width 13 height 13
click at [183, 454] on button "increase-product-quantity" at bounding box center [187, 461] width 27 height 27
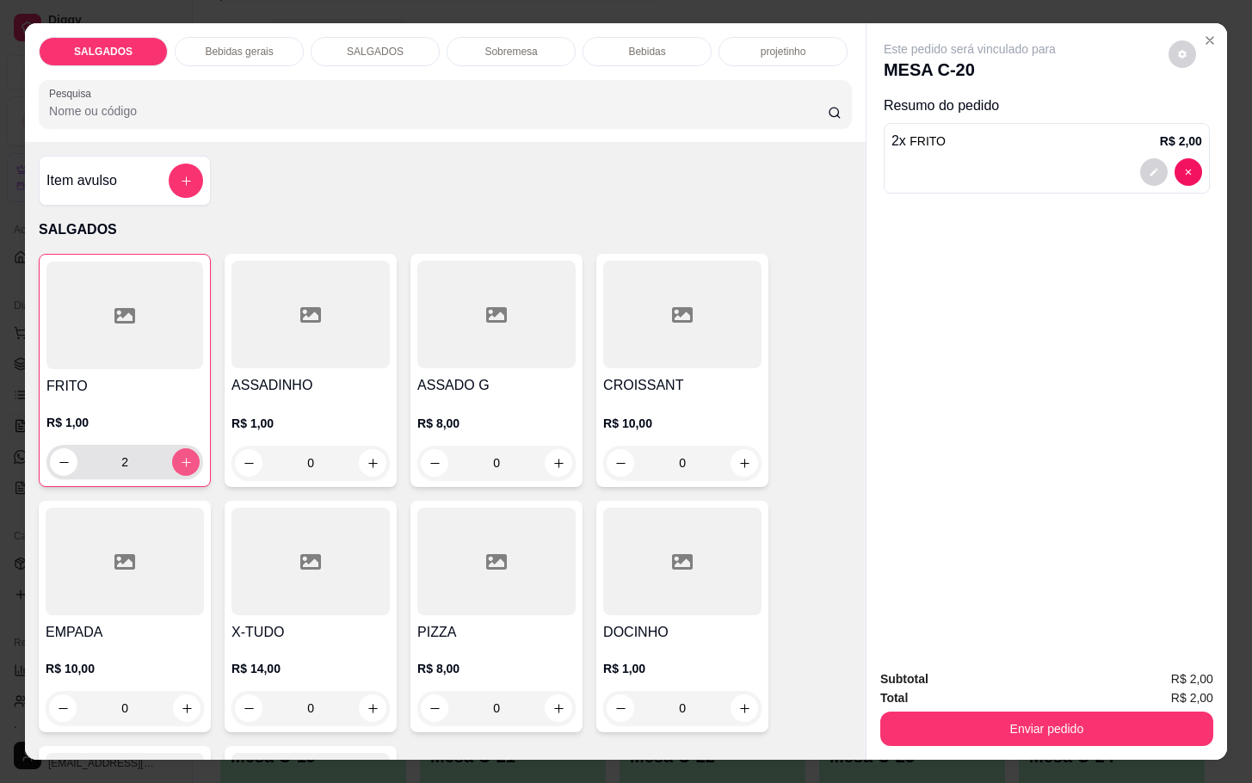
click at [183, 454] on button "increase-product-quantity" at bounding box center [186, 462] width 28 height 28
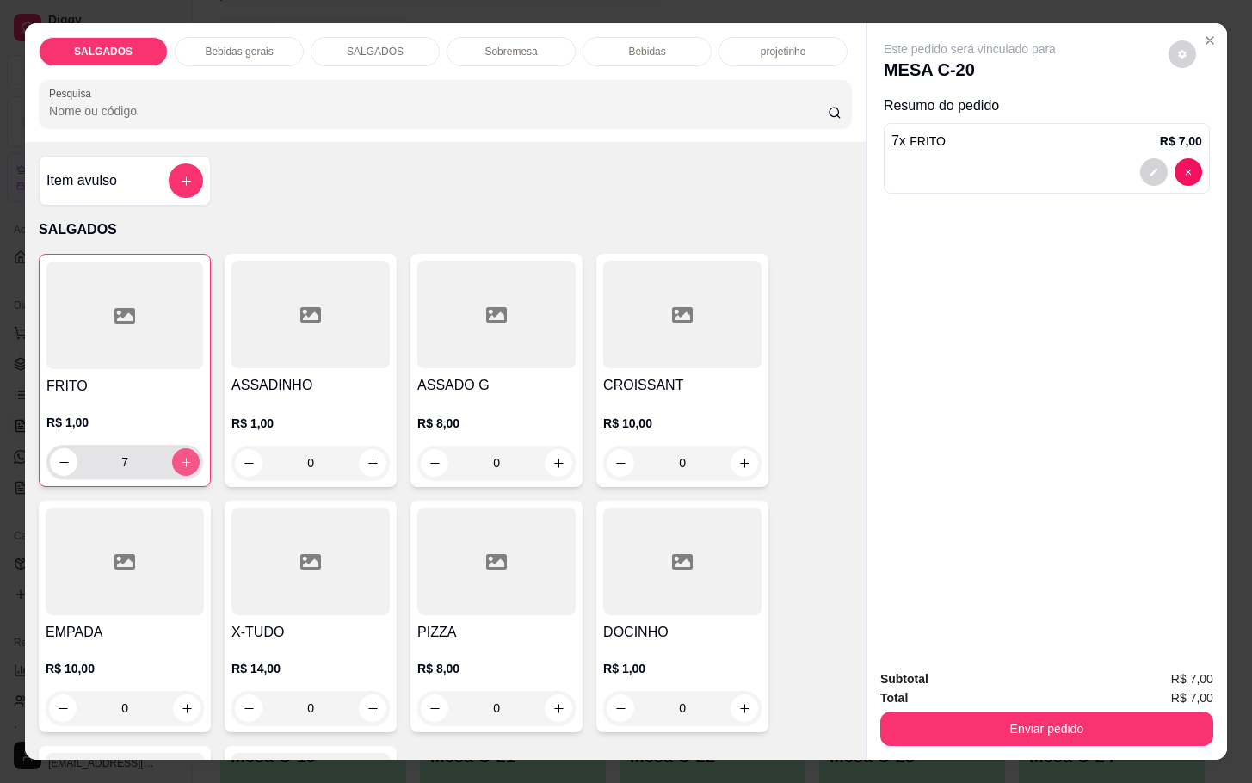
click at [183, 454] on button "increase-product-quantity" at bounding box center [186, 462] width 28 height 28
type input "9"
click at [556, 463] on button "increase-product-quantity" at bounding box center [559, 463] width 27 height 27
type input "1"
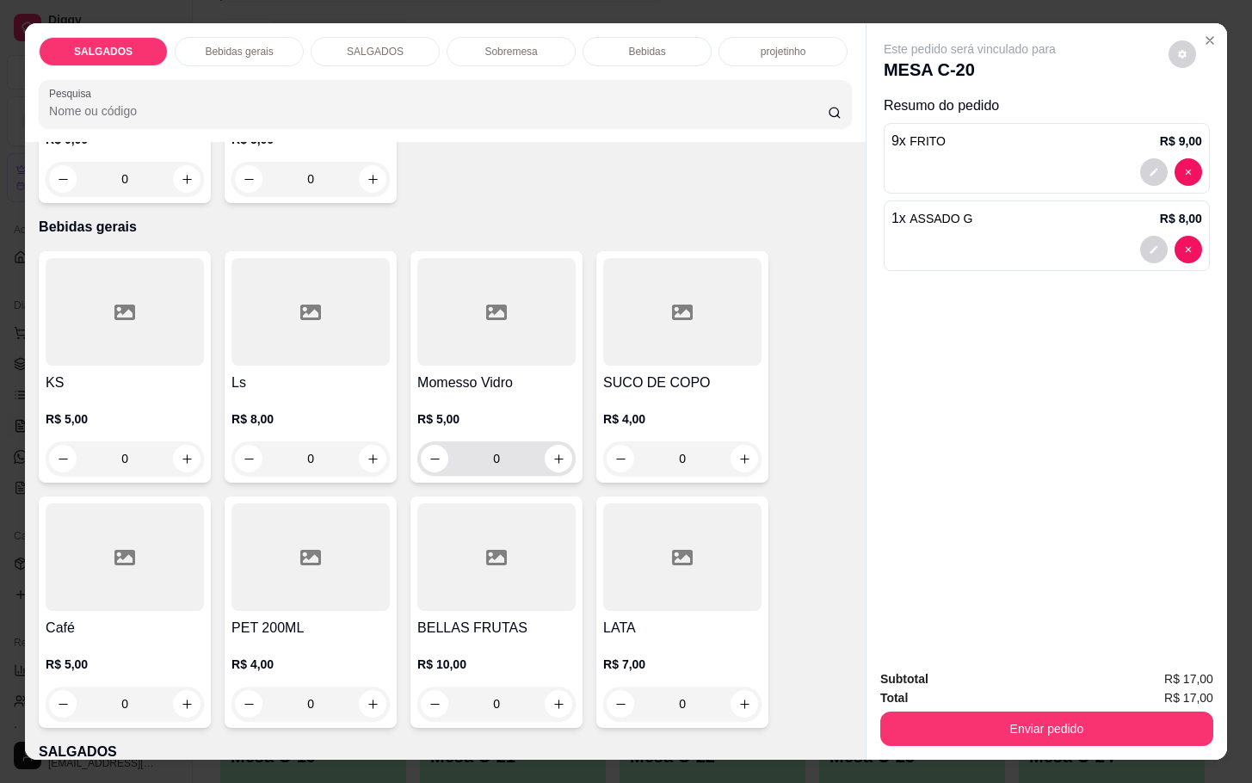
scroll to position [904, 0]
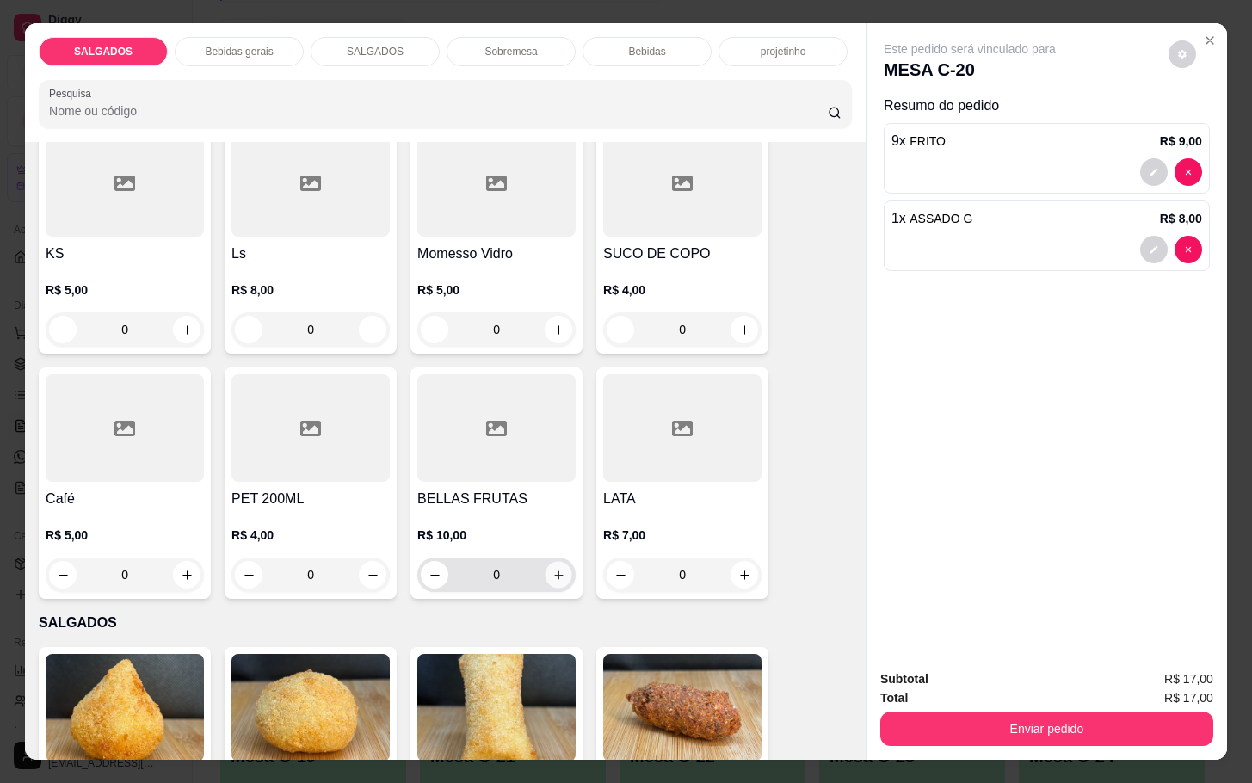
click at [546, 562] on button "increase-product-quantity" at bounding box center [559, 575] width 27 height 27
type input "1"
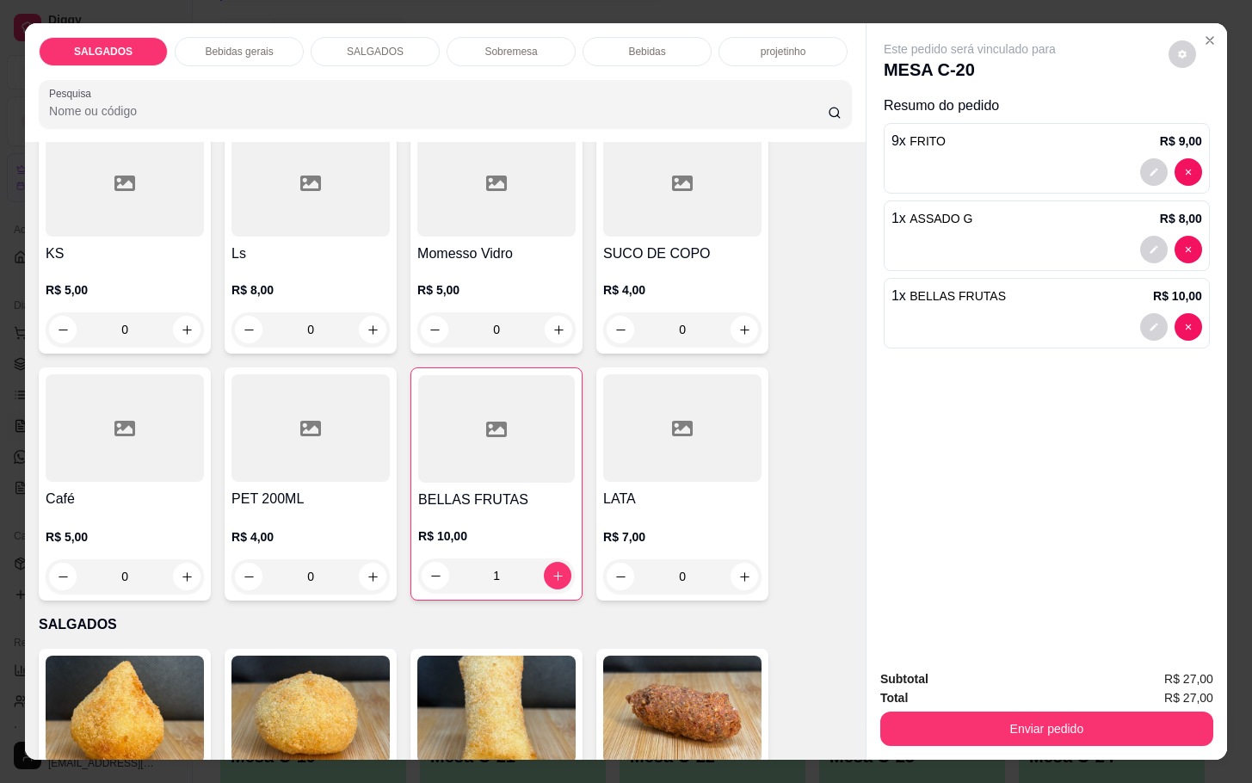
click at [93, 511] on div "R$ 5,00 0" at bounding box center [125, 552] width 158 height 83
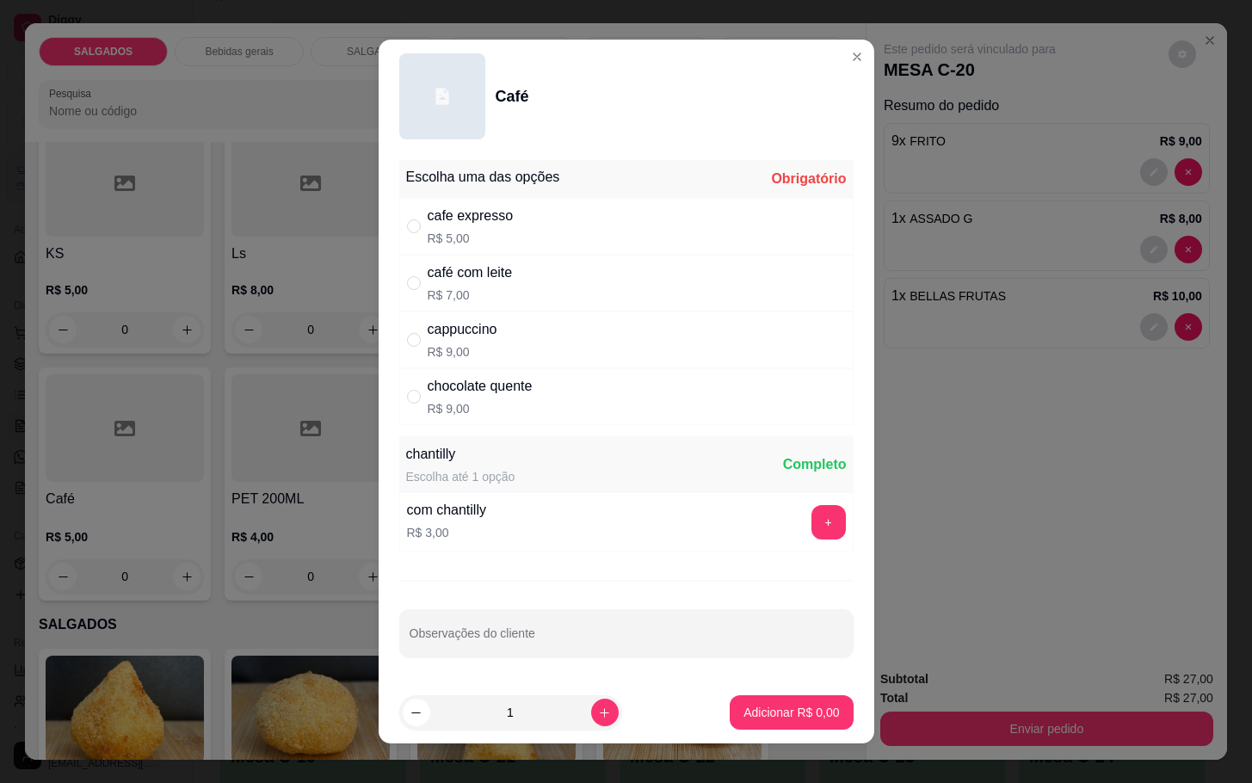
click at [442, 235] on p "R$ 5,00" at bounding box center [471, 238] width 86 height 17
radio input "true"
click at [757, 707] on p "Adicionar R$ 5,00" at bounding box center [792, 712] width 96 height 17
type input "1"
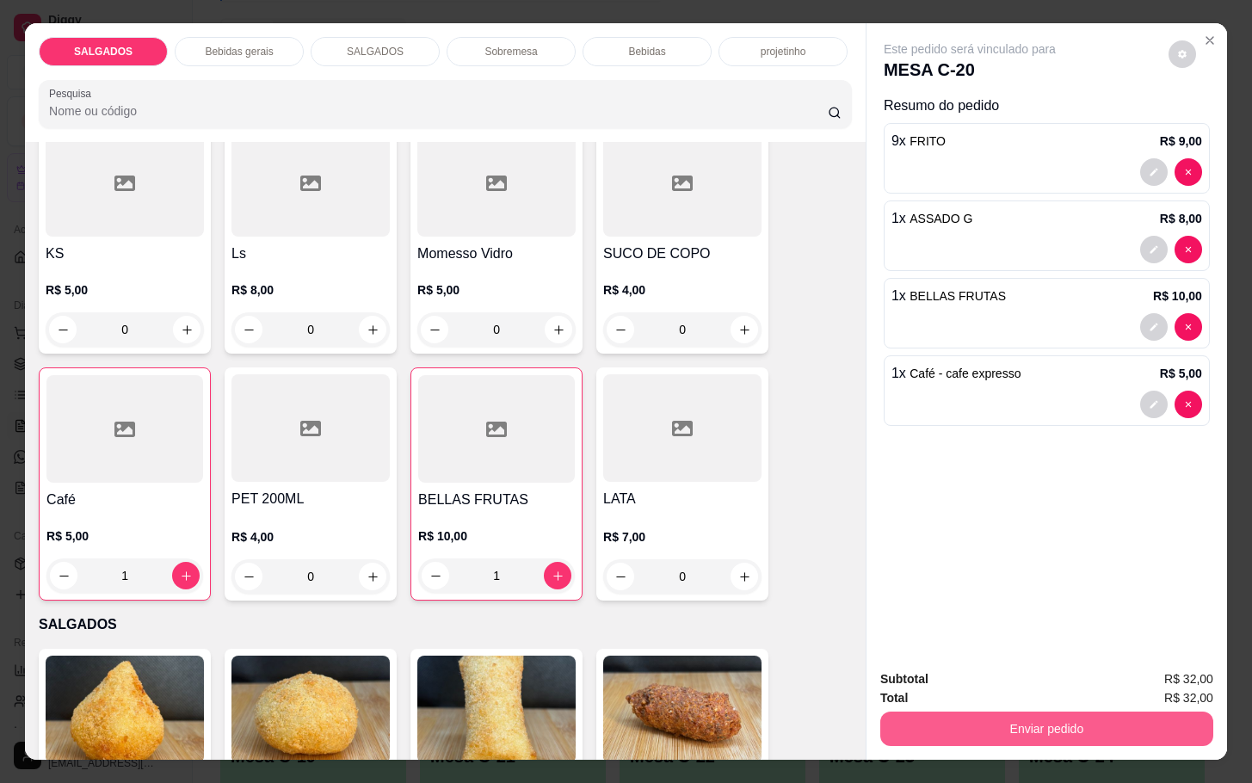
click at [892, 712] on button "Enviar pedido" at bounding box center [1046, 729] width 333 height 34
click at [901, 666] on button "Não registrar e enviar pedido" at bounding box center [987, 677] width 174 height 32
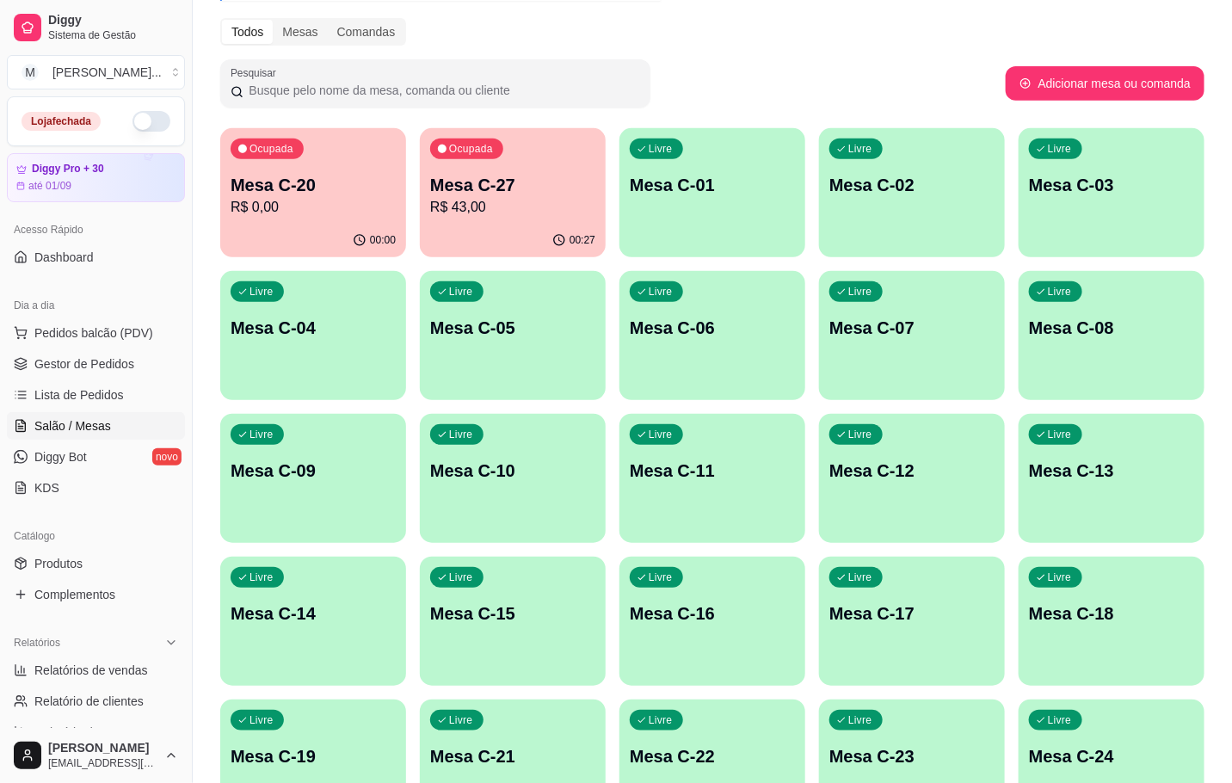
click at [336, 215] on button "Ocupada Mesa C-20 R$ 0,00 00:00" at bounding box center [313, 192] width 186 height 129
click at [496, 181] on p "Mesa C-27" at bounding box center [512, 185] width 165 height 24
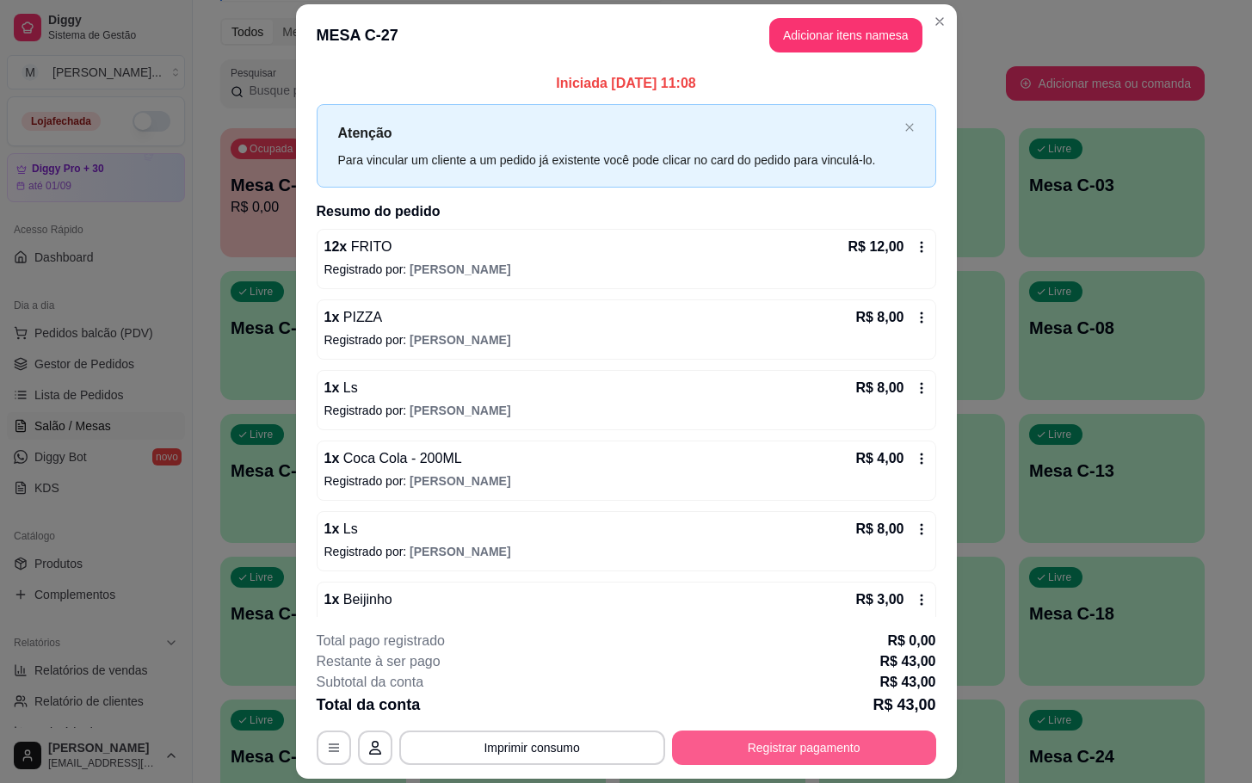
click at [837, 741] on button "Registrar pagamento" at bounding box center [804, 748] width 264 height 34
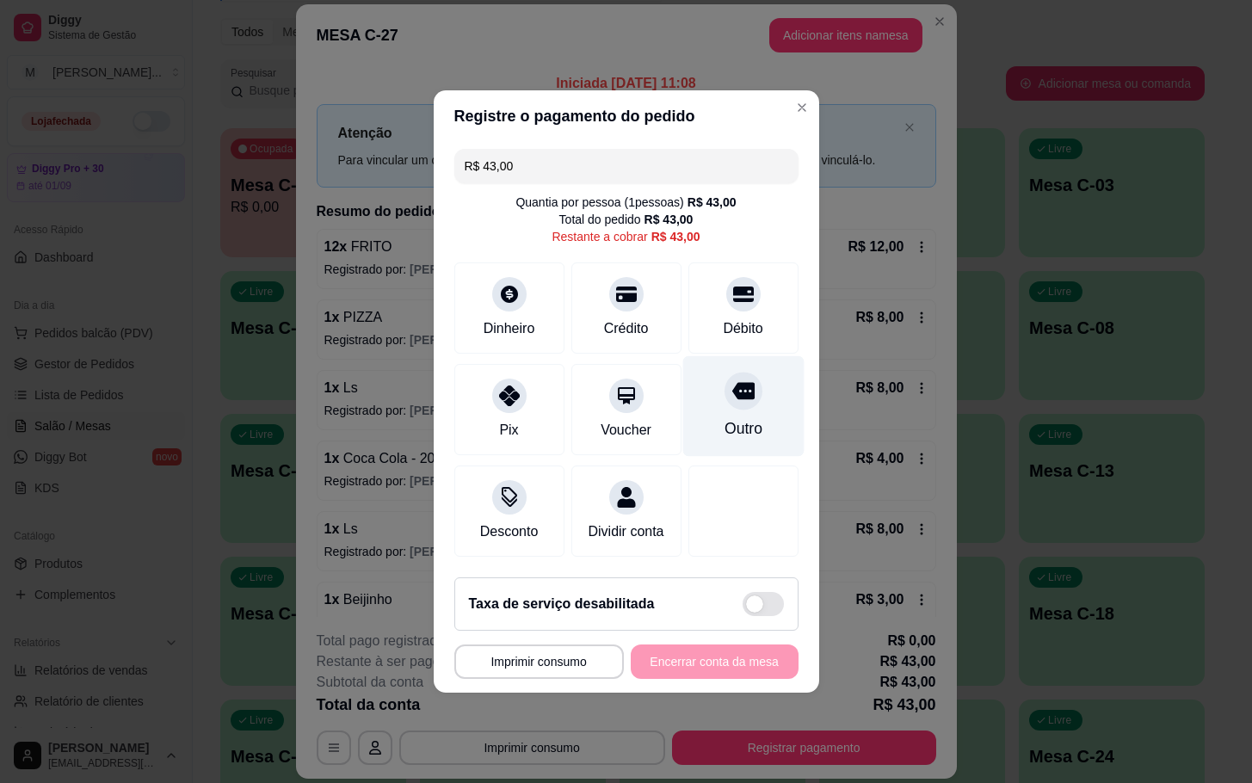
drag, startPoint x: 723, startPoint y: 374, endPoint x: 731, endPoint y: 391, distance: 18.1
click at [732, 380] on icon at bounding box center [743, 391] width 22 height 22
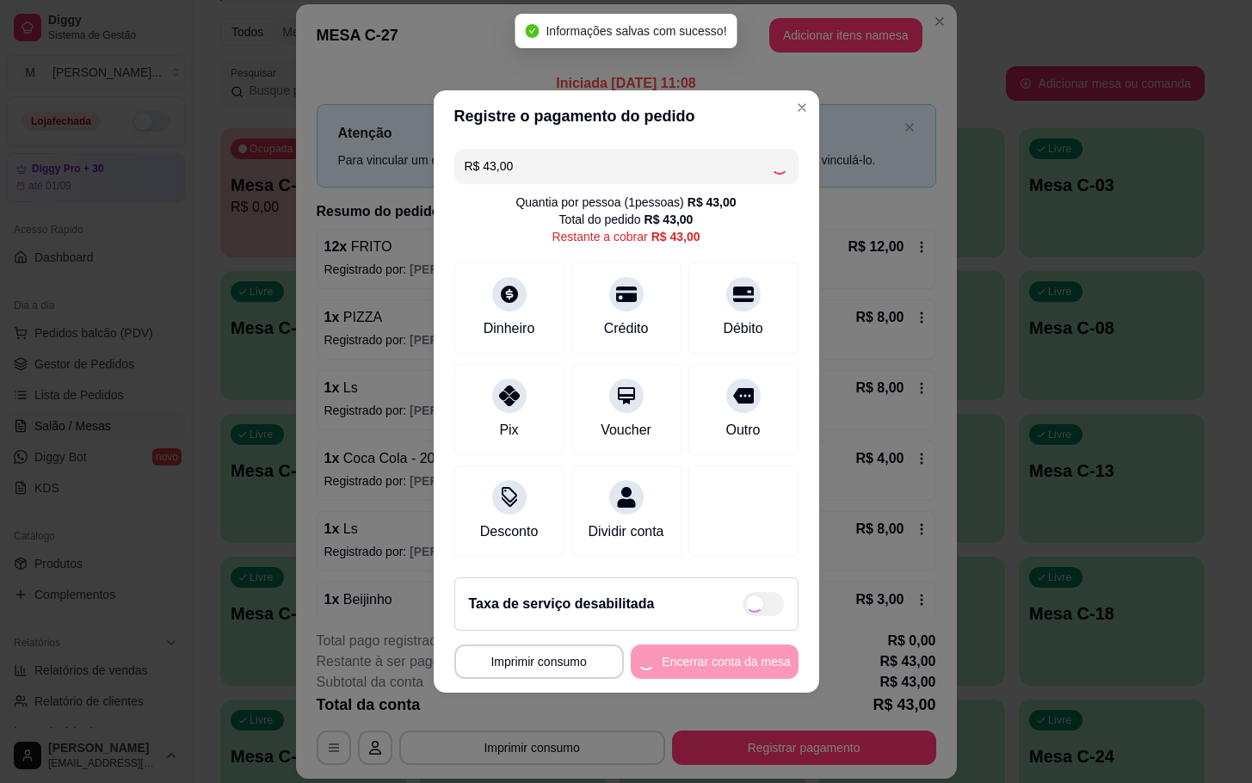
type input "R$ 0,00"
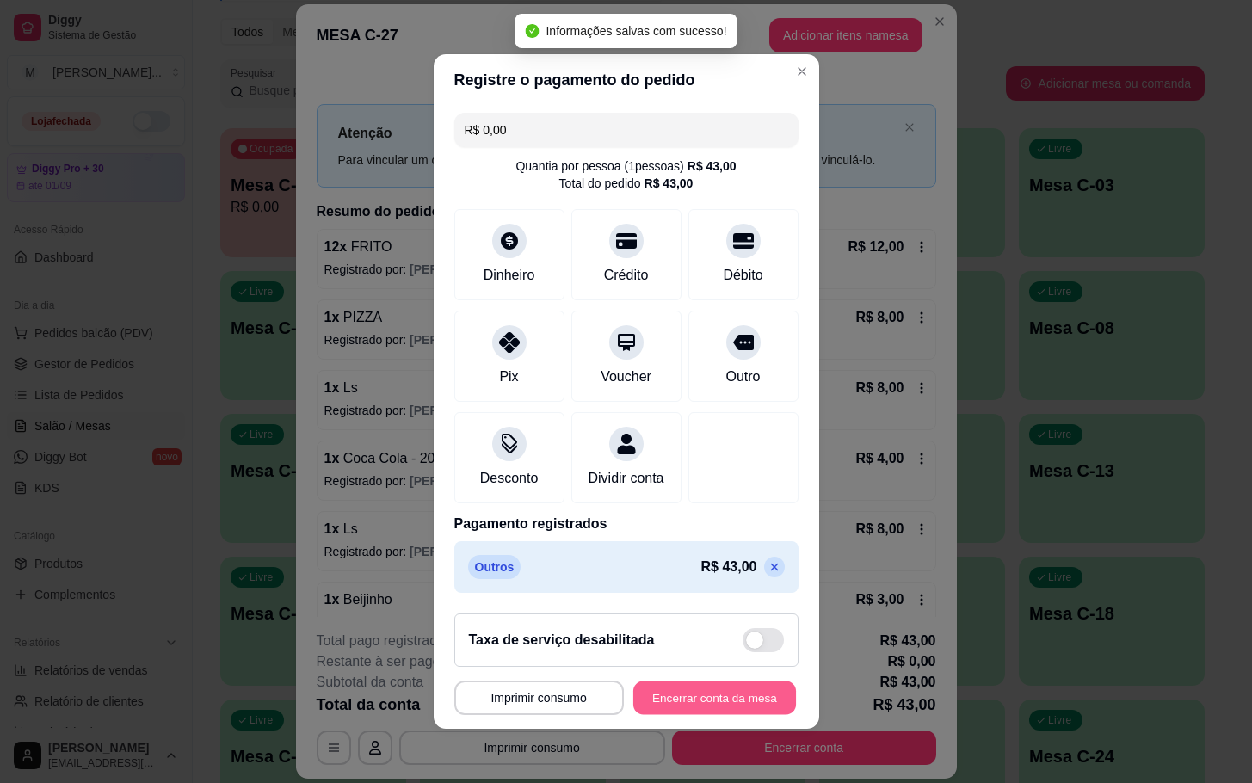
click at [656, 703] on button "Encerrar conta da mesa" at bounding box center [714, 699] width 163 height 34
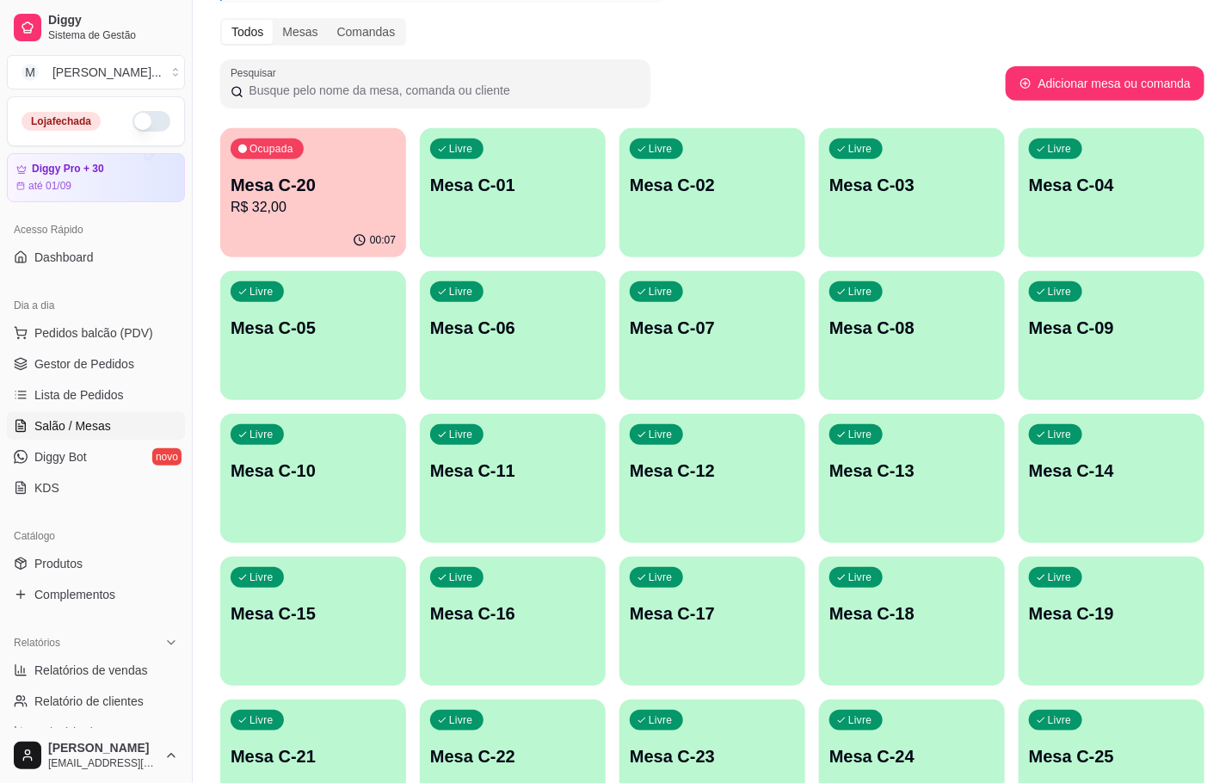
click at [320, 186] on p "Mesa C-20" at bounding box center [313, 185] width 165 height 24
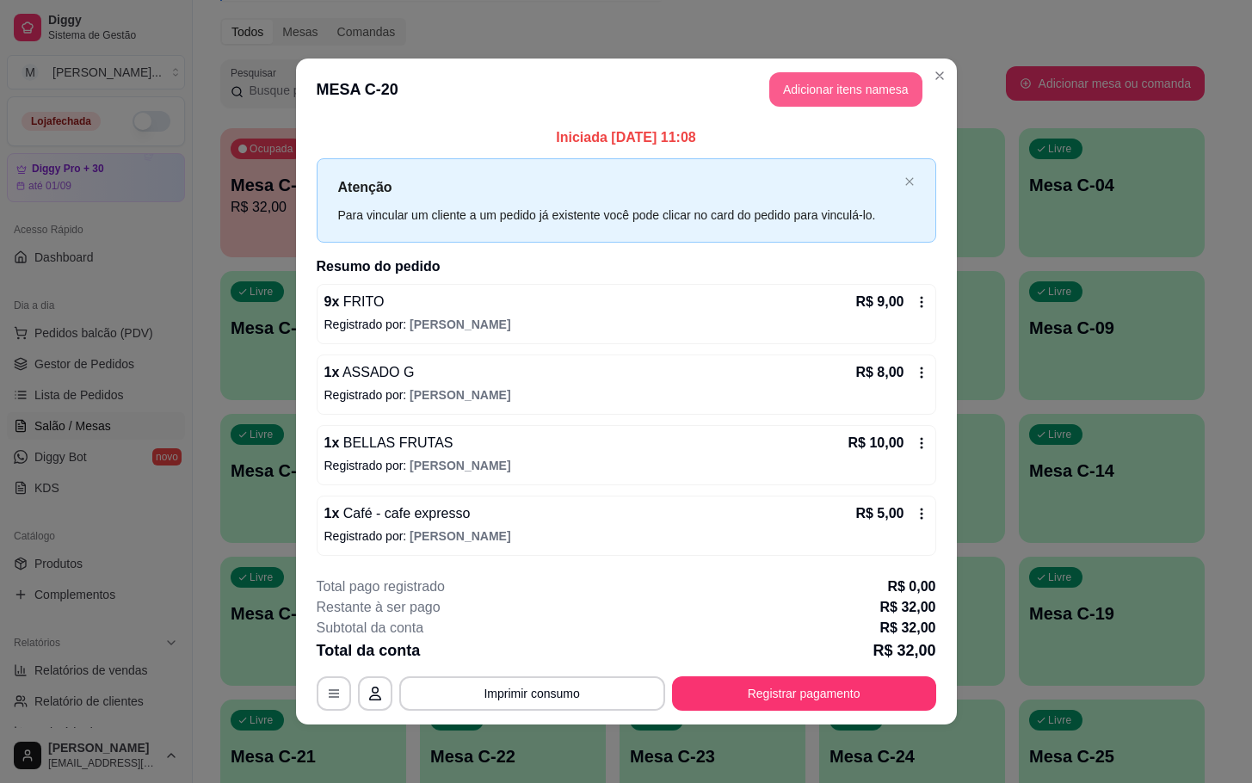
click at [824, 101] on button "Adicionar itens na mesa" at bounding box center [845, 89] width 153 height 34
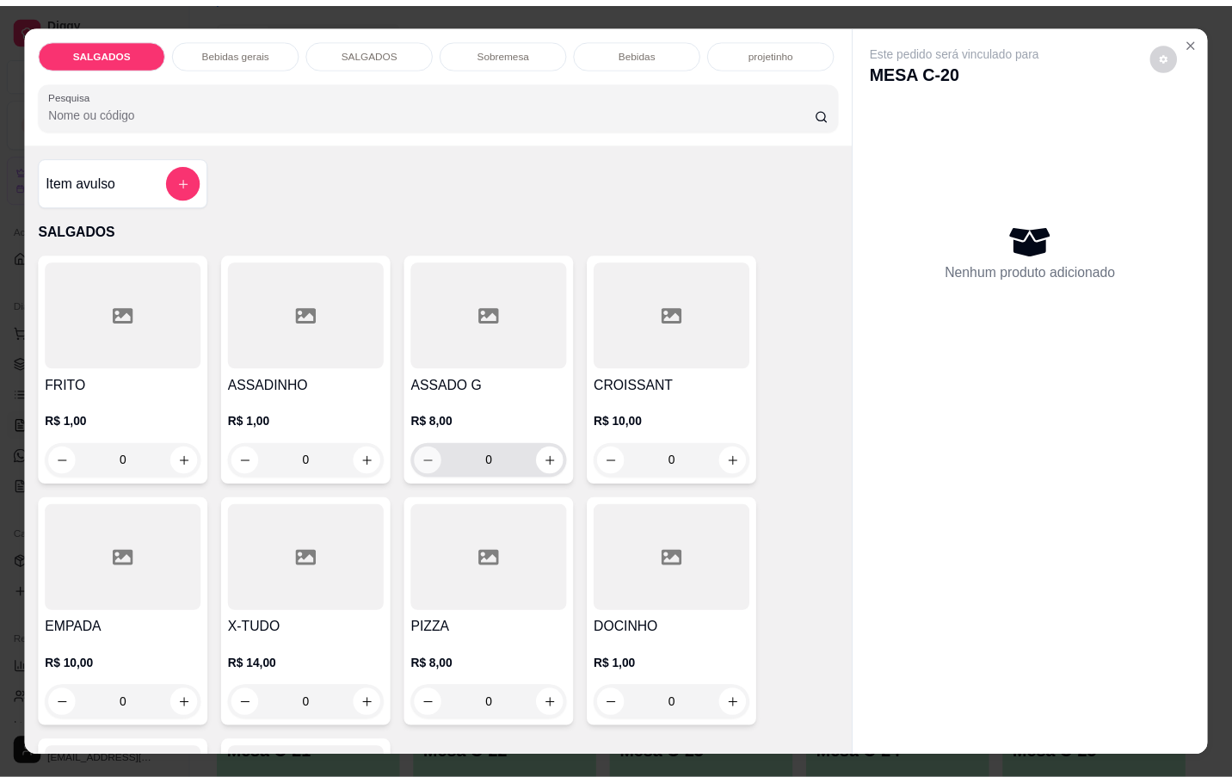
scroll to position [387, 0]
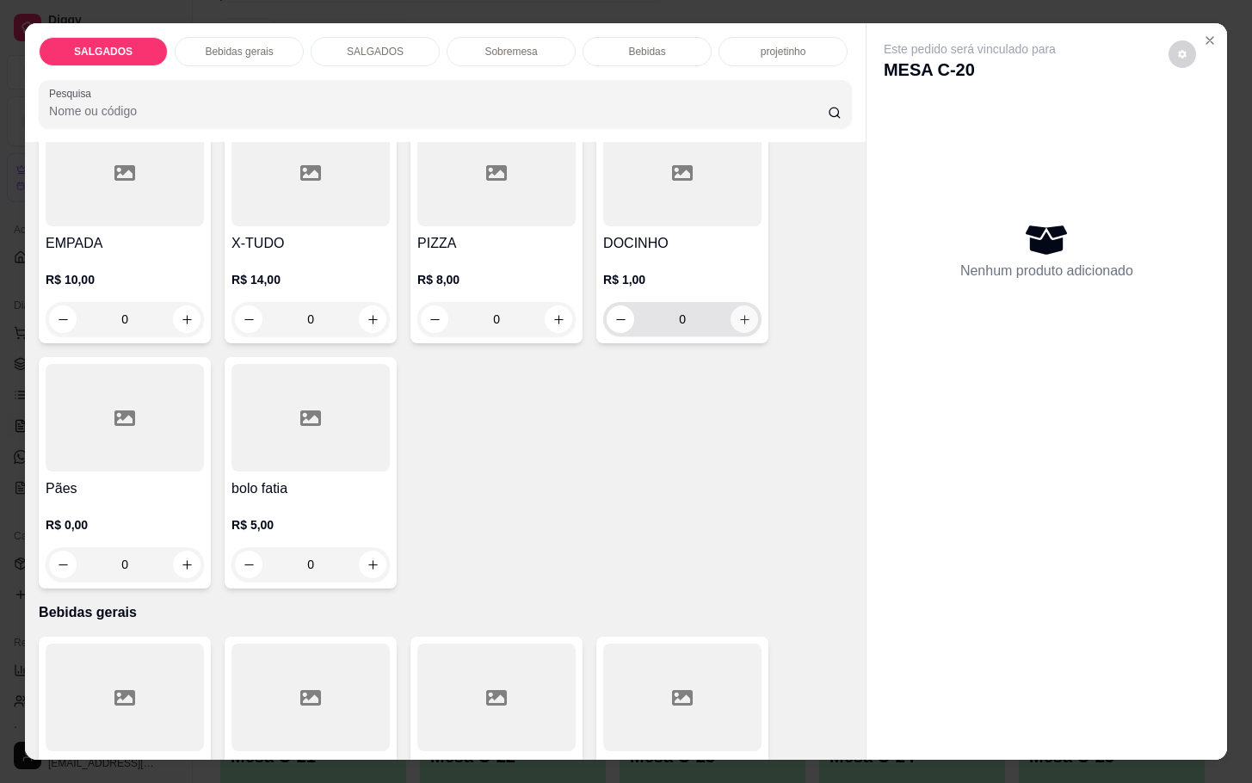
click at [739, 313] on icon "increase-product-quantity" at bounding box center [744, 319] width 13 height 13
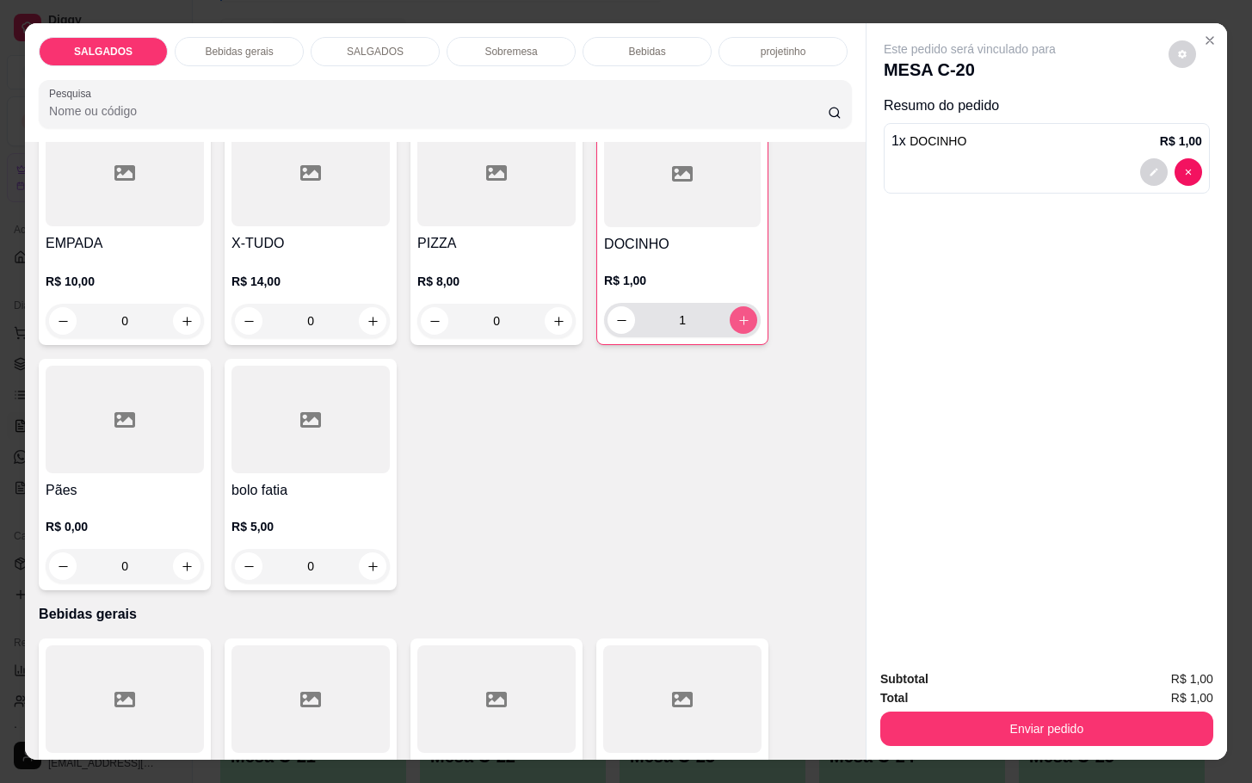
click at [739, 314] on icon "increase-product-quantity" at bounding box center [744, 320] width 13 height 13
type input "2"
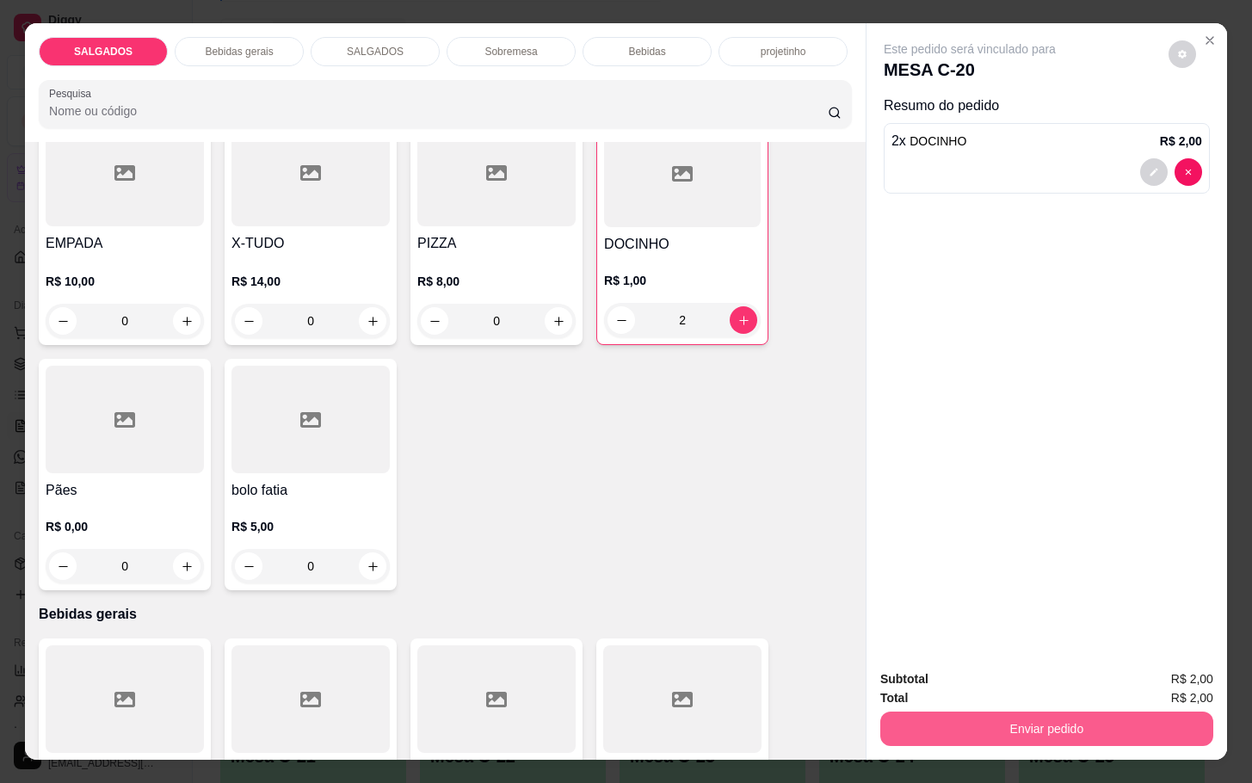
click at [910, 721] on button "Enviar pedido" at bounding box center [1046, 729] width 333 height 34
click at [953, 676] on button "Não registrar e enviar pedido" at bounding box center [987, 677] width 179 height 33
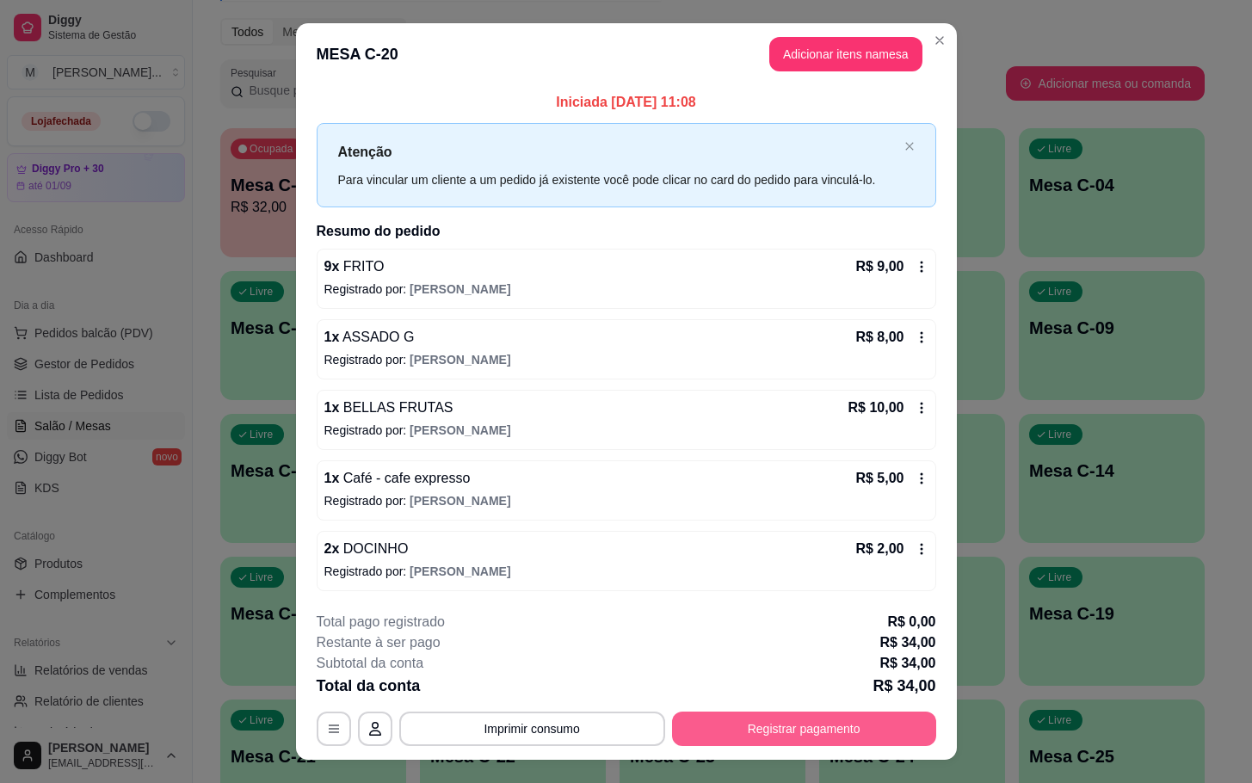
click at [744, 739] on button "Registrar pagamento" at bounding box center [804, 729] width 264 height 34
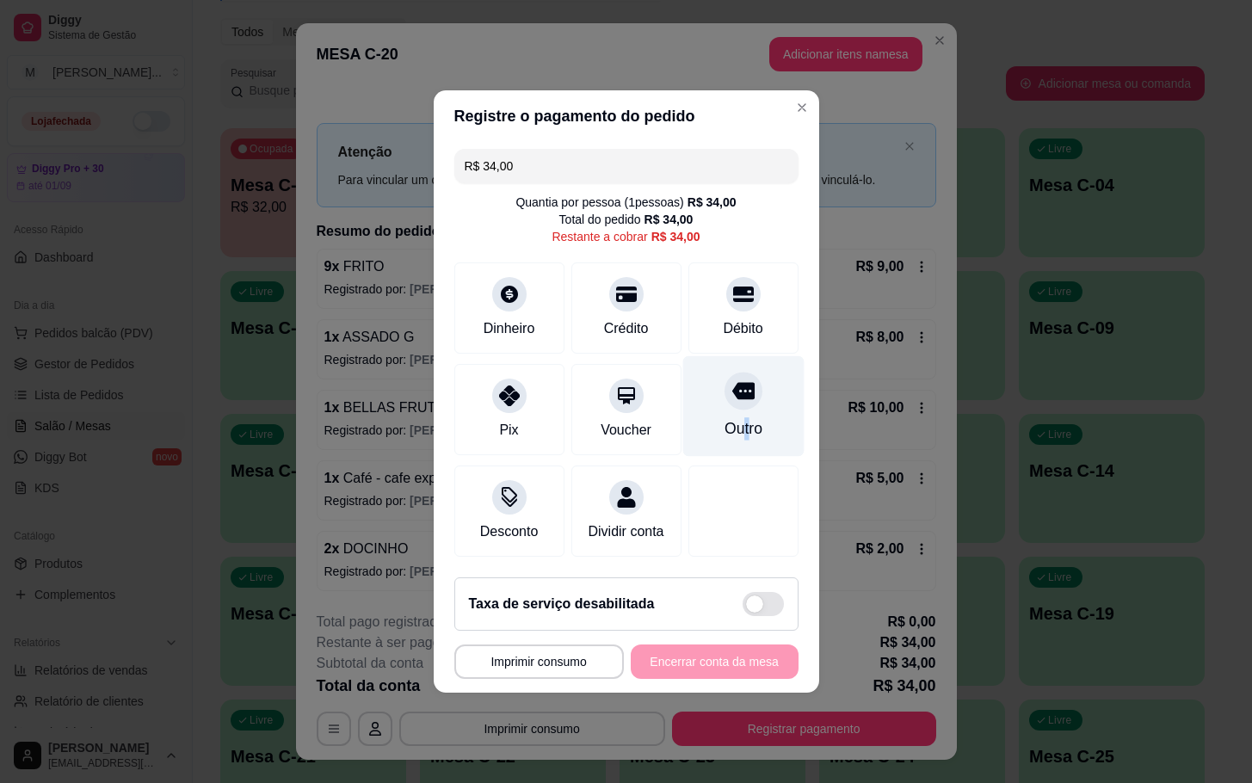
click at [734, 424] on div "Outro" at bounding box center [743, 428] width 38 height 22
type input "R$ 0,00"
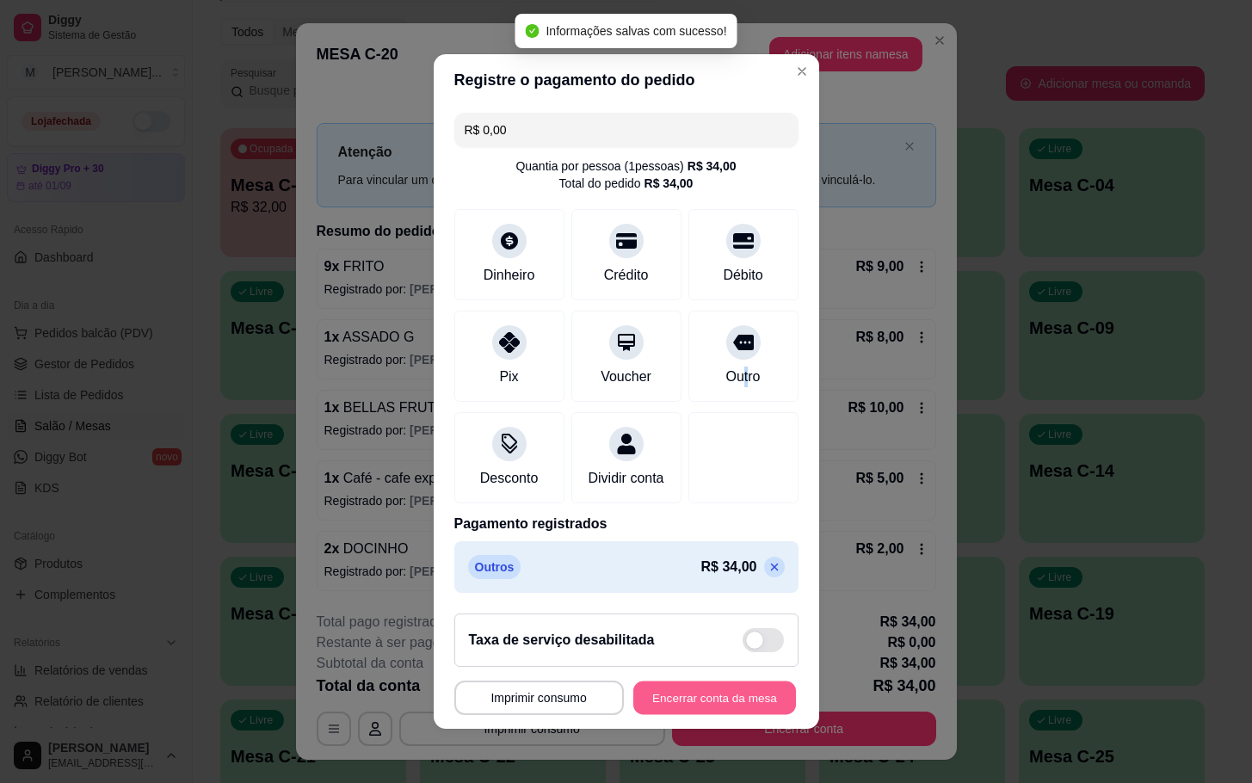
click at [664, 710] on button "Encerrar conta da mesa" at bounding box center [714, 699] width 163 height 34
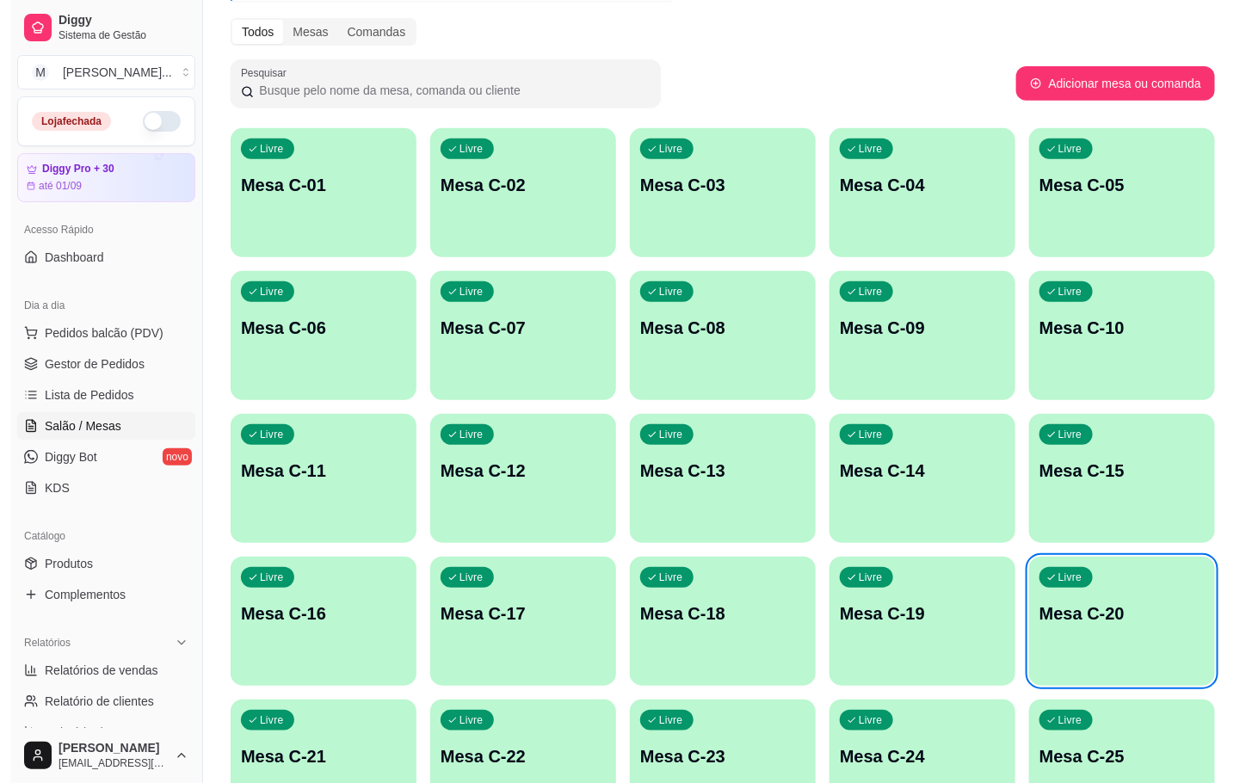
scroll to position [467, 0]
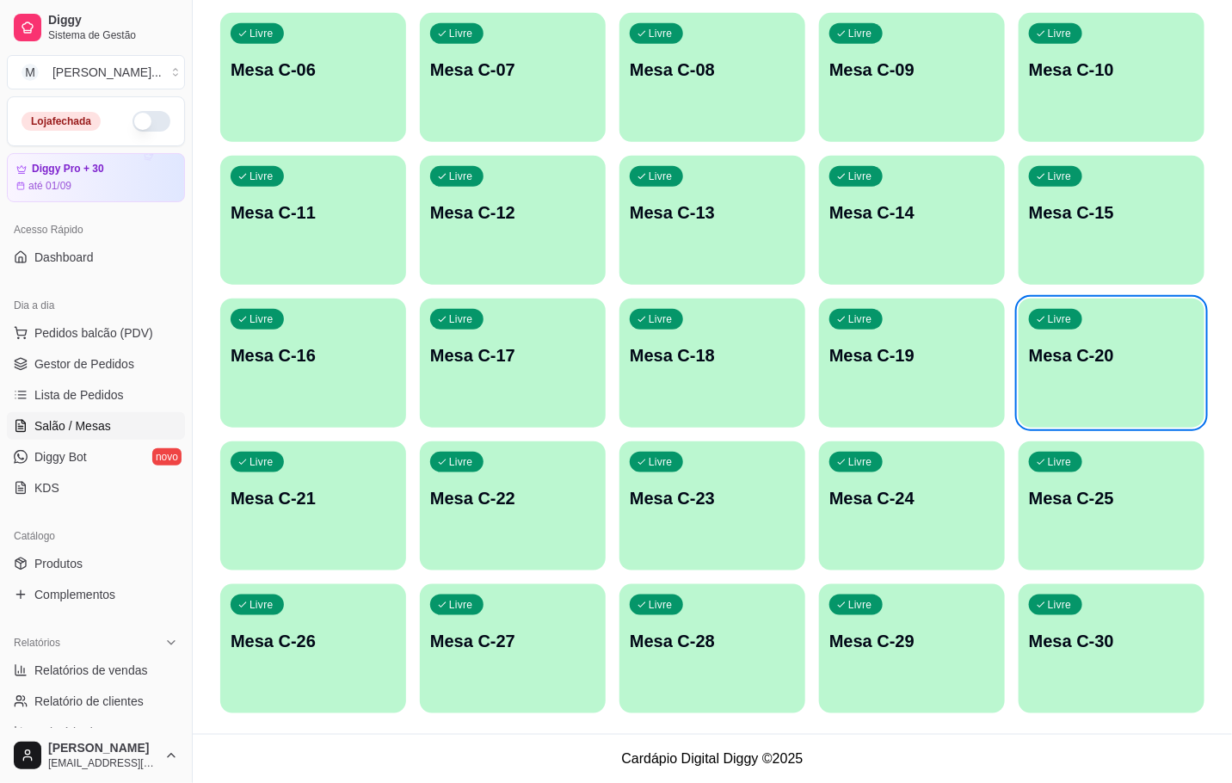
click at [1108, 623] on div "Livre Mesa C-30" at bounding box center [1112, 638] width 186 height 108
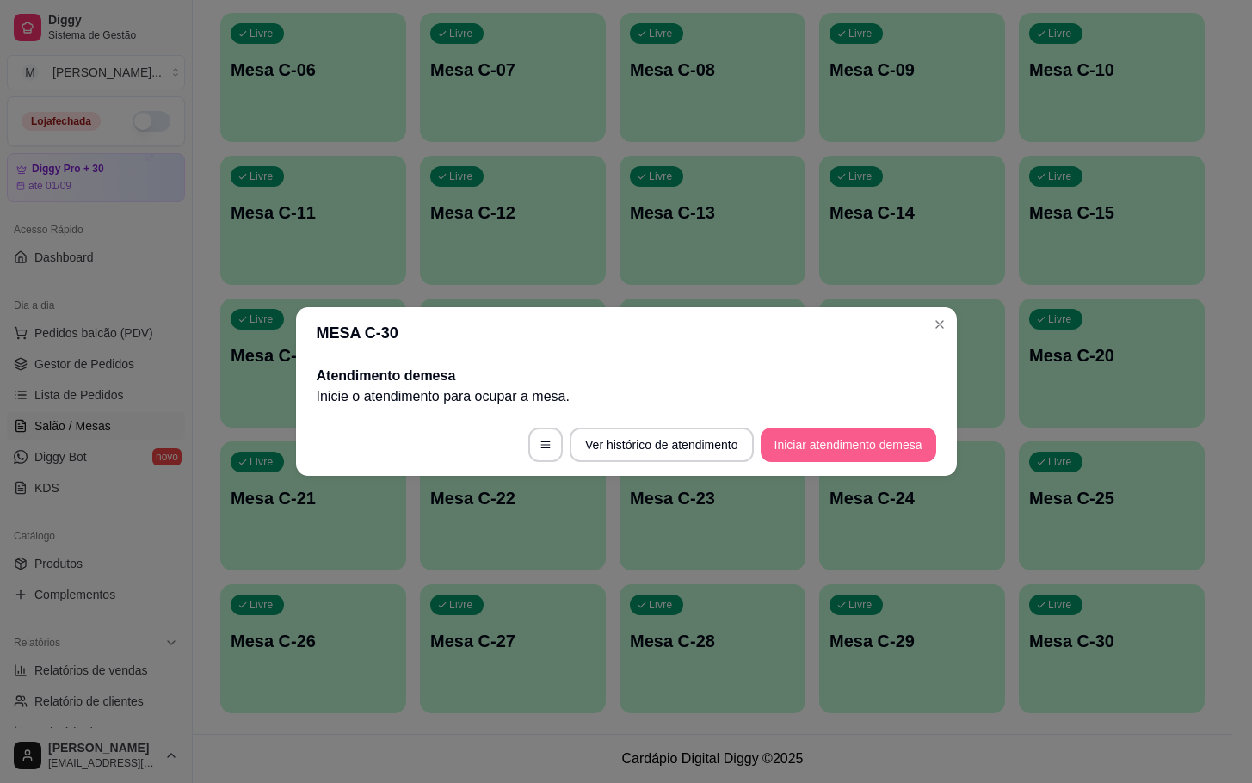
click at [813, 460] on button "Iniciar atendimento de mesa" at bounding box center [849, 445] width 176 height 34
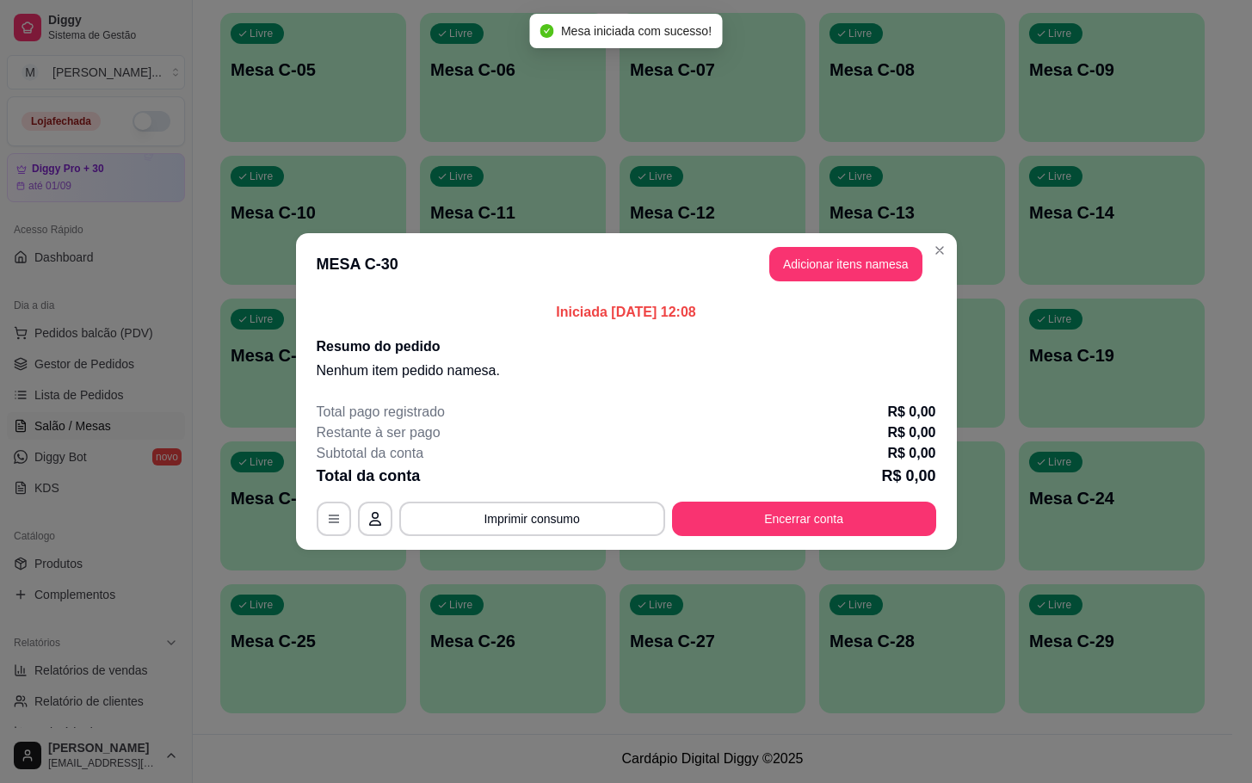
click at [855, 302] on section "MESA C-30 Adicionar itens na mesa Iniciada 23/08/2025 às 12:08 Resumo do pedido…" at bounding box center [626, 391] width 661 height 317
click at [850, 254] on button "Adicionar itens na mesa" at bounding box center [845, 264] width 153 height 34
click at [460, 620] on h4 "PIZZA" at bounding box center [496, 630] width 158 height 21
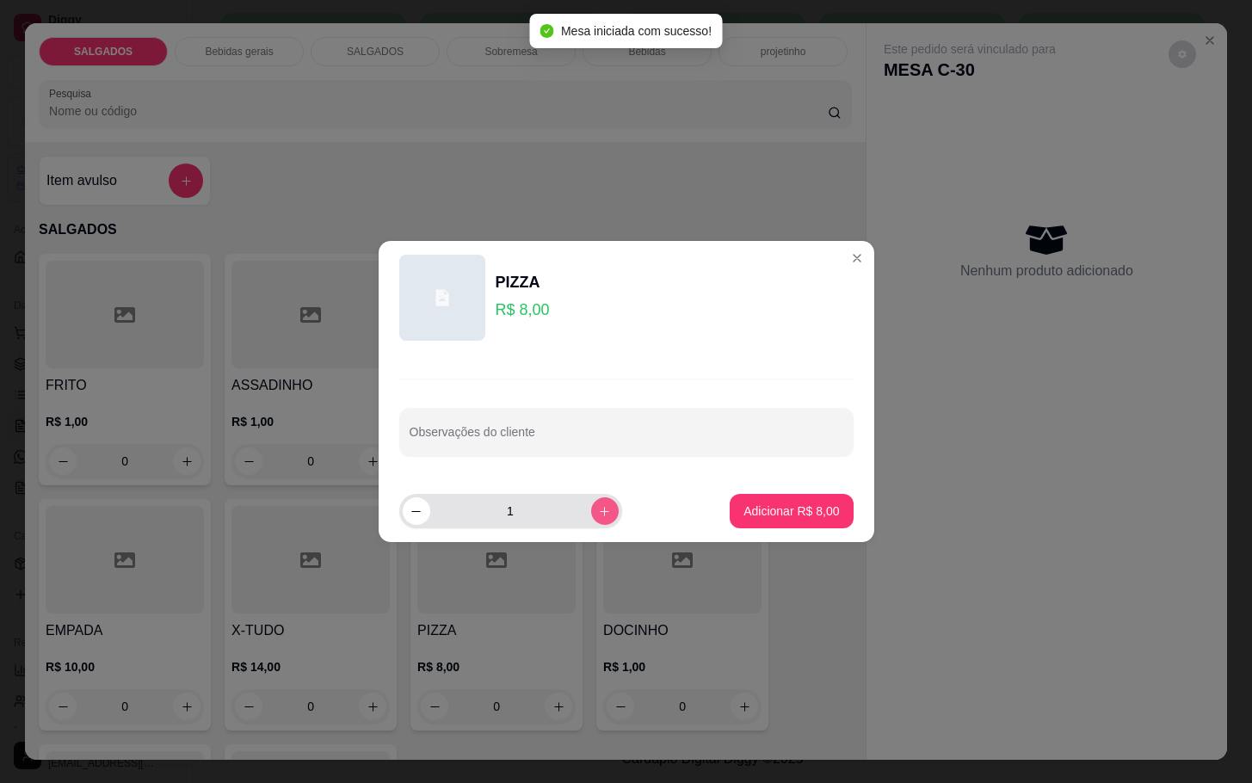
click at [598, 512] on icon "increase-product-quantity" at bounding box center [604, 511] width 13 height 13
type input "2"
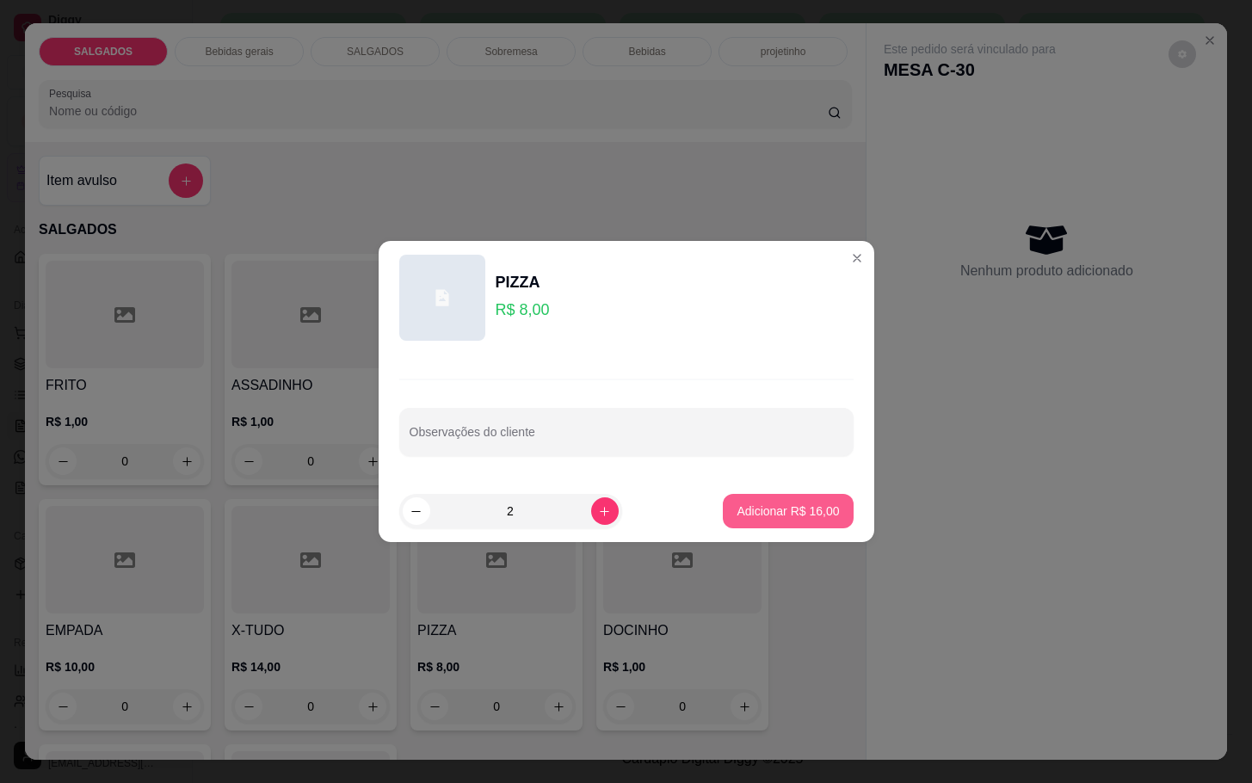
click at [744, 507] on p "Adicionar R$ 16,00" at bounding box center [788, 511] width 102 height 17
type input "2"
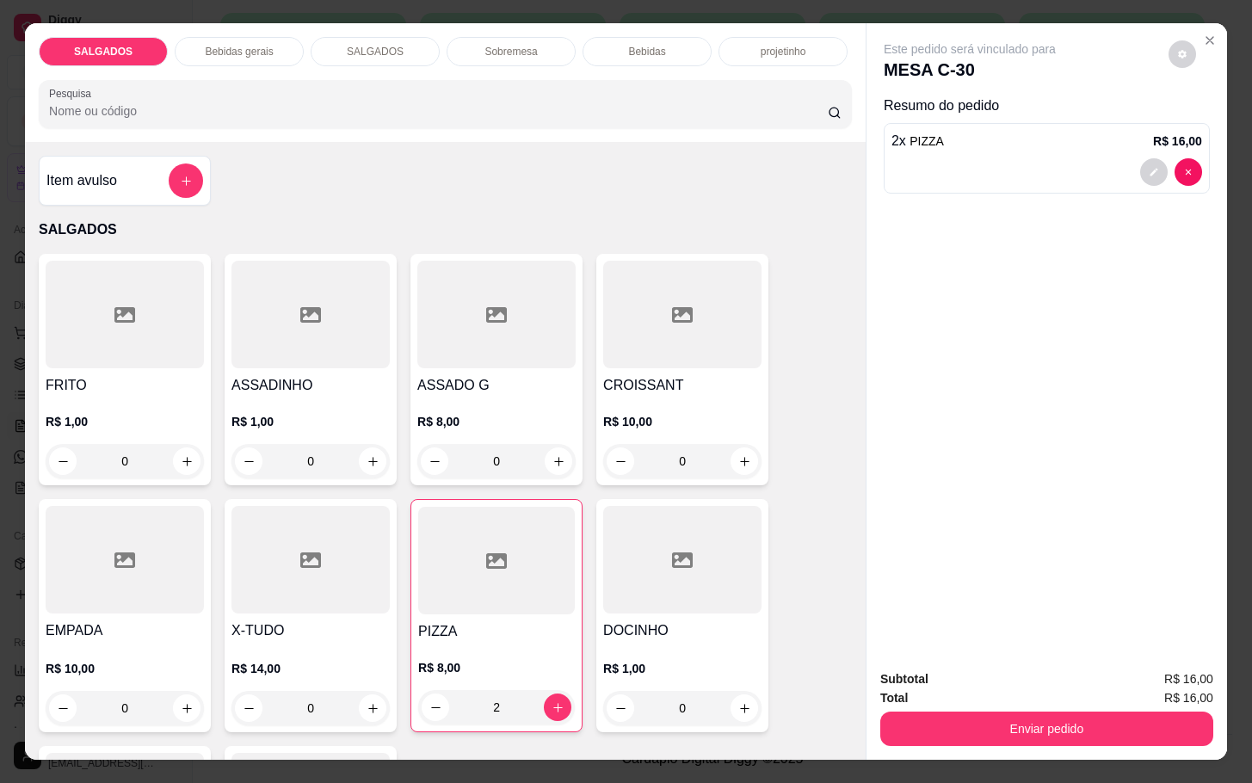
click at [266, 44] on div "Bebidas gerais" at bounding box center [239, 51] width 129 height 29
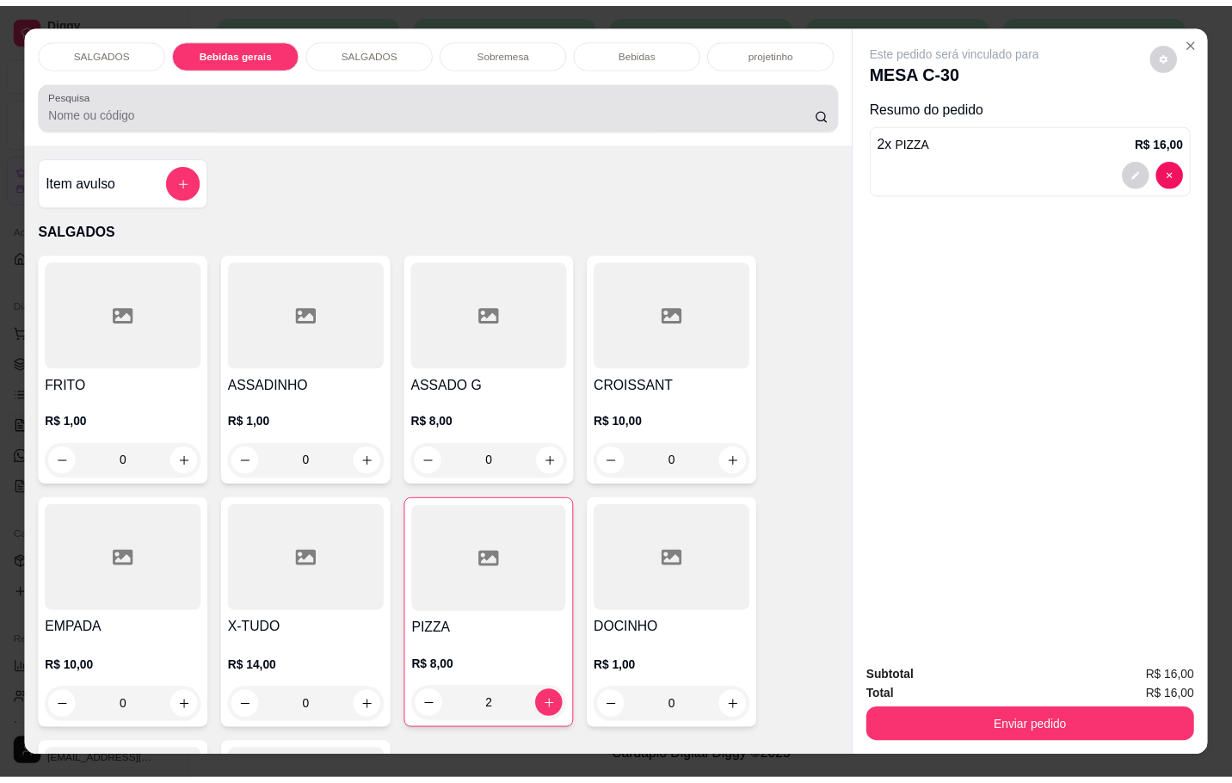
scroll to position [41, 0]
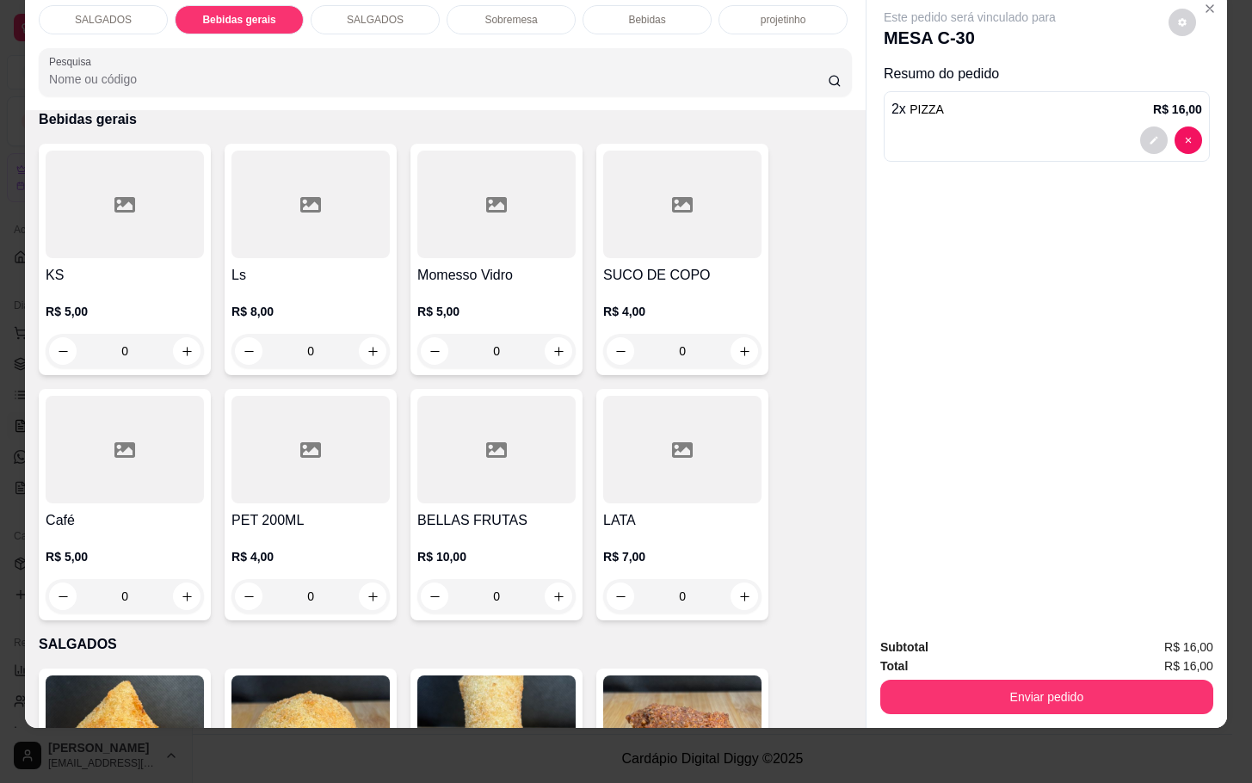
click at [99, 265] on h4 "KS" at bounding box center [125, 275] width 158 height 21
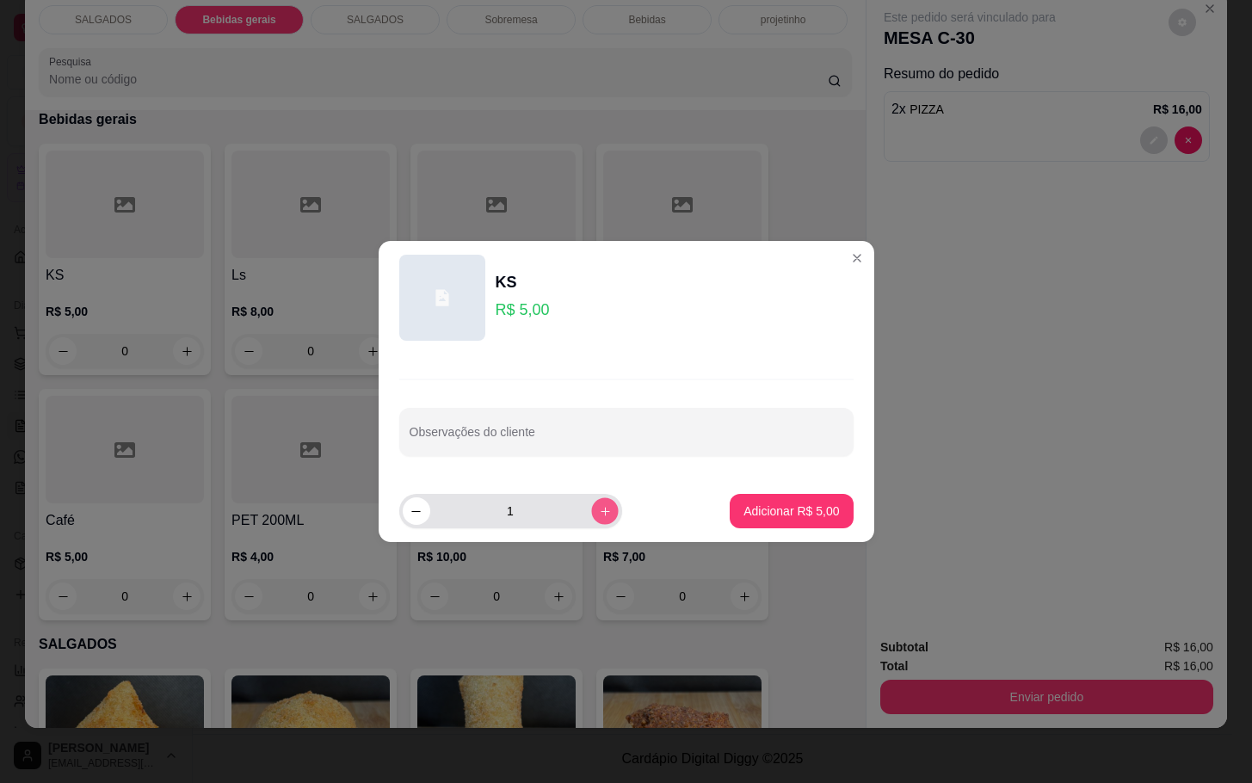
click at [598, 507] on icon "increase-product-quantity" at bounding box center [604, 511] width 13 height 13
type input "2"
click at [756, 511] on p "Adicionar R$ 10,00" at bounding box center [788, 511] width 102 height 17
type input "2"
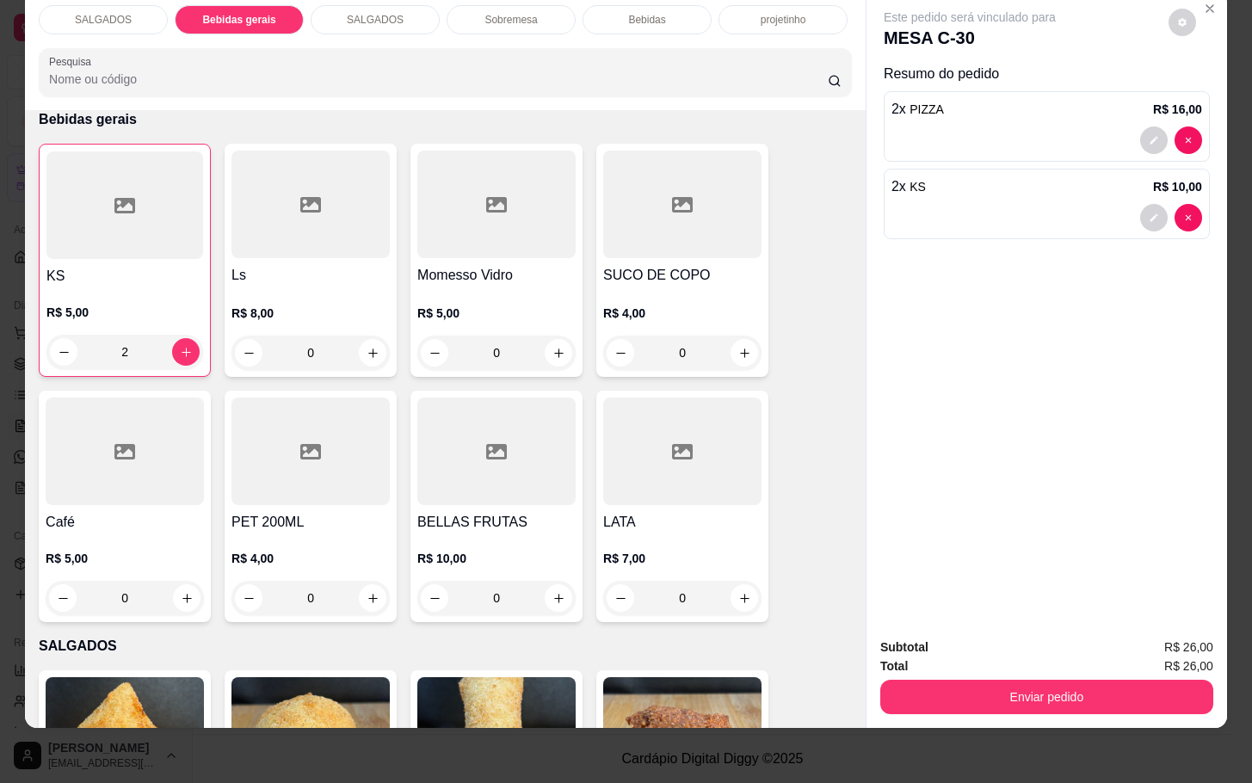
drag, startPoint x: 941, startPoint y: 653, endPoint x: 941, endPoint y: 666, distance: 12.9
click at [941, 664] on div "Subtotal R$ 26,00 Total R$ 26,00 Enviar pedido" at bounding box center [1046, 676] width 333 height 77
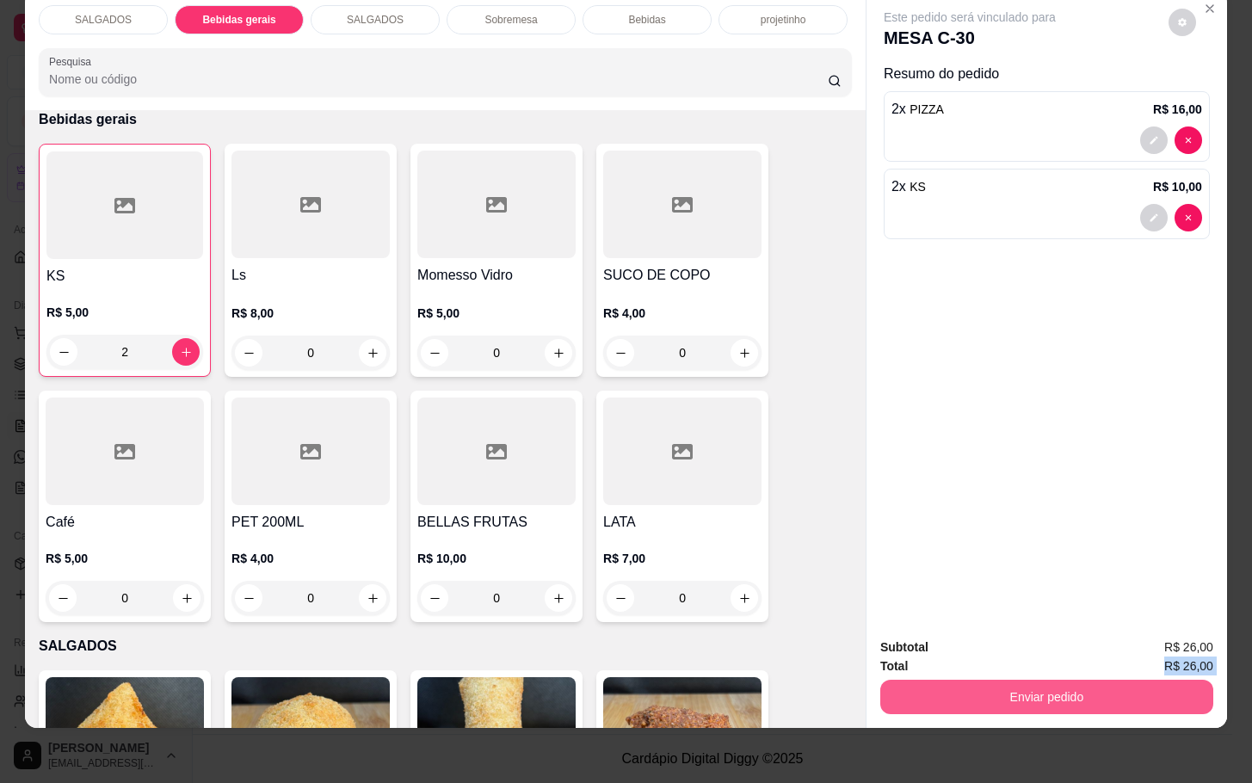
click at [961, 680] on button "Enviar pedido" at bounding box center [1046, 697] width 333 height 34
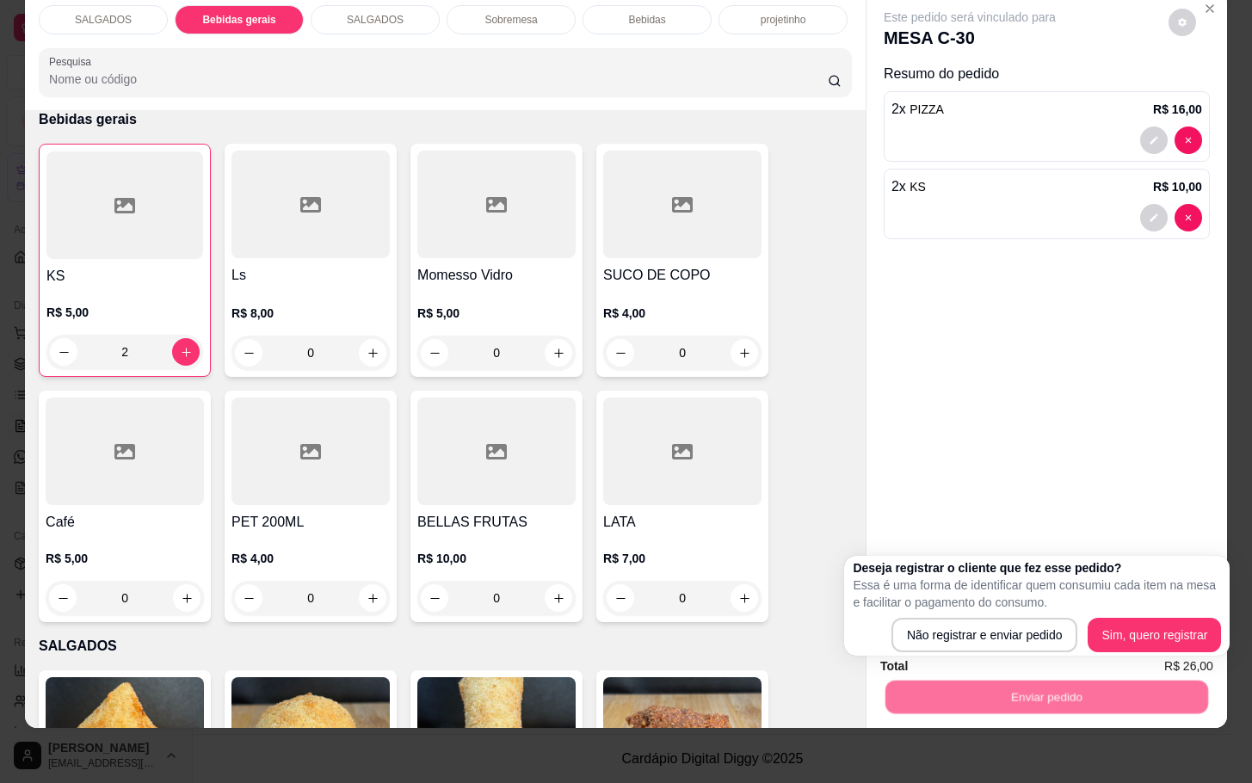
click at [955, 596] on p "Essa é uma forma de identificar quem consumiu cada item na mesa e facilitar o p…" at bounding box center [1037, 594] width 368 height 34
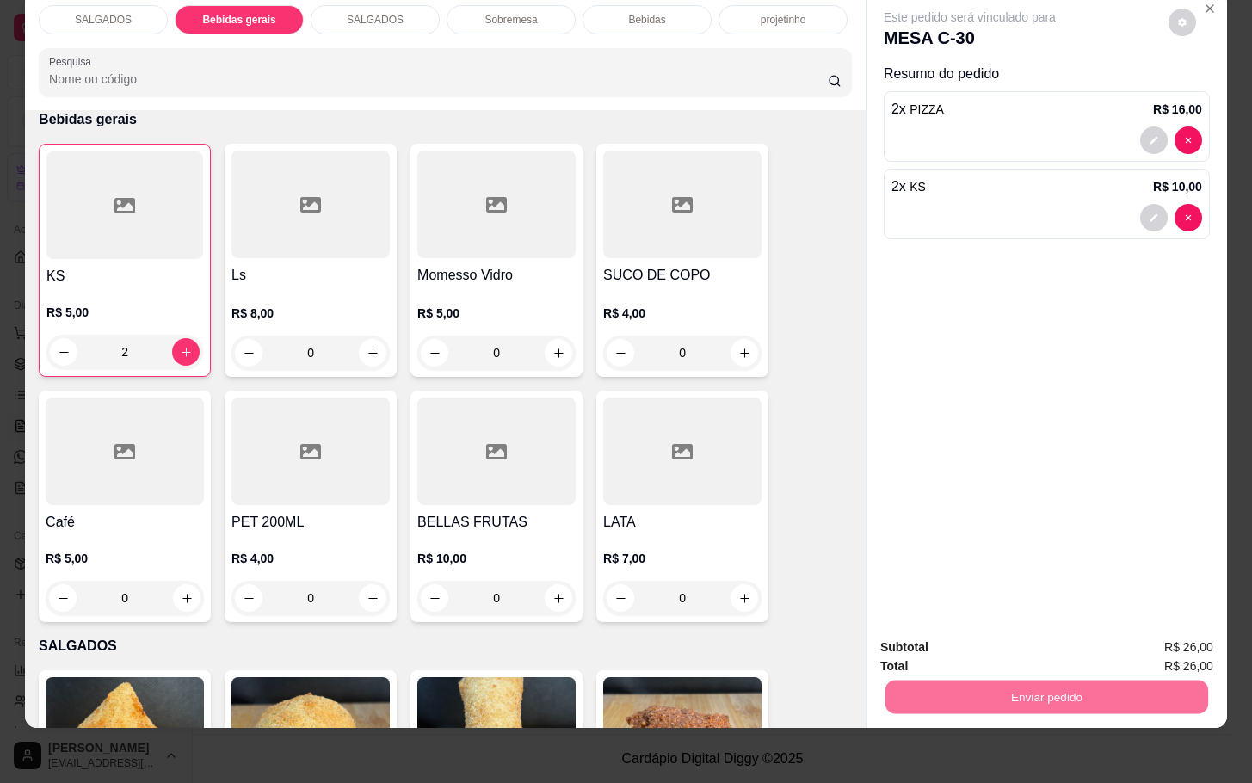
click at [954, 651] on button "Não registrar e enviar pedido" at bounding box center [987, 636] width 179 height 33
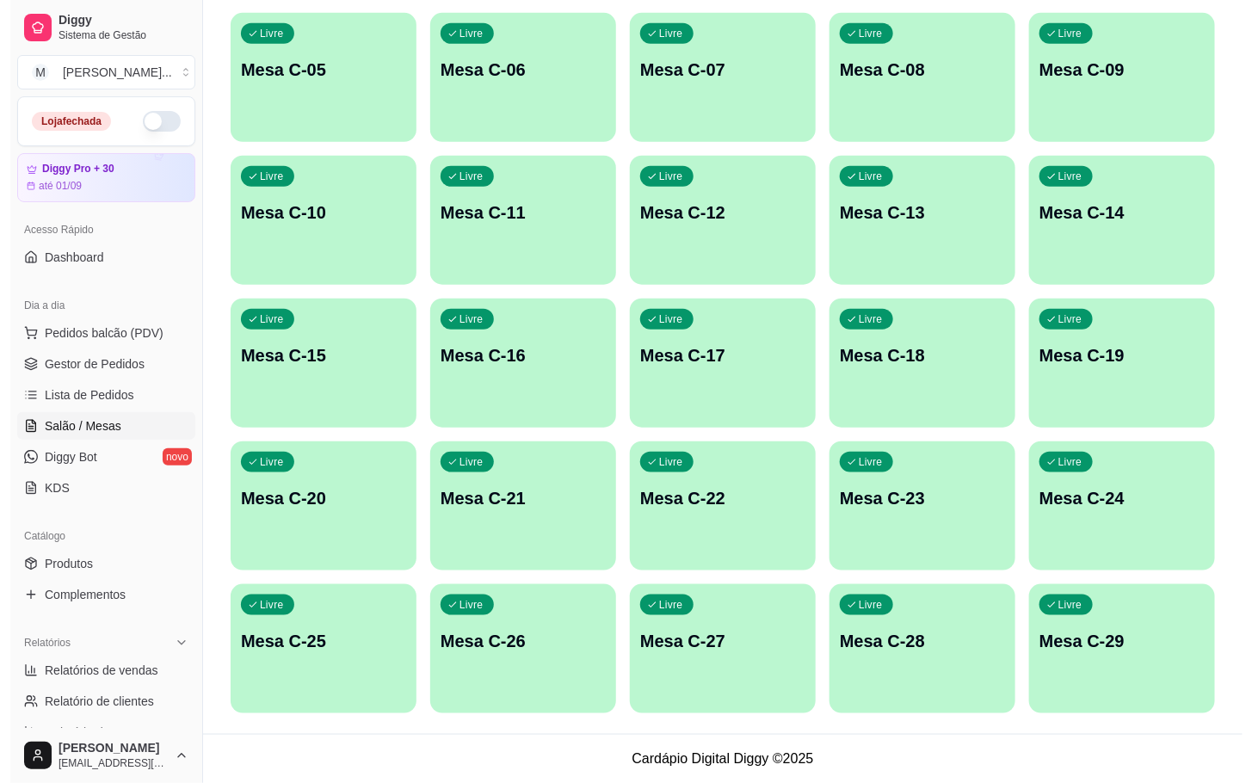
scroll to position [80, 0]
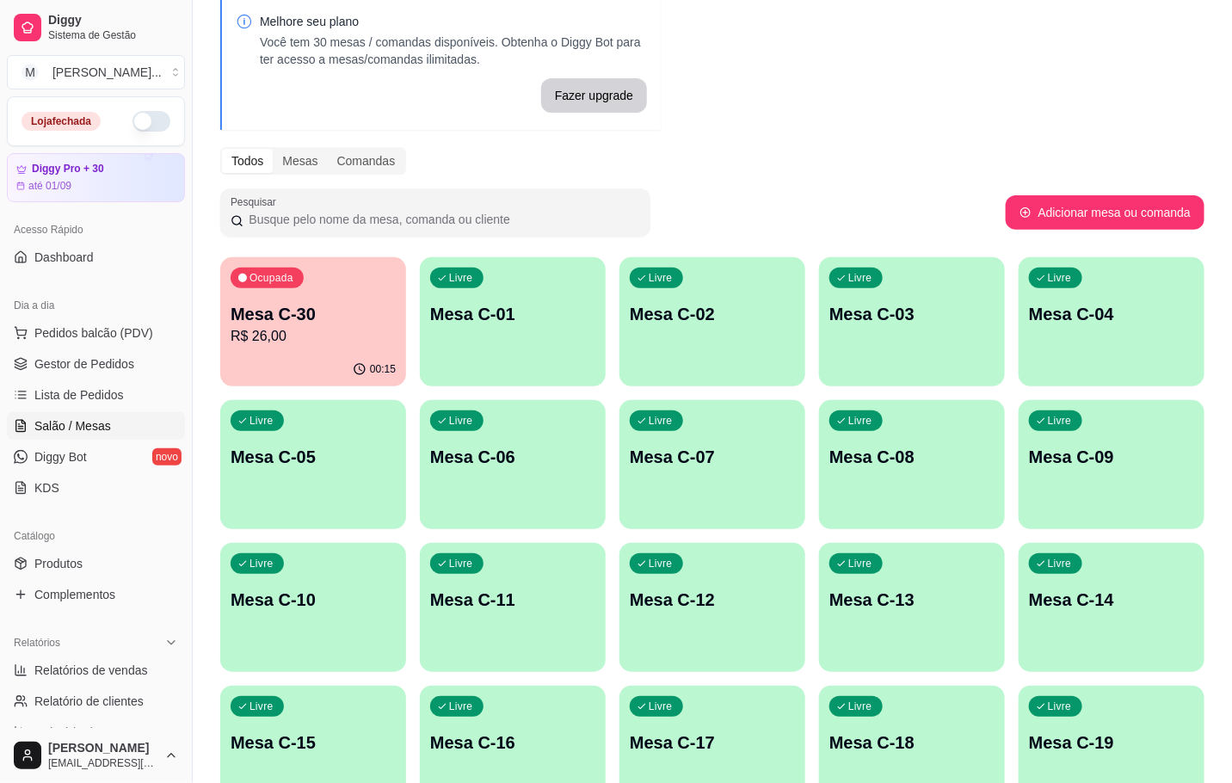
click at [336, 331] on p "R$ 26,00" at bounding box center [313, 336] width 165 height 21
click at [392, 320] on p "Mesa C-30" at bounding box center [313, 314] width 160 height 23
click at [328, 336] on p "R$ 26,00" at bounding box center [313, 336] width 160 height 20
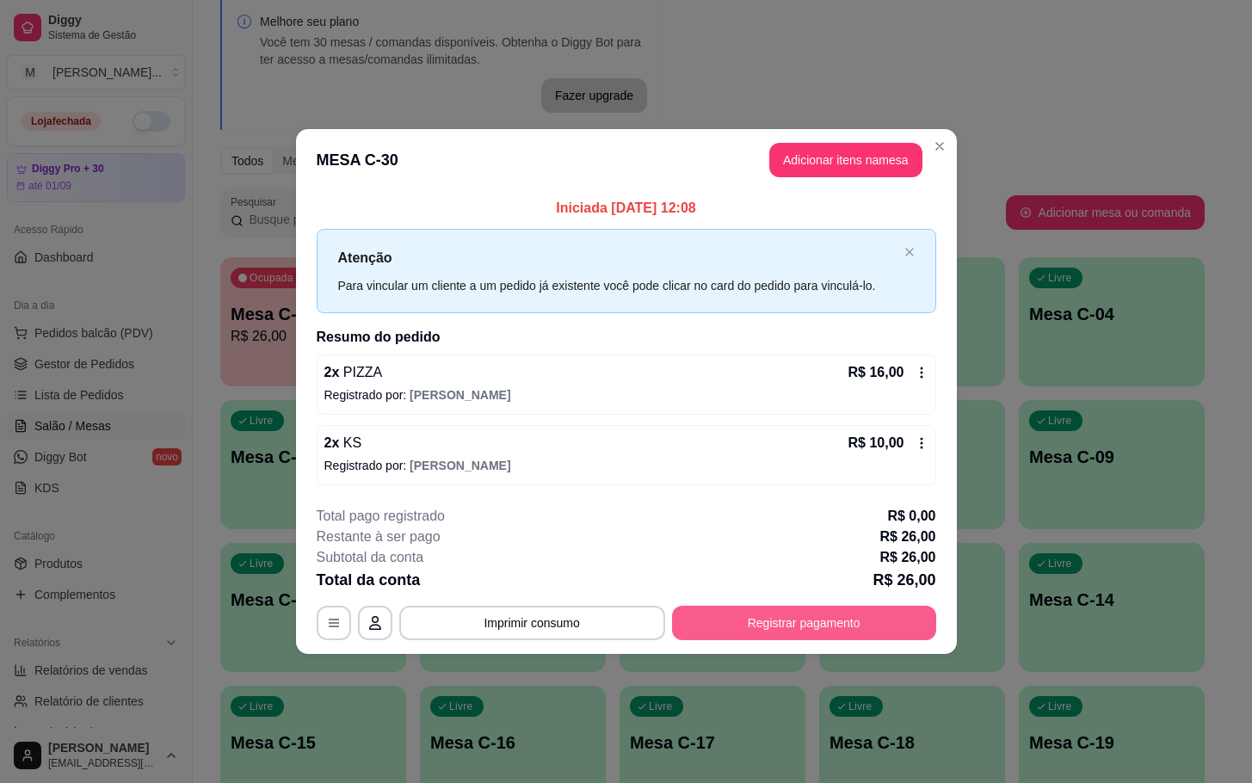
click at [816, 623] on button "Registrar pagamento" at bounding box center [804, 623] width 264 height 34
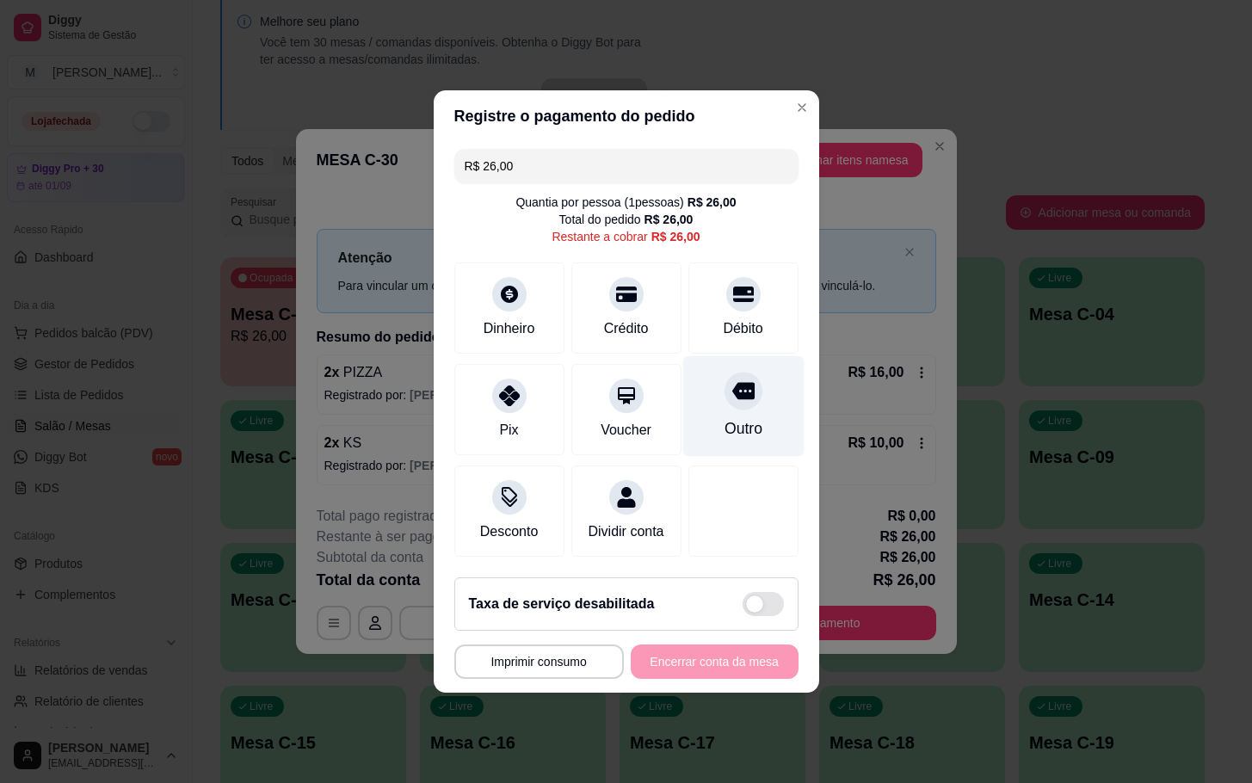
click at [725, 398] on div at bounding box center [744, 391] width 38 height 38
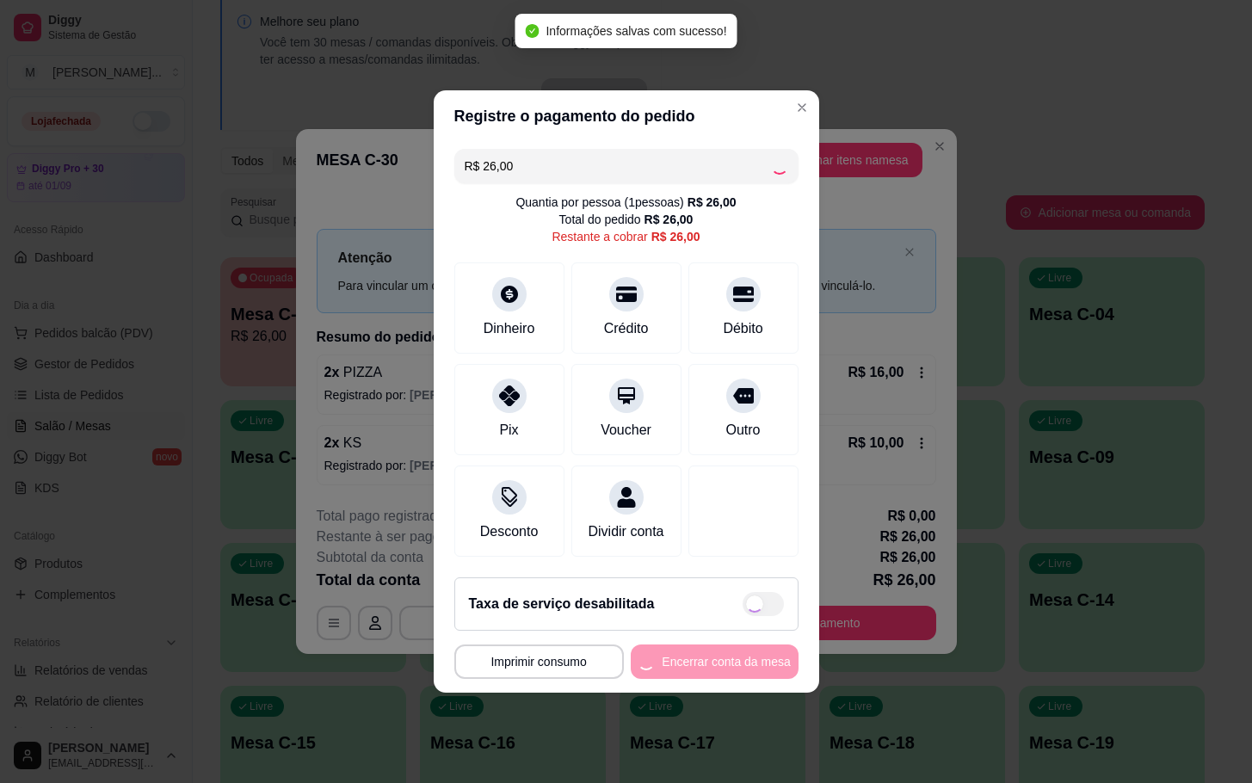
type input "R$ 0,00"
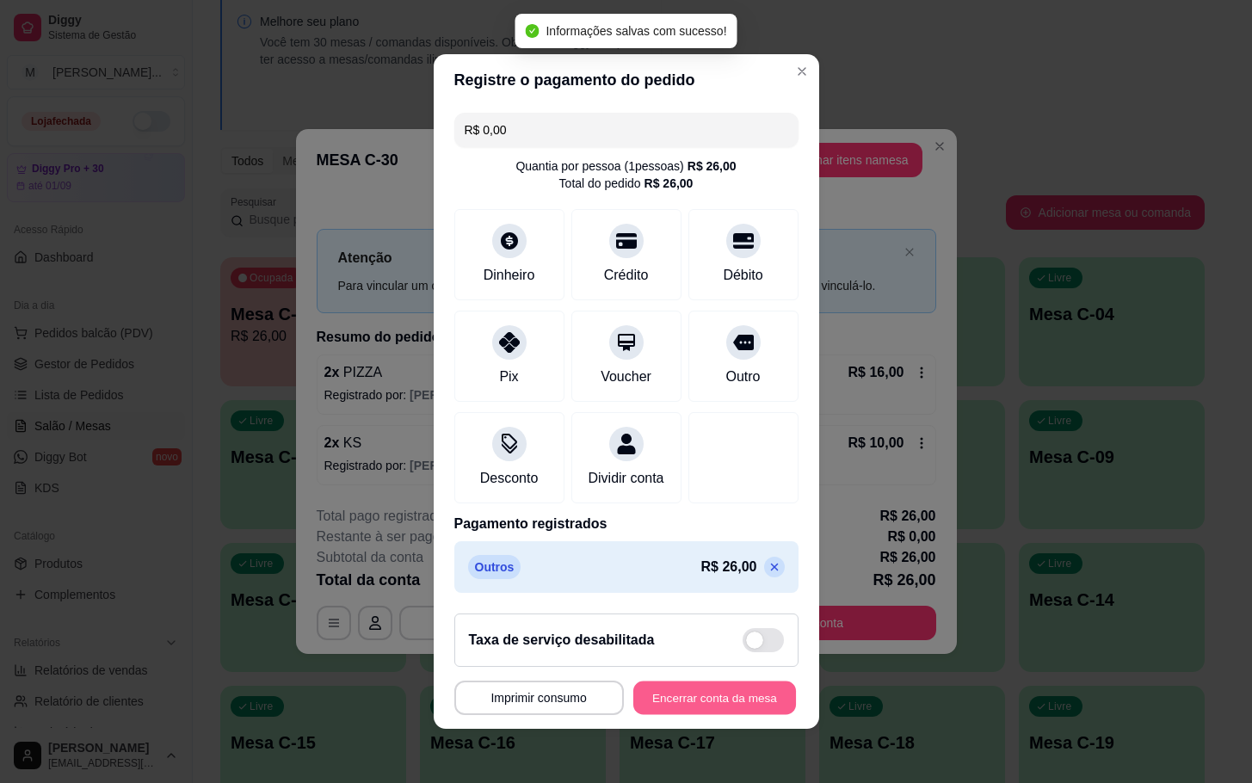
click at [756, 707] on button "Encerrar conta da mesa" at bounding box center [714, 699] width 163 height 34
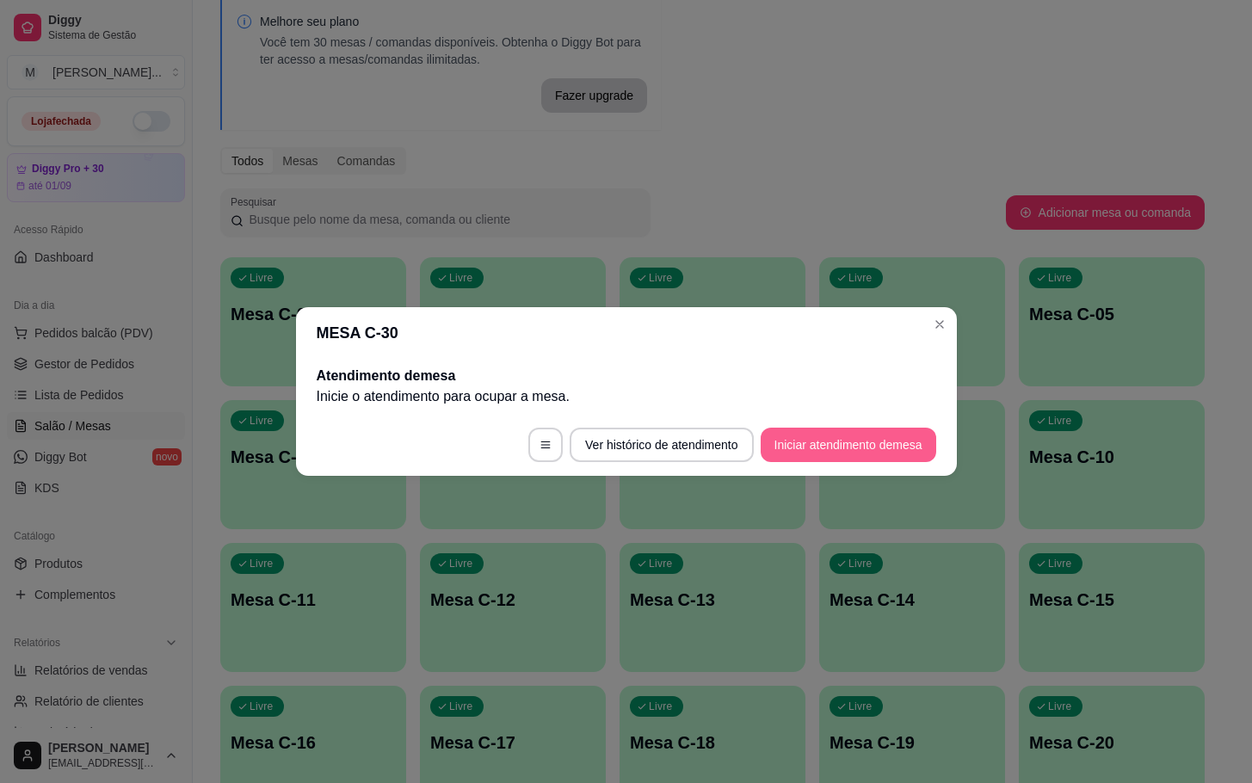
click at [811, 448] on button "Iniciar atendimento de mesa" at bounding box center [849, 445] width 176 height 34
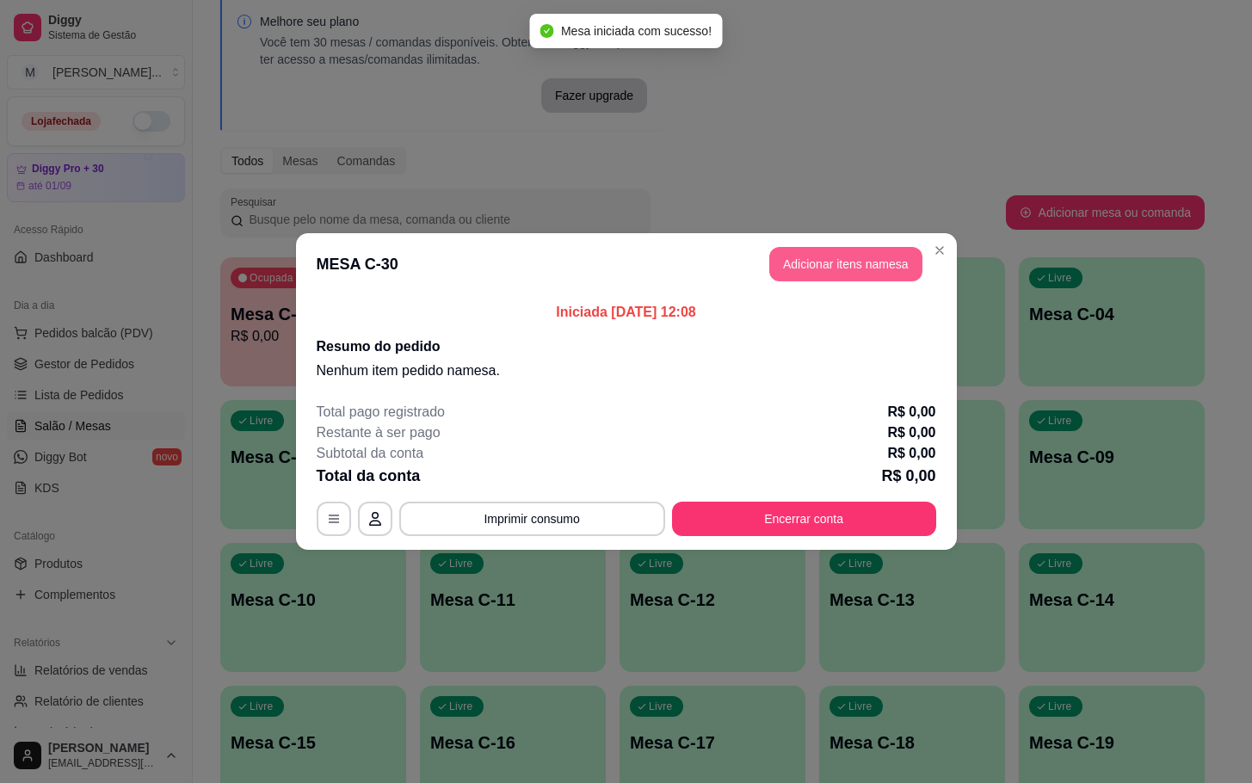
click at [818, 279] on button "Adicionar itens na mesa" at bounding box center [845, 264] width 153 height 34
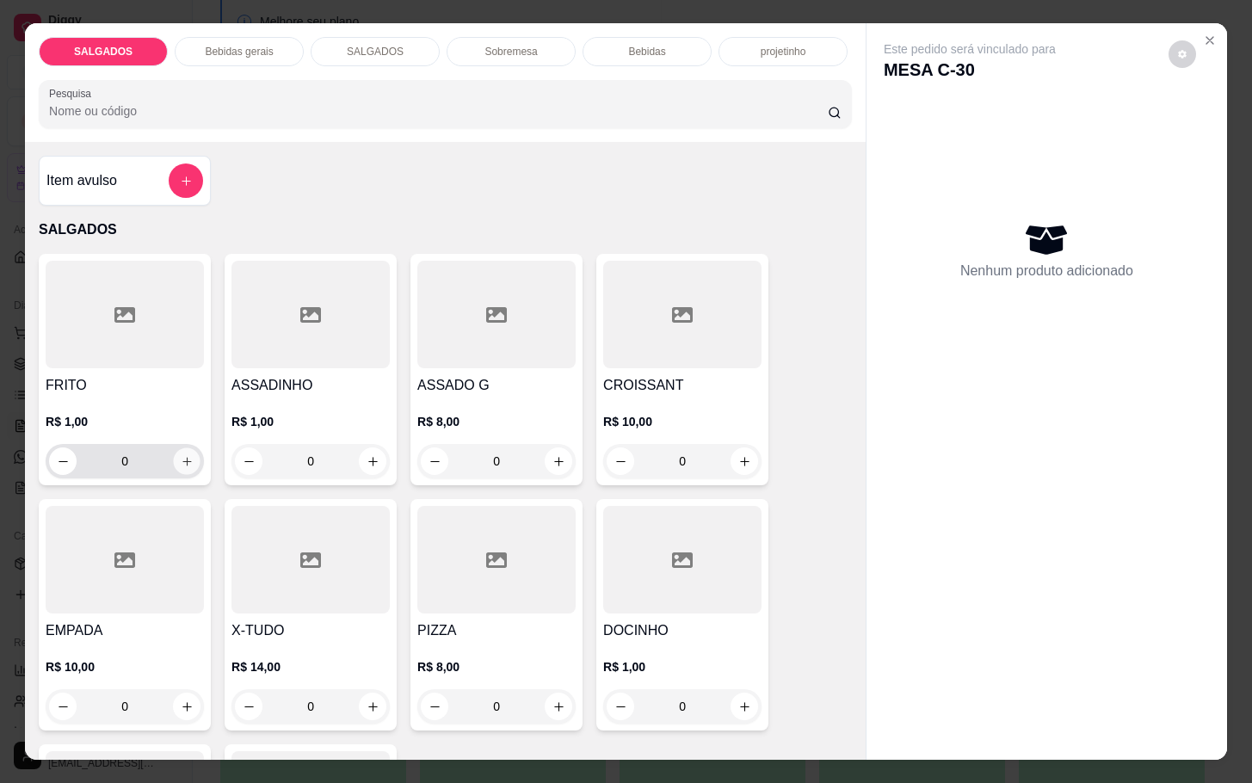
click at [186, 460] on button "increase-product-quantity" at bounding box center [187, 461] width 27 height 27
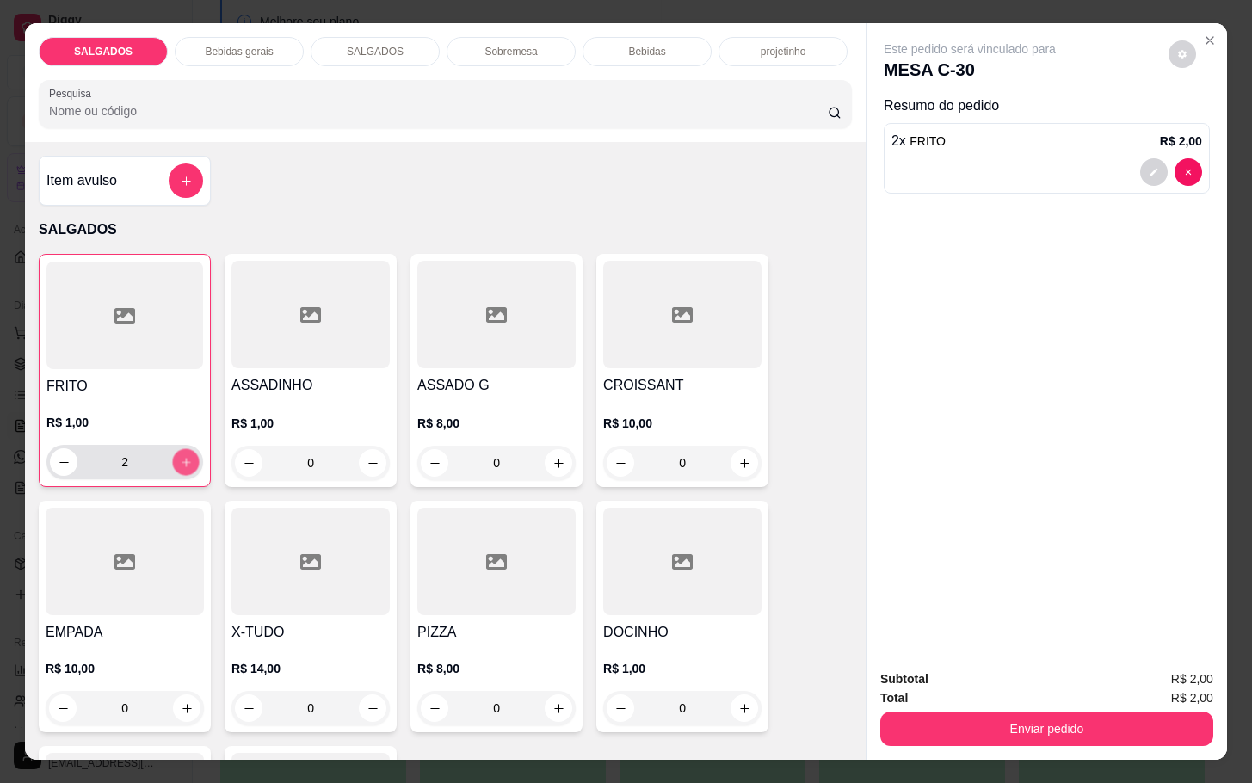
click at [186, 460] on button "increase-product-quantity" at bounding box center [186, 462] width 27 height 27
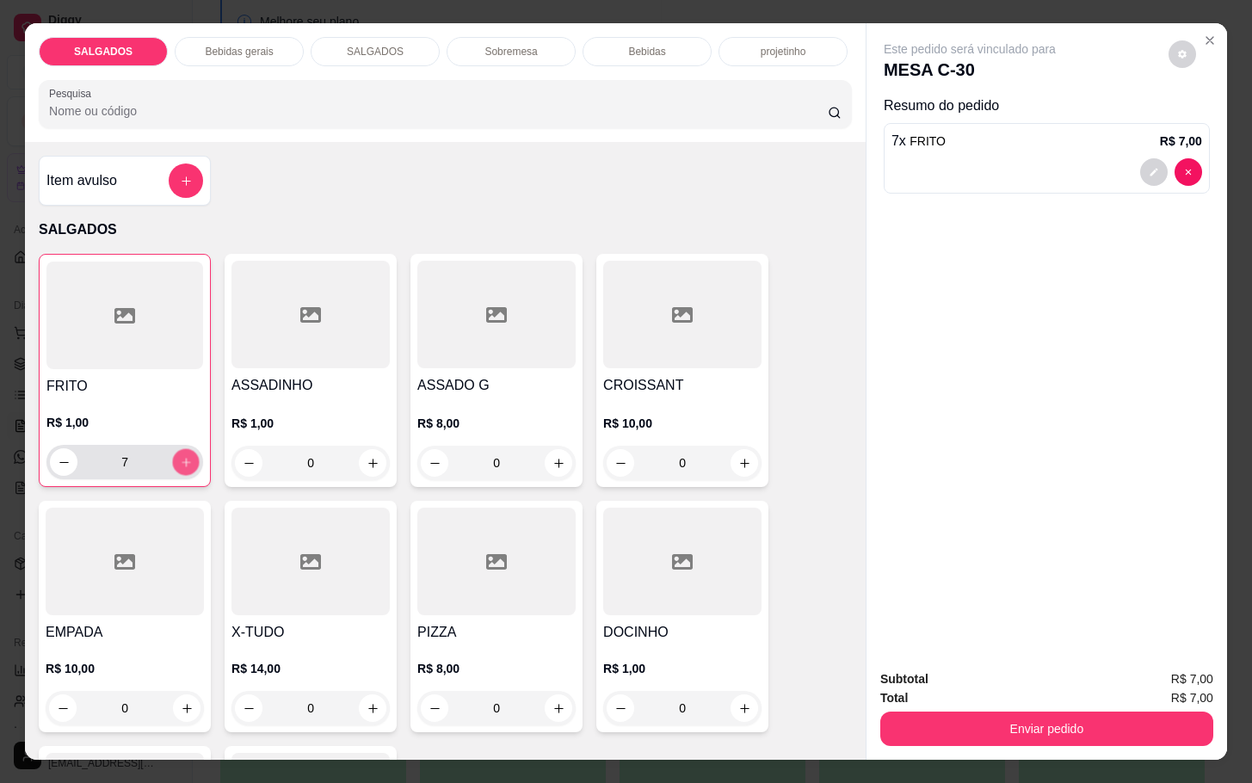
click at [186, 460] on button "increase-product-quantity" at bounding box center [186, 462] width 27 height 27
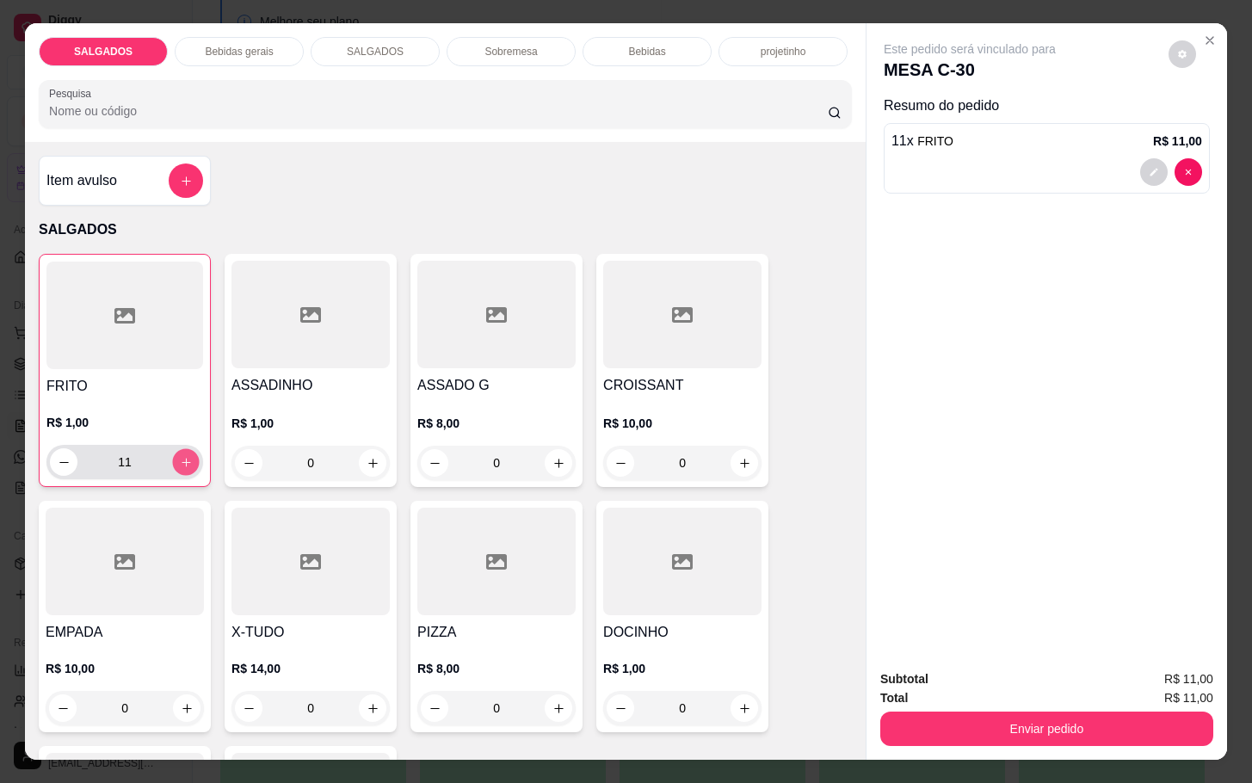
type input "12"
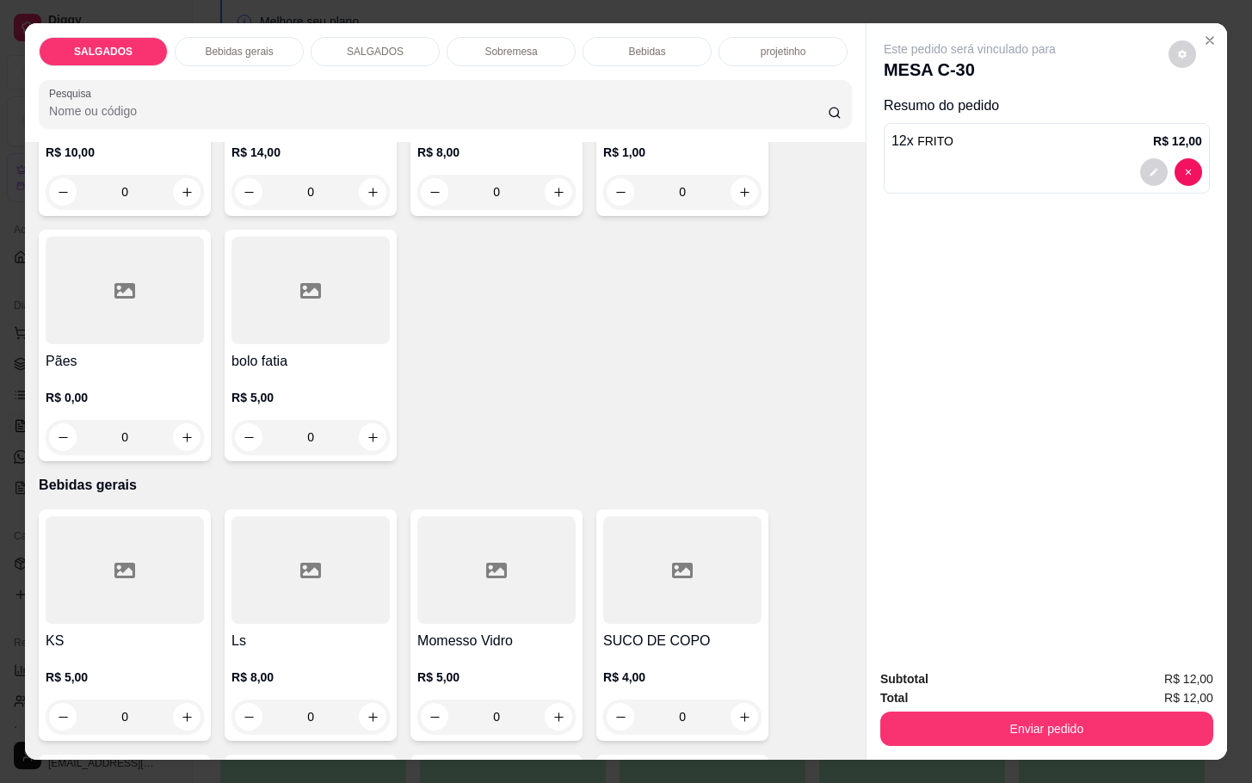
scroll to position [775, 0]
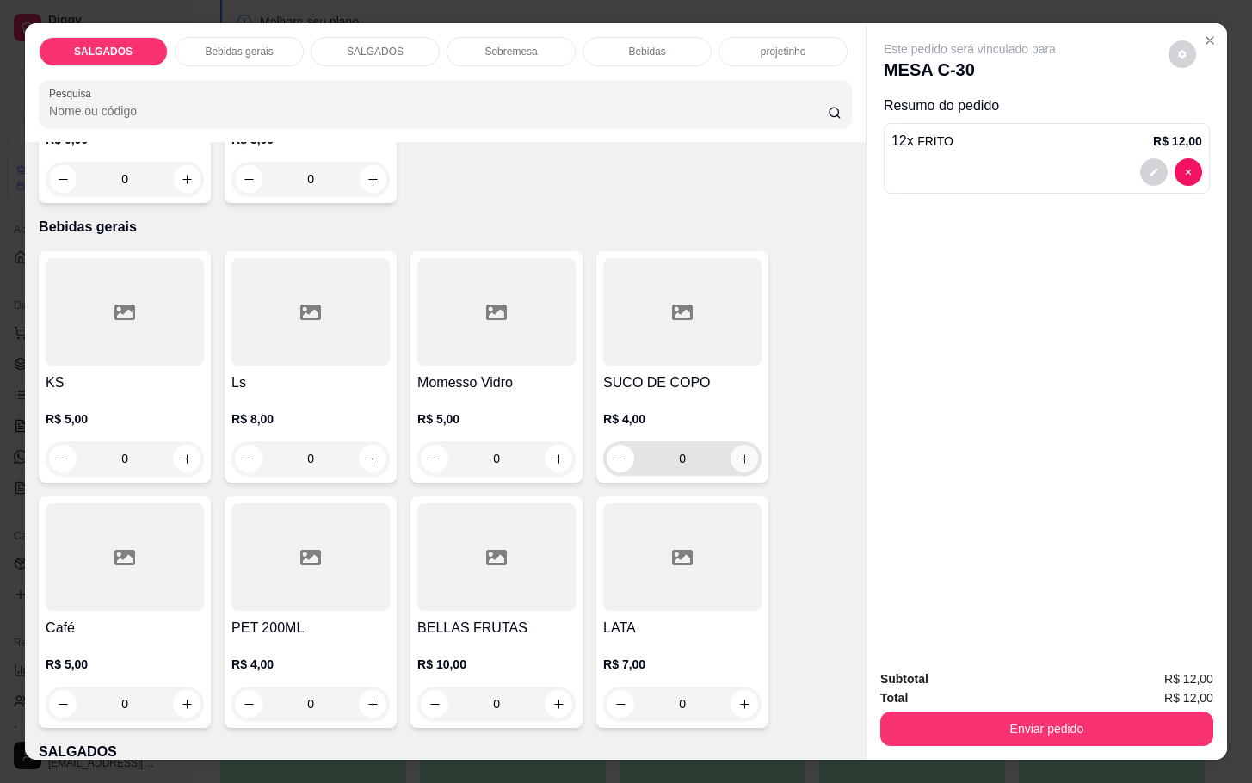
click at [738, 453] on icon "increase-product-quantity" at bounding box center [744, 459] width 13 height 13
type input "1"
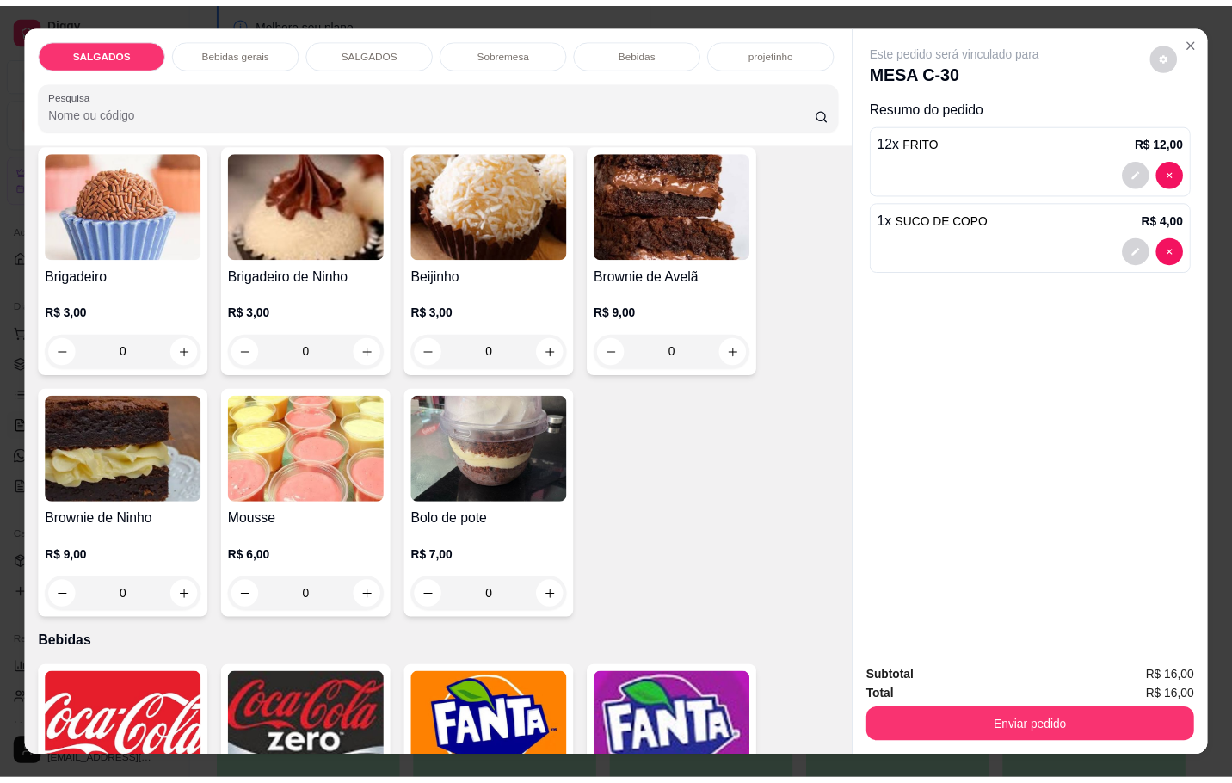
scroll to position [2969, 0]
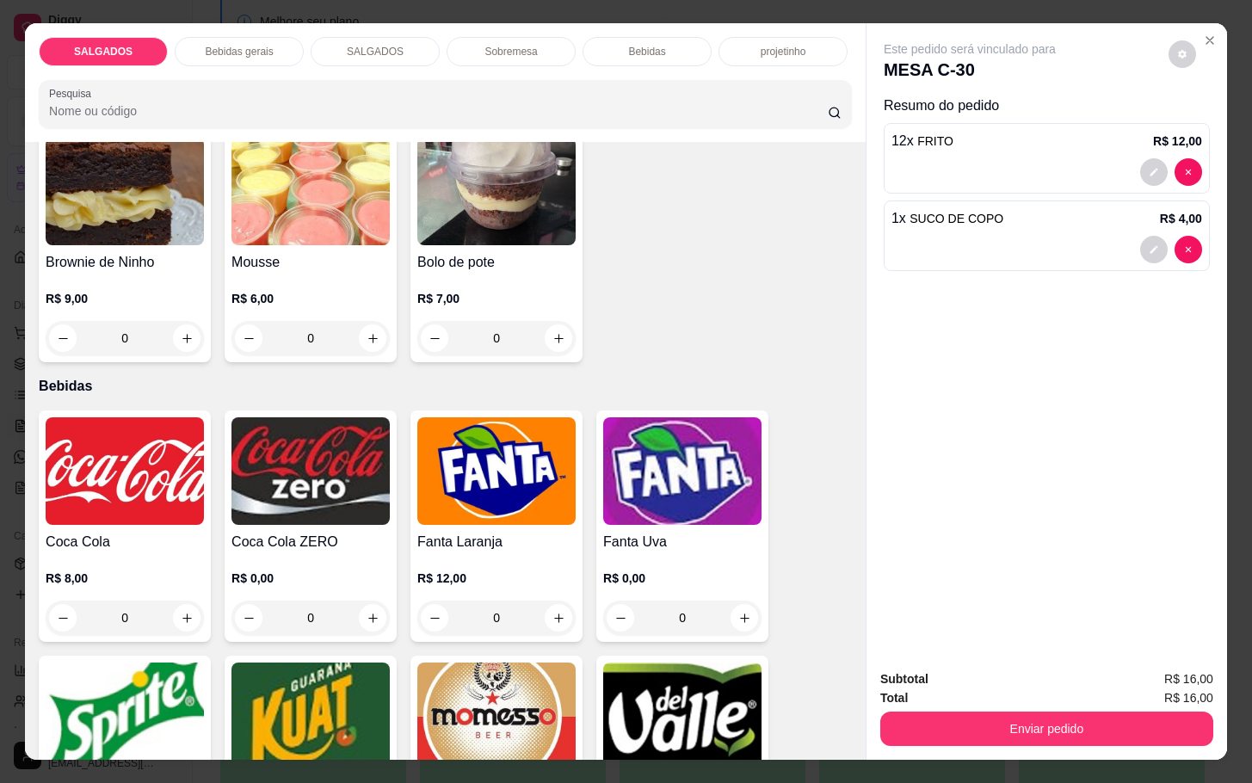
click at [139, 542] on h4 "Coca Cola" at bounding box center [125, 542] width 158 height 21
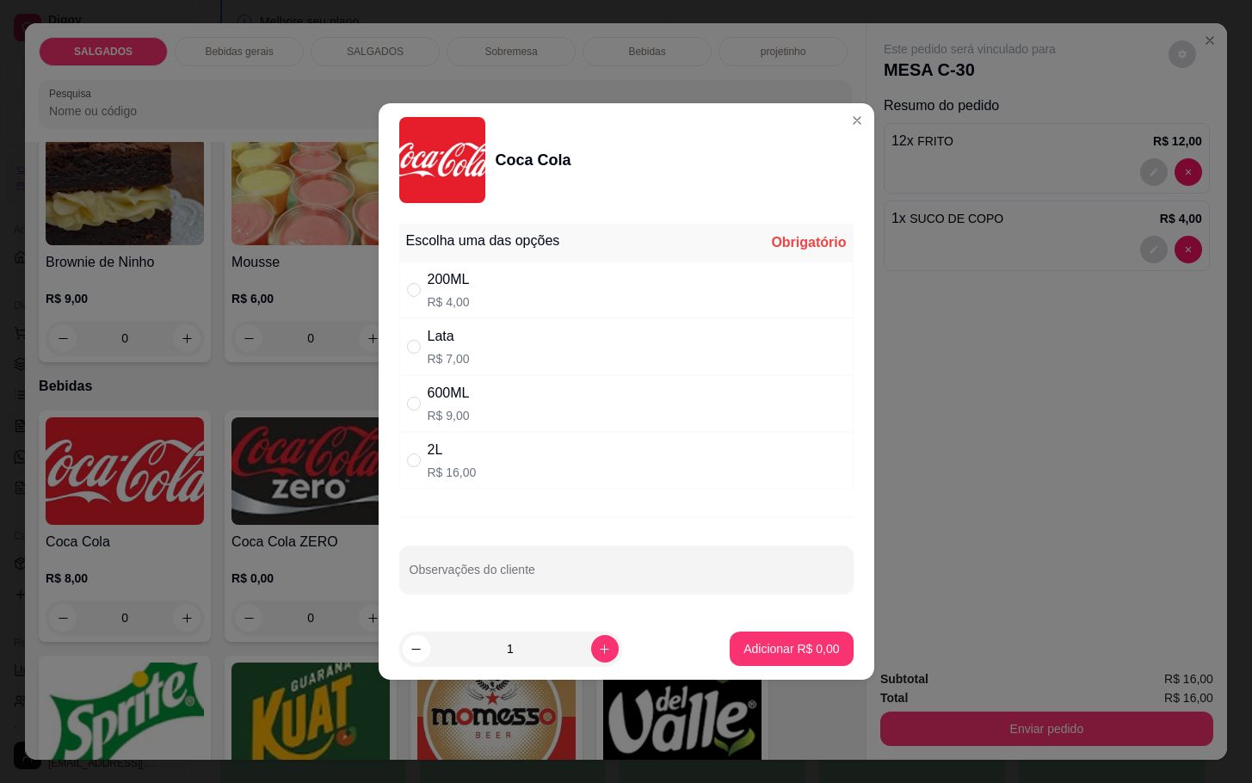
click at [543, 269] on div "200ML R$ 4,00" at bounding box center [626, 290] width 454 height 57
radio input "true"
click at [787, 645] on p "Adicionar R$ 4,00" at bounding box center [791, 648] width 93 height 16
type input "1"
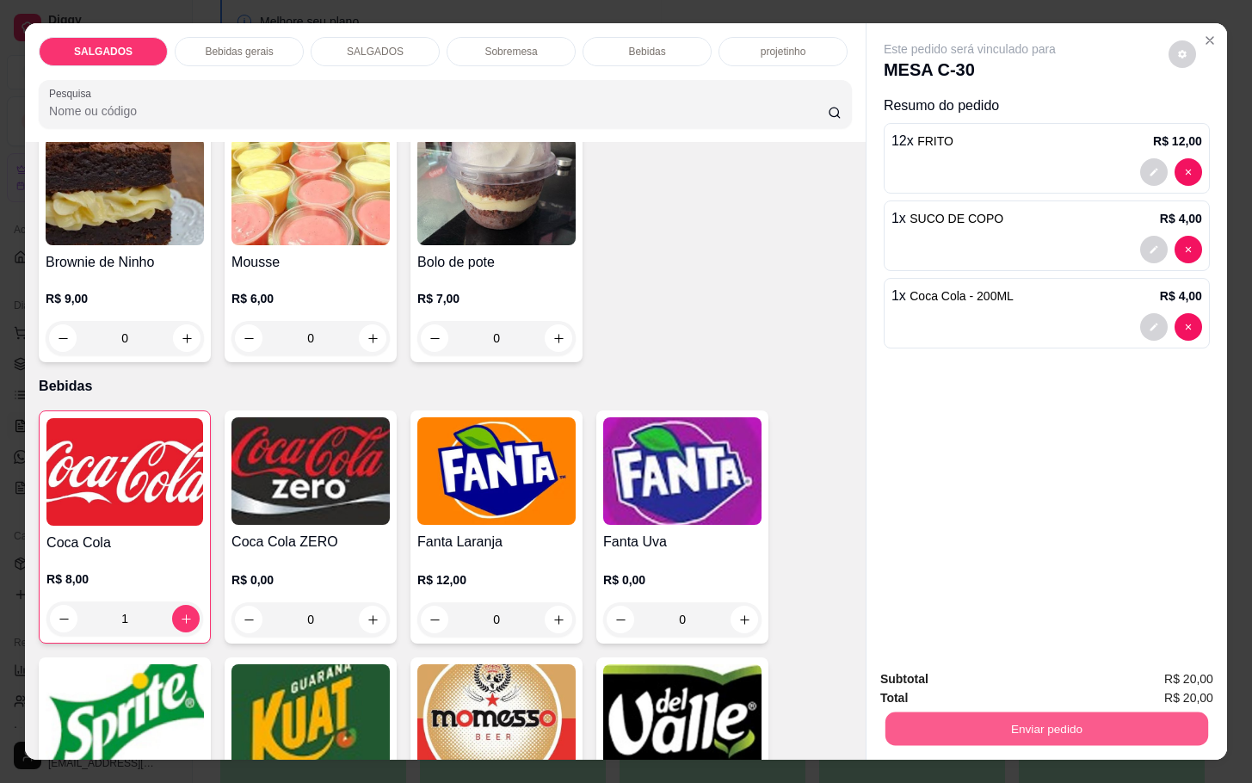
click at [1041, 712] on button "Enviar pedido" at bounding box center [1047, 729] width 323 height 34
click at [1028, 677] on button "Não registrar e enviar pedido" at bounding box center [987, 677] width 179 height 33
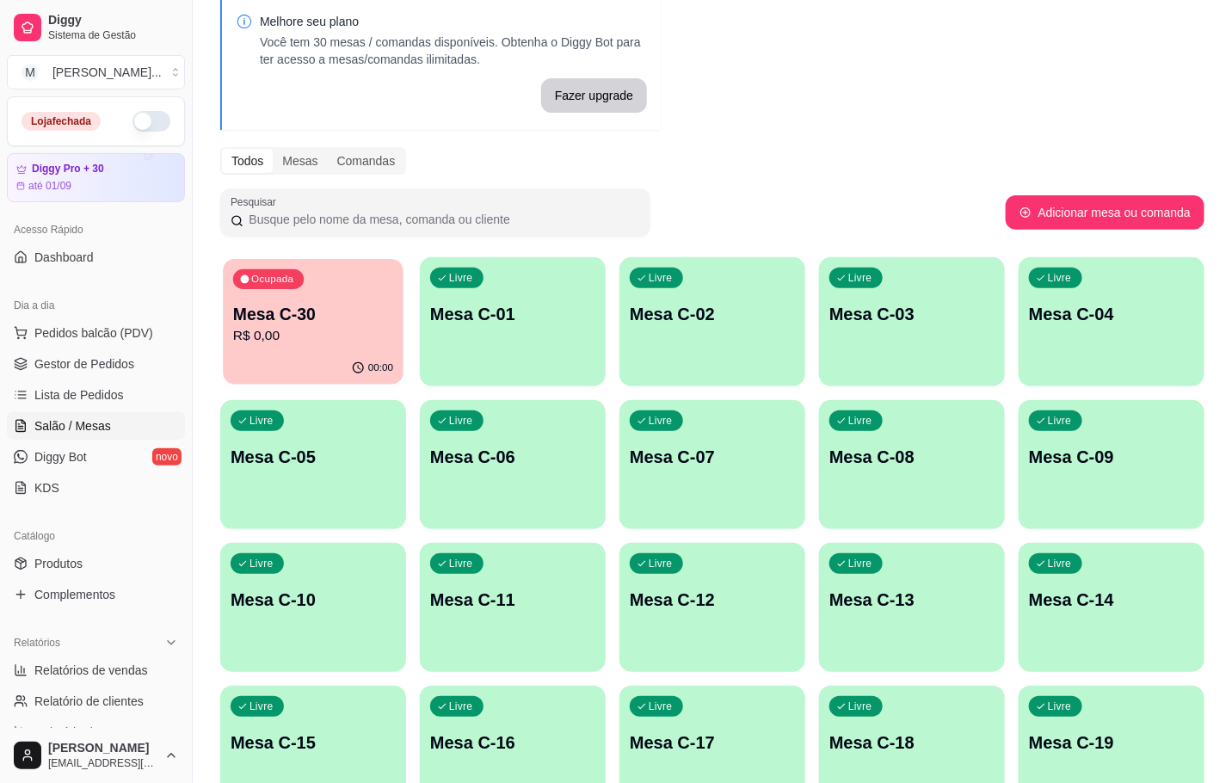
click at [285, 324] on p "Mesa C-30" at bounding box center [313, 314] width 160 height 23
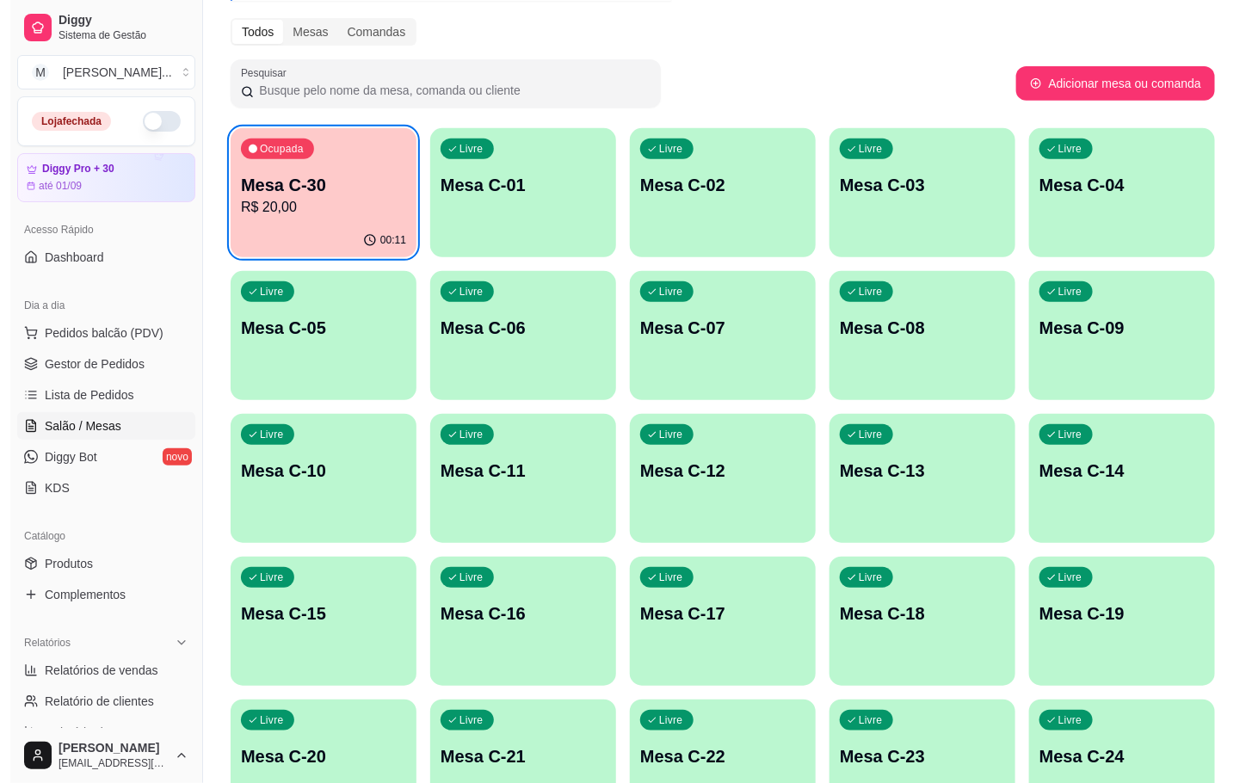
scroll to position [338, 0]
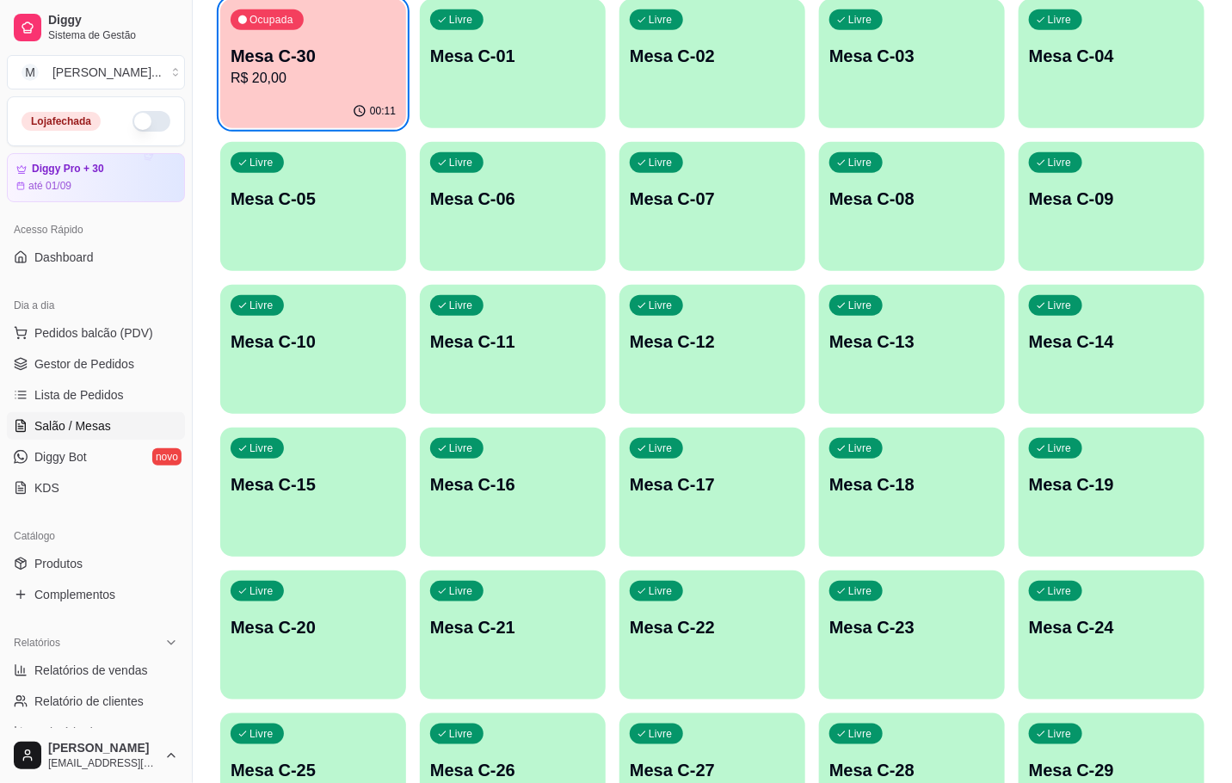
click at [320, 625] on p "Mesa C-20" at bounding box center [313, 627] width 165 height 24
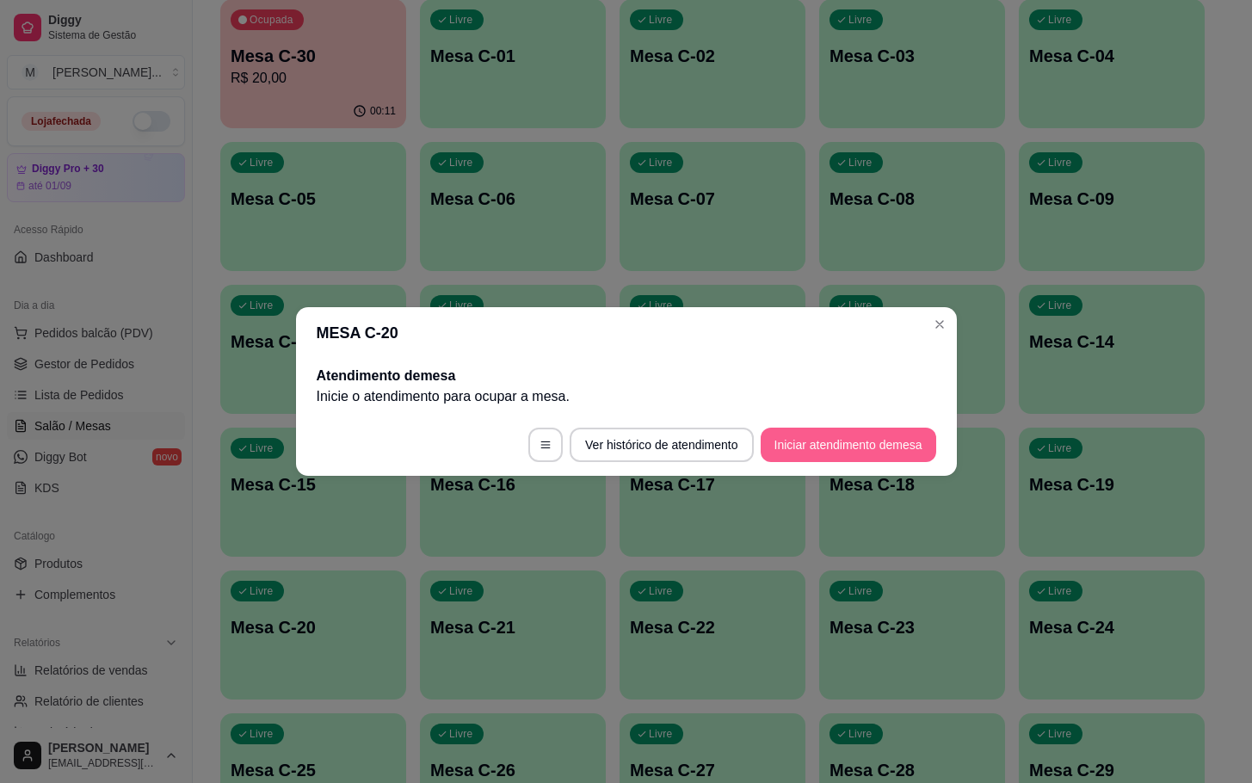
click at [902, 447] on button "Iniciar atendimento de mesa" at bounding box center [849, 445] width 176 height 34
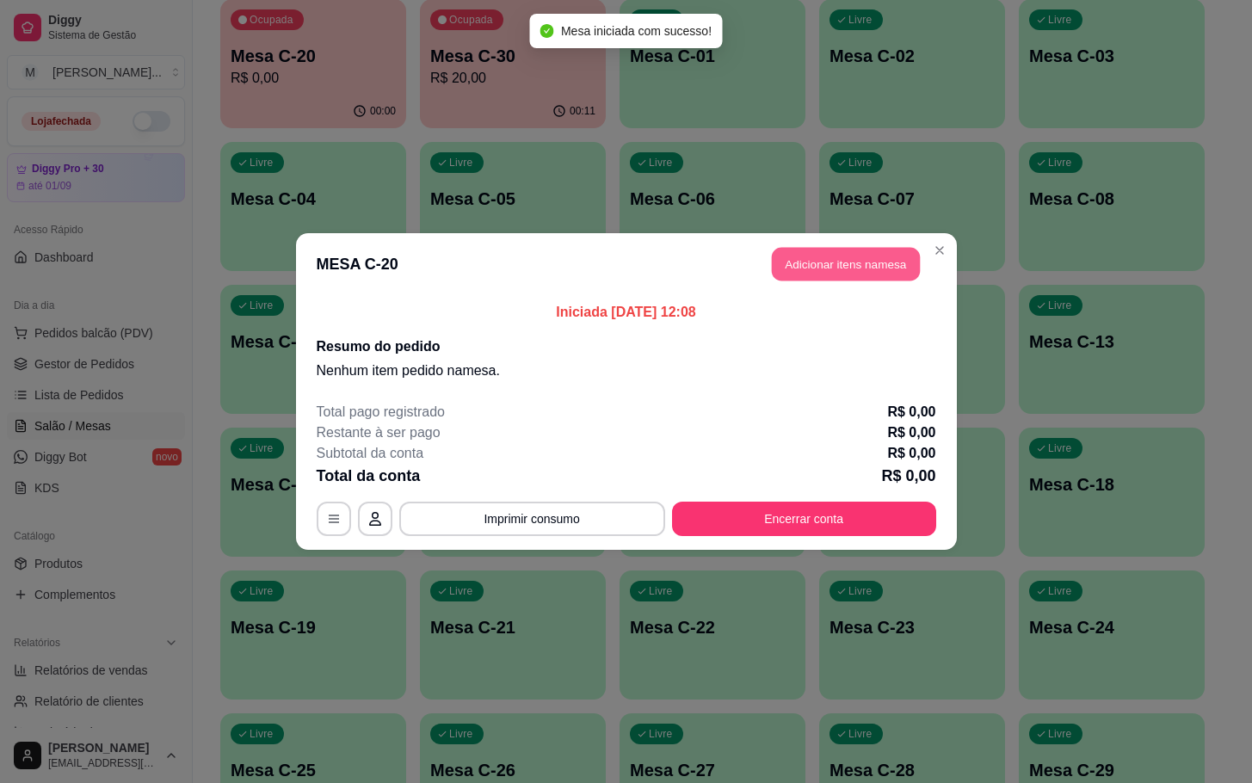
click at [826, 274] on button "Adicionar itens na mesa" at bounding box center [846, 265] width 148 height 34
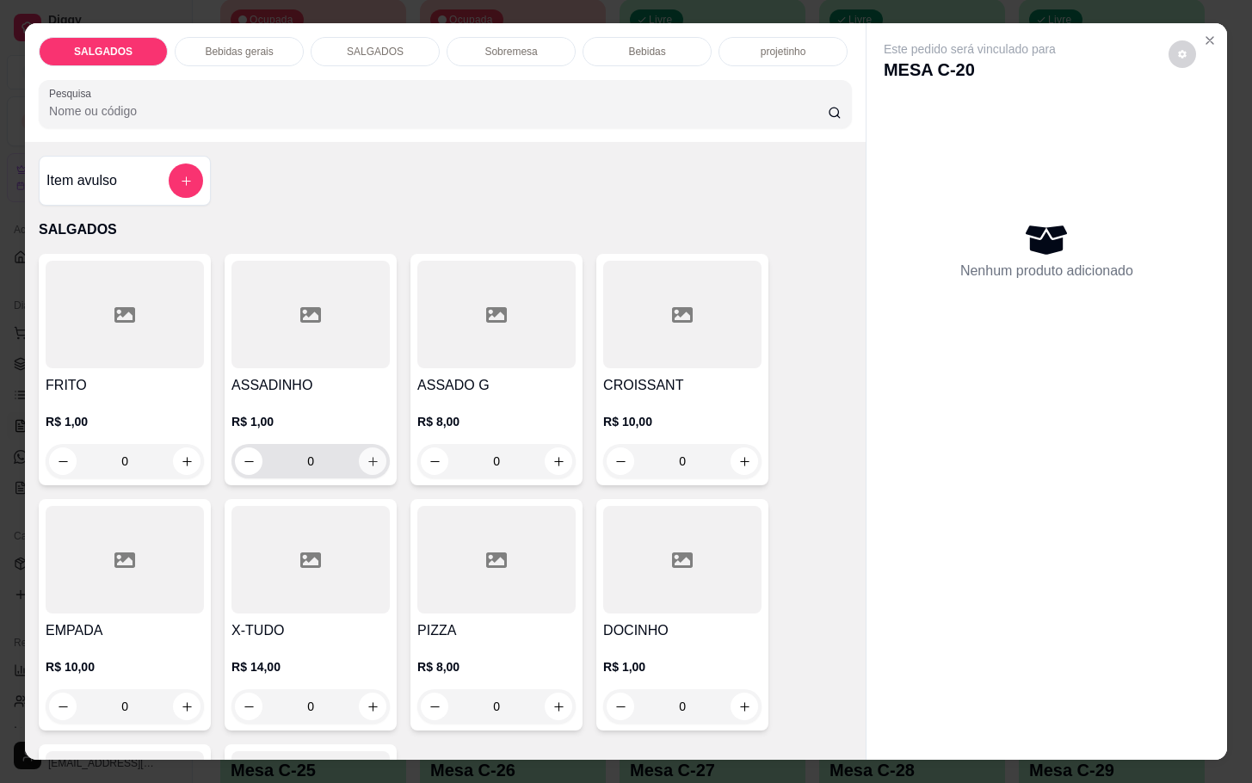
click at [367, 455] on icon "increase-product-quantity" at bounding box center [373, 461] width 13 height 13
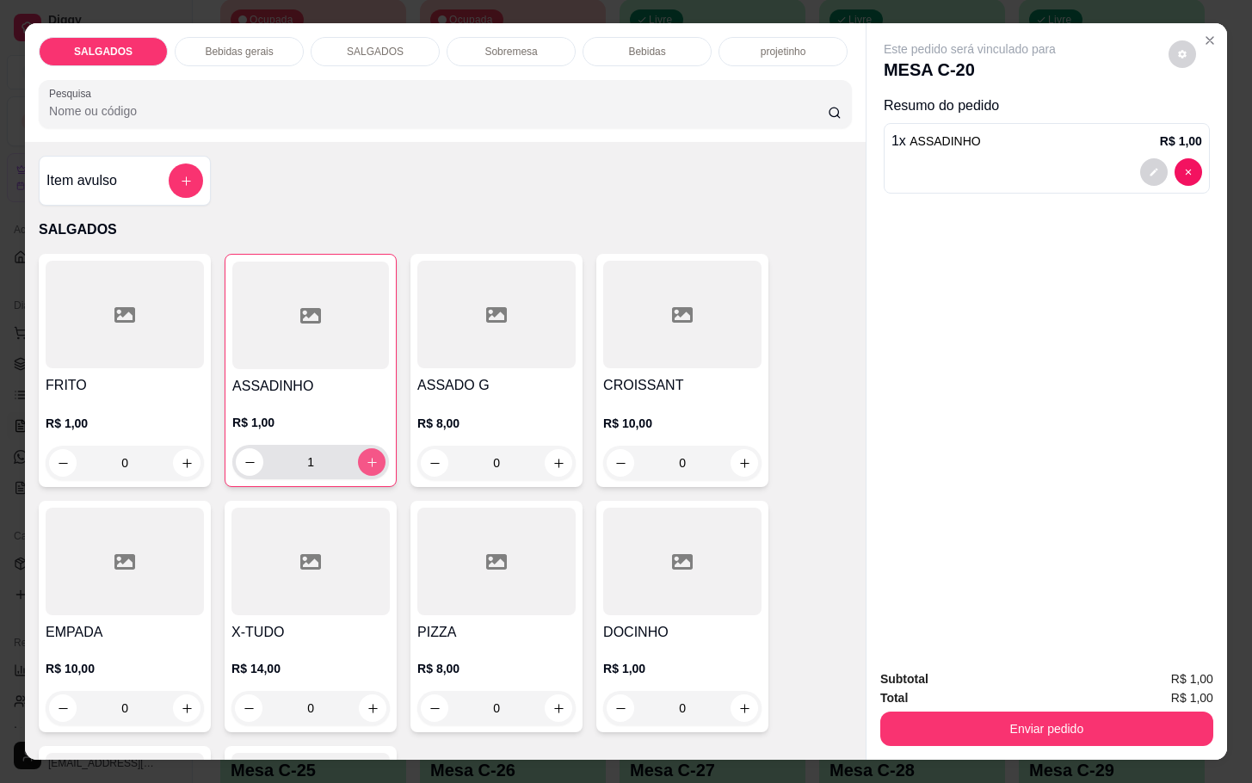
click at [359, 448] on button "increase-product-quantity" at bounding box center [372, 462] width 28 height 28
click at [359, 449] on button "increase-product-quantity" at bounding box center [372, 462] width 27 height 27
click at [364, 449] on button "increase-product-quantity" at bounding box center [372, 462] width 27 height 27
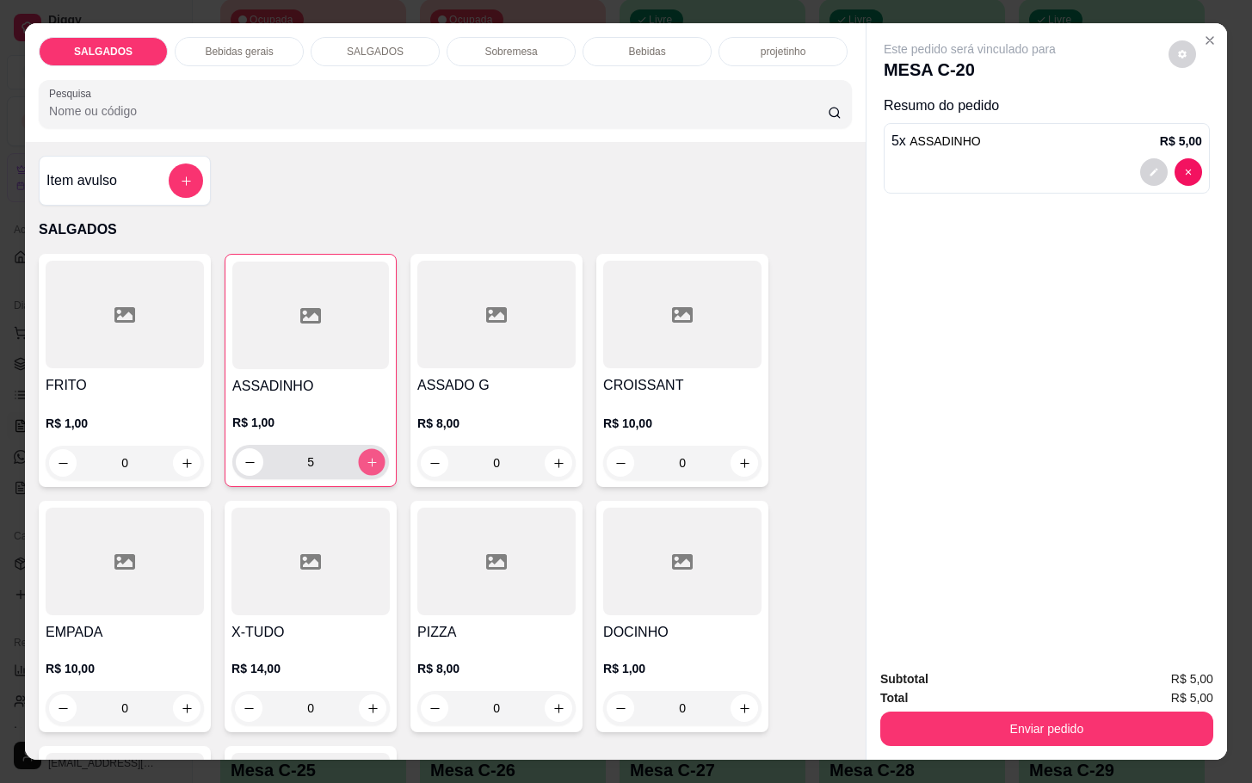
type input "6"
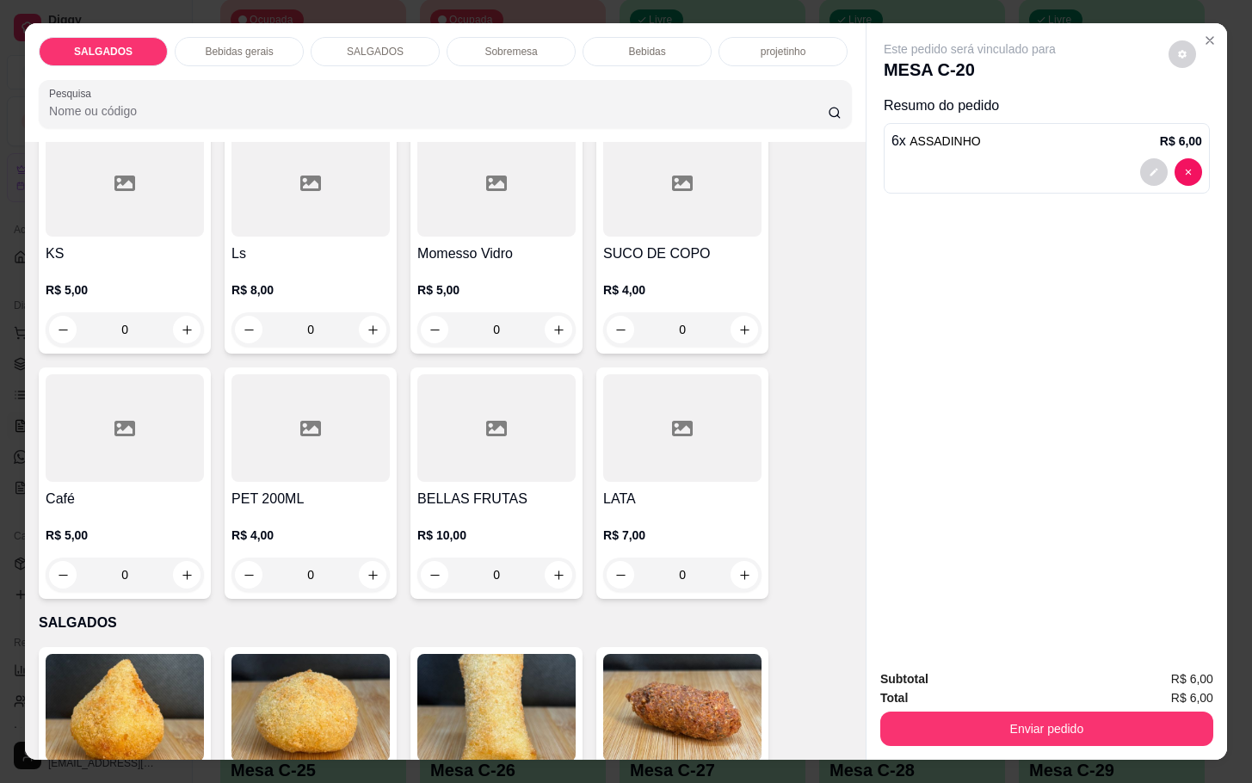
scroll to position [1033, 0]
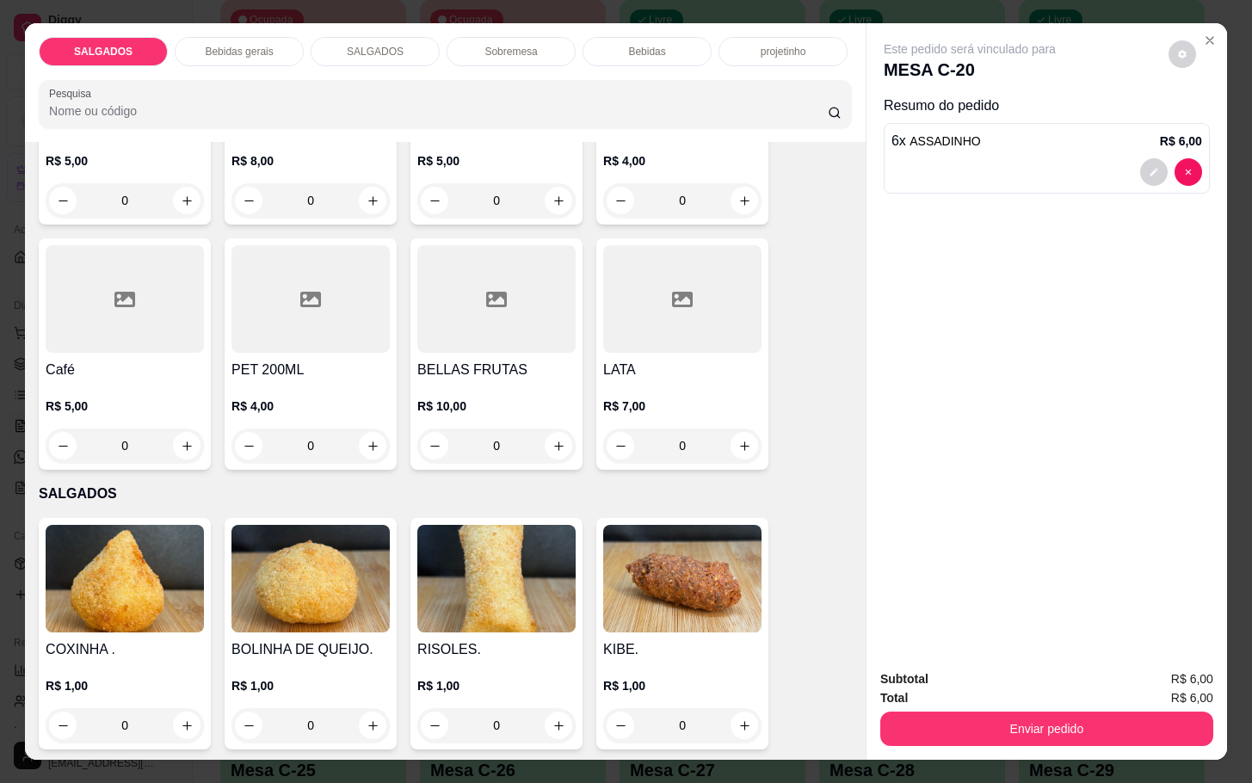
click at [125, 299] on icon at bounding box center [124, 299] width 21 height 21
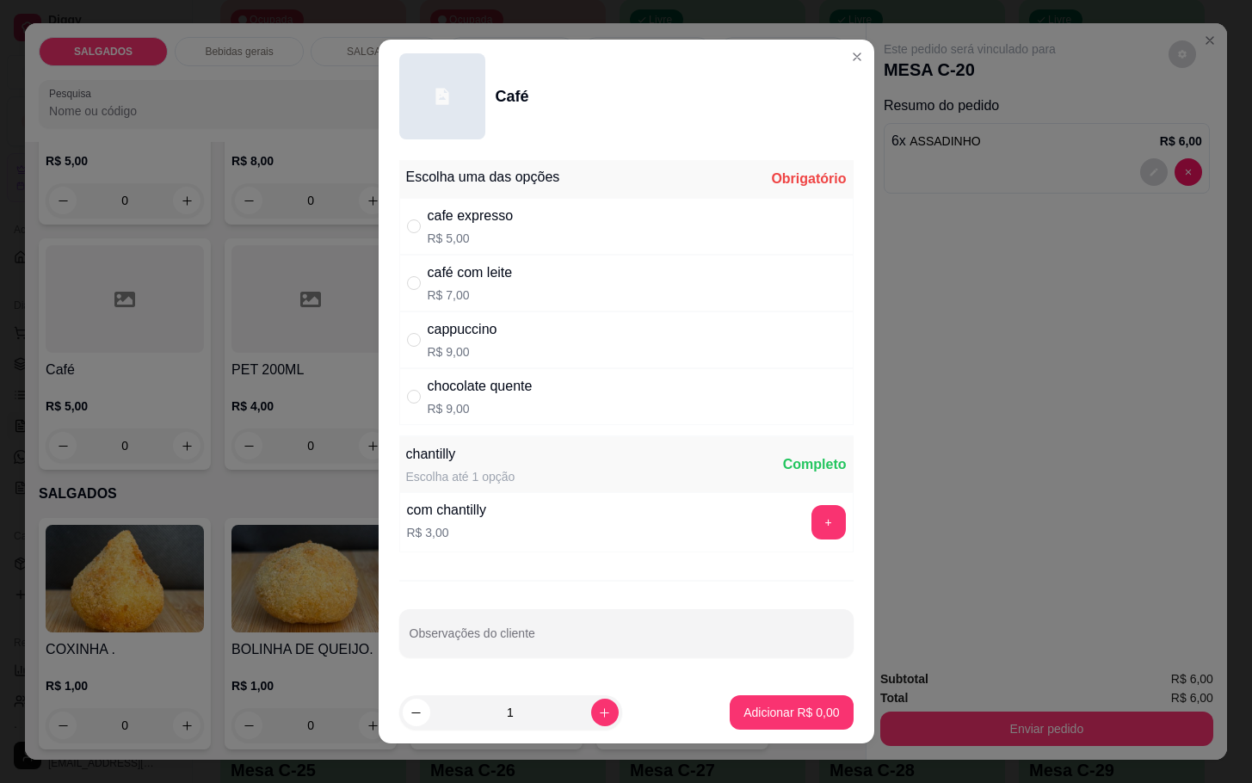
click at [468, 339] on div "cappuccino" at bounding box center [463, 329] width 70 height 21
radio input "true"
click at [744, 721] on button "Adicionar R$ 9,00" at bounding box center [791, 712] width 123 height 34
type input "1"
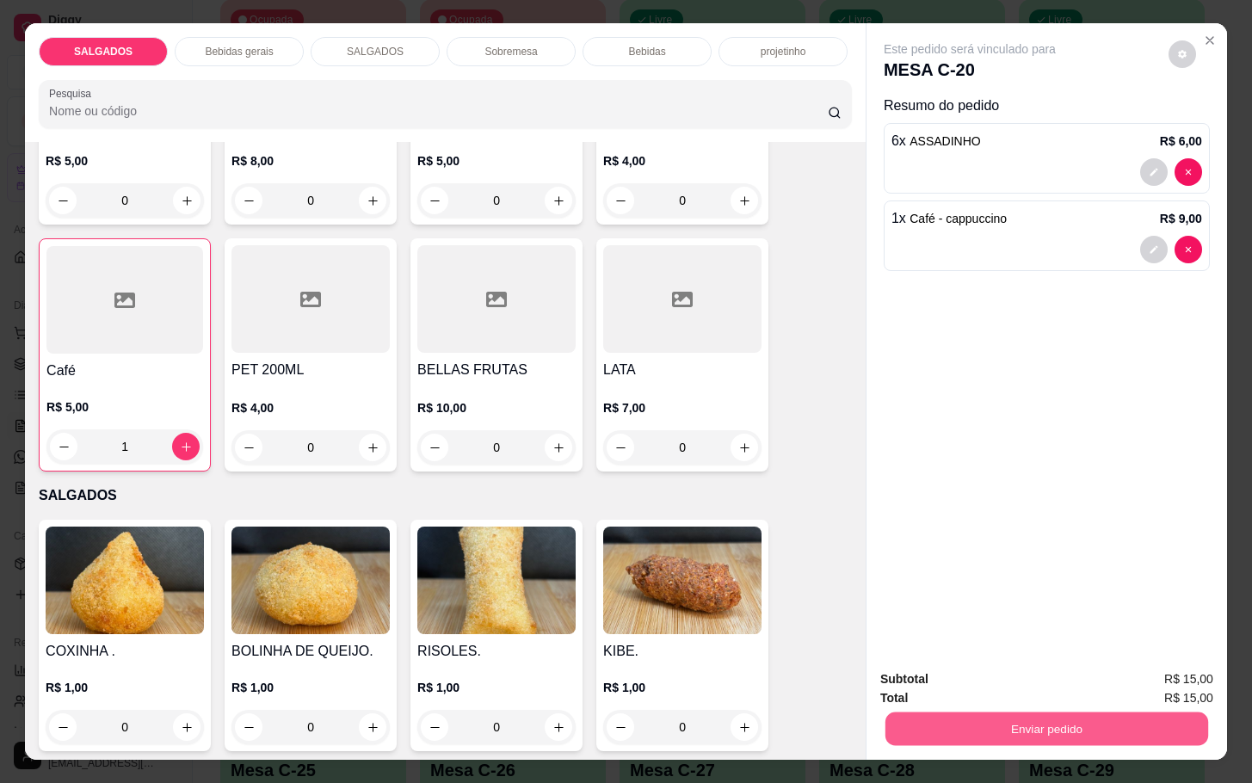
click at [946, 729] on button "Enviar pedido" at bounding box center [1047, 729] width 323 height 34
click at [912, 682] on button "Não registrar e enviar pedido" at bounding box center [987, 677] width 174 height 32
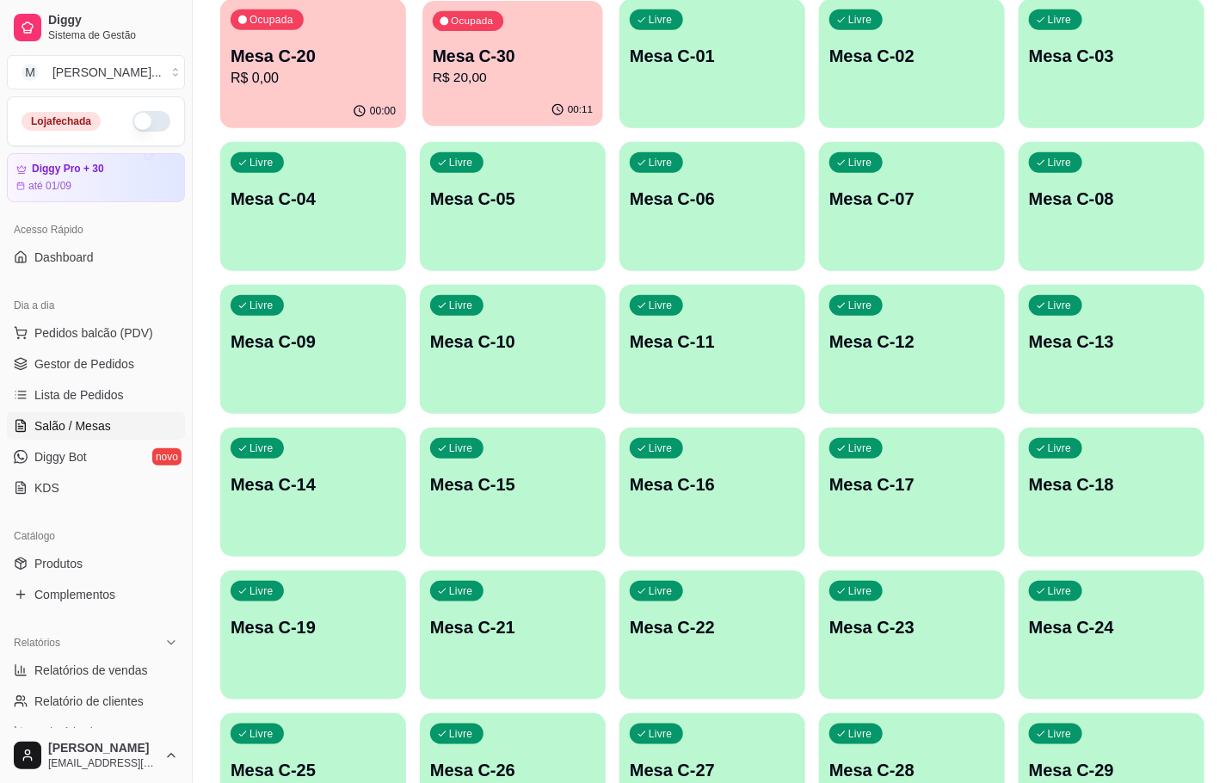
click at [457, 47] on p "Mesa C-30" at bounding box center [513, 56] width 160 height 23
click at [473, 62] on p "Mesa C-30" at bounding box center [512, 56] width 165 height 24
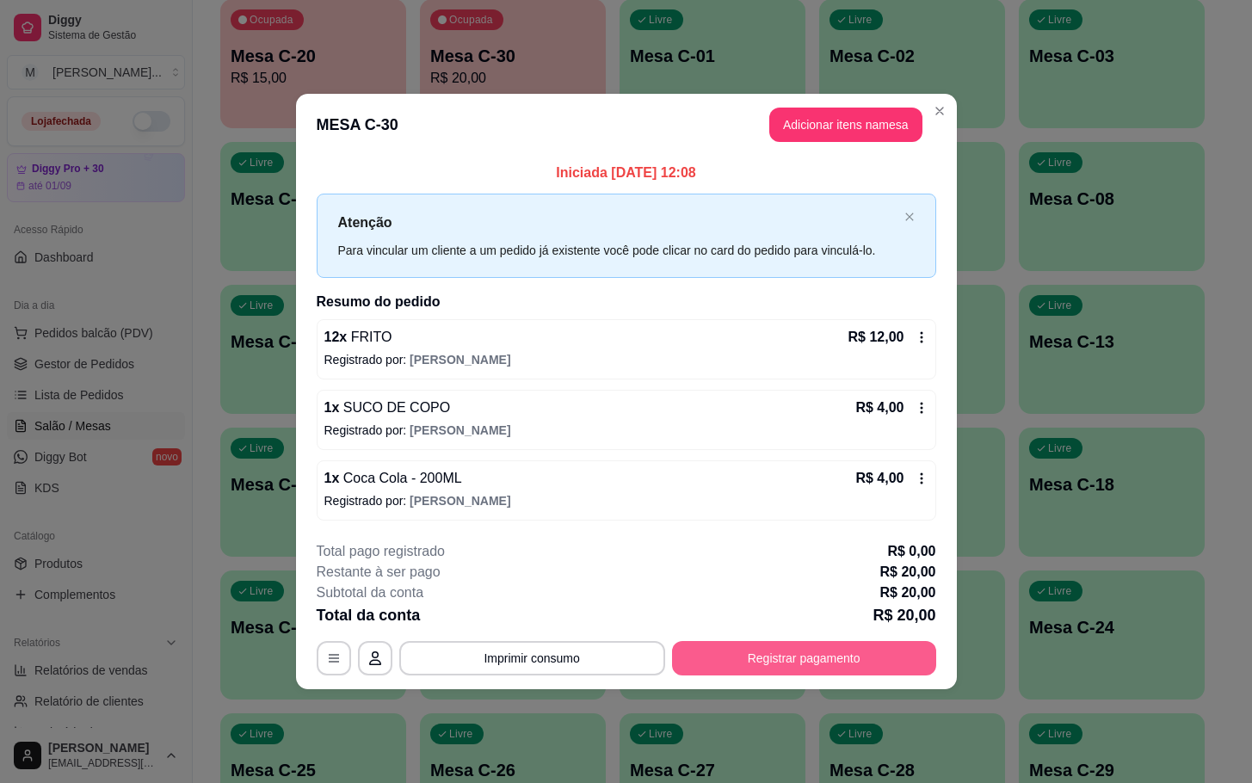
click at [849, 646] on button "Registrar pagamento" at bounding box center [804, 658] width 264 height 34
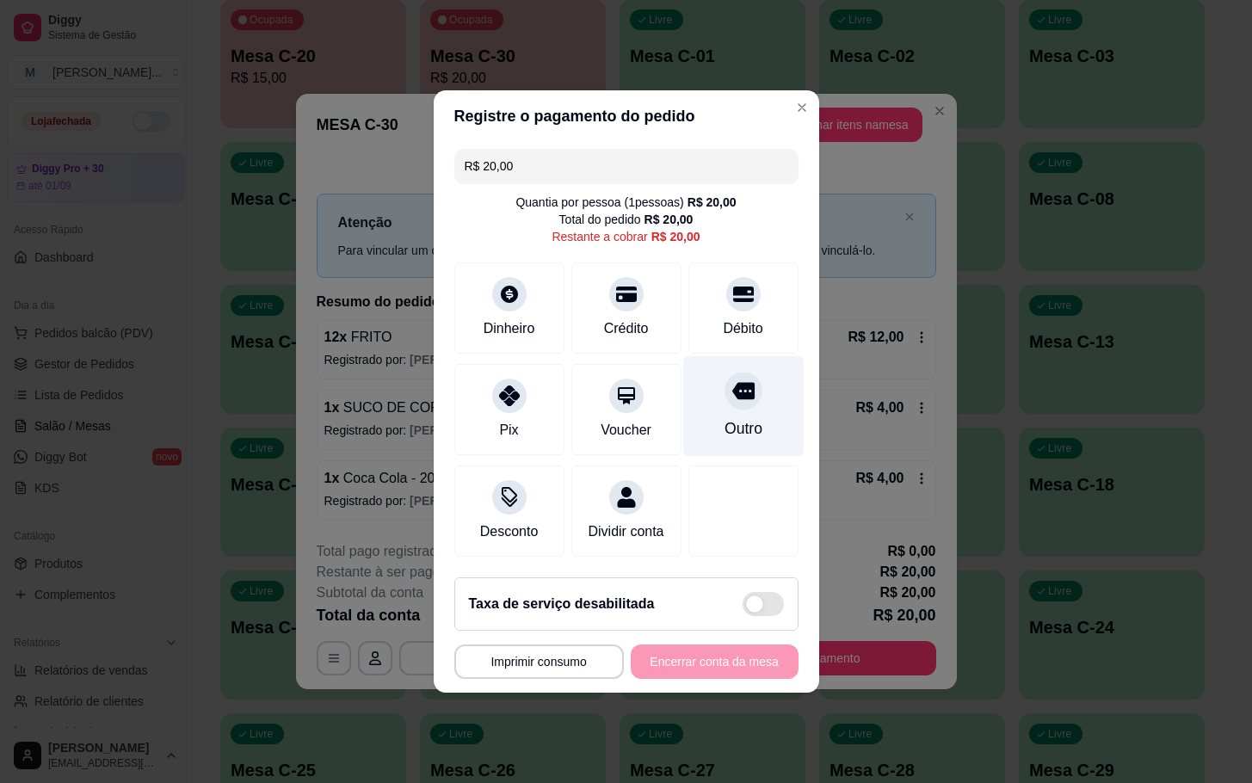
click at [677, 398] on div "Pix Voucher Outro" at bounding box center [626, 409] width 344 height 91
click at [700, 427] on div "Outro" at bounding box center [742, 406] width 121 height 101
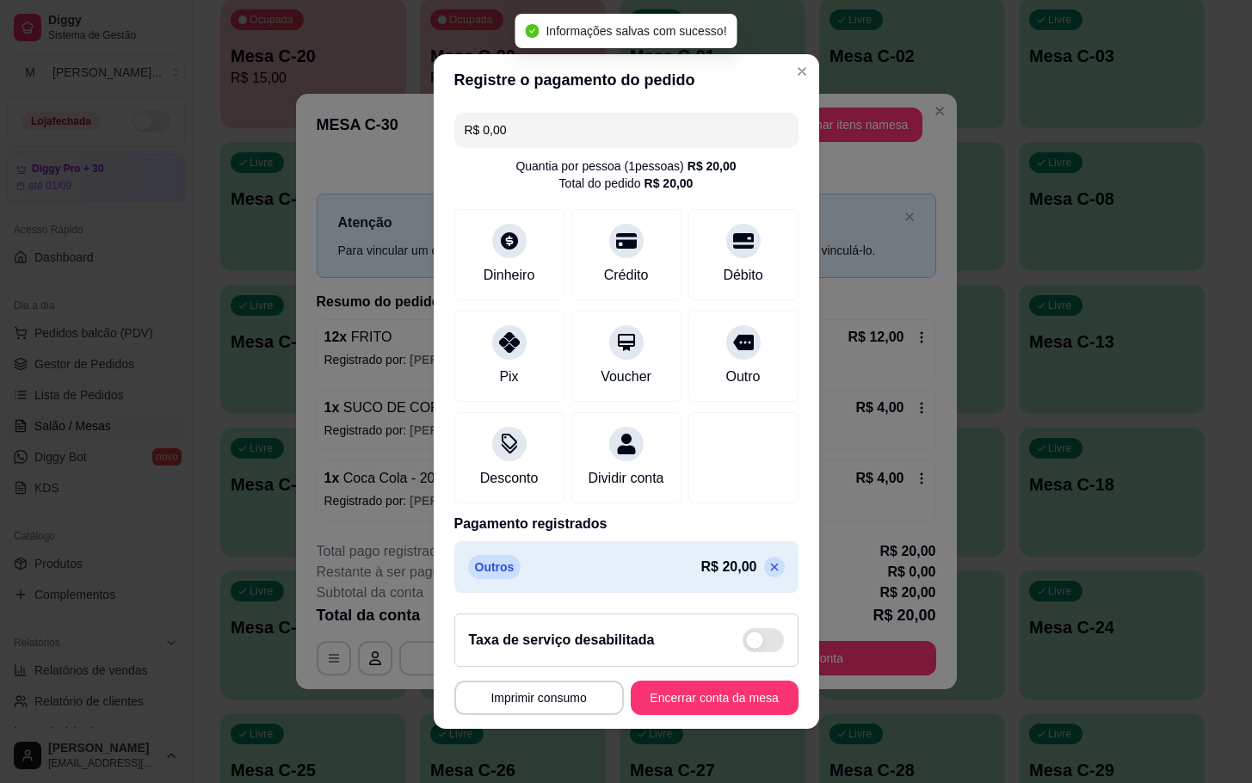
type input "R$ 0,00"
click at [708, 685] on footer "**********" at bounding box center [627, 664] width 386 height 129
click at [710, 693] on button "Encerrar conta da mesa" at bounding box center [714, 699] width 163 height 34
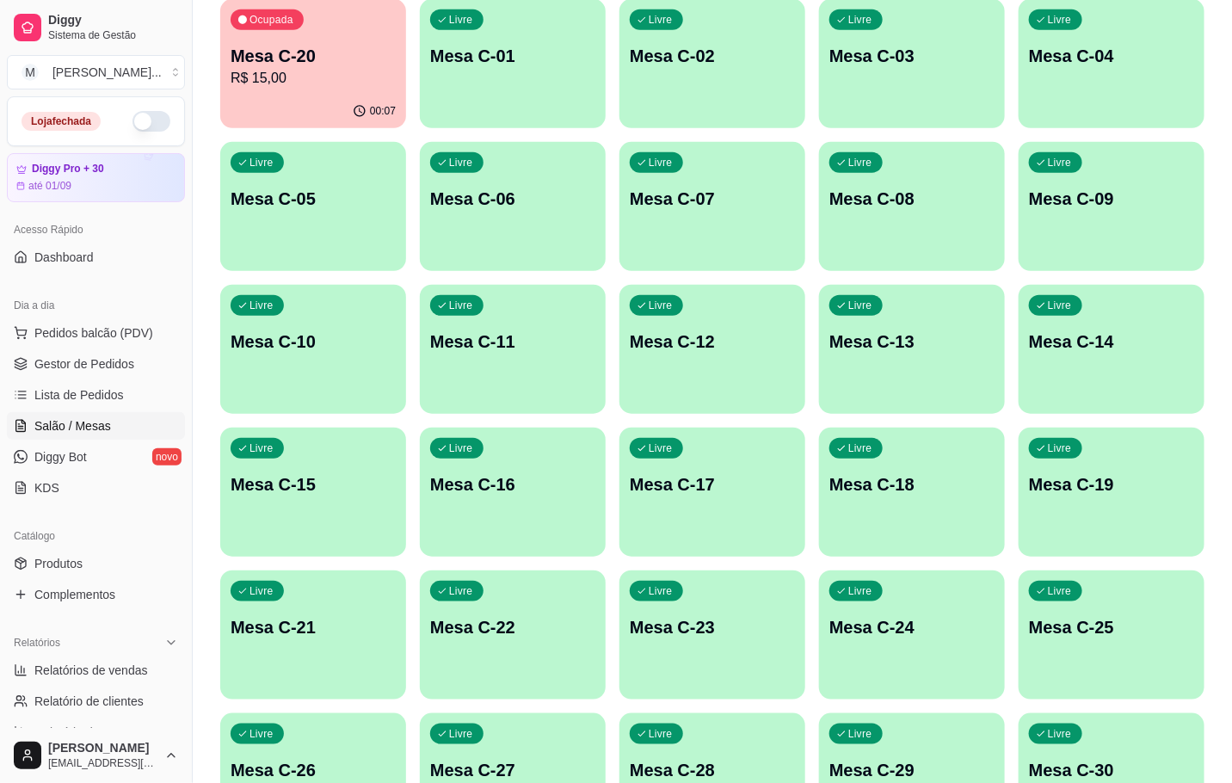
click at [357, 81] on p "R$ 15,00" at bounding box center [313, 78] width 165 height 21
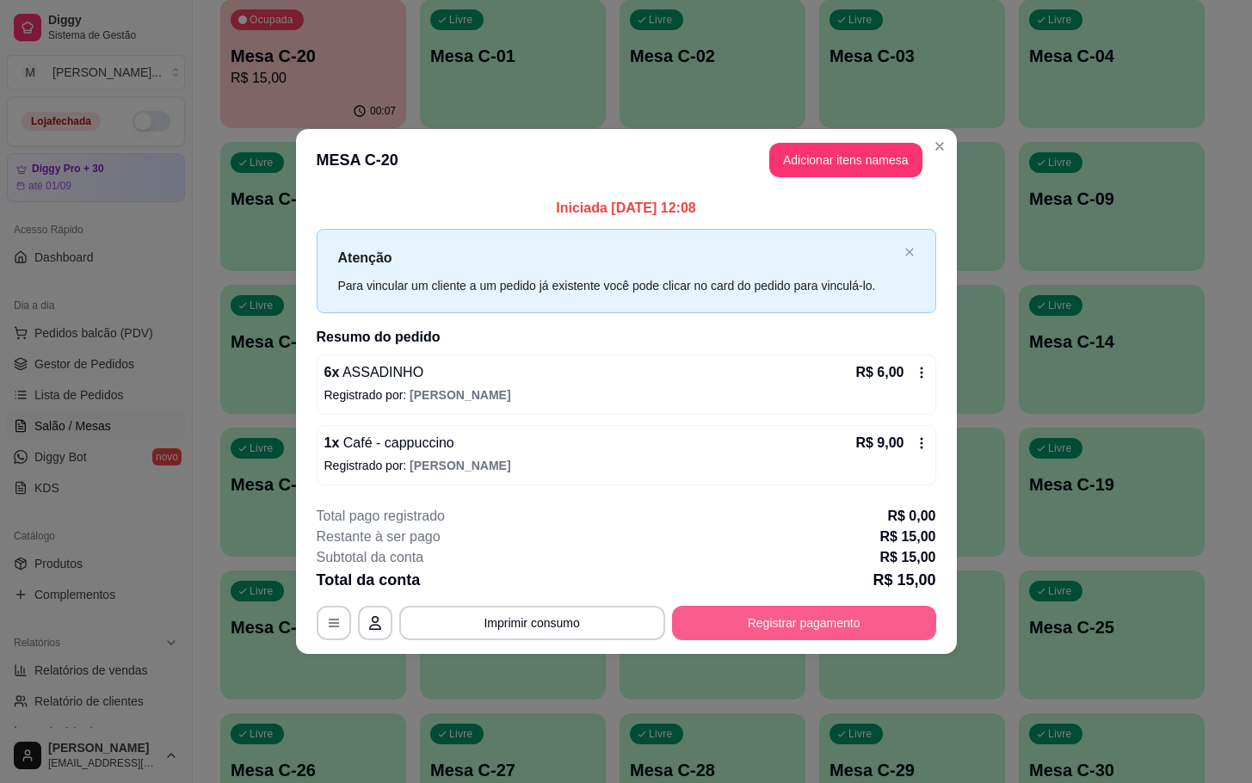
click at [715, 628] on button "Registrar pagamento" at bounding box center [804, 623] width 264 height 34
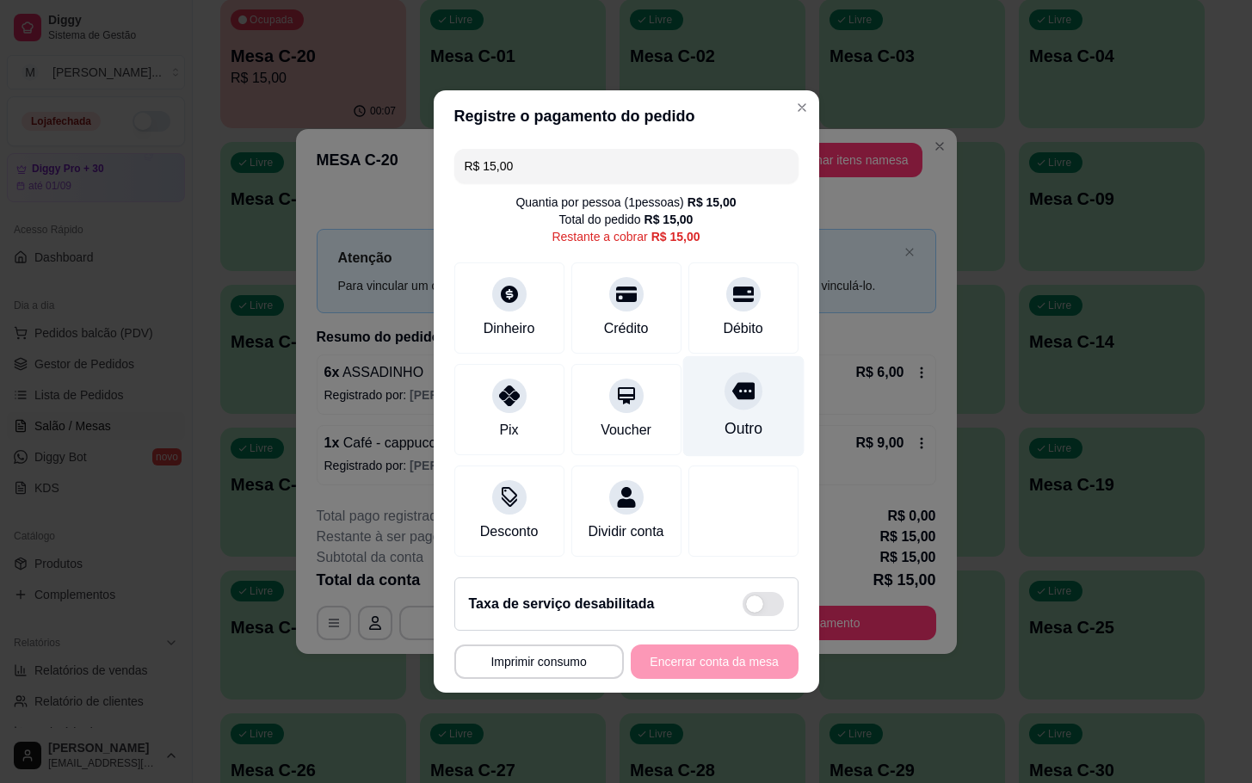
click at [729, 398] on div at bounding box center [744, 391] width 38 height 38
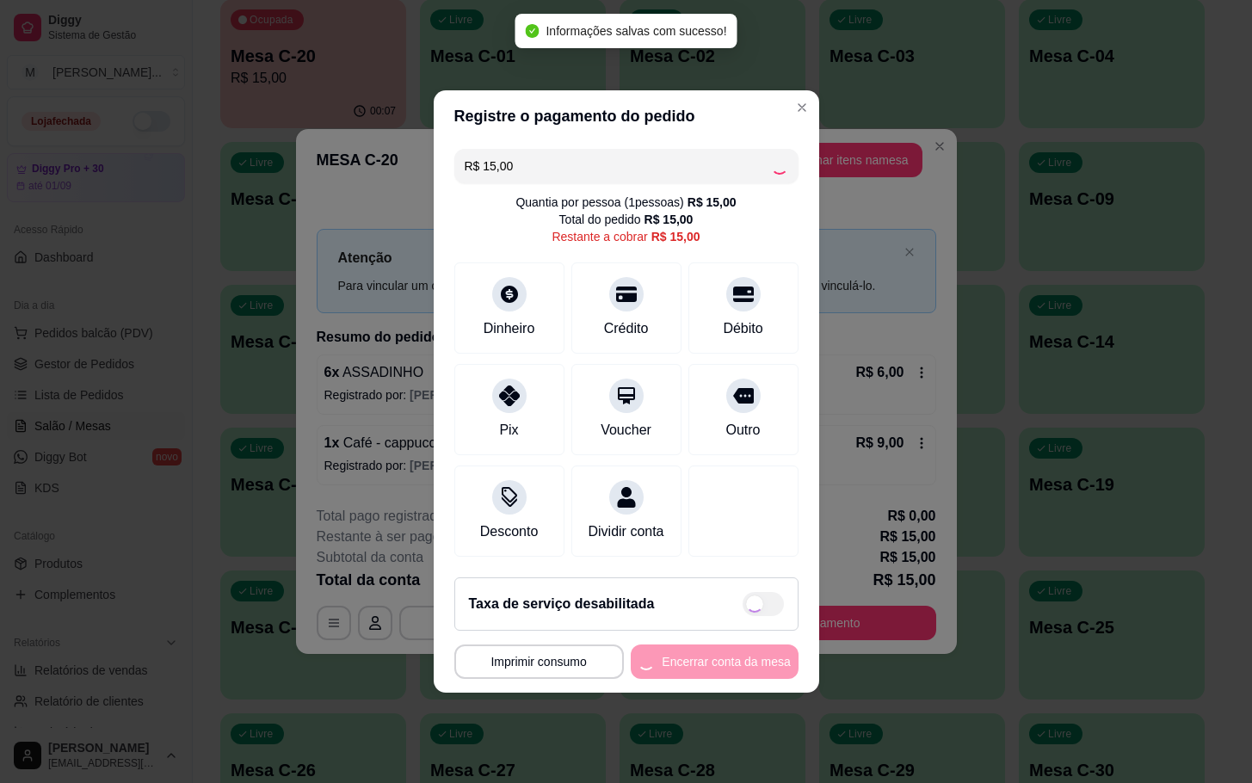
type input "R$ 0,00"
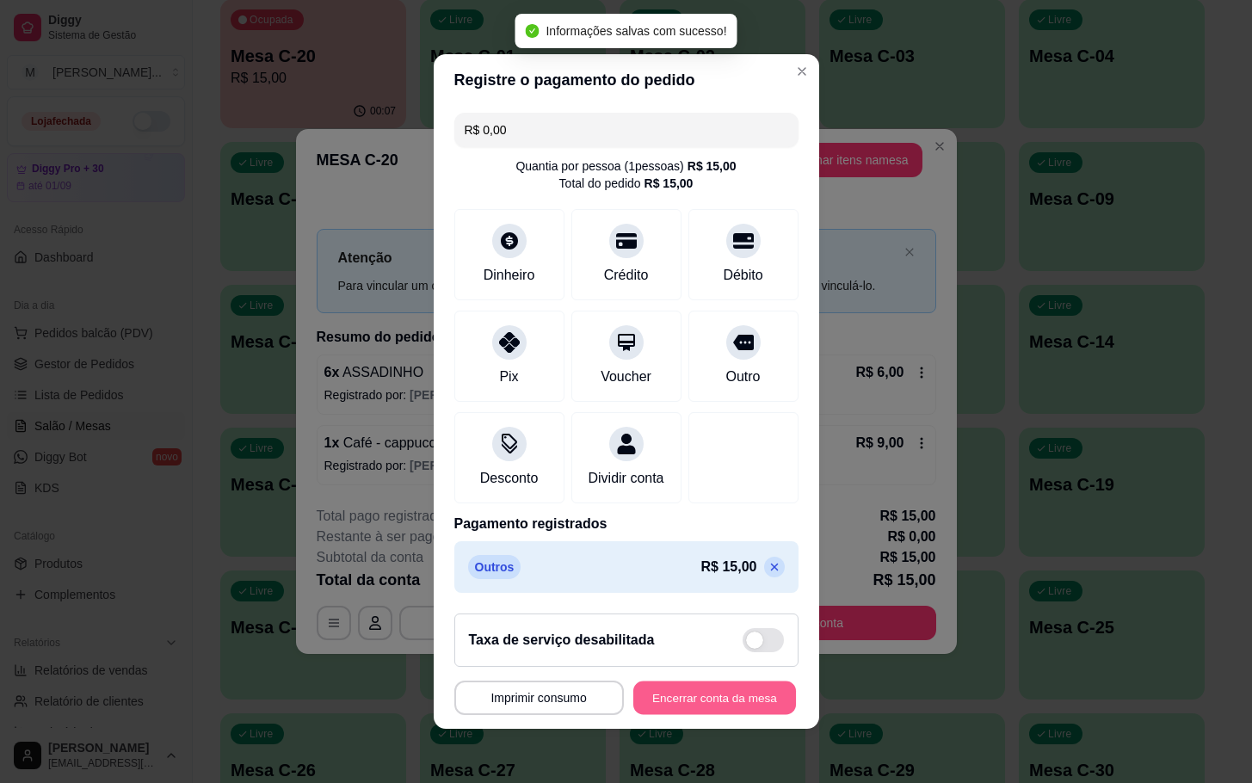
click at [746, 715] on button "Encerrar conta da mesa" at bounding box center [714, 699] width 163 height 34
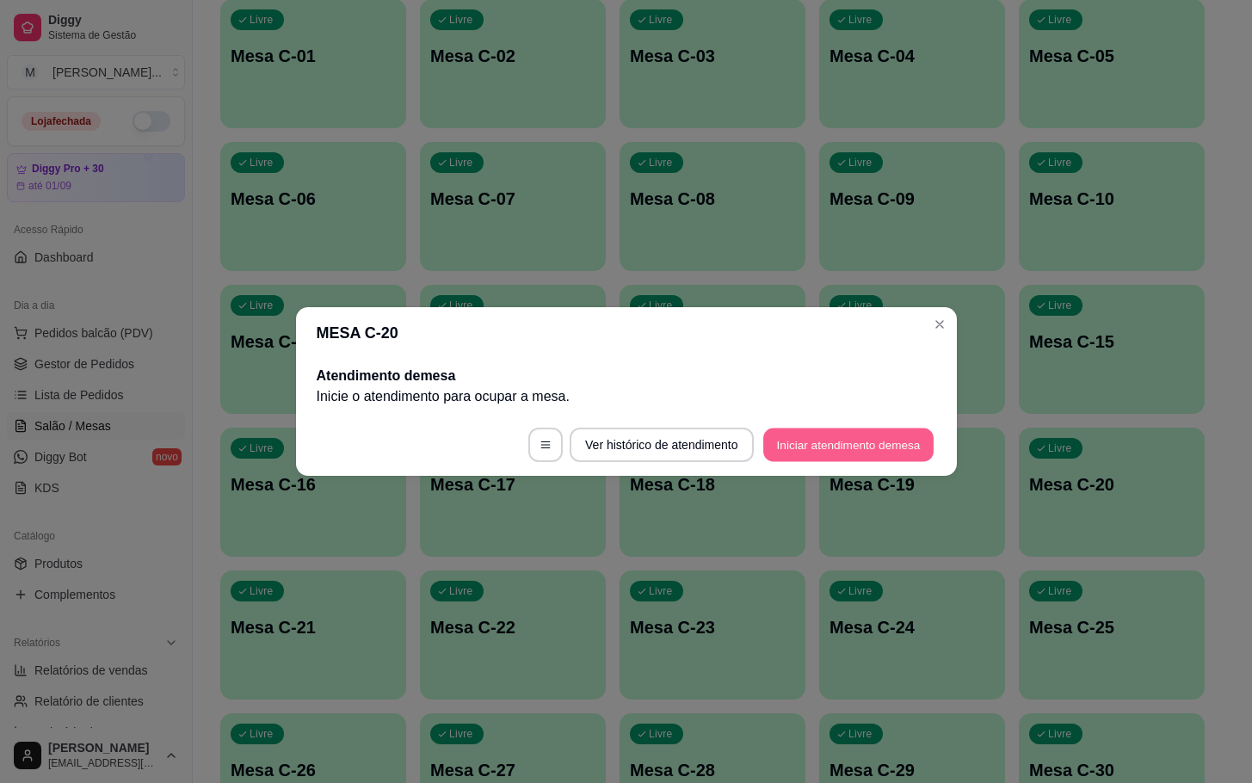
click at [876, 436] on button "Iniciar atendimento de mesa" at bounding box center [848, 446] width 170 height 34
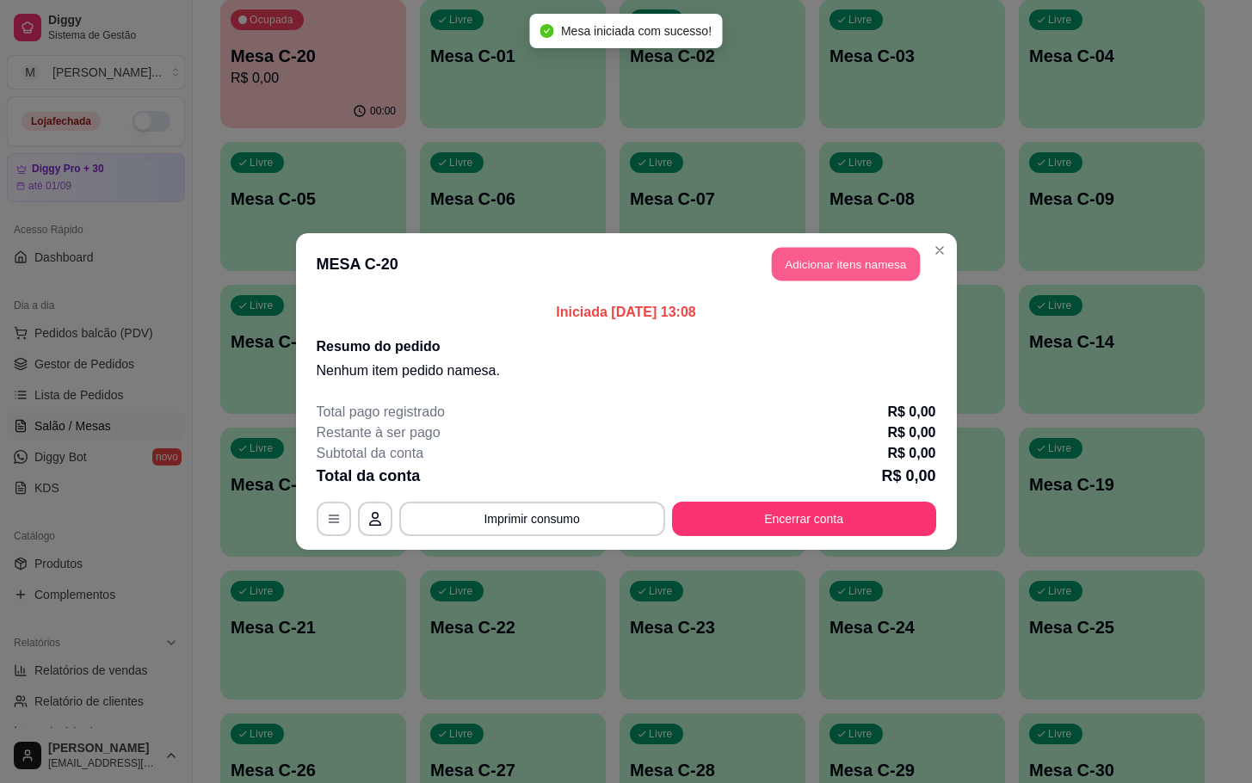
click at [858, 256] on button "Adicionar itens na mesa" at bounding box center [846, 265] width 148 height 34
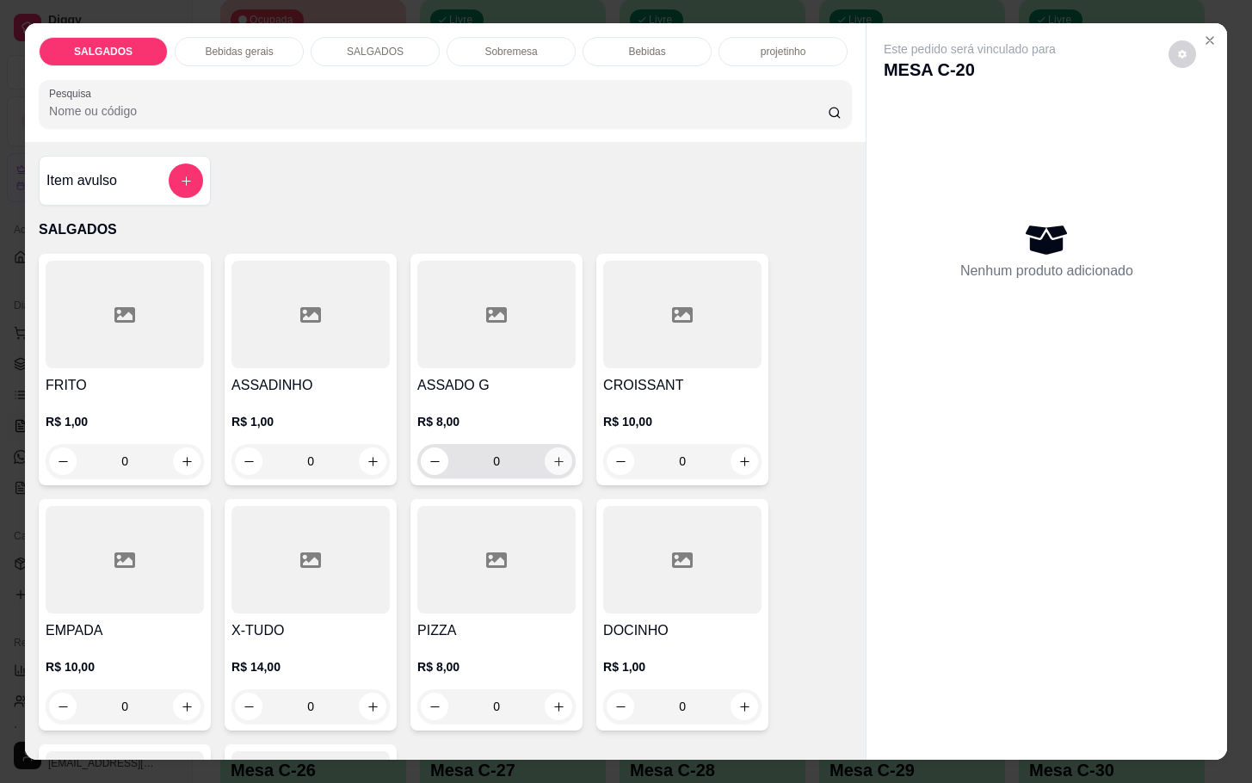
click at [545, 463] on button "increase-product-quantity" at bounding box center [559, 462] width 28 height 28
type input "1"
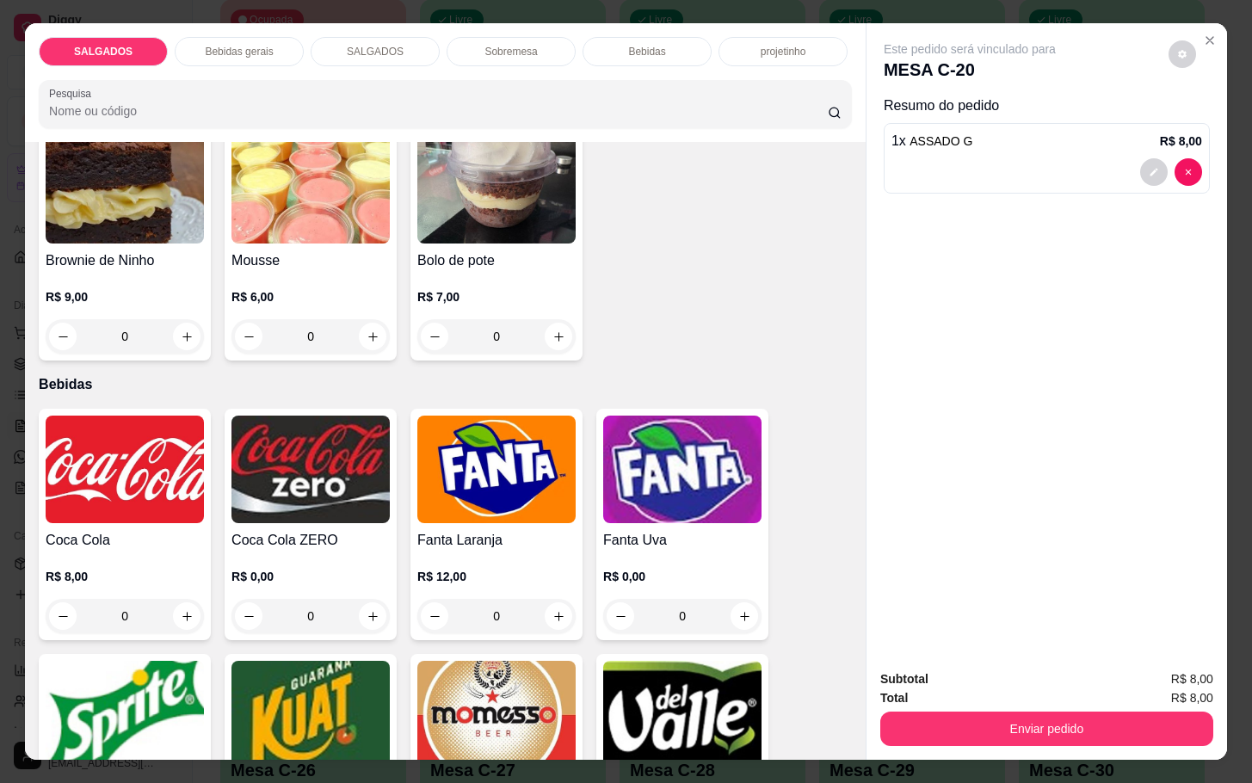
scroll to position [3356, 0]
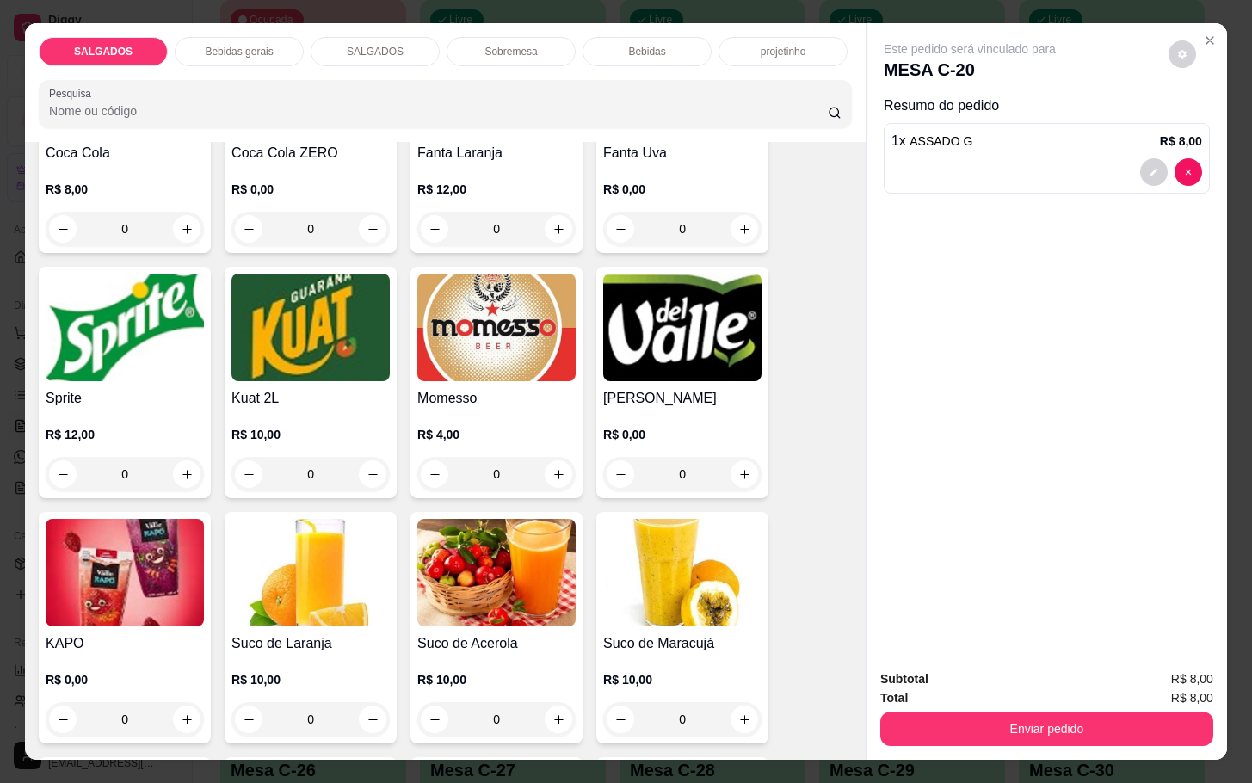
click at [494, 426] on p "R$ 4,00" at bounding box center [496, 434] width 158 height 17
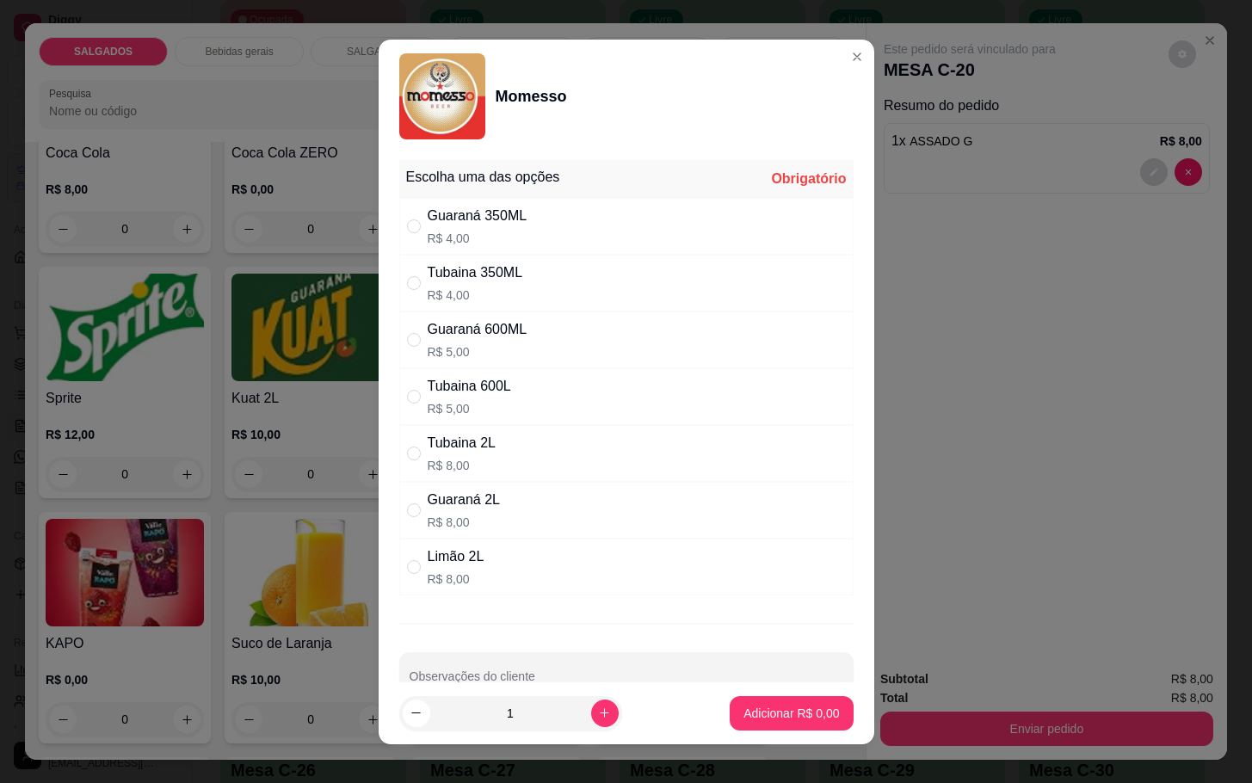
click at [498, 284] on div "Tubaina 350ML R$ 4,00" at bounding box center [476, 282] width 96 height 41
radio input "true"
click at [746, 728] on button "Adicionar R$ 4,00" at bounding box center [791, 713] width 123 height 34
type input "1"
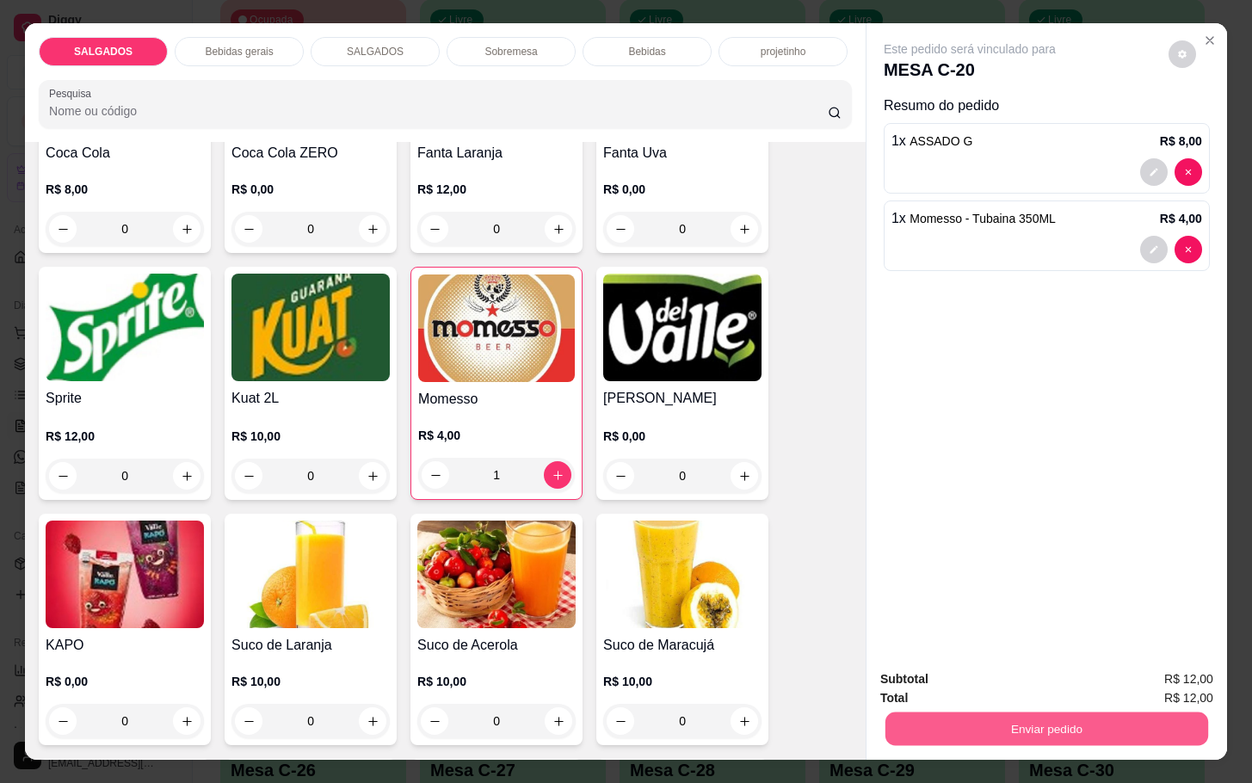
click at [1084, 712] on button "Enviar pedido" at bounding box center [1047, 729] width 323 height 34
click at [1090, 712] on button "Enviar pedido" at bounding box center [1046, 729] width 333 height 34
click at [1035, 685] on button "Não registrar e enviar pedido" at bounding box center [987, 677] width 179 height 33
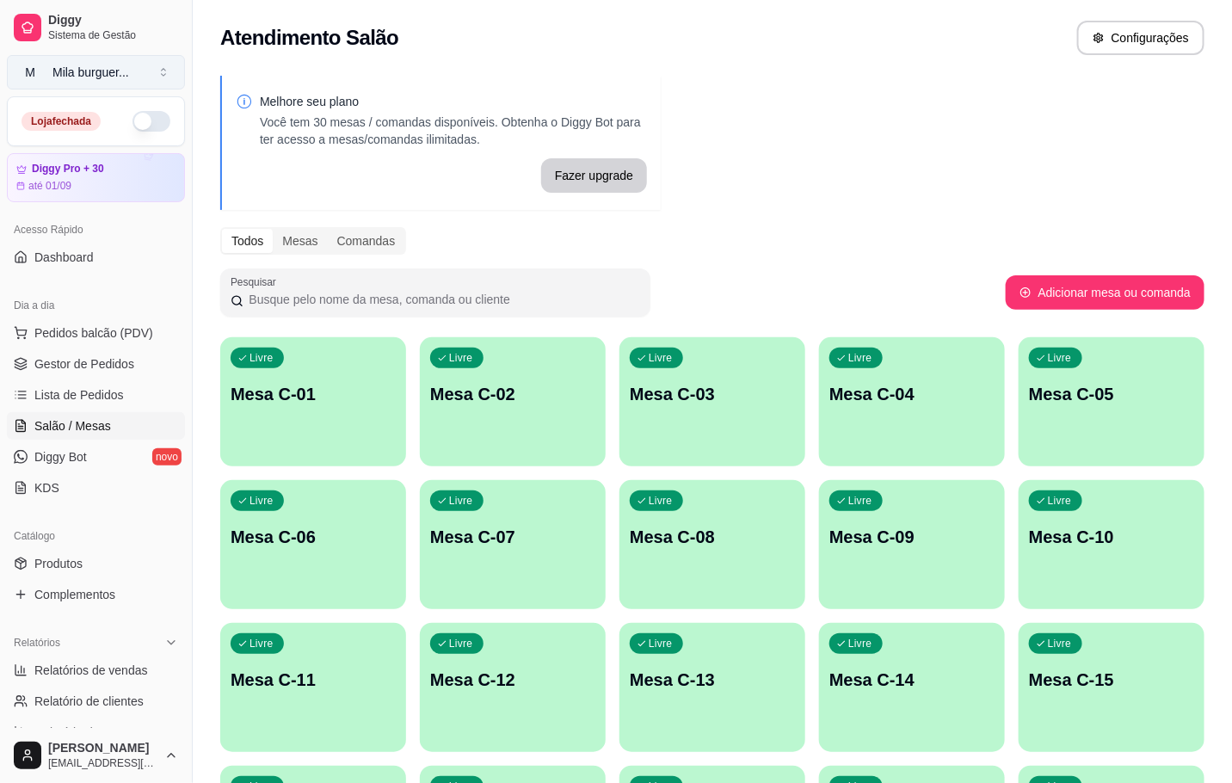
click at [127, 55] on button "M Mila burguer ..." at bounding box center [96, 72] width 178 height 34
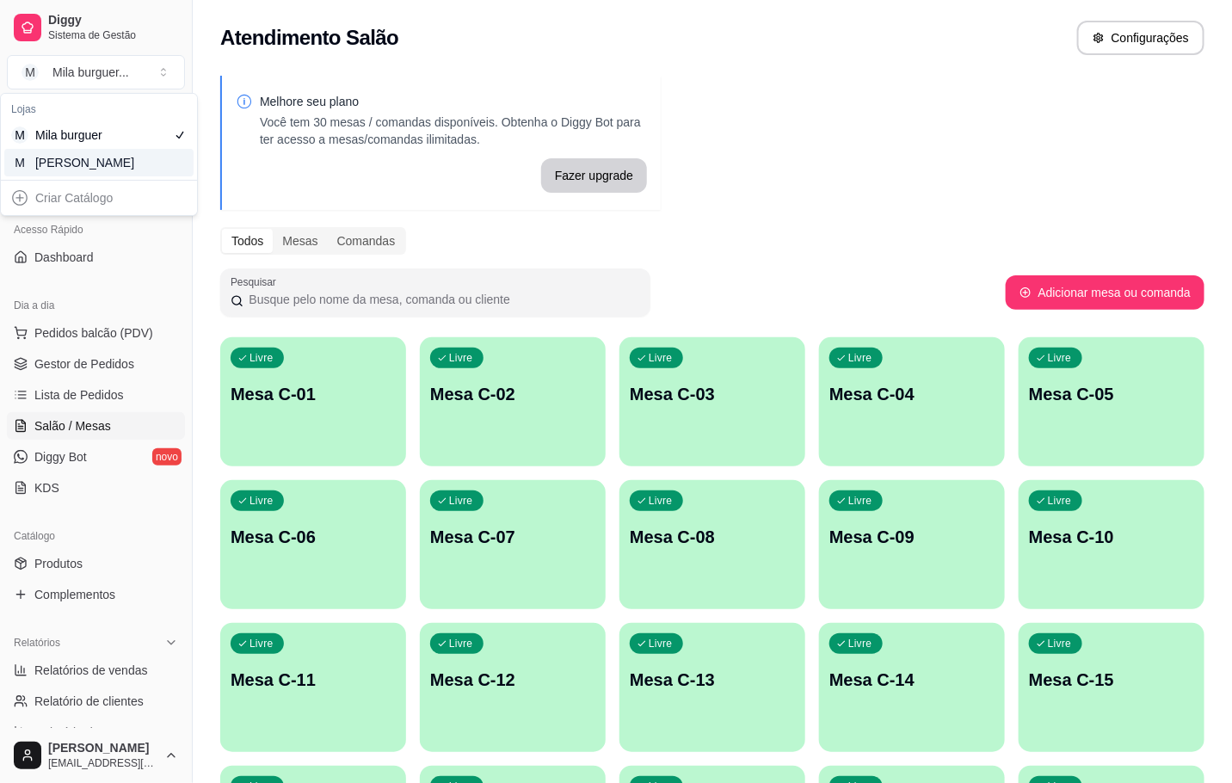
click at [147, 169] on div "M Mila Salgados" at bounding box center [98, 163] width 189 height 28
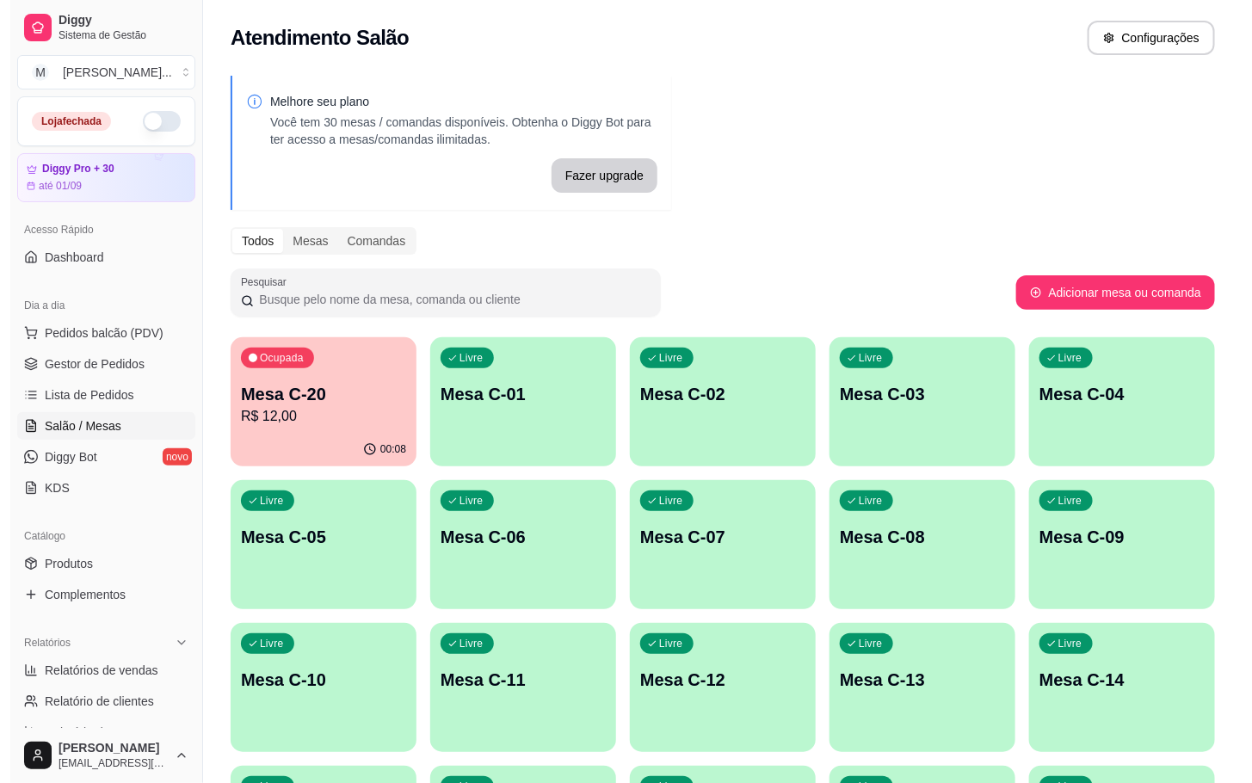
scroll to position [467, 0]
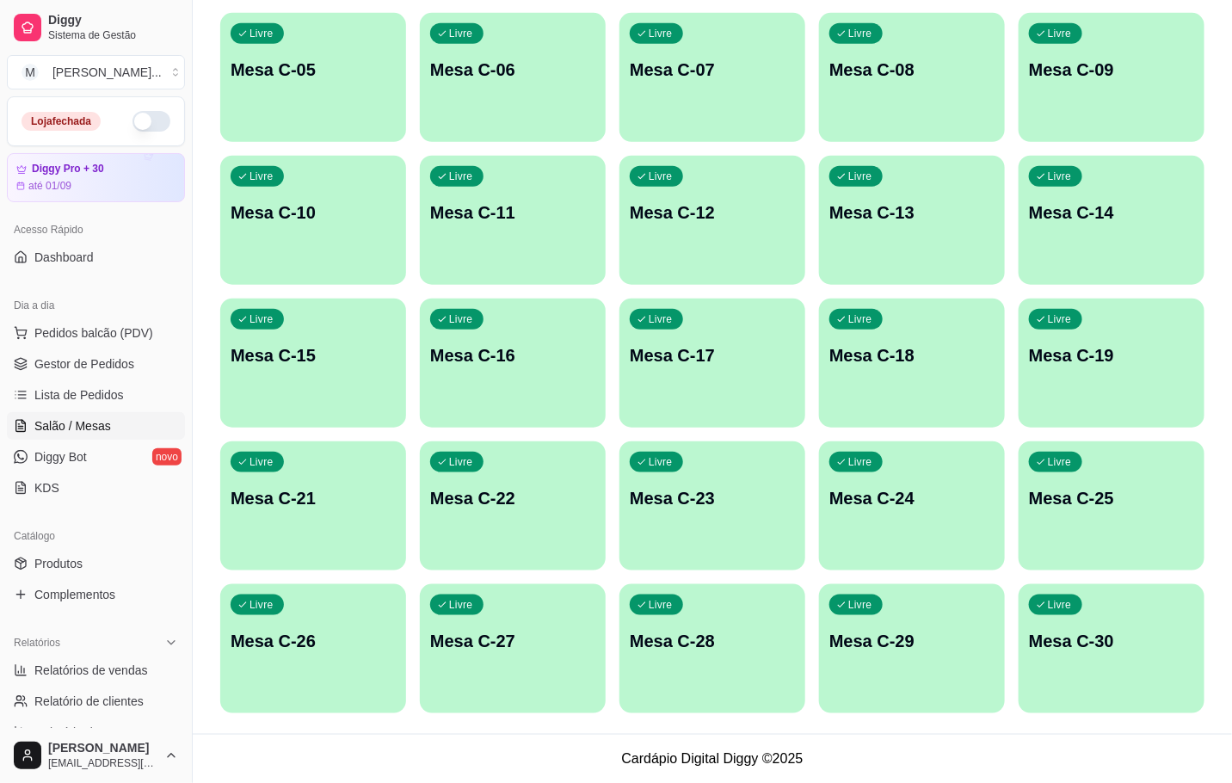
click at [1075, 651] on p "Mesa C-30" at bounding box center [1111, 641] width 165 height 24
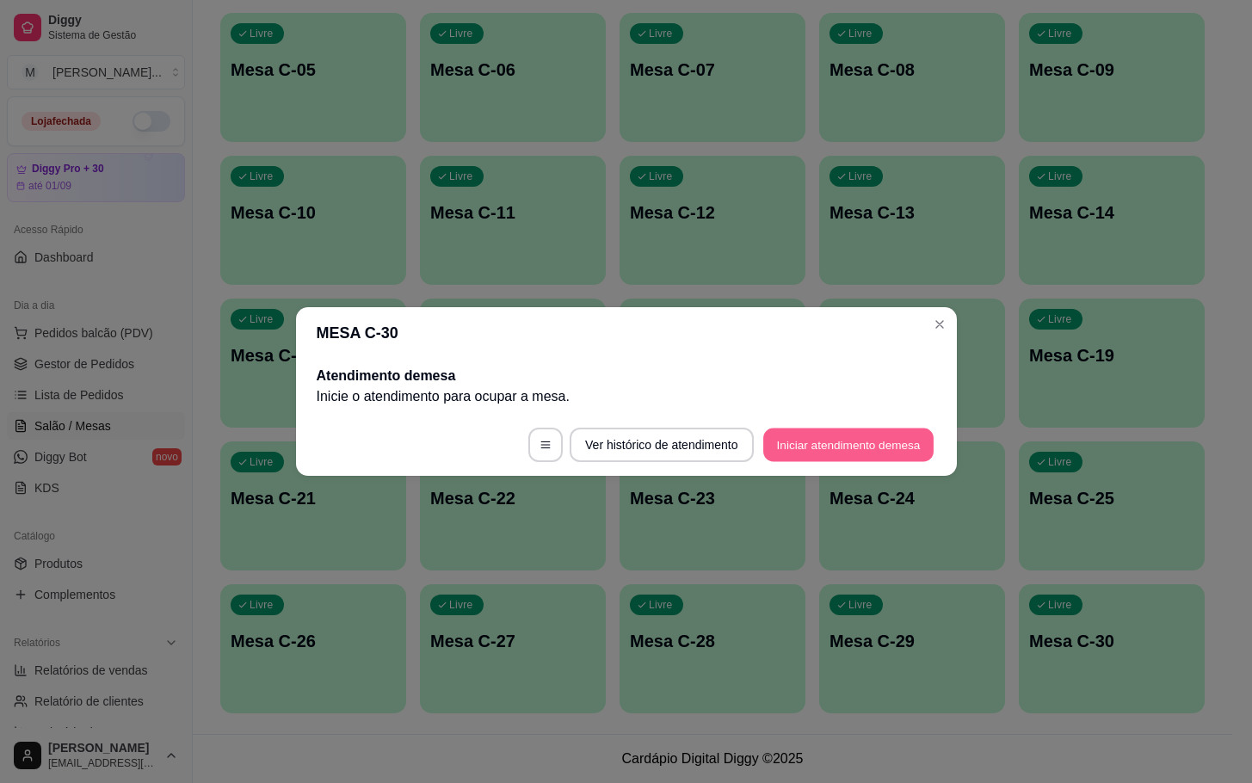
click at [822, 458] on button "Iniciar atendimento de mesa" at bounding box center [848, 446] width 170 height 34
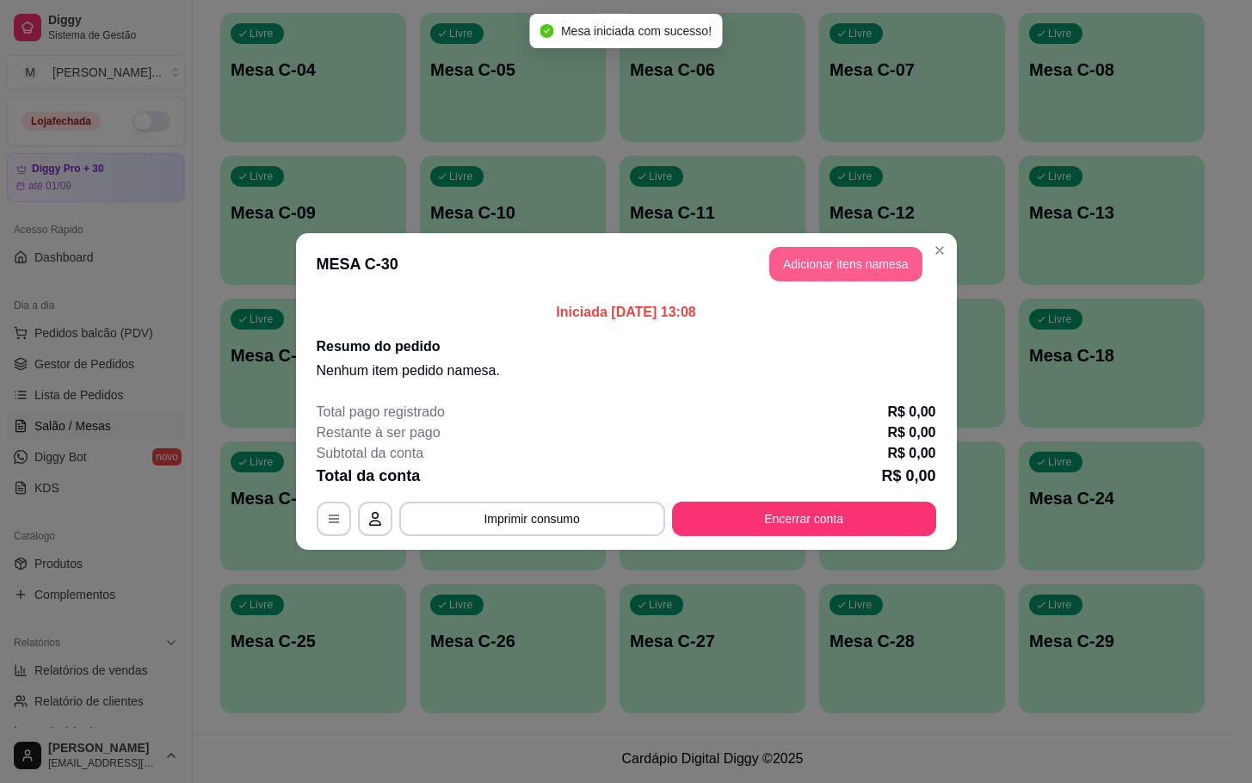
click at [868, 277] on button "Adicionar itens na mesa" at bounding box center [845, 264] width 153 height 34
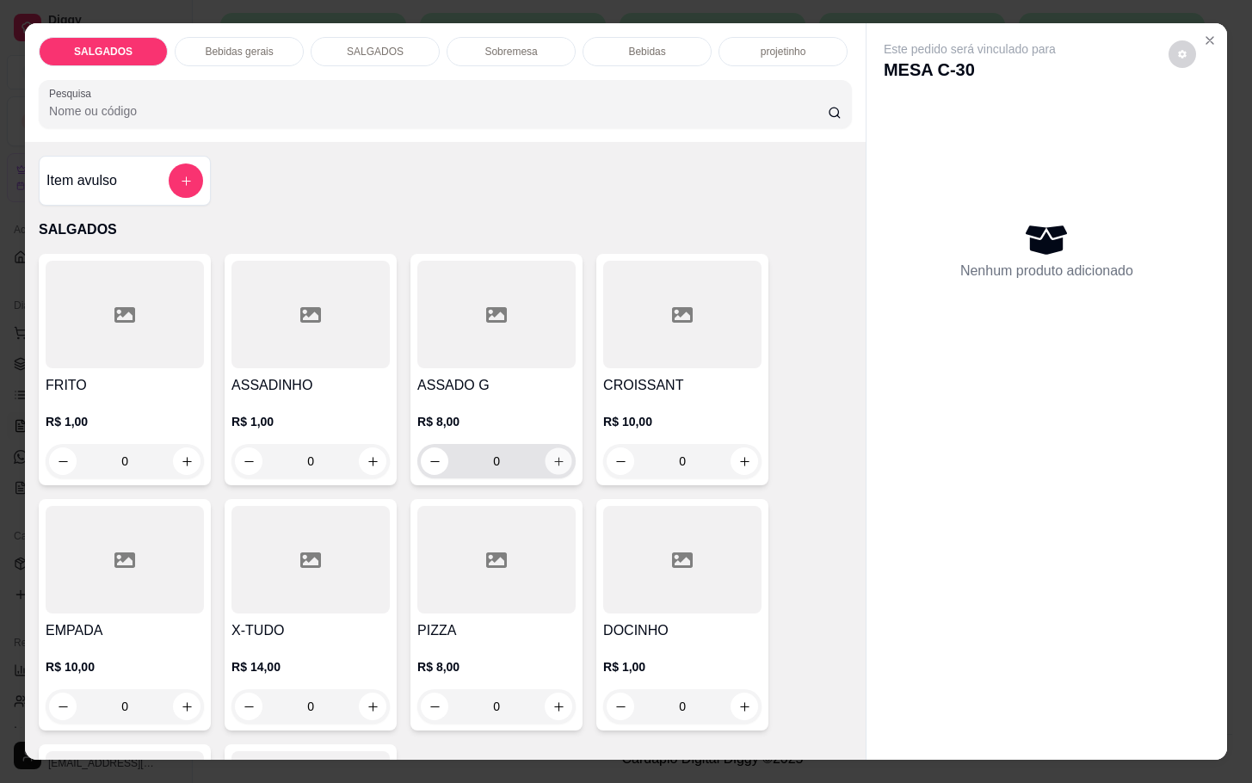
click at [553, 457] on icon "increase-product-quantity" at bounding box center [559, 461] width 13 height 13
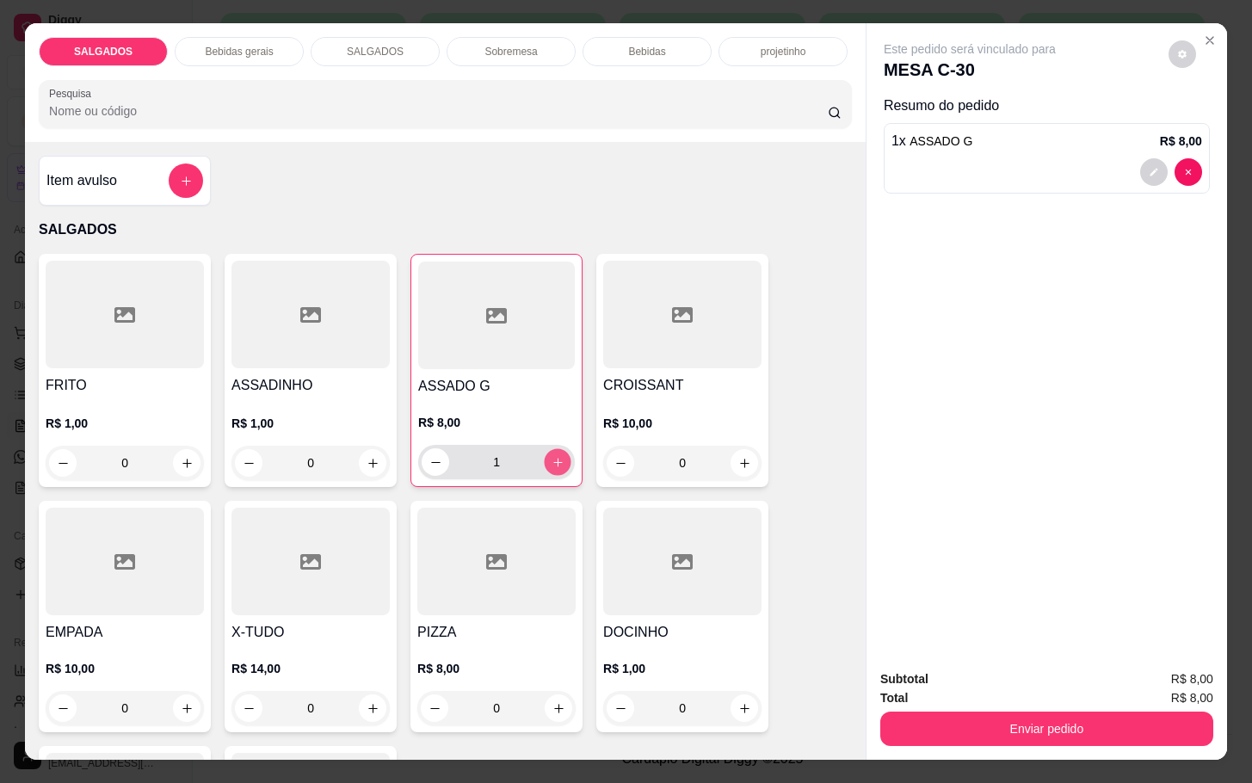
click at [553, 457] on icon "increase-product-quantity" at bounding box center [558, 462] width 13 height 13
type input "2"
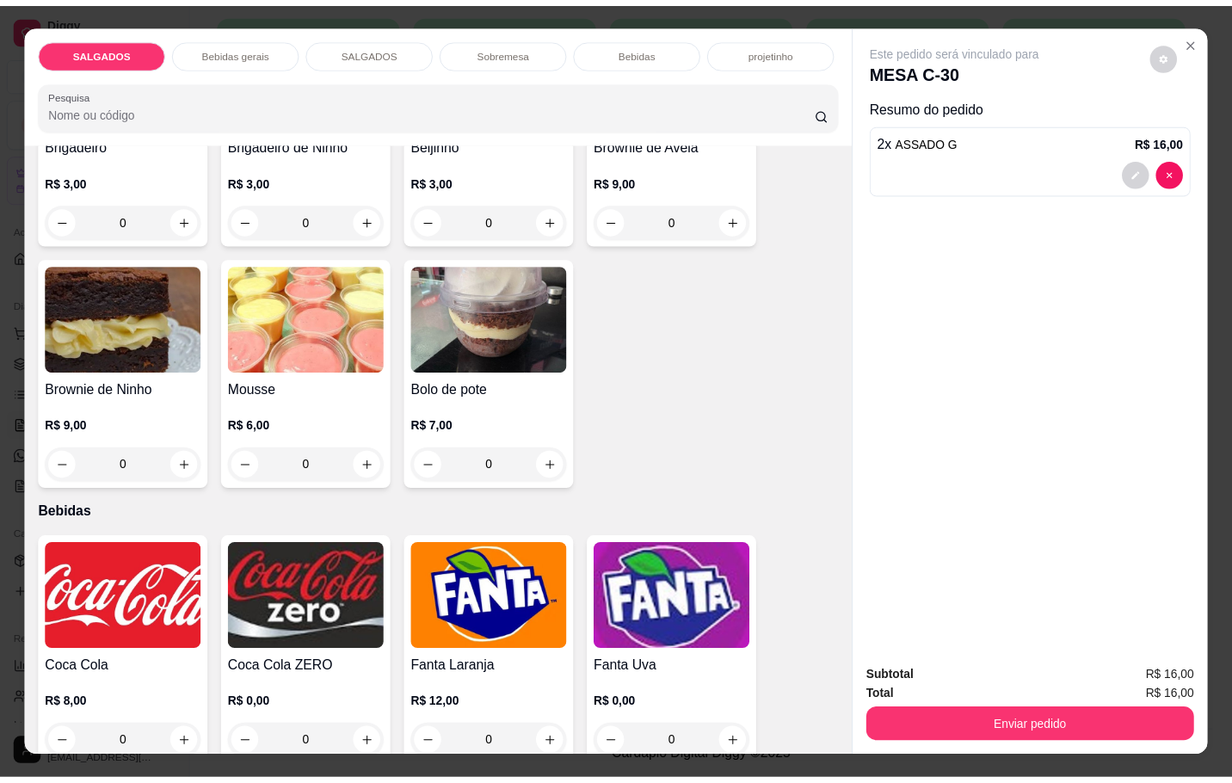
scroll to position [2969, 0]
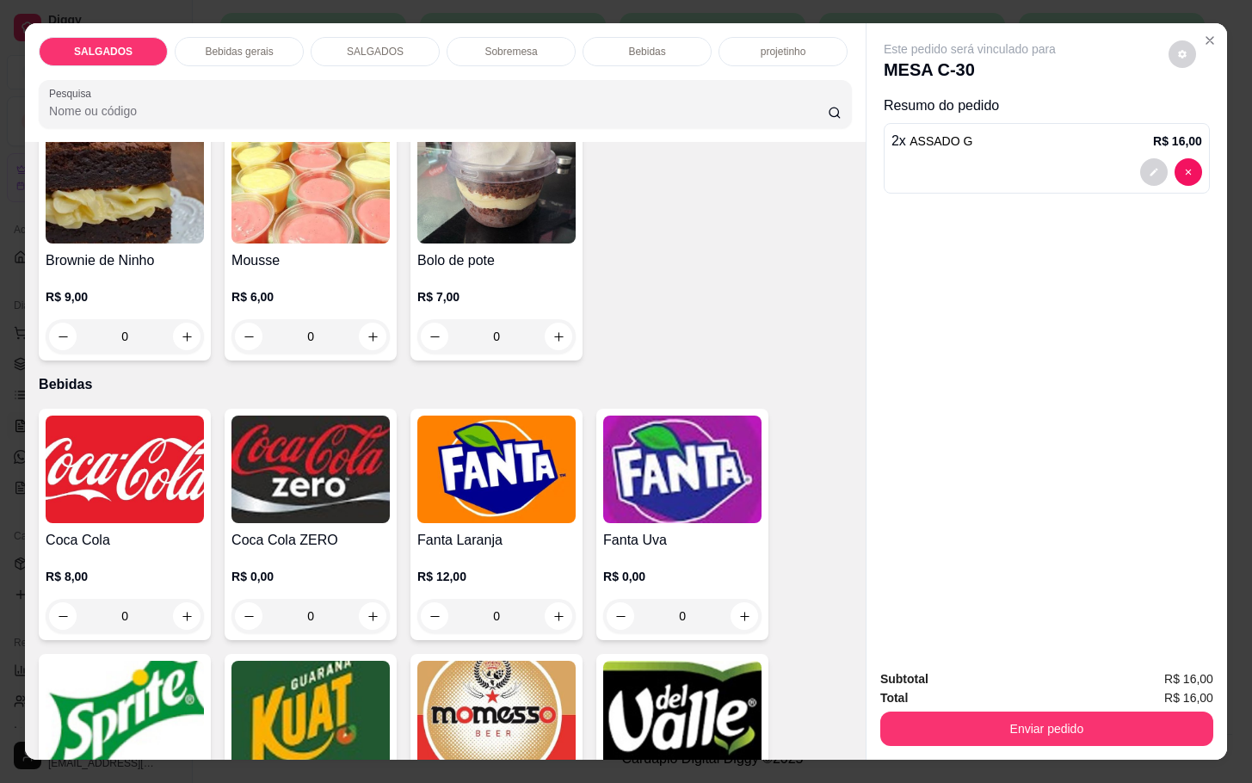
click at [170, 530] on h4 "Coca Cola" at bounding box center [125, 540] width 158 height 21
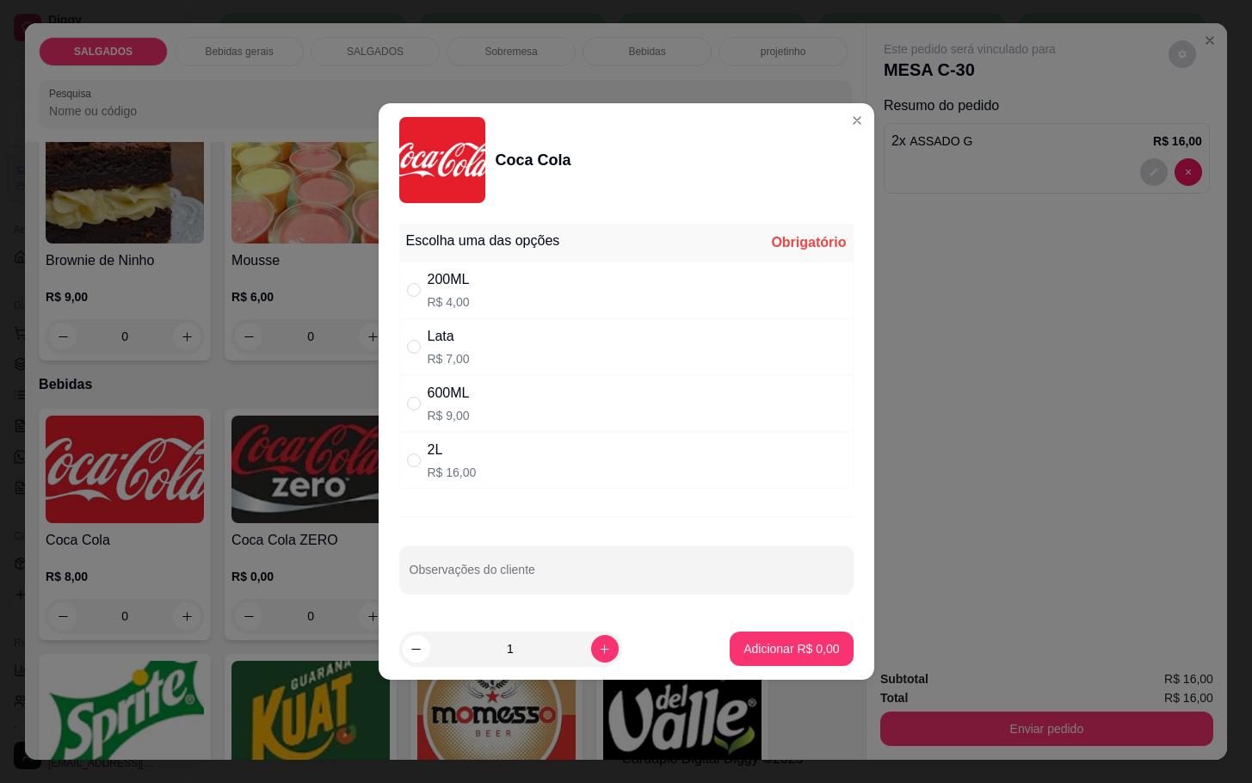
click at [471, 408] on div "600ML R$ 9,00" at bounding box center [626, 403] width 454 height 57
radio input "true"
click at [787, 638] on button "Adicionar R$ 9,00" at bounding box center [791, 649] width 123 height 34
type input "1"
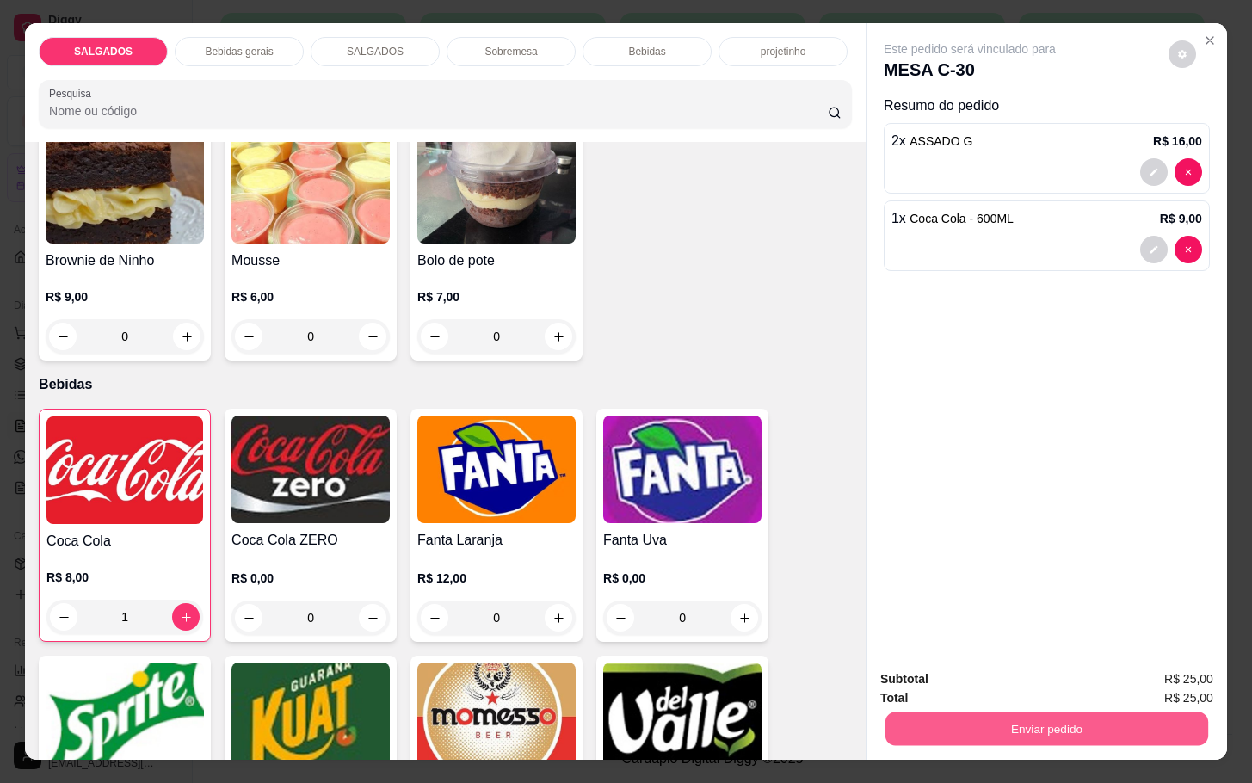
click at [991, 712] on button "Enviar pedido" at bounding box center [1047, 729] width 323 height 34
click at [960, 676] on button "Não registrar e enviar pedido" at bounding box center [987, 677] width 179 height 33
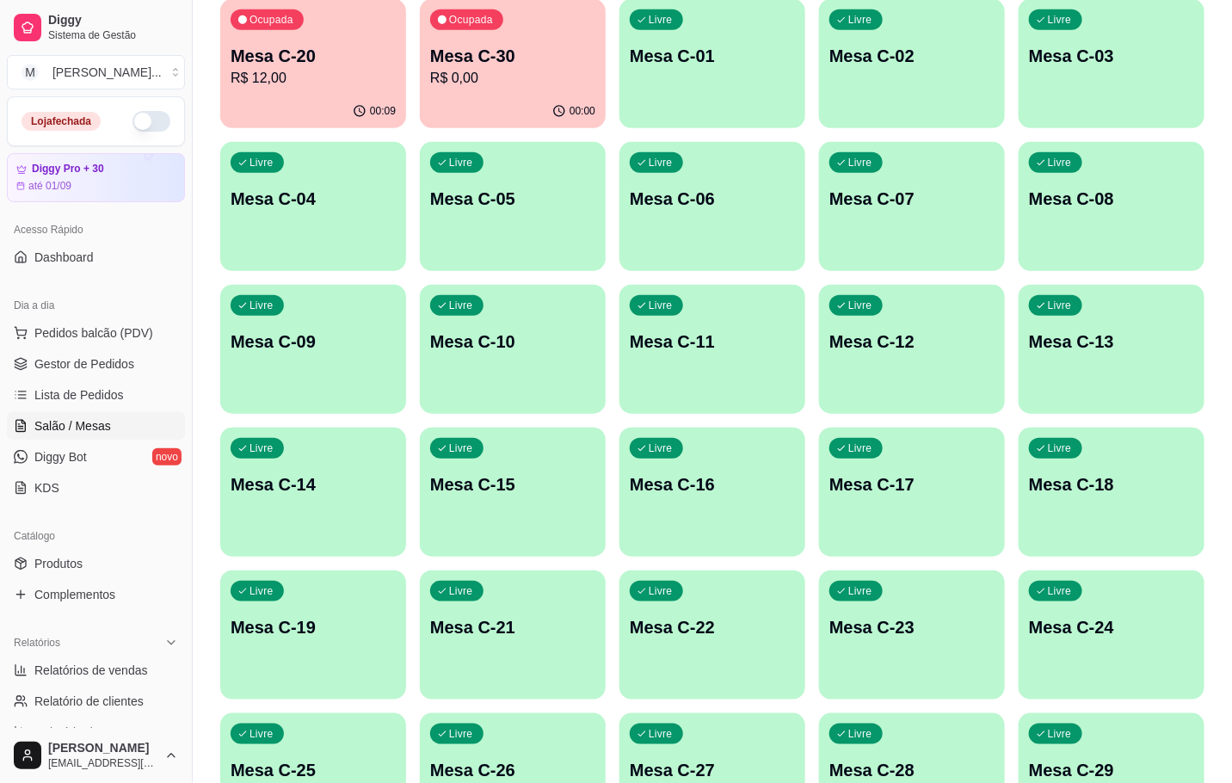
scroll to position [0, 0]
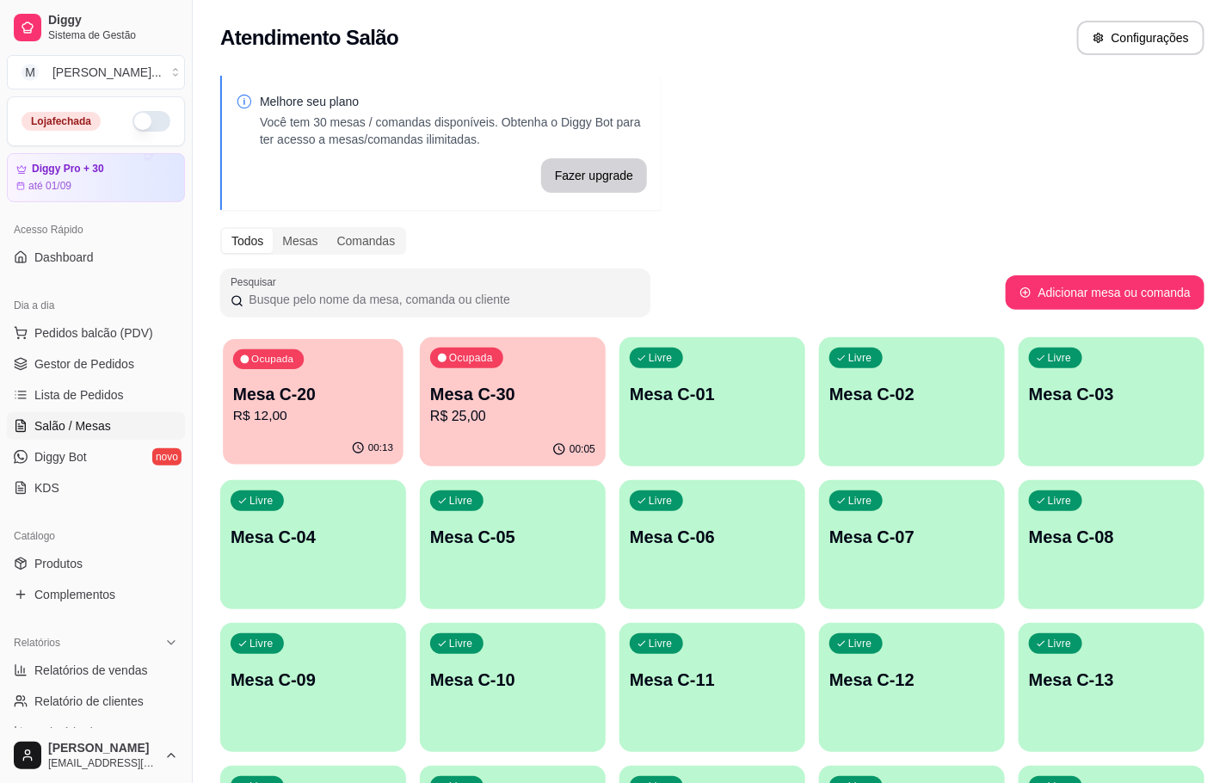
click at [311, 372] on div "Ocupada Mesa C-20 R$ 12,00" at bounding box center [313, 385] width 181 height 93
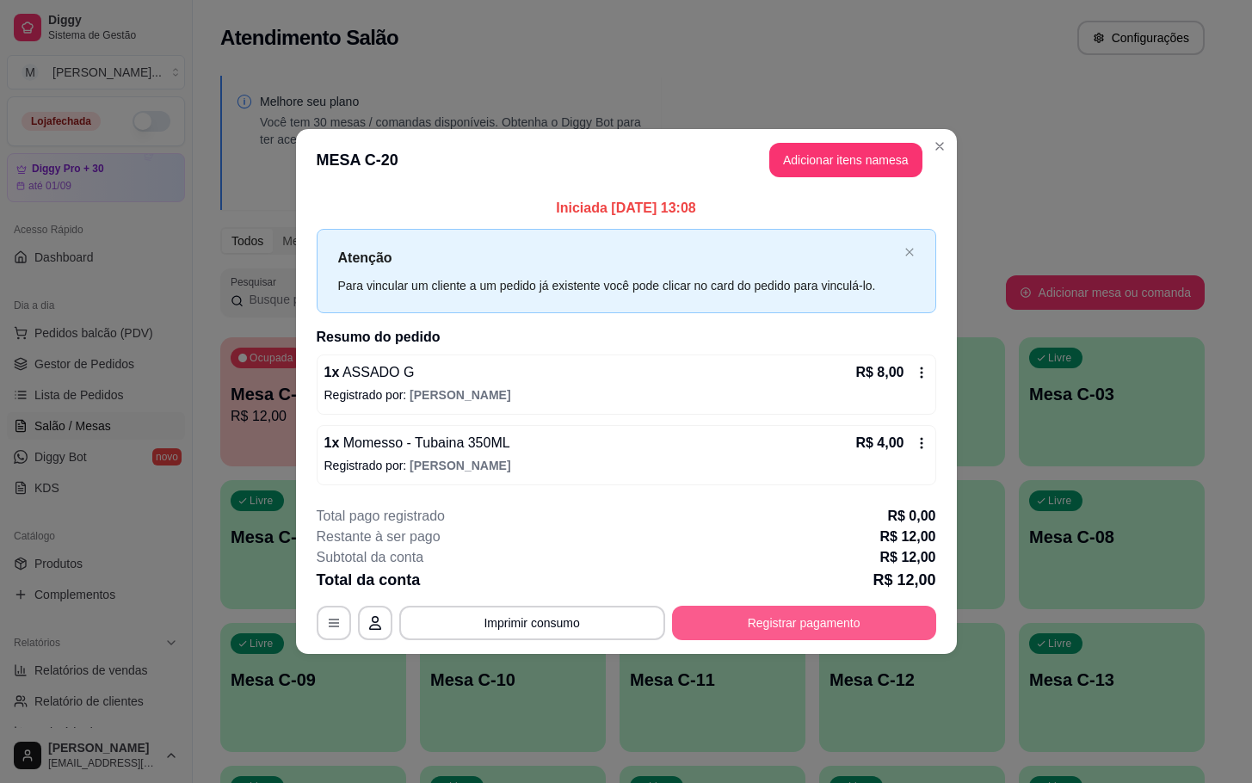
click at [803, 615] on button "Registrar pagamento" at bounding box center [804, 623] width 264 height 34
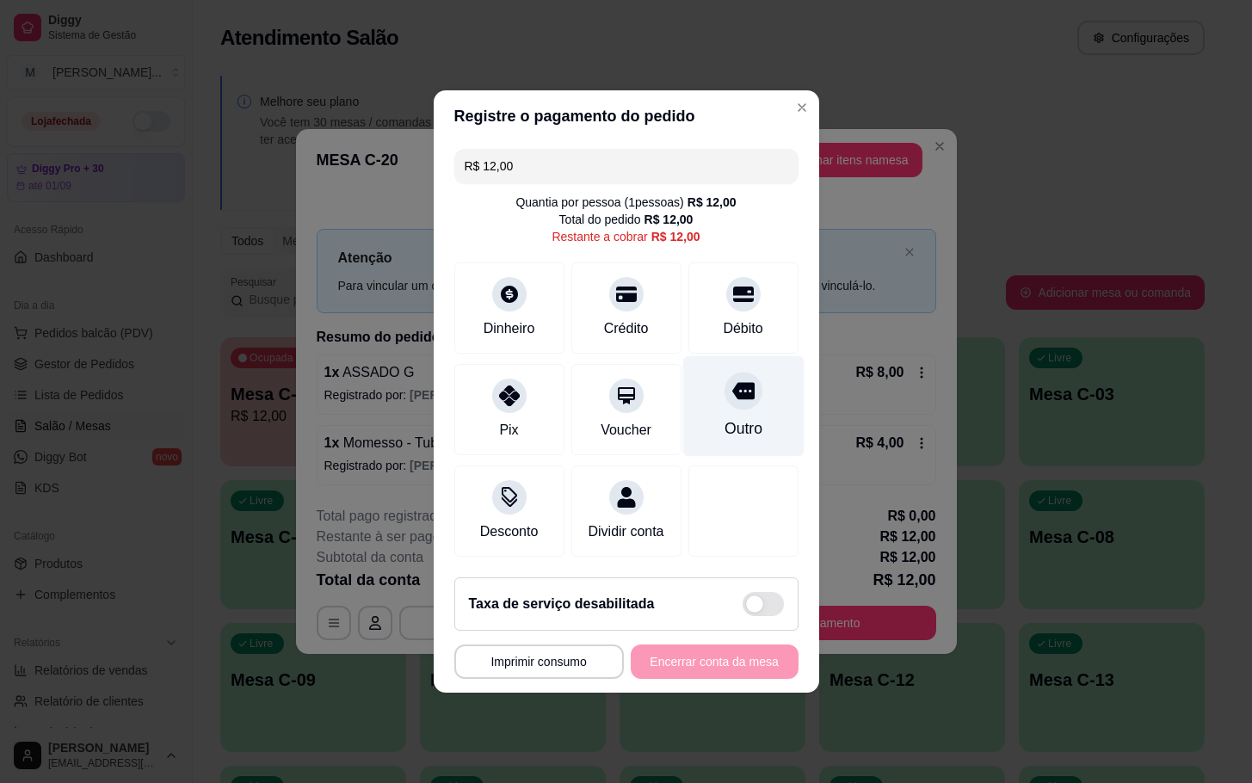
click at [706, 401] on div "Outro" at bounding box center [742, 406] width 121 height 101
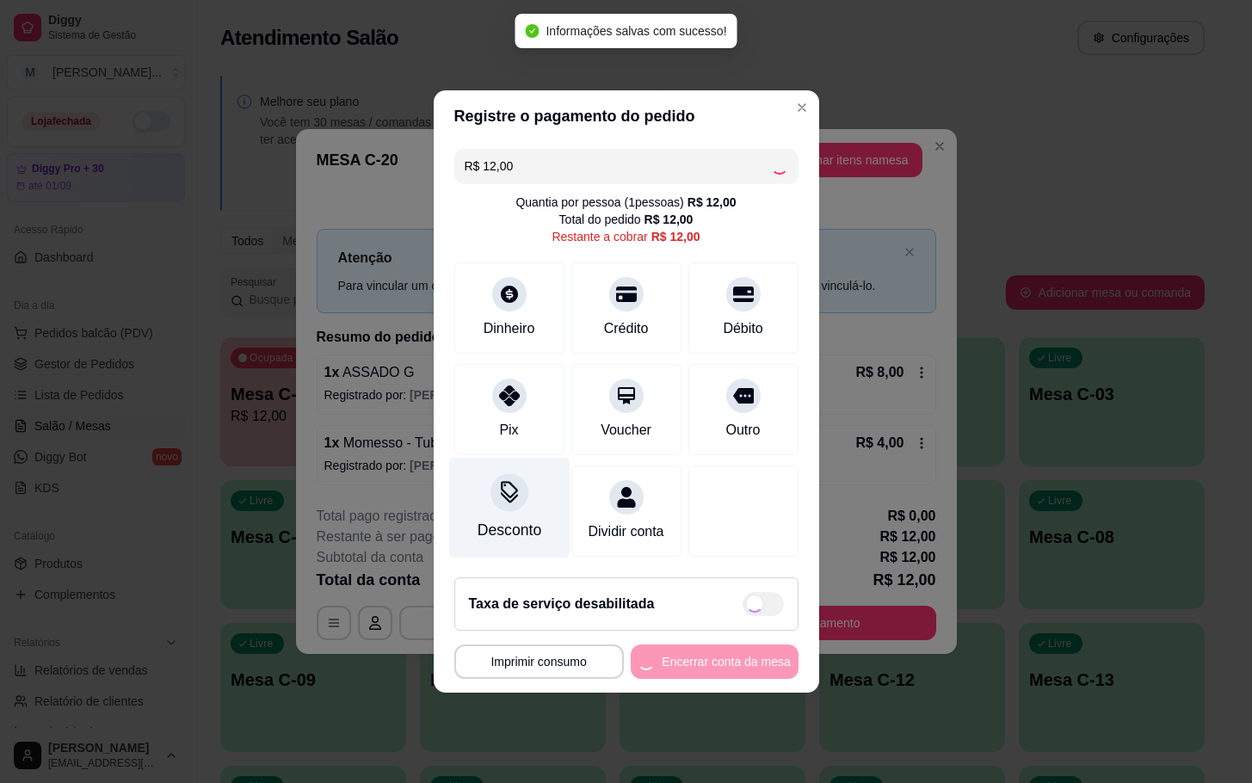
type input "R$ 0,00"
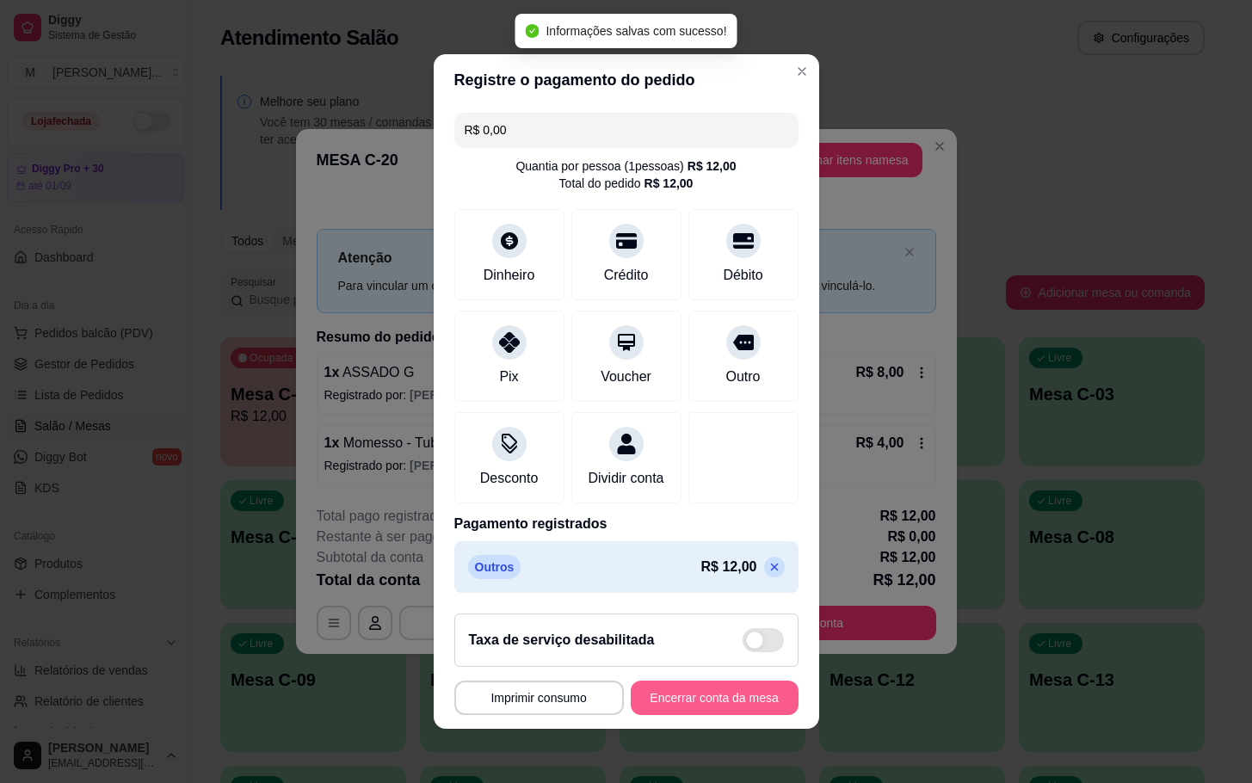
click at [648, 713] on button "Encerrar conta da mesa" at bounding box center [715, 698] width 168 height 34
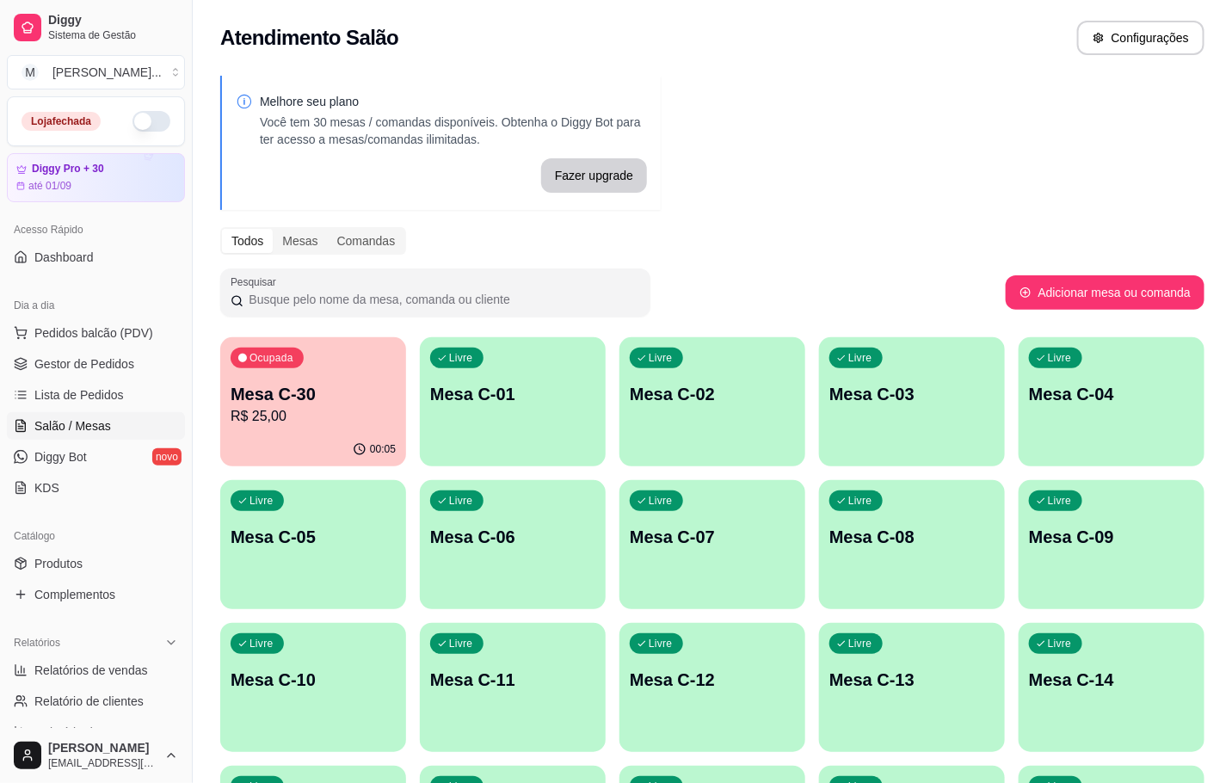
click at [264, 406] on p "R$ 25,00" at bounding box center [313, 416] width 165 height 21
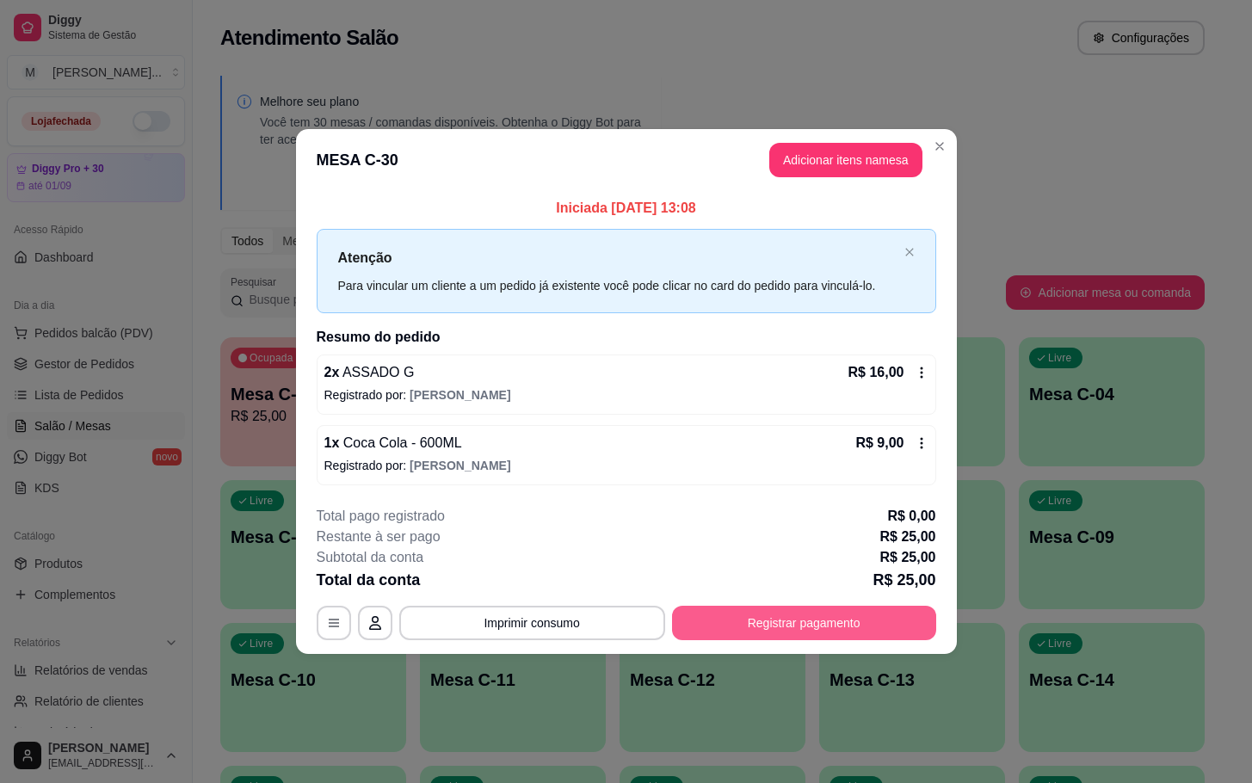
click at [800, 630] on button "Registrar pagamento" at bounding box center [804, 623] width 264 height 34
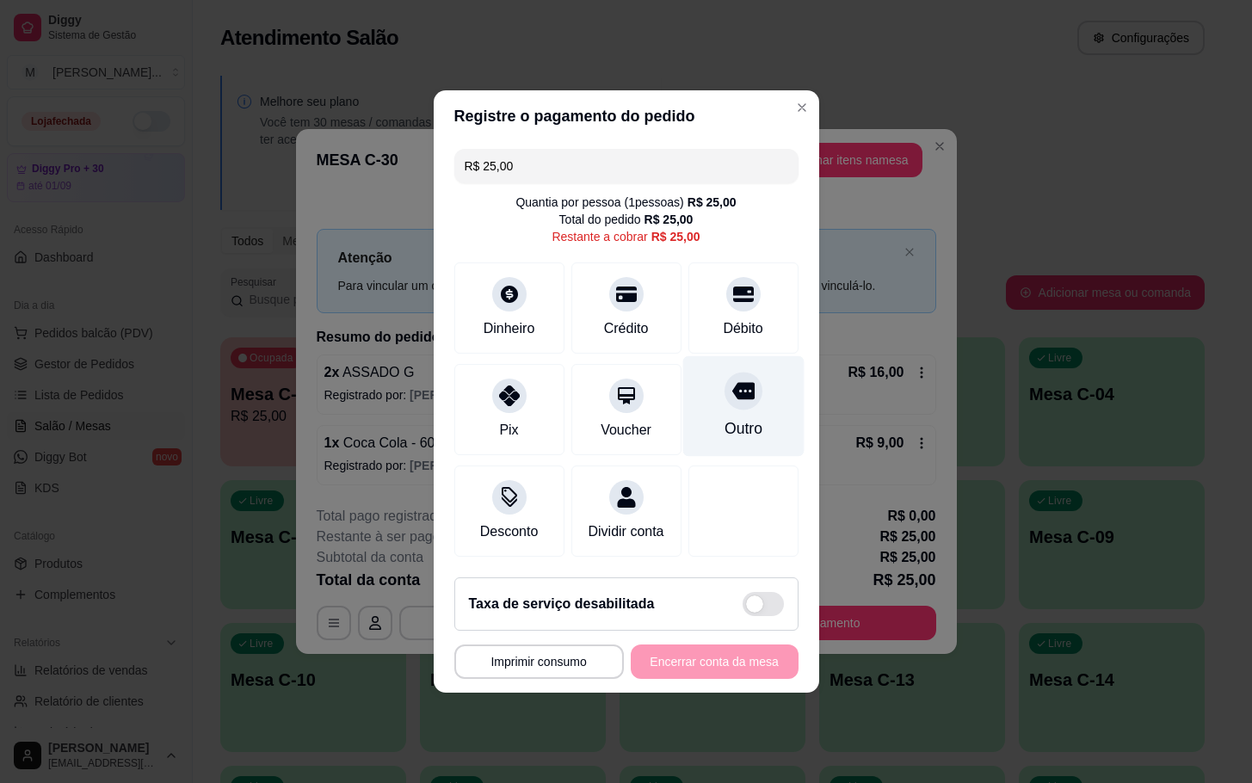
click at [724, 427] on div "Outro" at bounding box center [743, 428] width 38 height 22
type input "R$ 0,00"
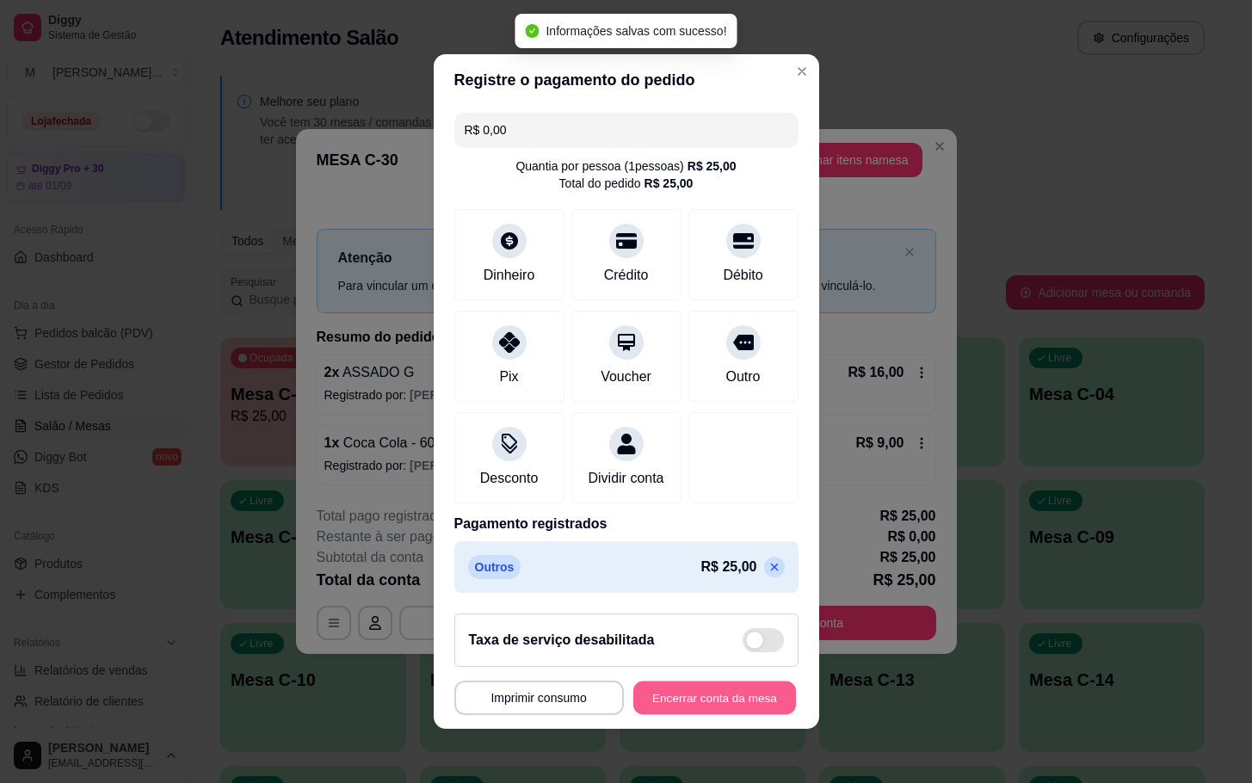
click at [690, 715] on button "Encerrar conta da mesa" at bounding box center [714, 699] width 163 height 34
